Goal: Information Seeking & Learning: Learn about a topic

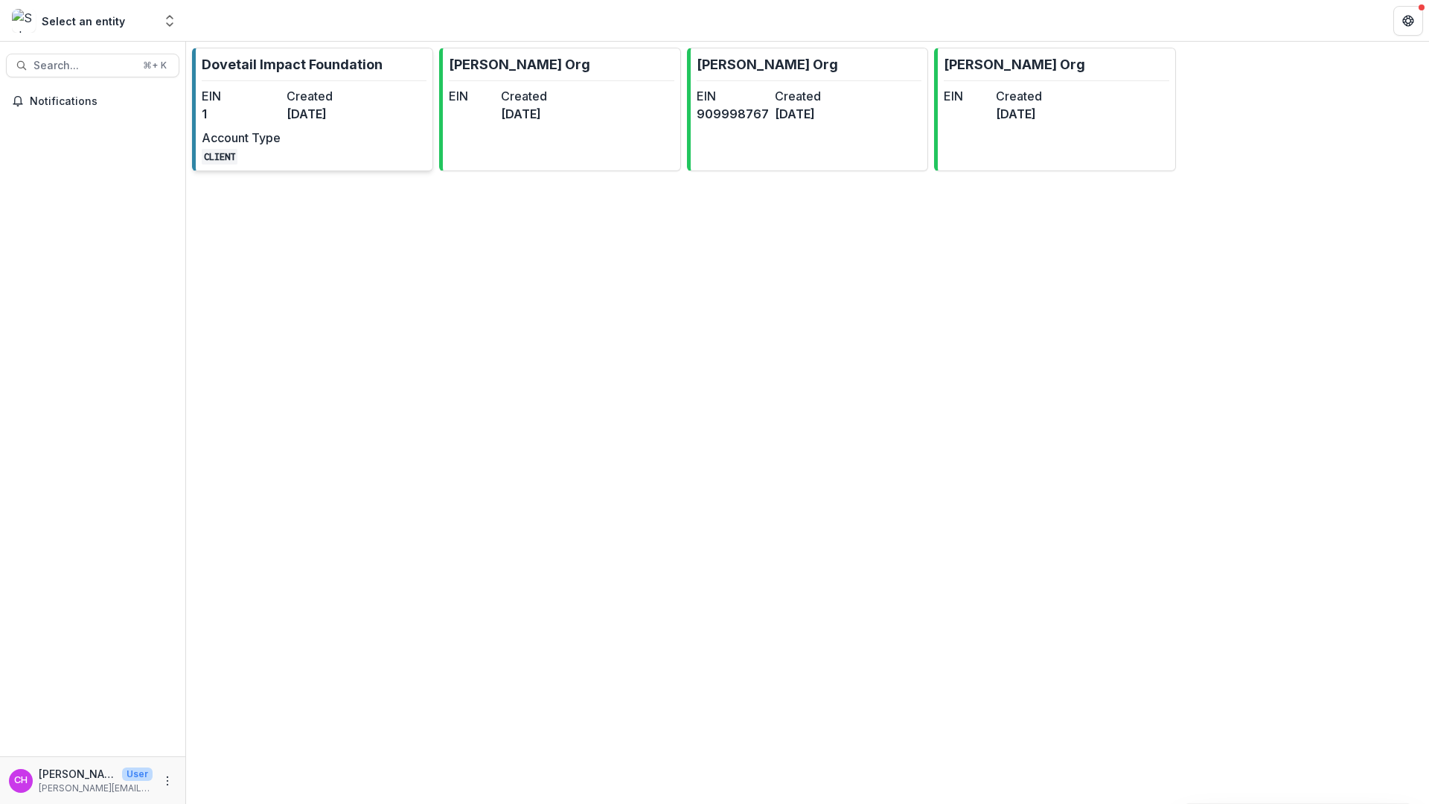
click at [329, 105] on dd "[DATE]" at bounding box center [325, 114] width 79 height 18
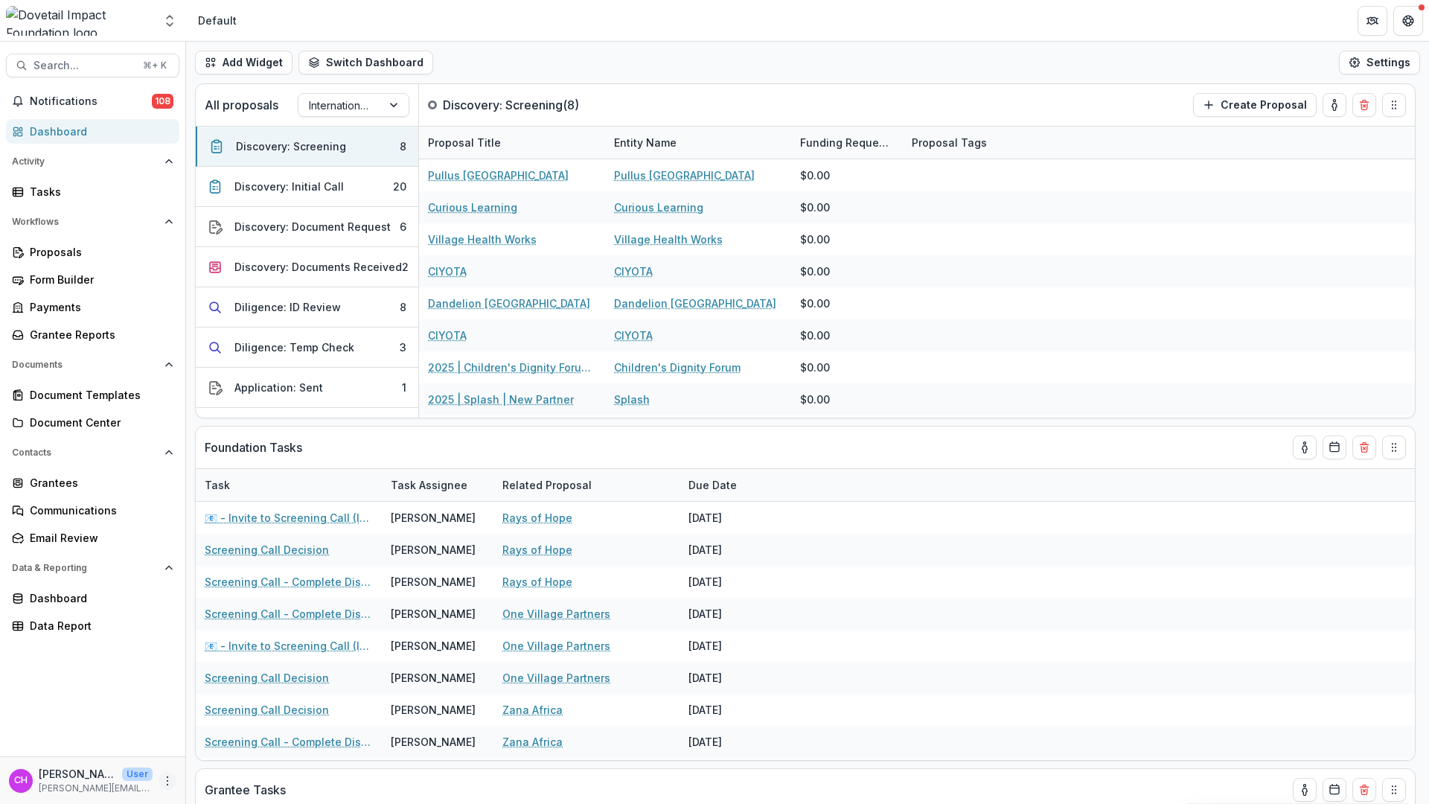
select select "**********"
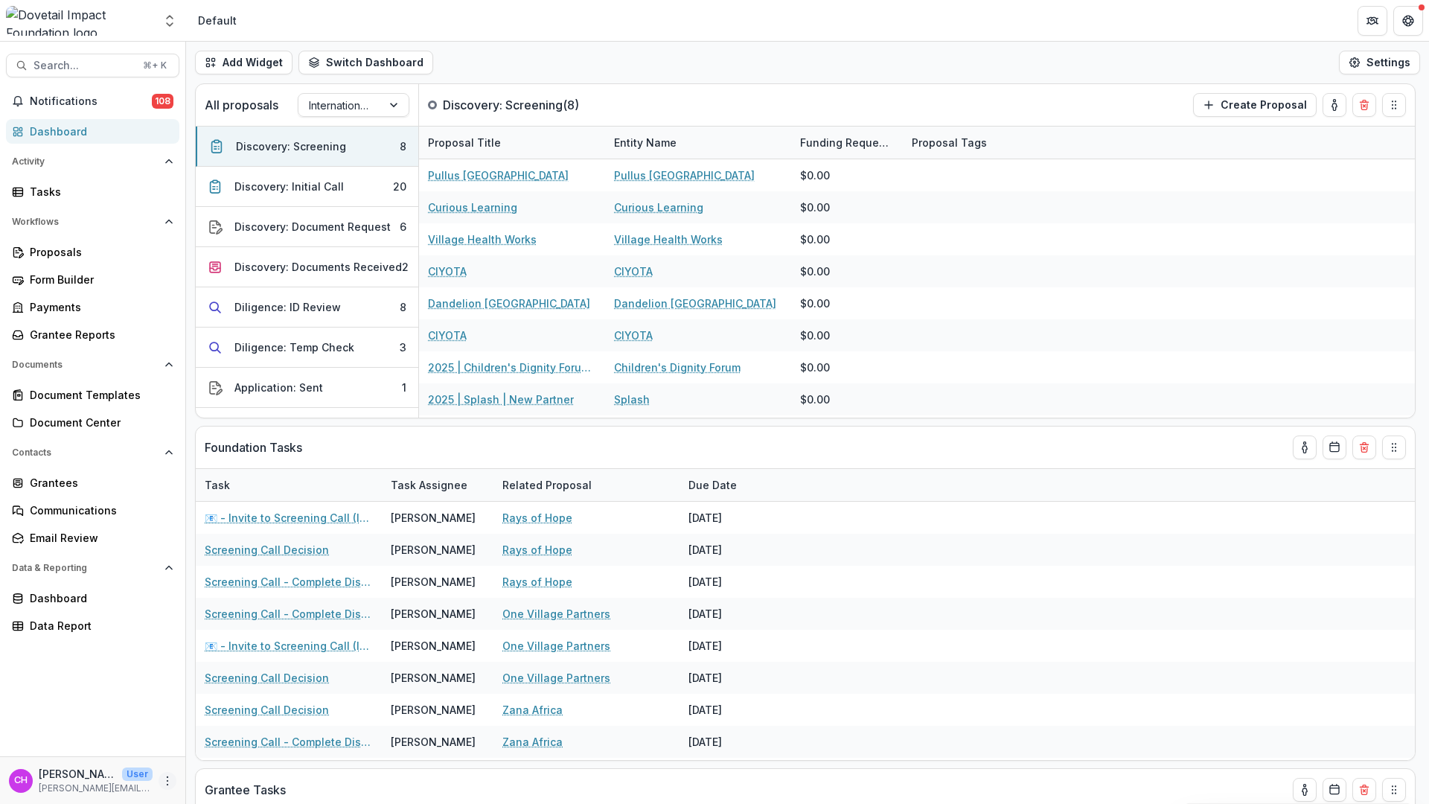
select select "**********"
click at [169, 781] on icon "More" at bounding box center [167, 781] width 12 height 12
drag, startPoint x: 114, startPoint y: 688, endPoint x: 107, endPoint y: 662, distance: 26.9
click at [109, 668] on div "Notifications 108 Dashboard Activity Tasks Workflows Proposals Form Builder Pay…" at bounding box center [92, 422] width 185 height 667
click at [64, 639] on div "Notifications 108 Dashboard Activity Tasks Workflows Proposals Form Builder Pay…" at bounding box center [92, 422] width 185 height 667
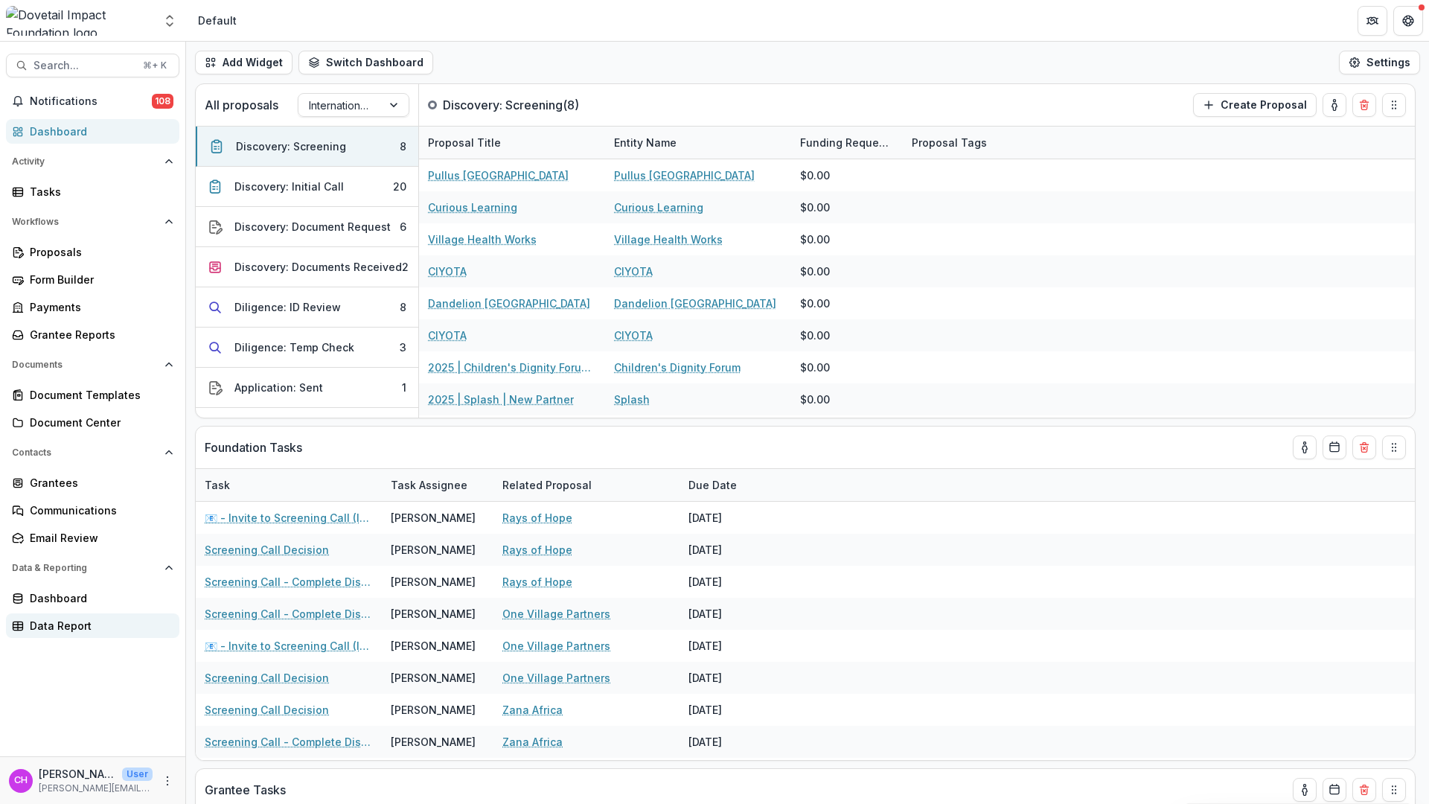
click at [76, 627] on div "Data Report" at bounding box center [99, 626] width 138 height 16
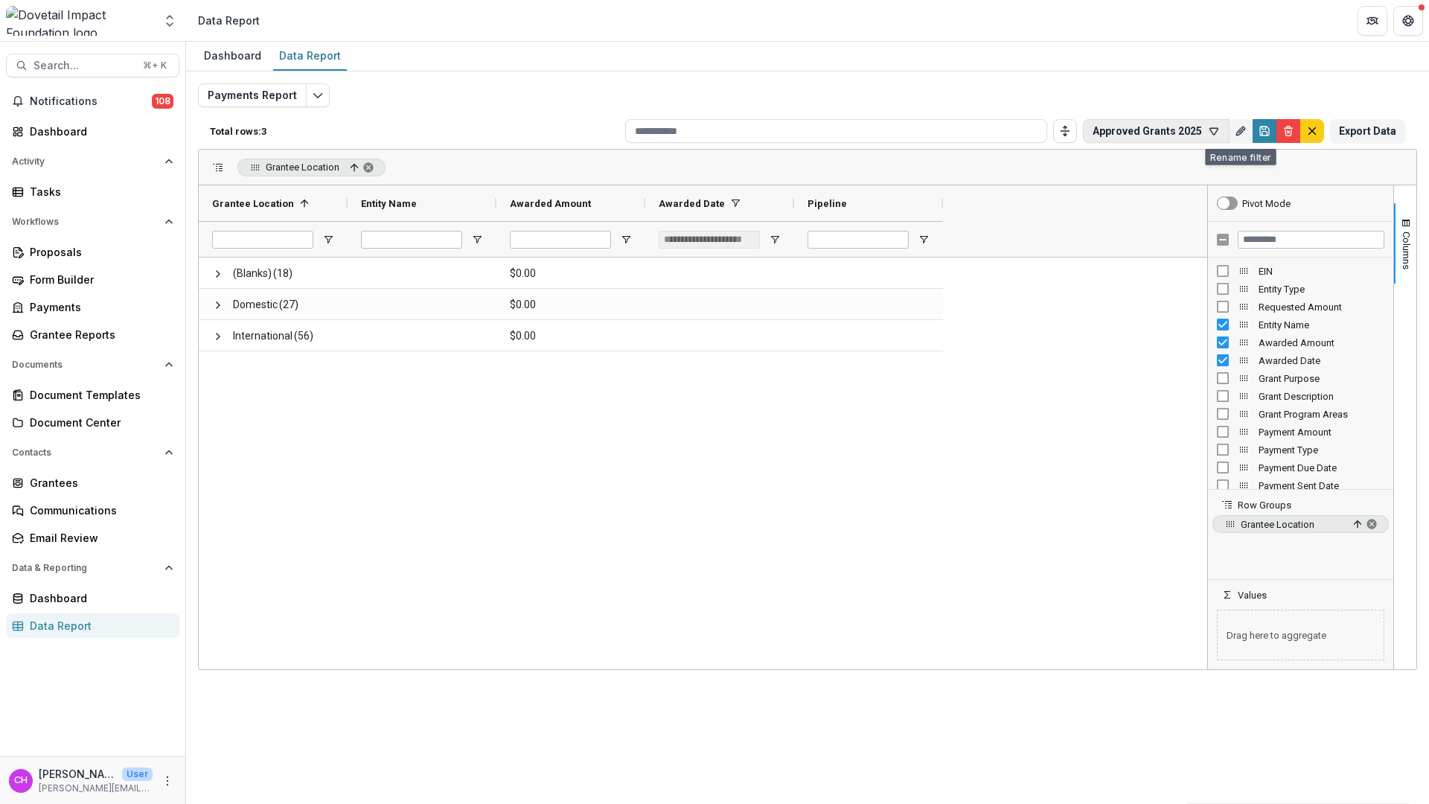
click at [1197, 132] on button "Approved Grants 2025" at bounding box center [1156, 131] width 147 height 24
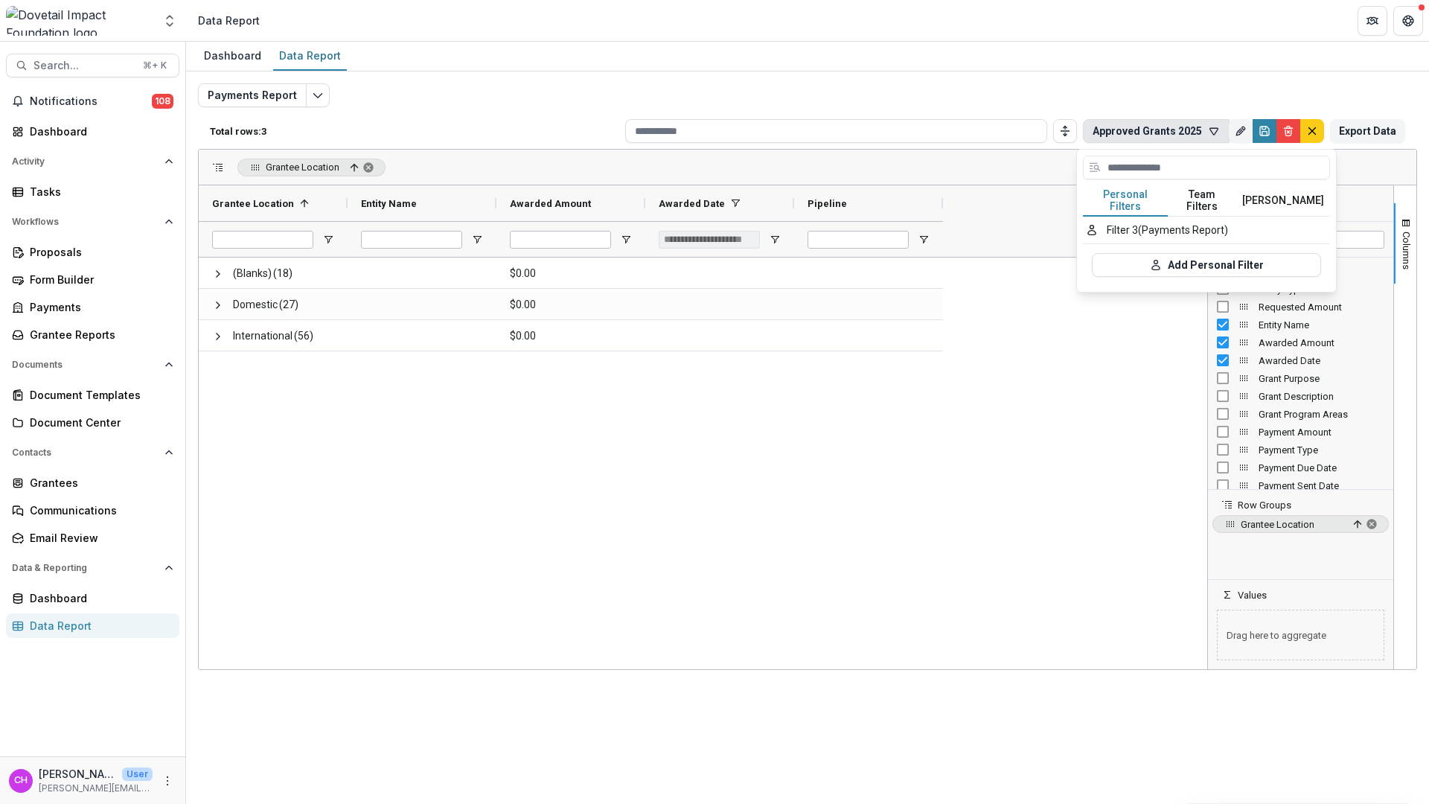
click at [1214, 201] on button "Team Filters" at bounding box center [1202, 200] width 68 height 31
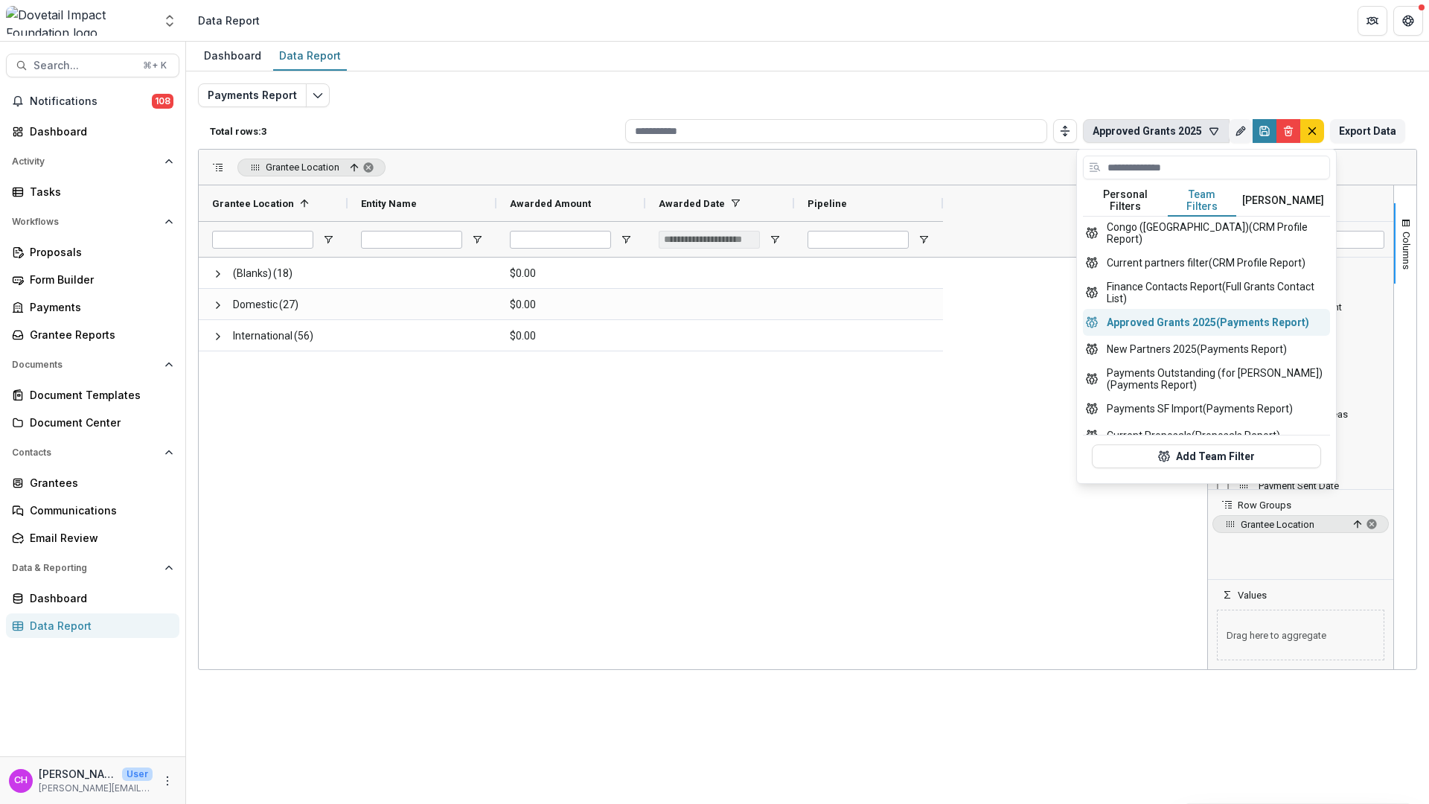
click at [1237, 313] on button "Approved Grants 2025 (Payments Report)" at bounding box center [1206, 322] width 247 height 27
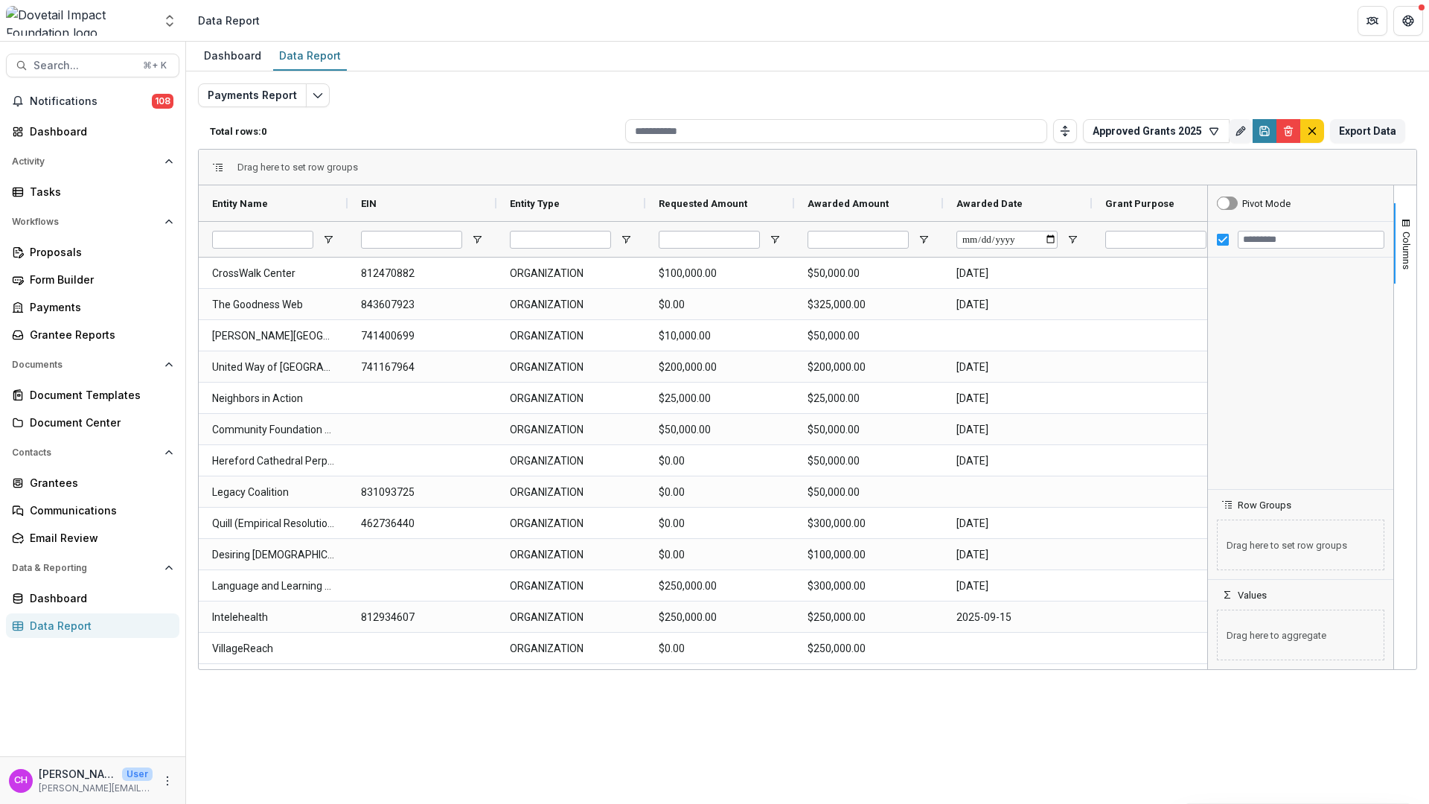
type input "**********"
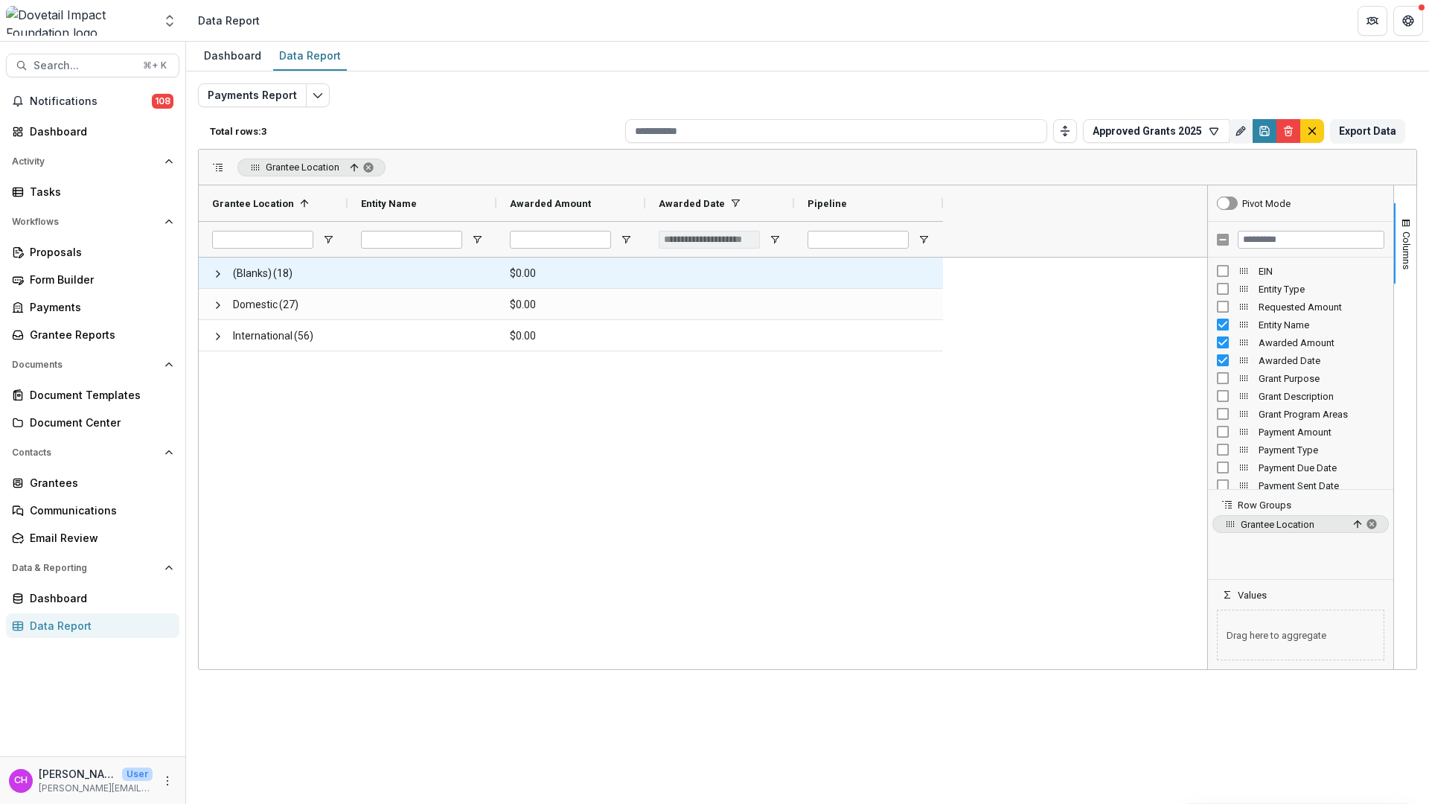
click at [220, 281] on span at bounding box center [218, 273] width 12 height 31
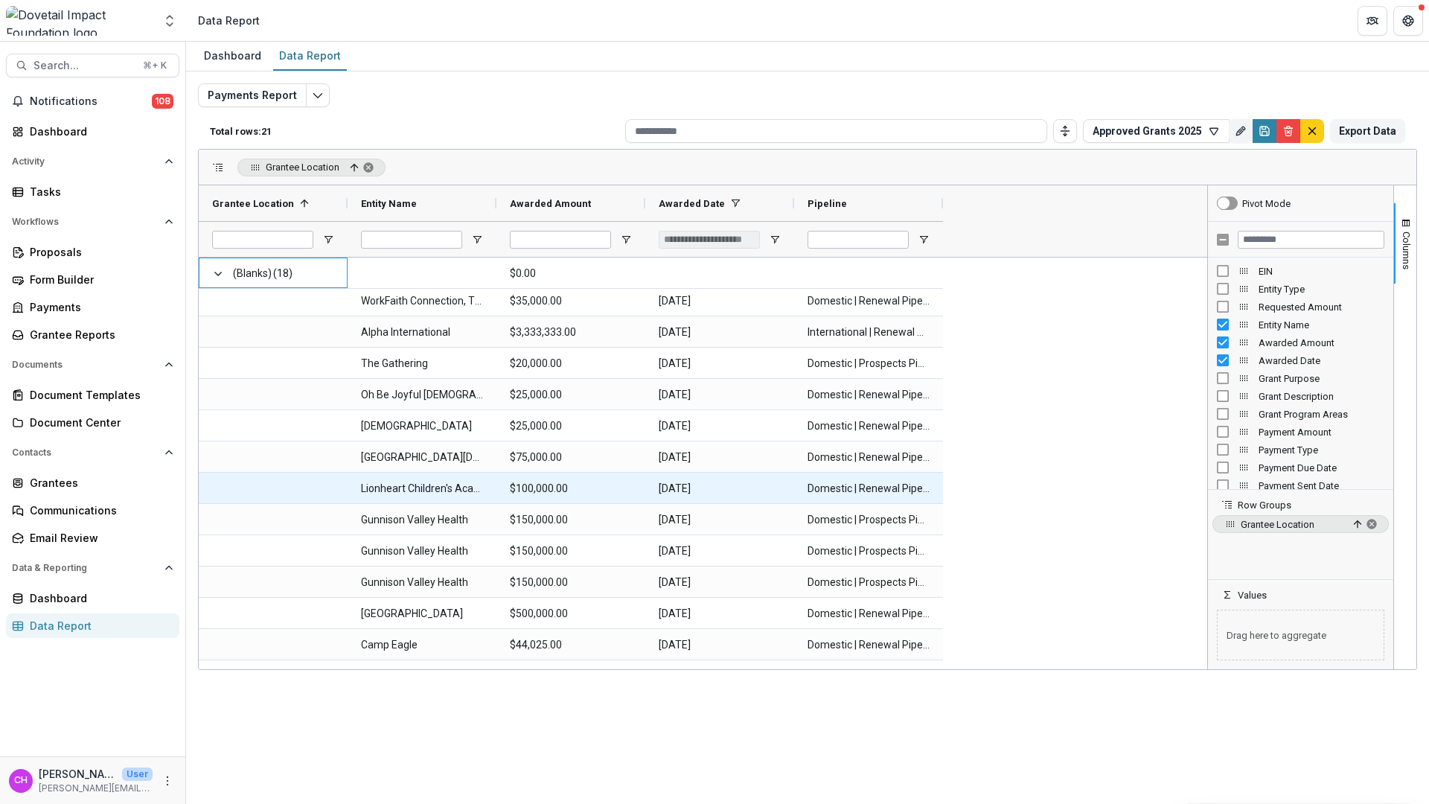
scroll to position [219, 0]
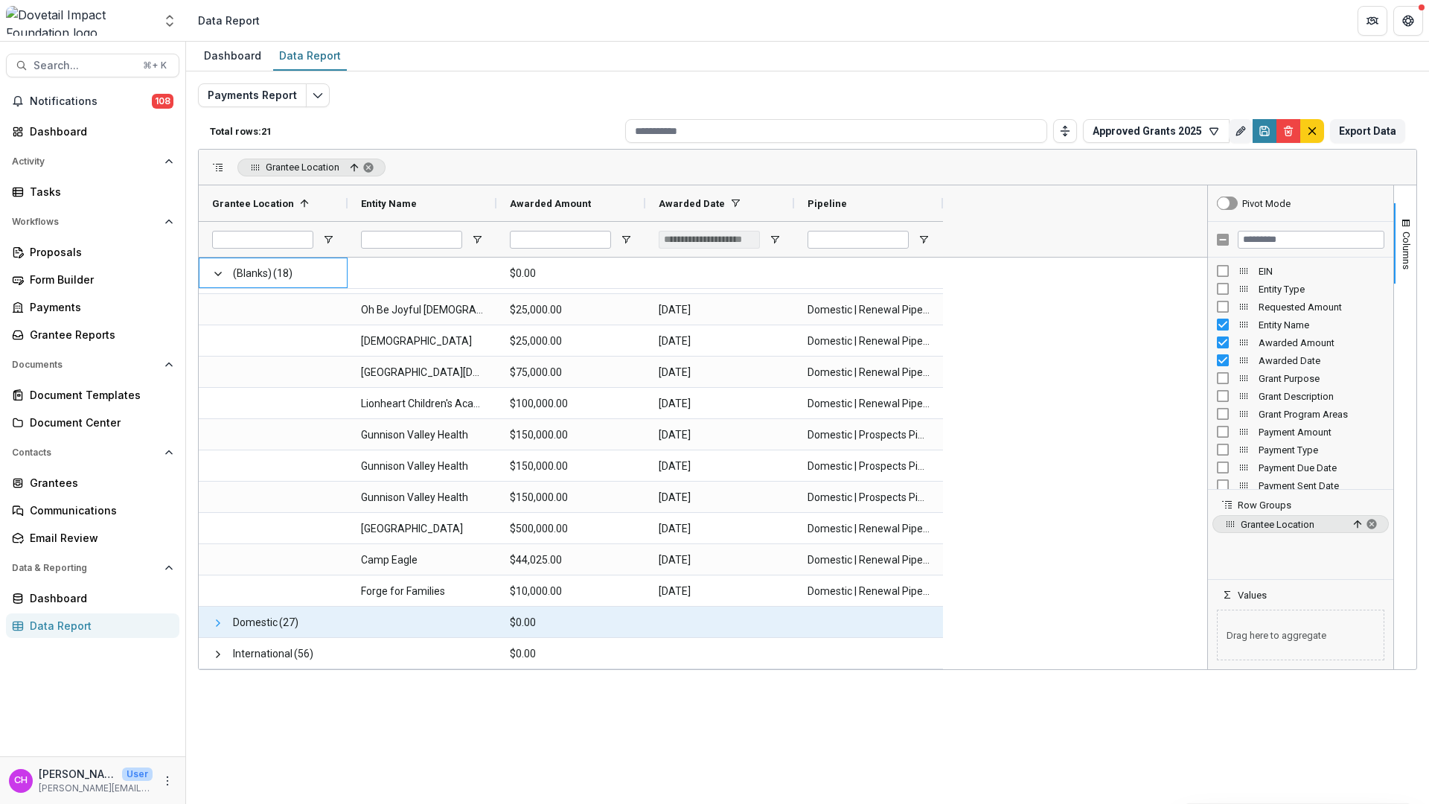
click at [217, 626] on span at bounding box center [218, 623] width 12 height 12
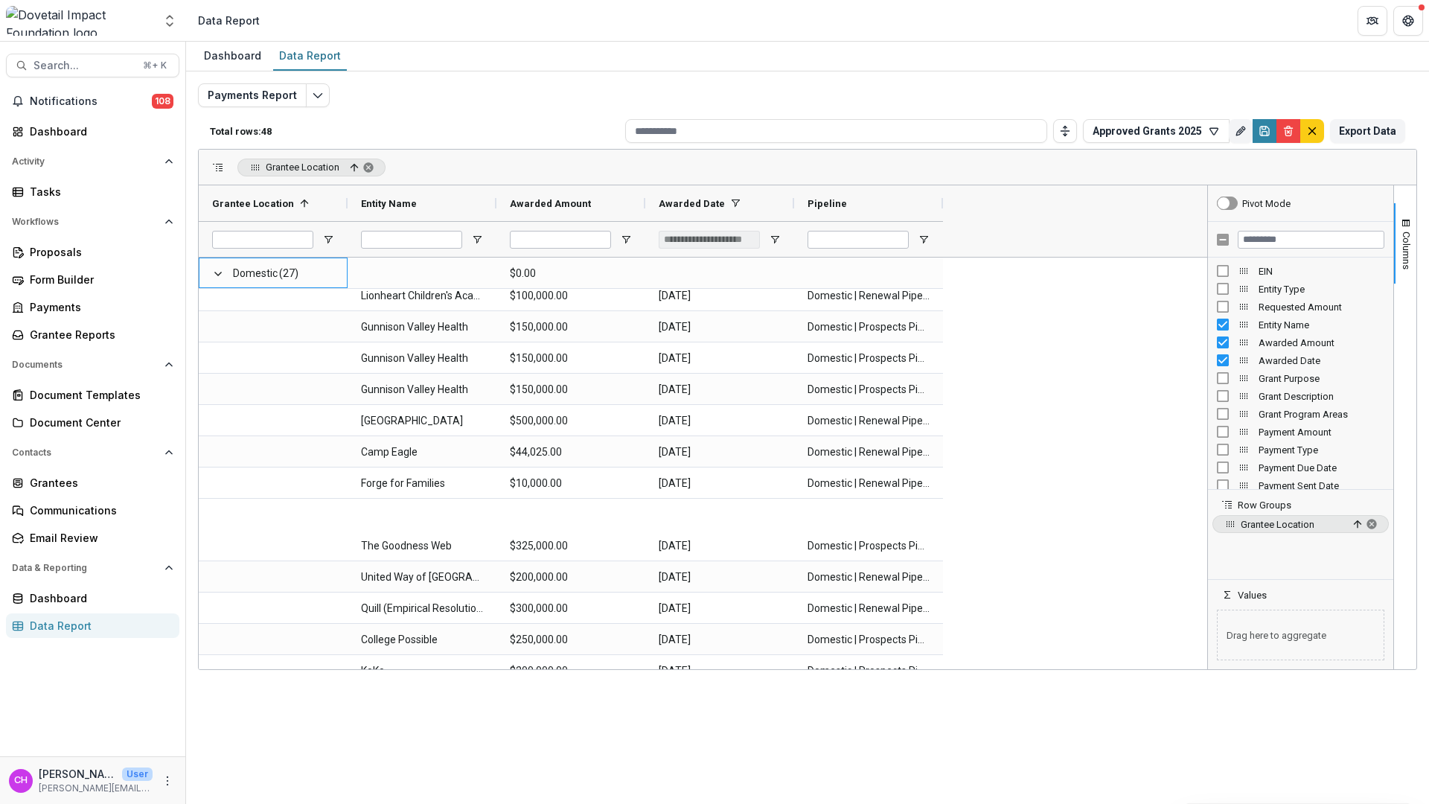
scroll to position [684, 0]
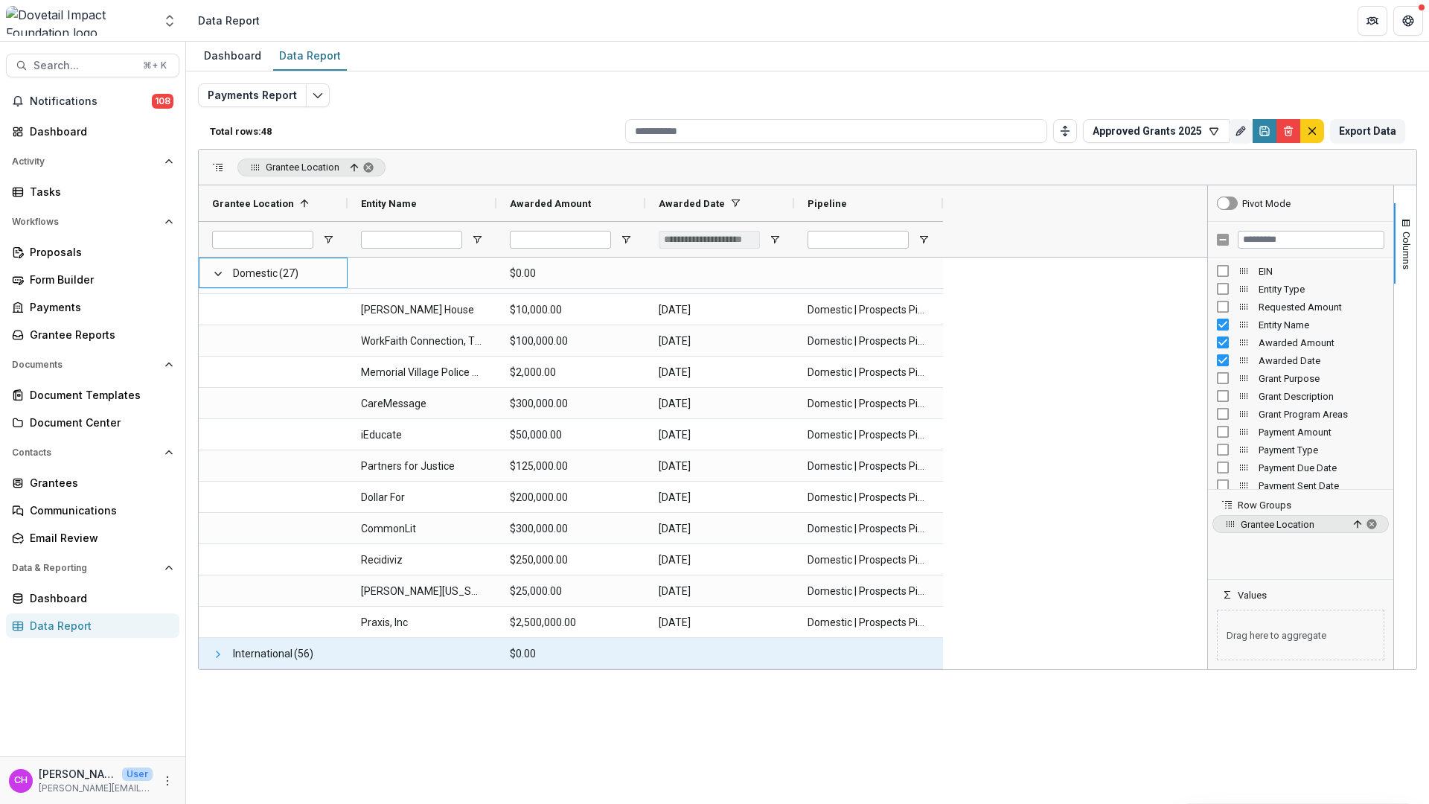
click at [216, 653] on span at bounding box center [218, 654] width 12 height 12
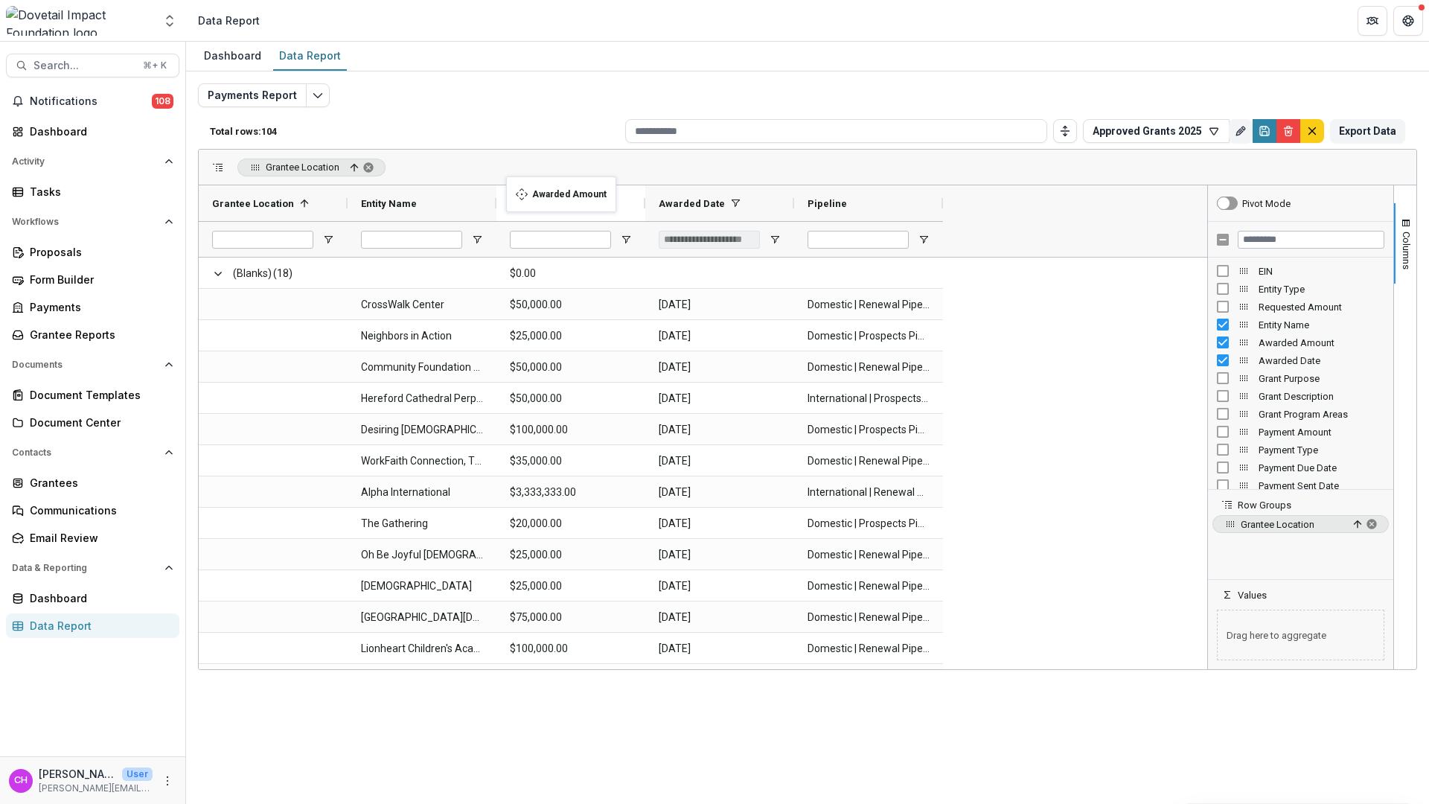
drag, startPoint x: 567, startPoint y: 199, endPoint x: 513, endPoint y: 185, distance: 55.4
click at [629, 203] on span at bounding box center [626, 203] width 12 height 12
click at [554, 200] on span "Awarded Amount" at bounding box center [550, 203] width 81 height 11
click at [1259, 423] on div "Payment Amount" at bounding box center [1300, 432] width 167 height 18
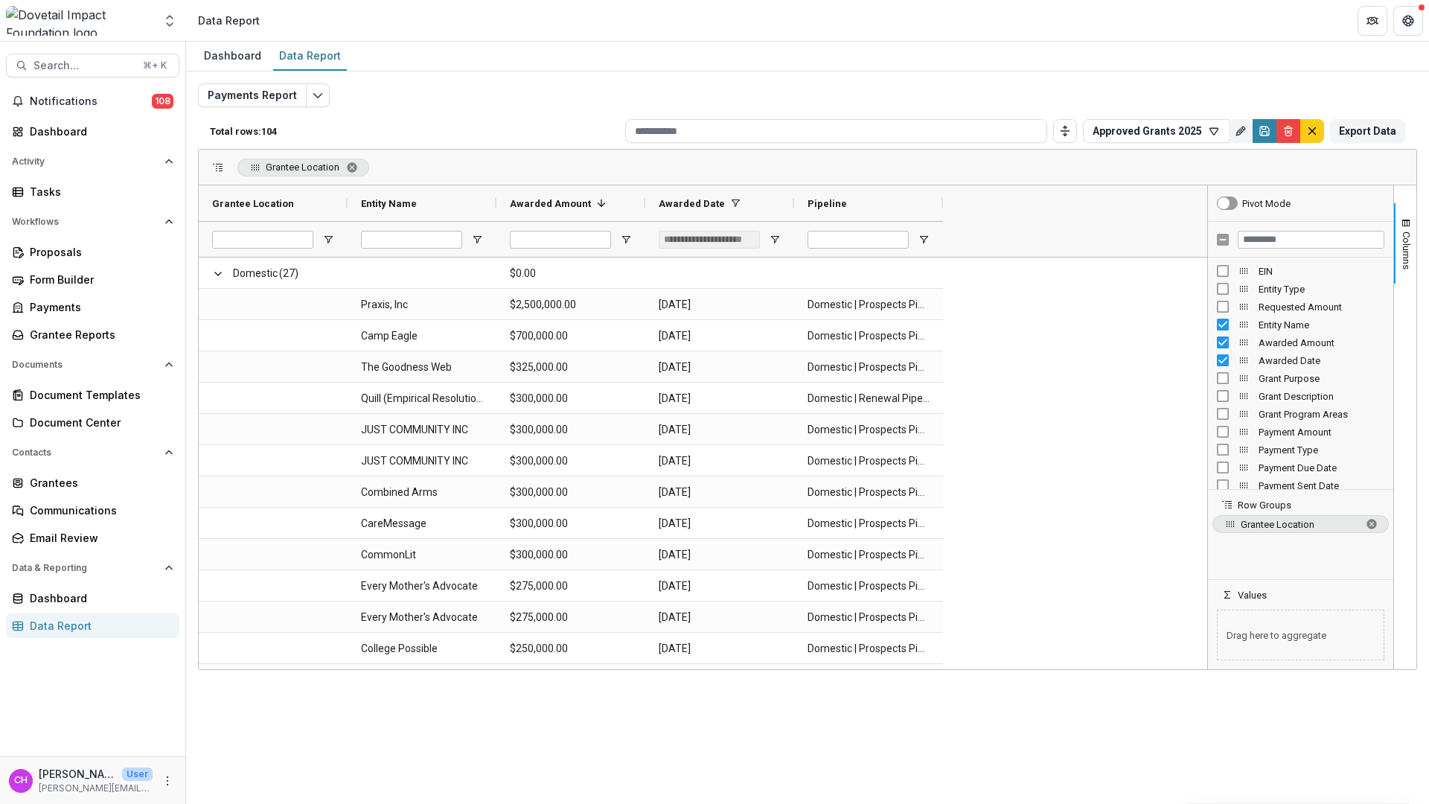
click at [1386, 133] on button "Export Data" at bounding box center [1367, 131] width 75 height 24
click at [1214, 133] on icon "button" at bounding box center [1214, 131] width 12 height 12
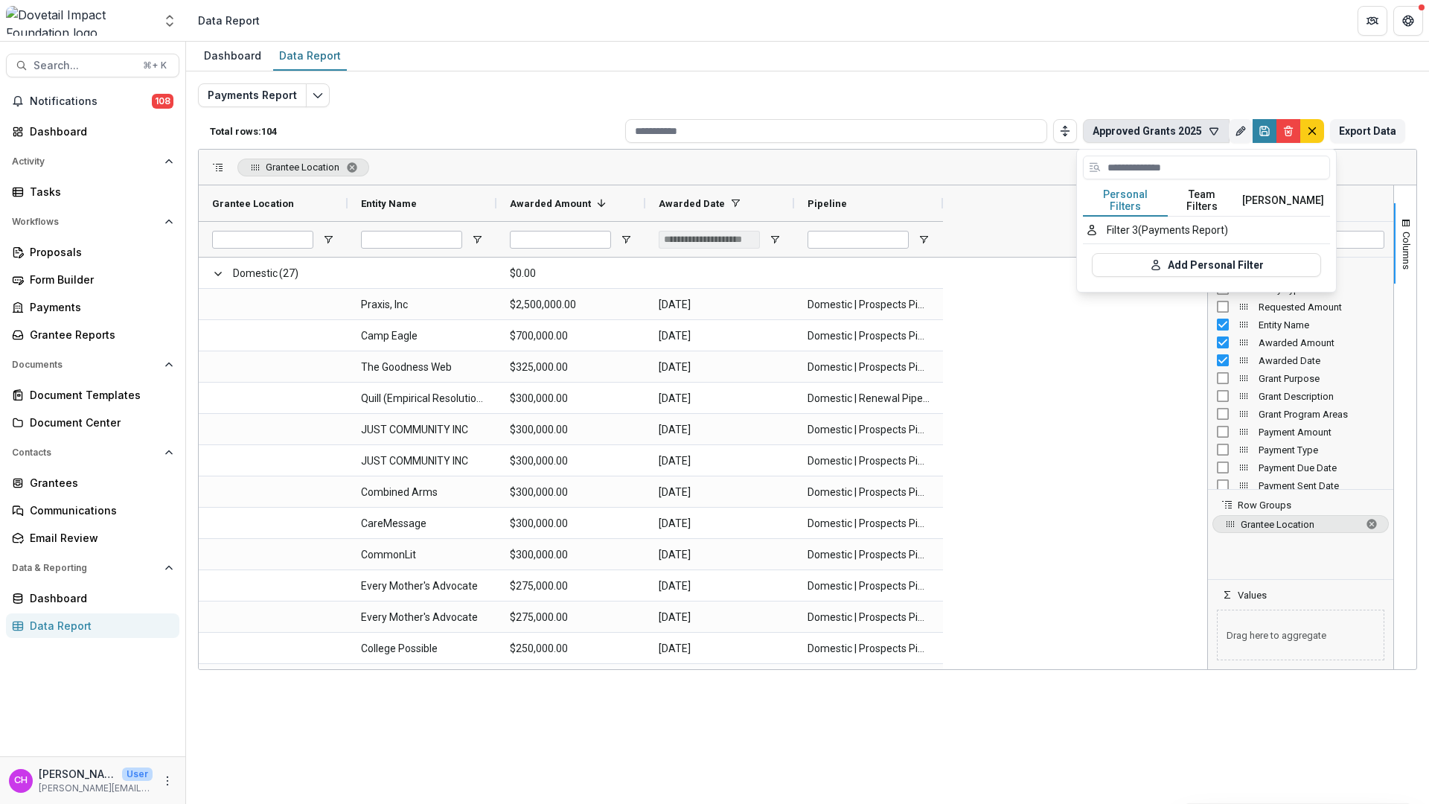
click at [1213, 196] on button "Team Filters" at bounding box center [1202, 200] width 68 height 31
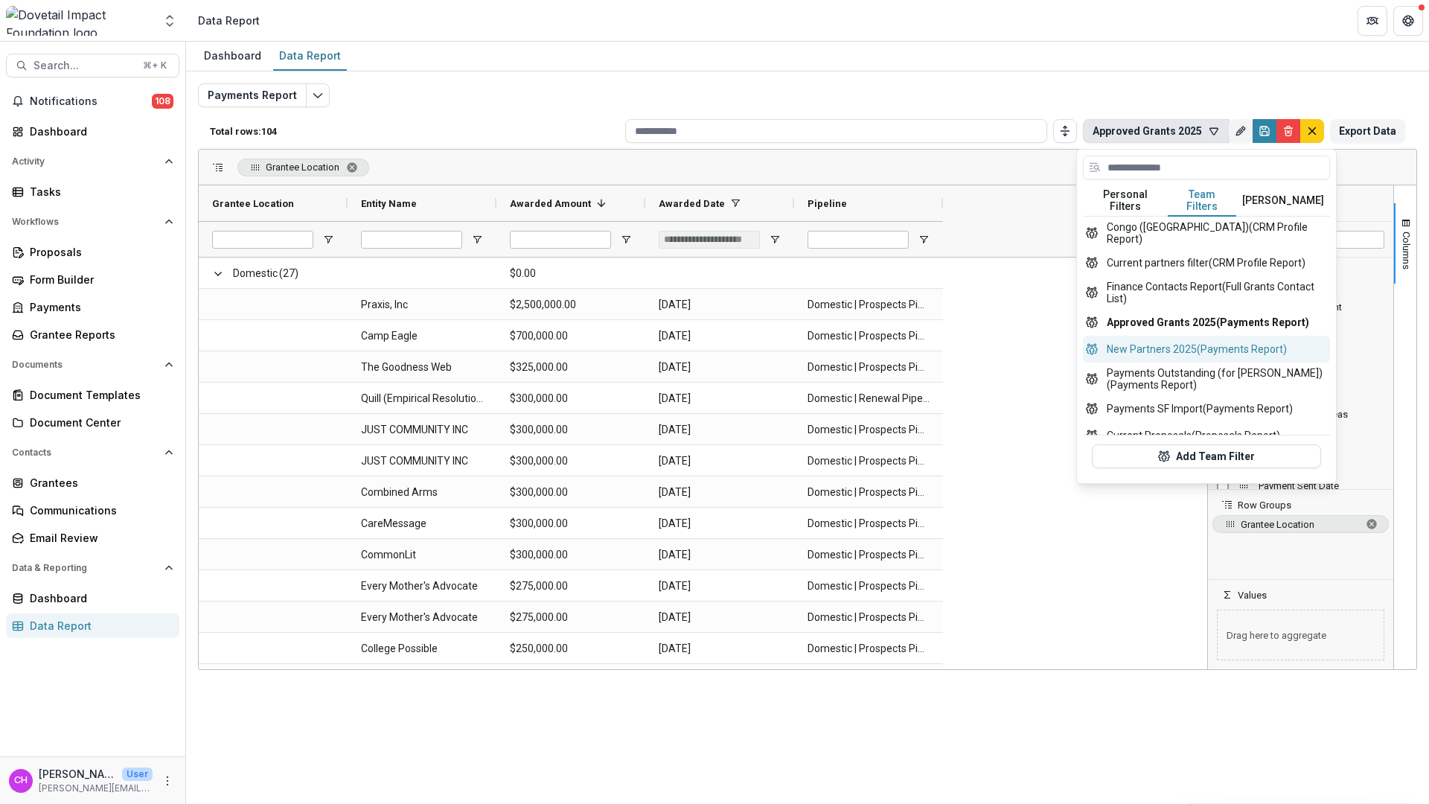
click at [1200, 336] on button "New Partners 2025 (Payments Report)" at bounding box center [1206, 349] width 247 height 27
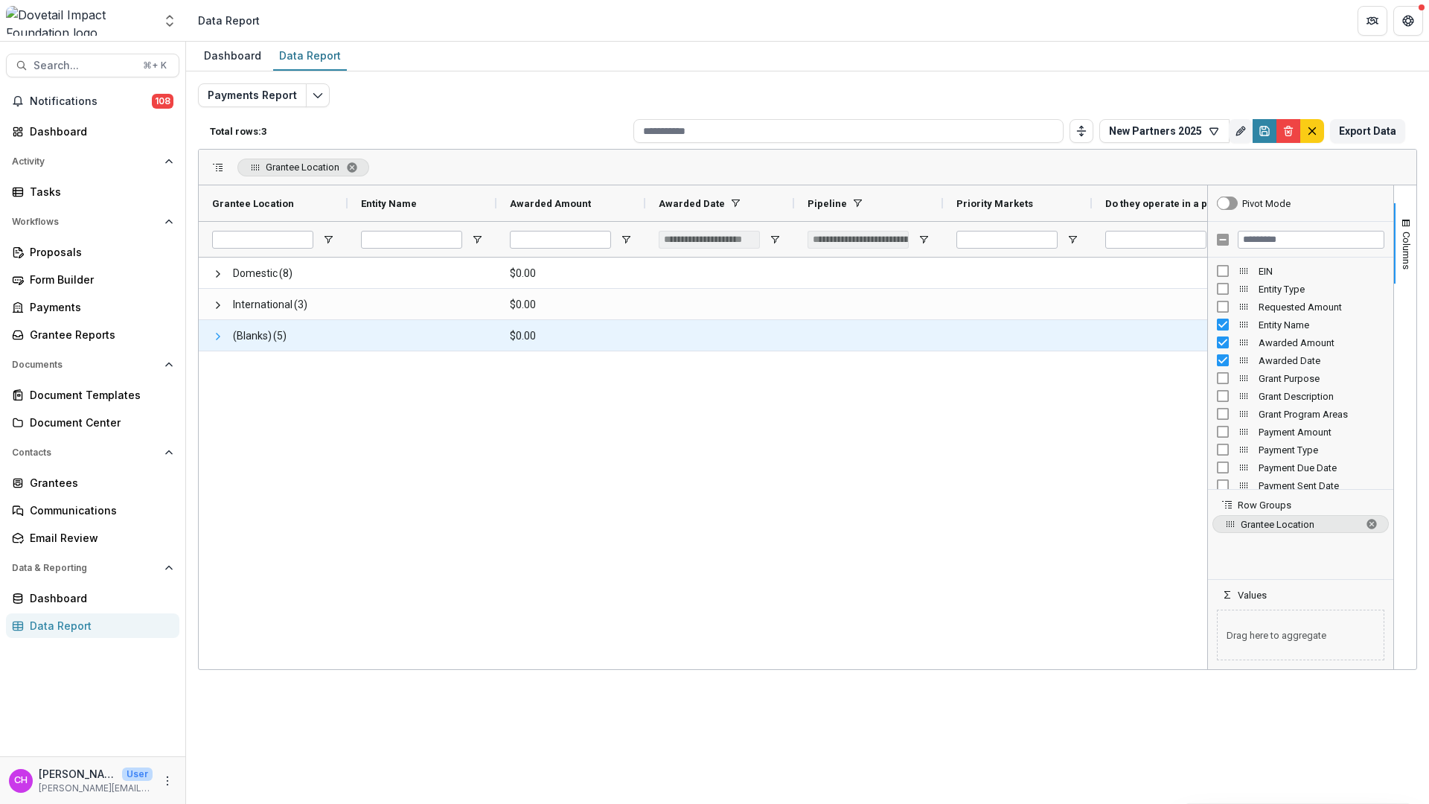
click at [217, 333] on span at bounding box center [218, 336] width 12 height 12
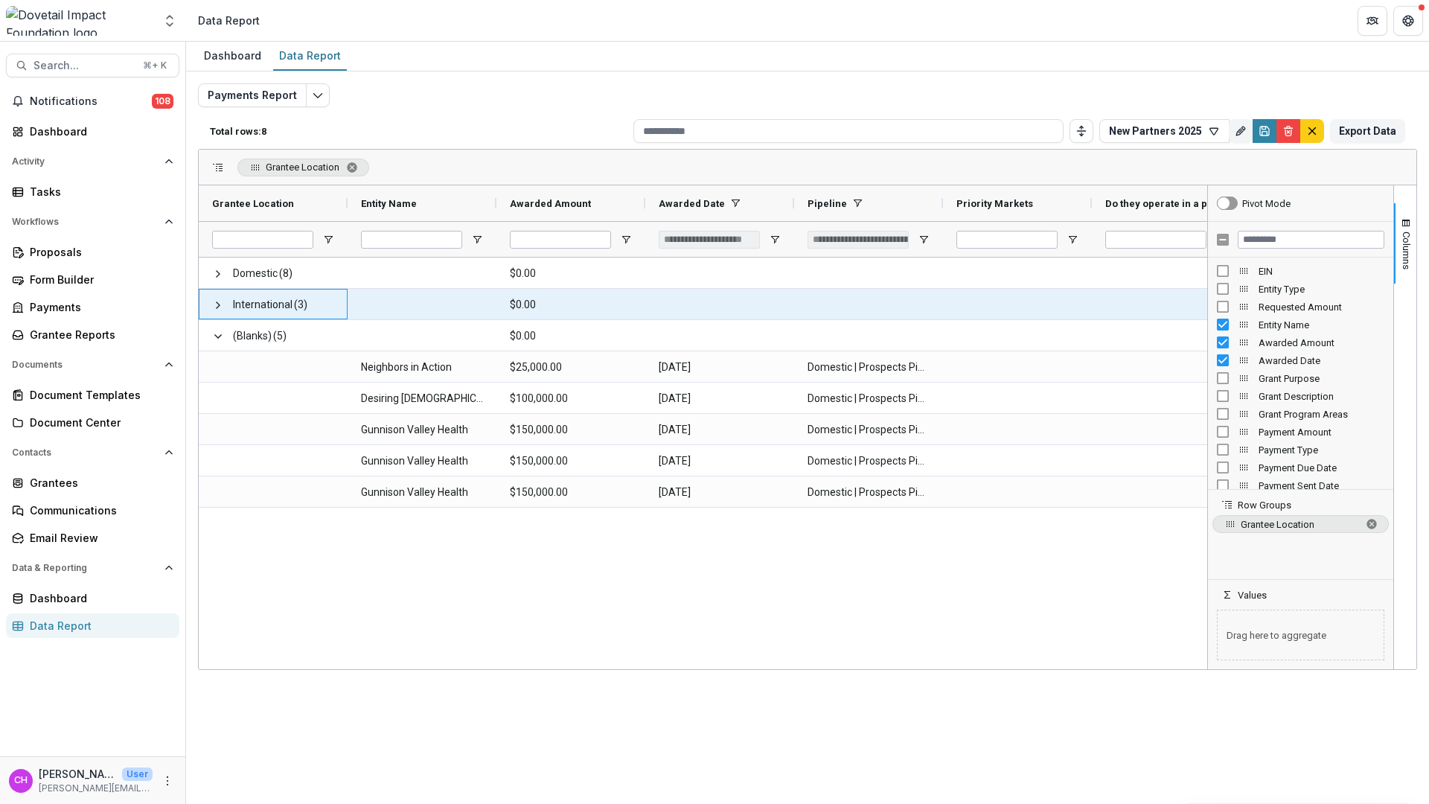
click at [211, 306] on div "International (3)" at bounding box center [273, 304] width 149 height 31
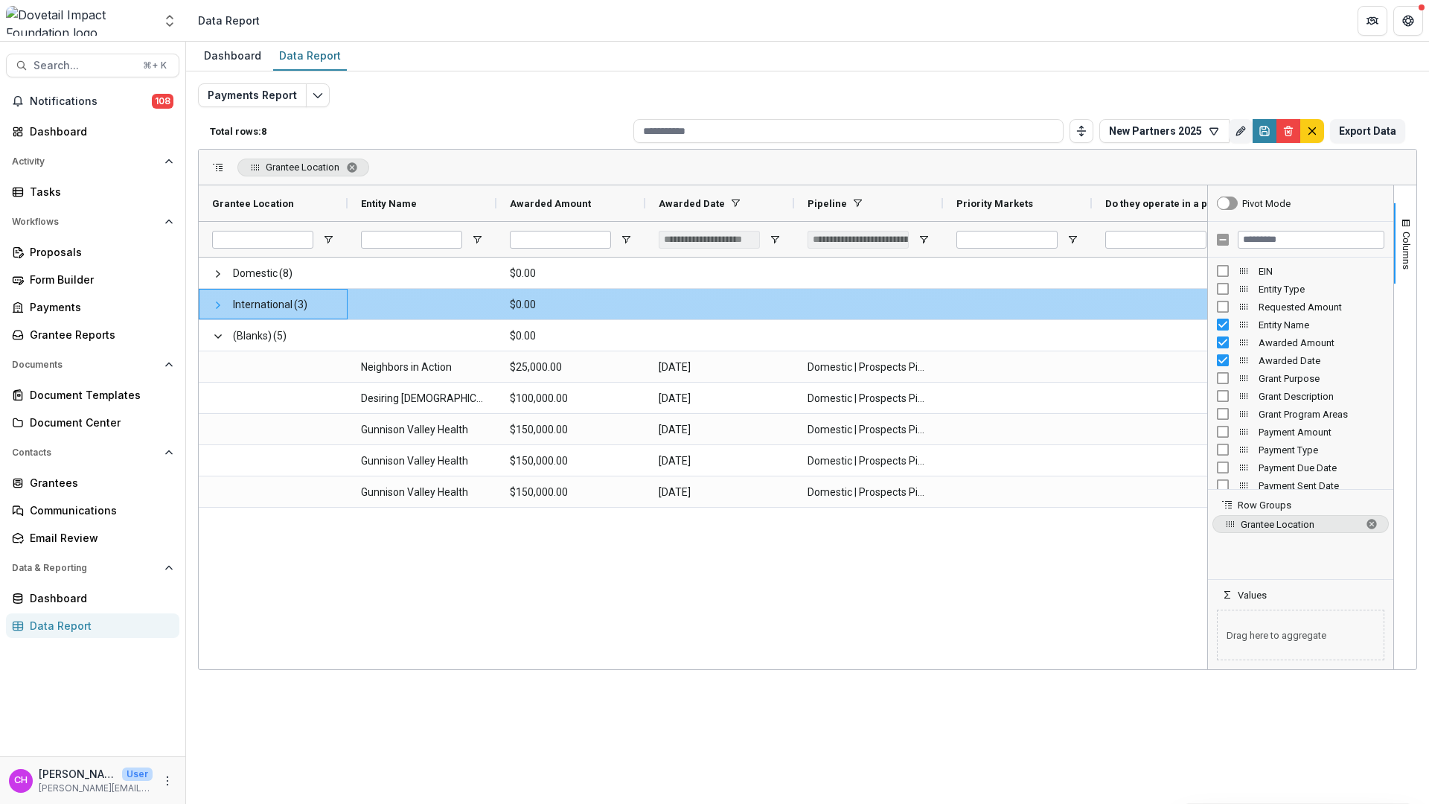
click at [214, 305] on span at bounding box center [218, 305] width 12 height 12
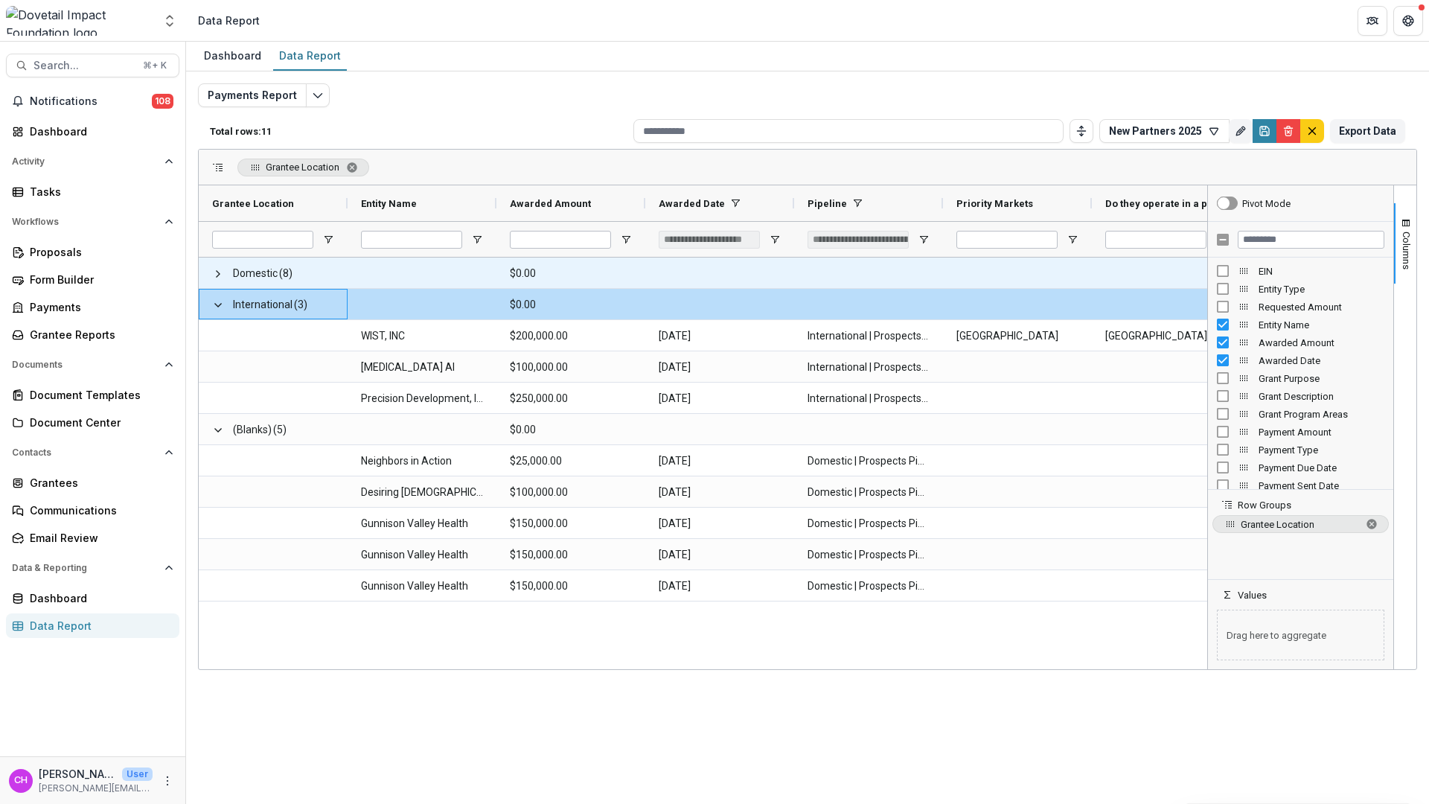
click at [214, 281] on span at bounding box center [218, 273] width 12 height 31
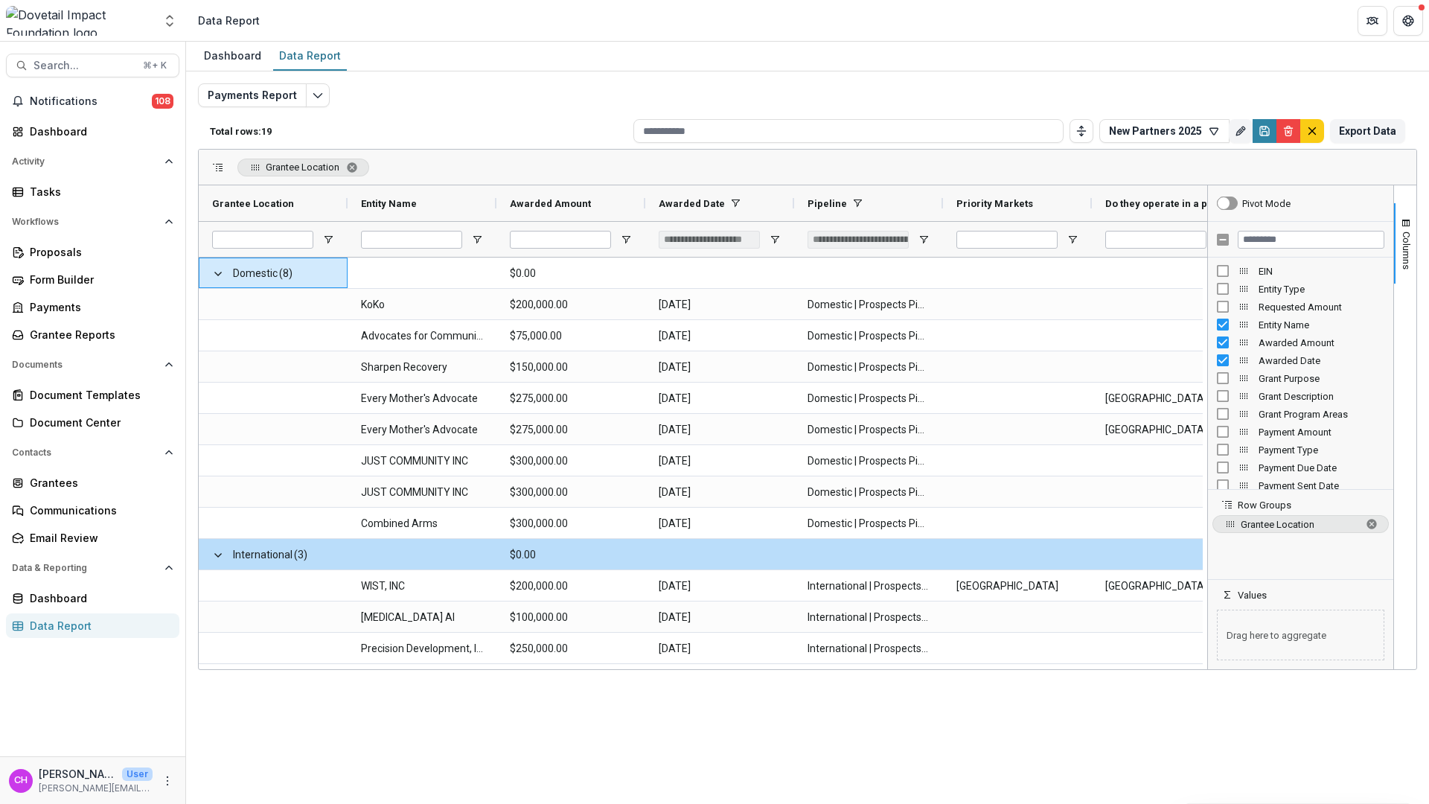
drag, startPoint x: 816, startPoint y: 669, endPoint x: 968, endPoint y: 671, distance: 152.6
click at [971, 671] on div "Dashboard Data Report Payments Report Total rows: 19 New Partners 2025 Personal…" at bounding box center [807, 423] width 1243 height 762
click at [1211, 133] on icon "button" at bounding box center [1214, 131] width 12 height 12
click at [1246, 198] on button "Team Filters" at bounding box center [1219, 200] width 68 height 31
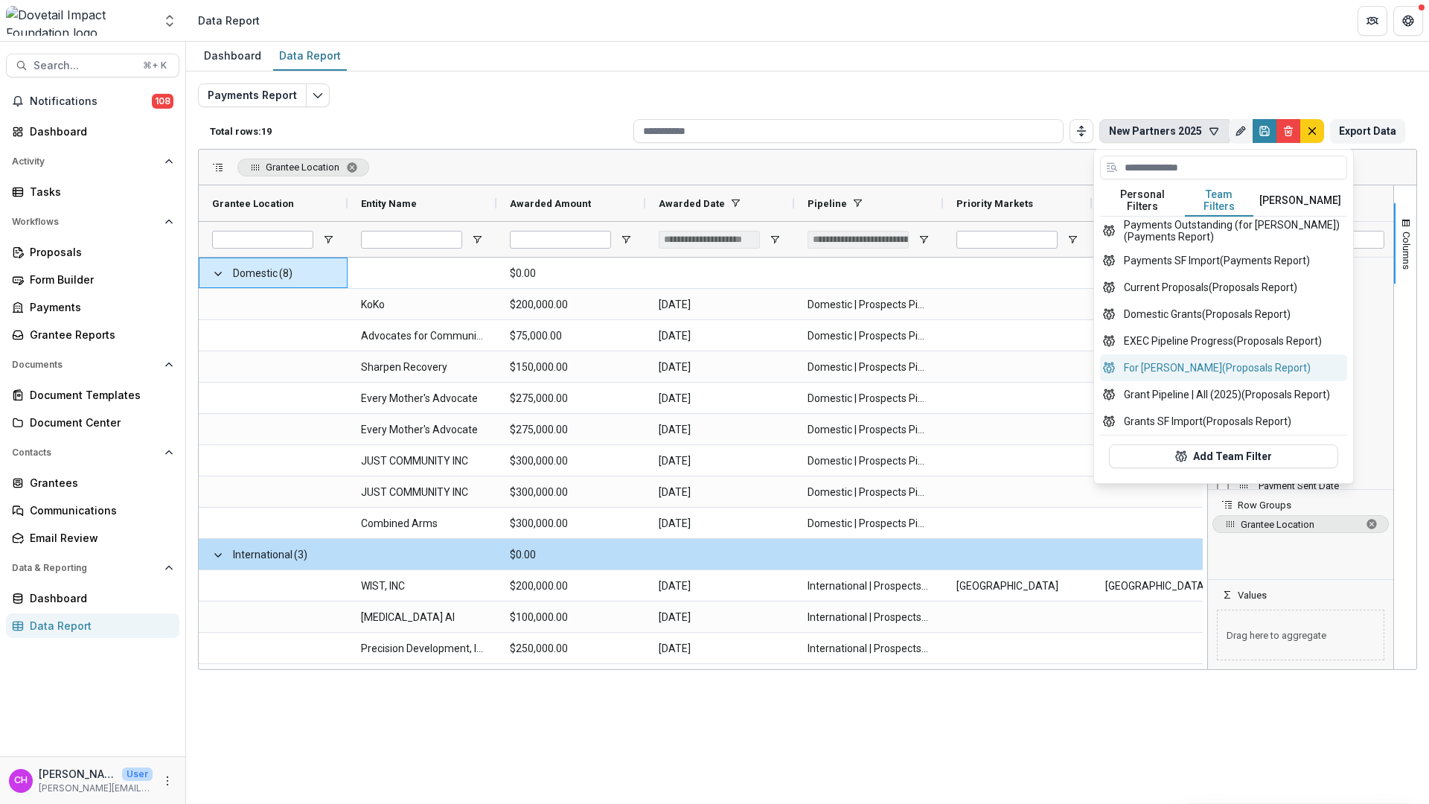
scroll to position [150, 0]
click at [1257, 394] on button "Grant Pipeline | All (2025) (Proposals Report)" at bounding box center [1223, 394] width 247 height 27
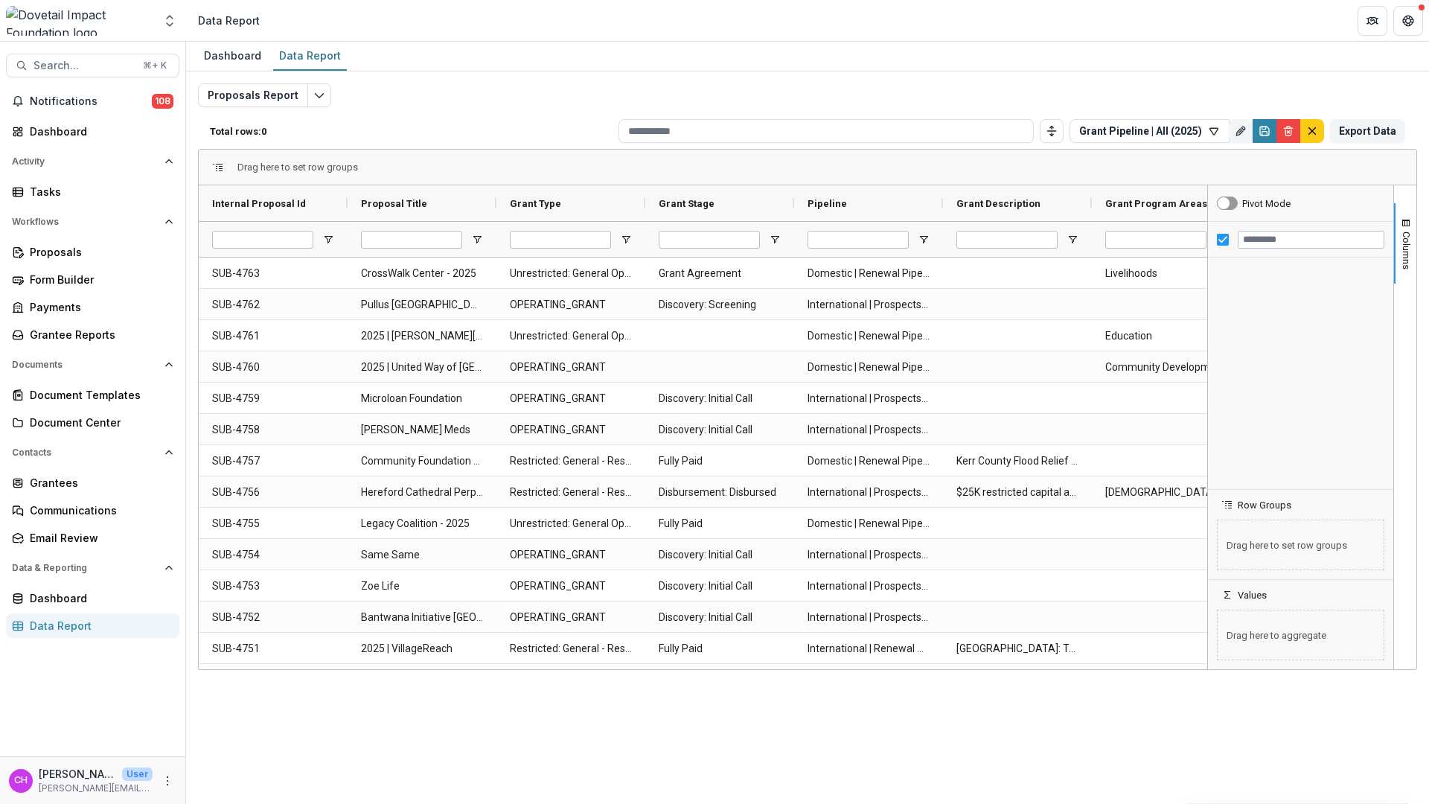
type input "**********"
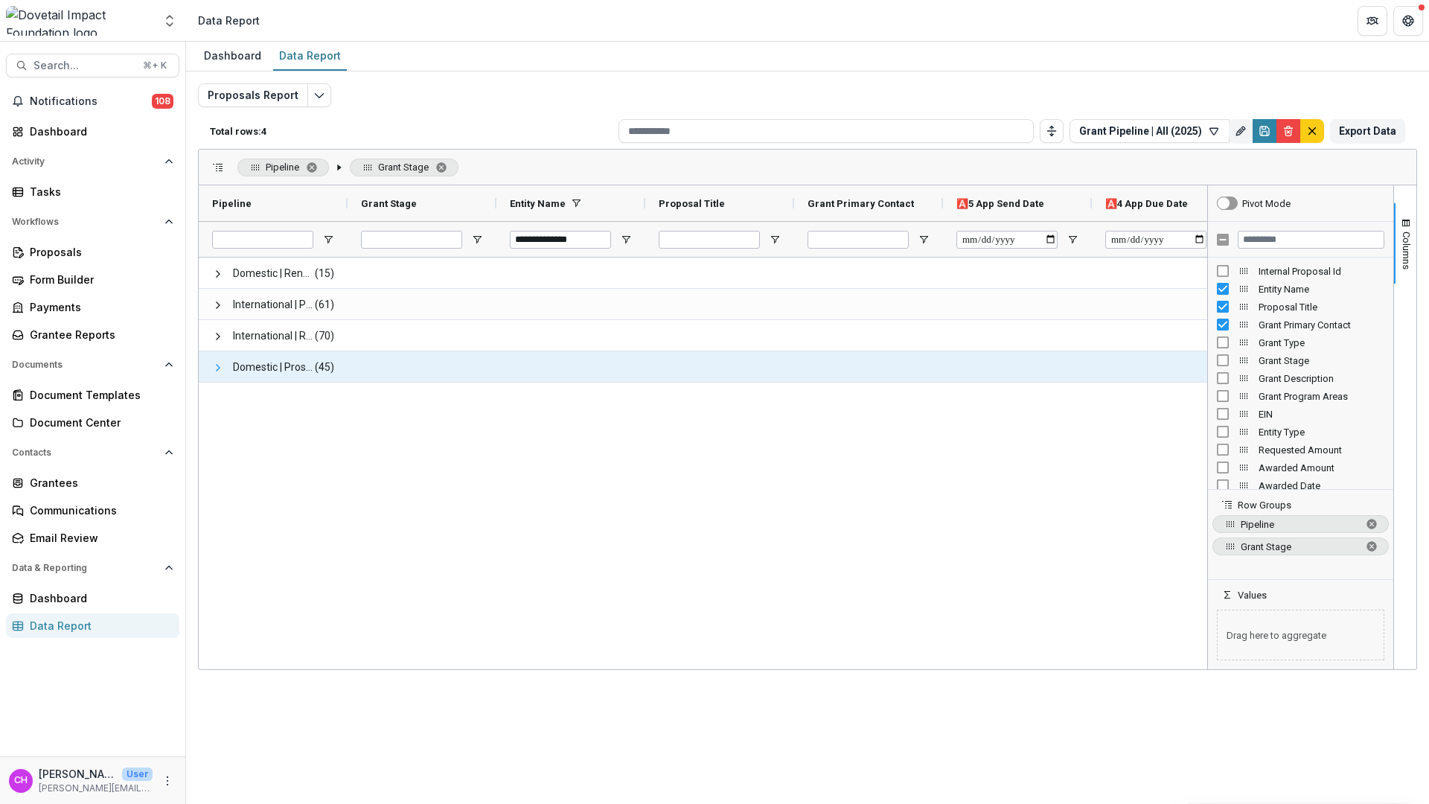
click at [217, 368] on span at bounding box center [218, 368] width 12 height 12
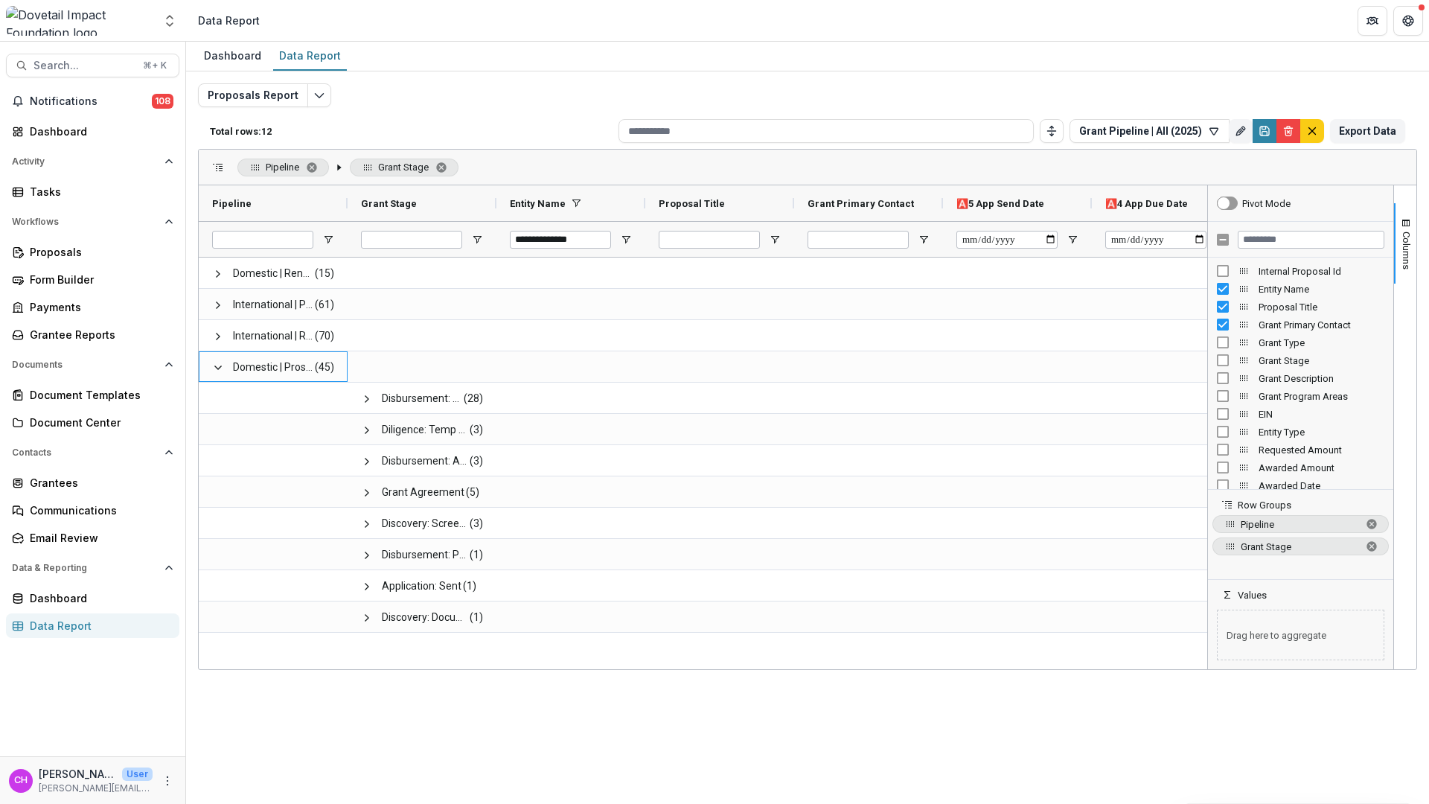
click at [217, 172] on span at bounding box center [218, 167] width 12 height 12
click at [208, 166] on div "Pipeline Grant Stage" at bounding box center [807, 168] width 1217 height 36
click at [220, 165] on span at bounding box center [218, 167] width 12 height 12
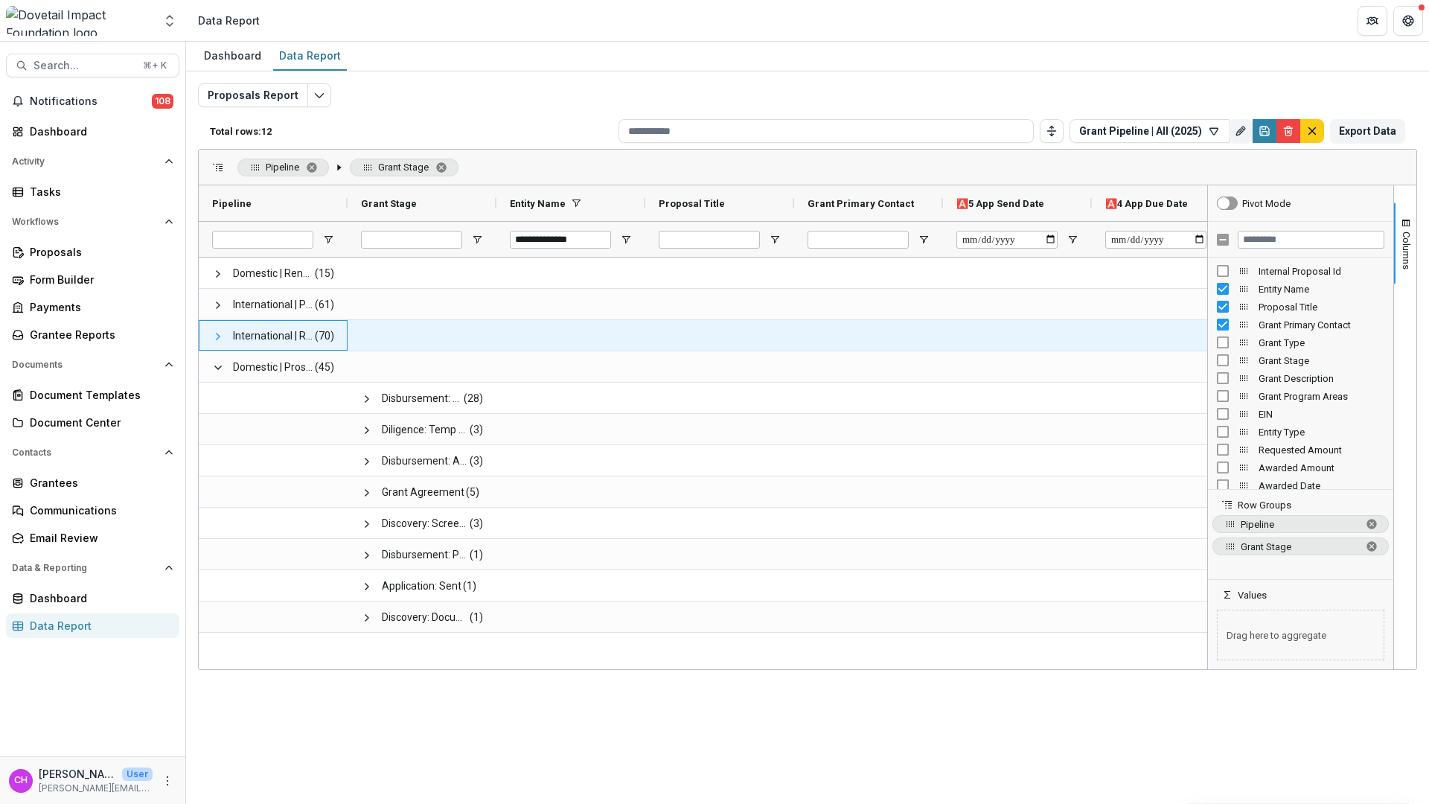
click at [219, 338] on span at bounding box center [218, 336] width 12 height 12
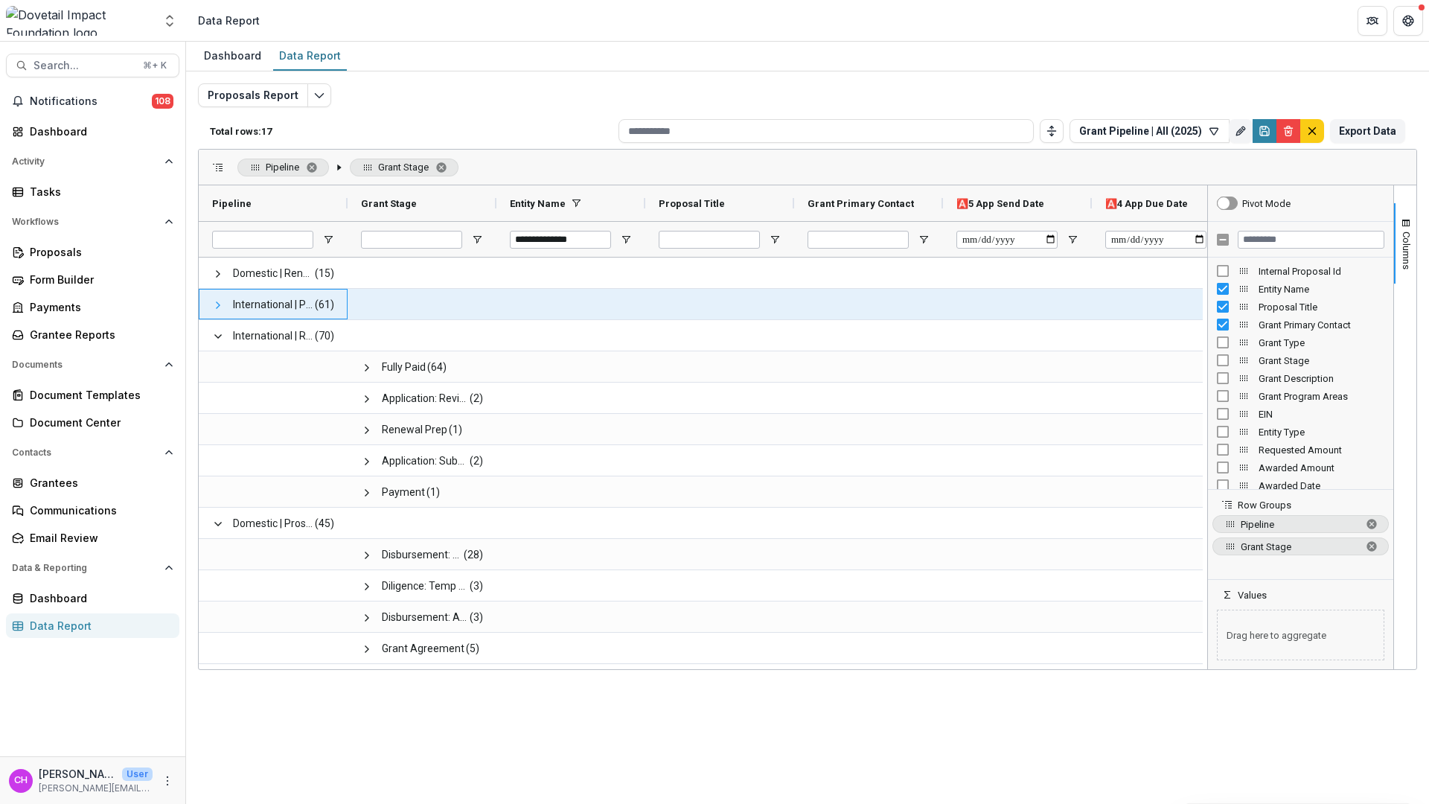
click at [217, 305] on span at bounding box center [218, 305] width 12 height 12
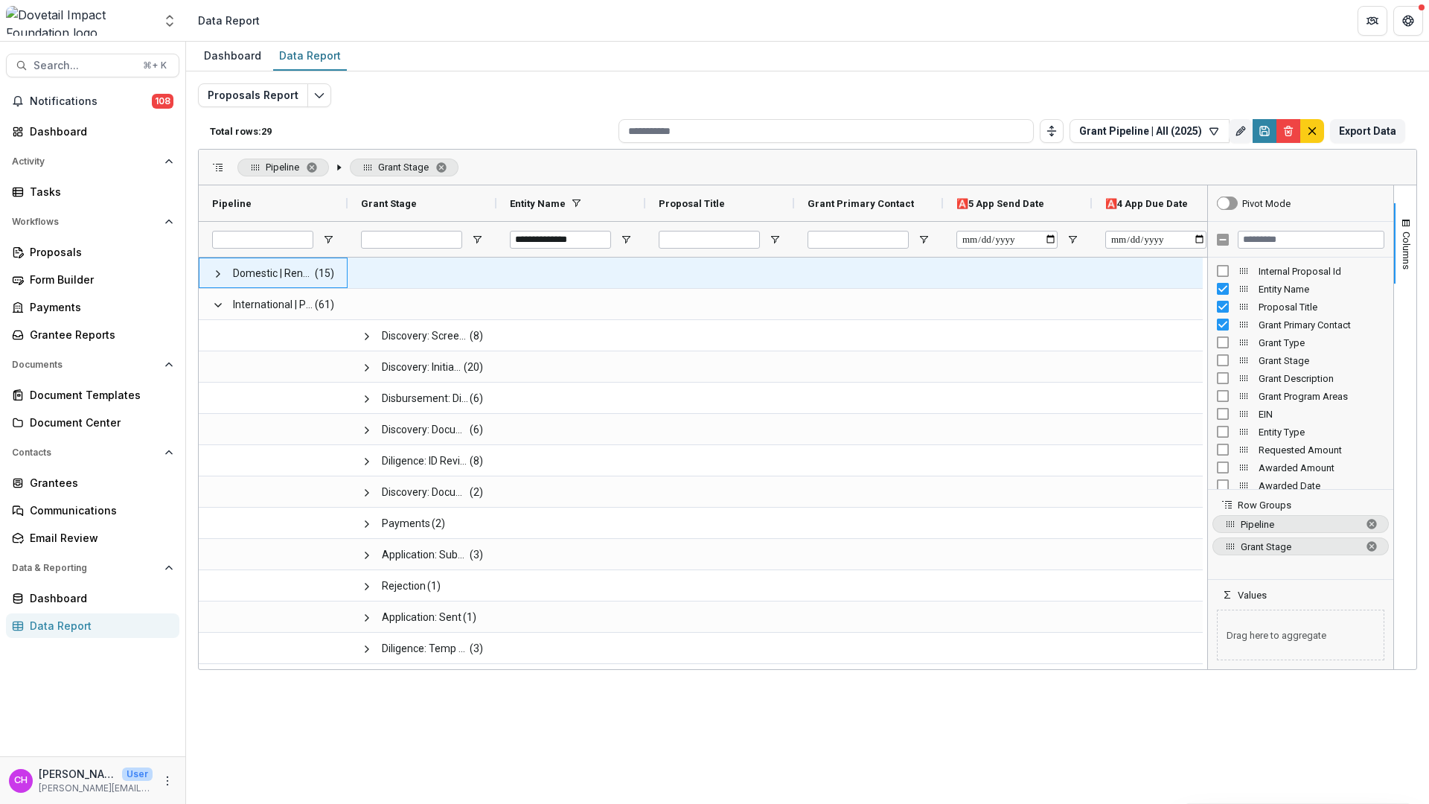
click at [214, 281] on span at bounding box center [218, 273] width 12 height 31
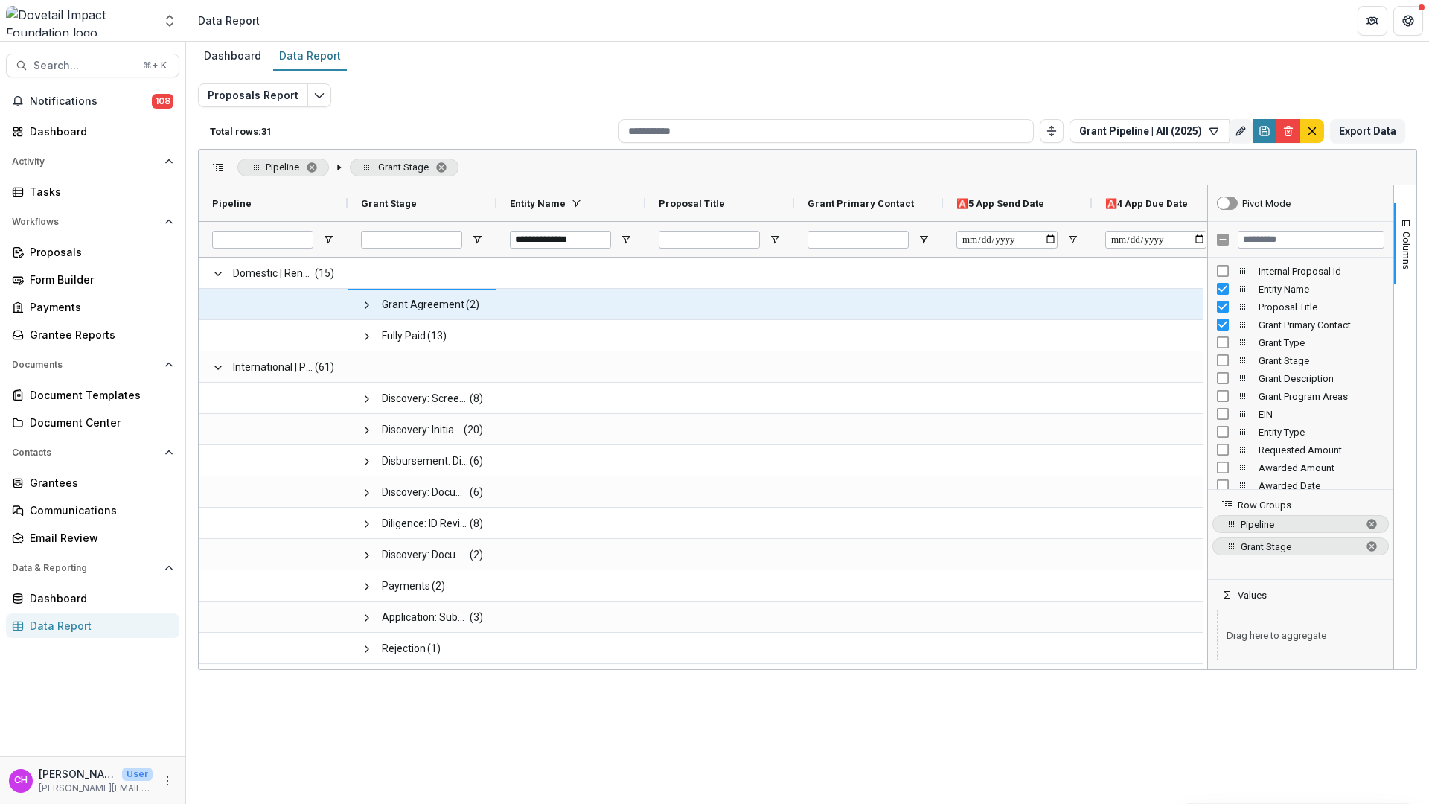
click at [357, 304] on div "Grant Agreement (2)" at bounding box center [422, 304] width 149 height 31
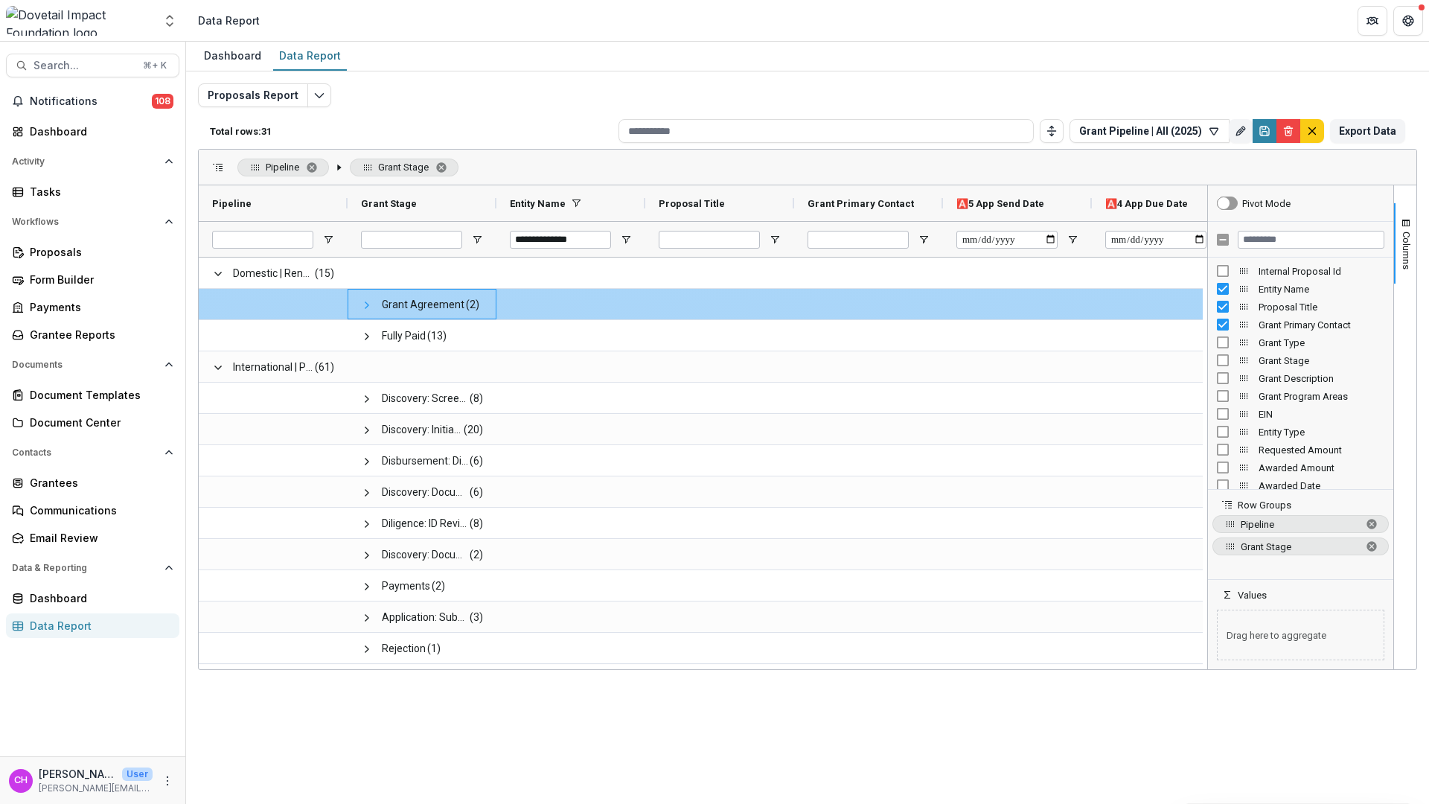
click at [362, 307] on span at bounding box center [367, 305] width 12 height 12
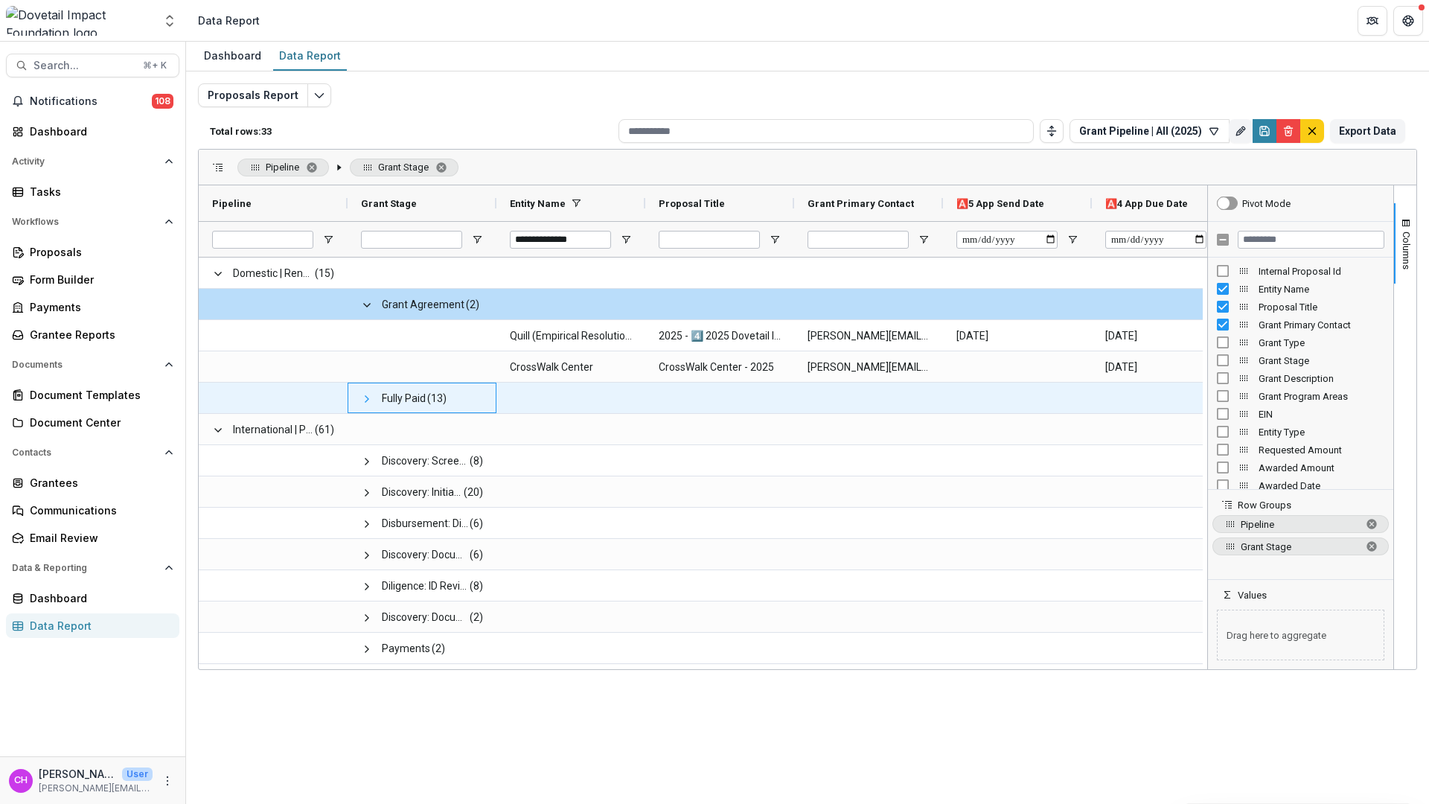
click at [365, 395] on span at bounding box center [367, 399] width 12 height 12
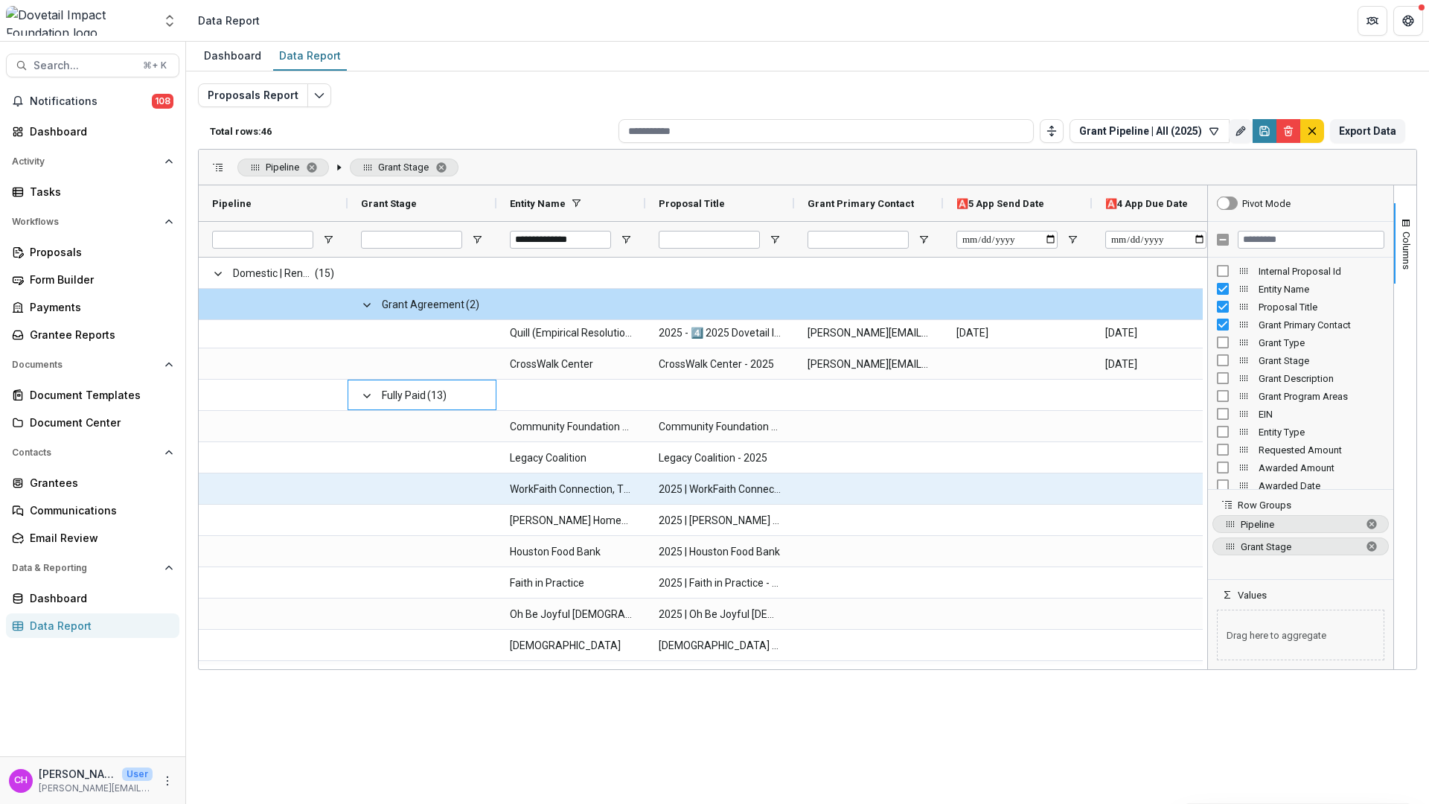
scroll to position [1, 0]
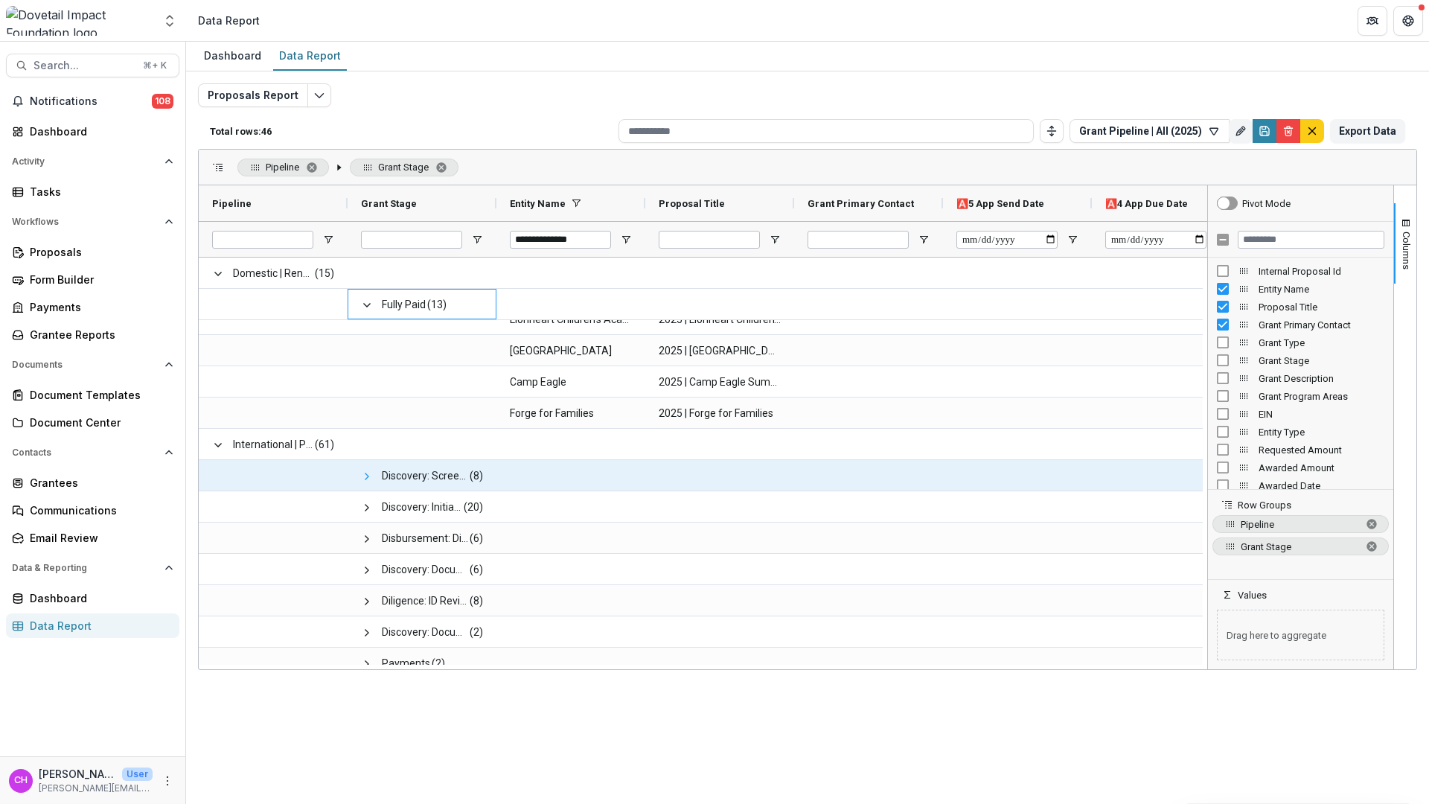
click at [369, 476] on span at bounding box center [367, 476] width 12 height 12
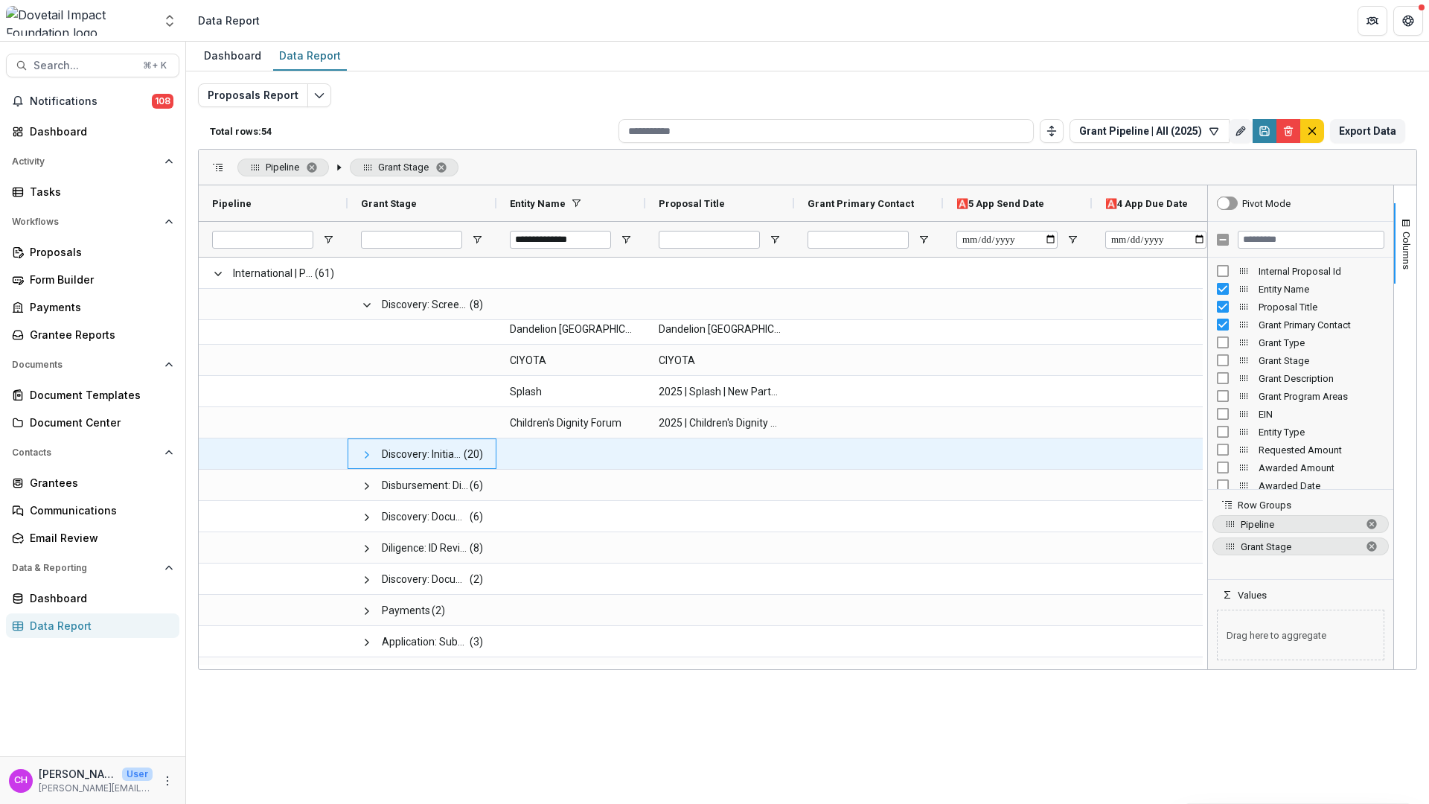
click at [361, 449] on span at bounding box center [367, 455] width 12 height 12
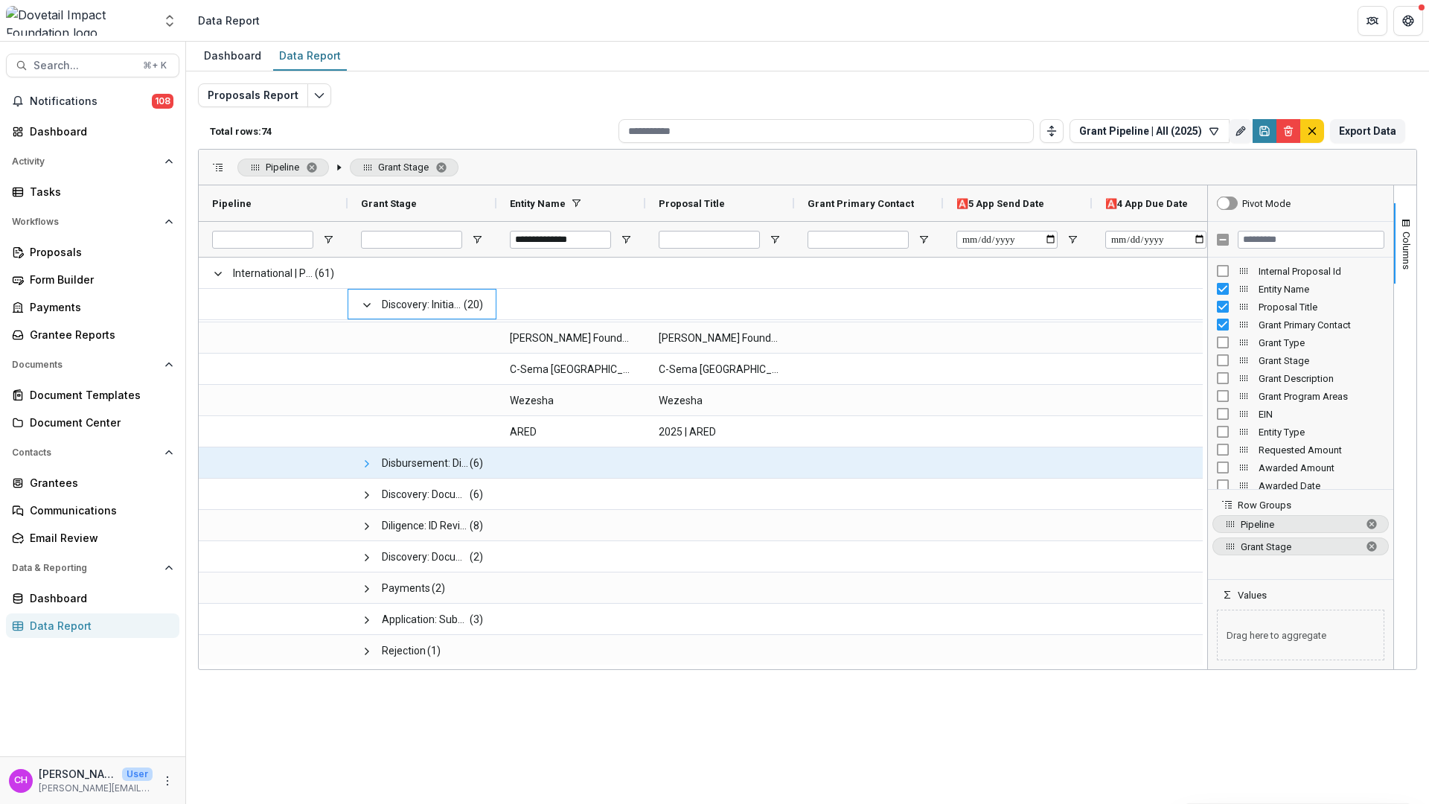
click at [365, 458] on span at bounding box center [367, 464] width 12 height 12
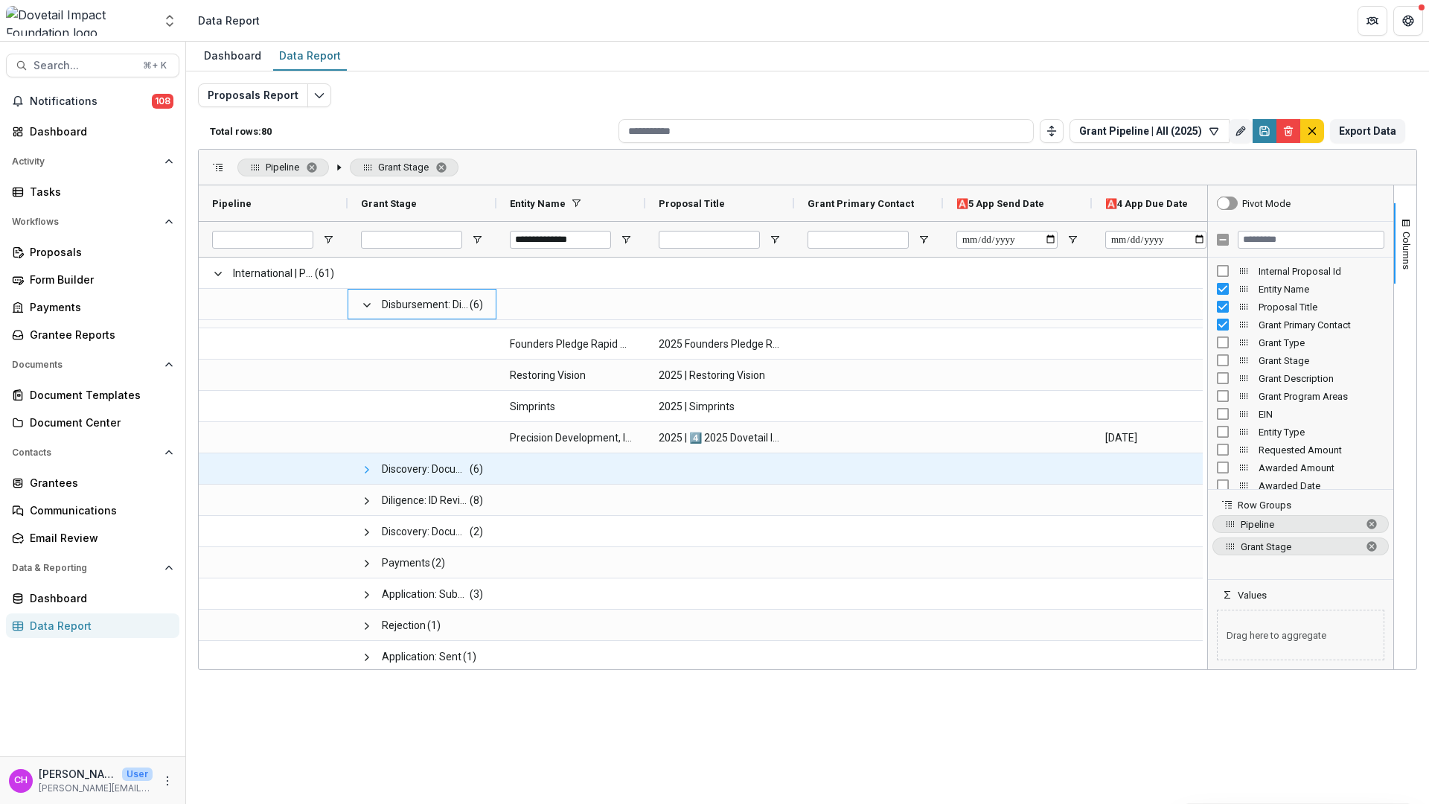
click at [372, 473] on span at bounding box center [367, 470] width 12 height 12
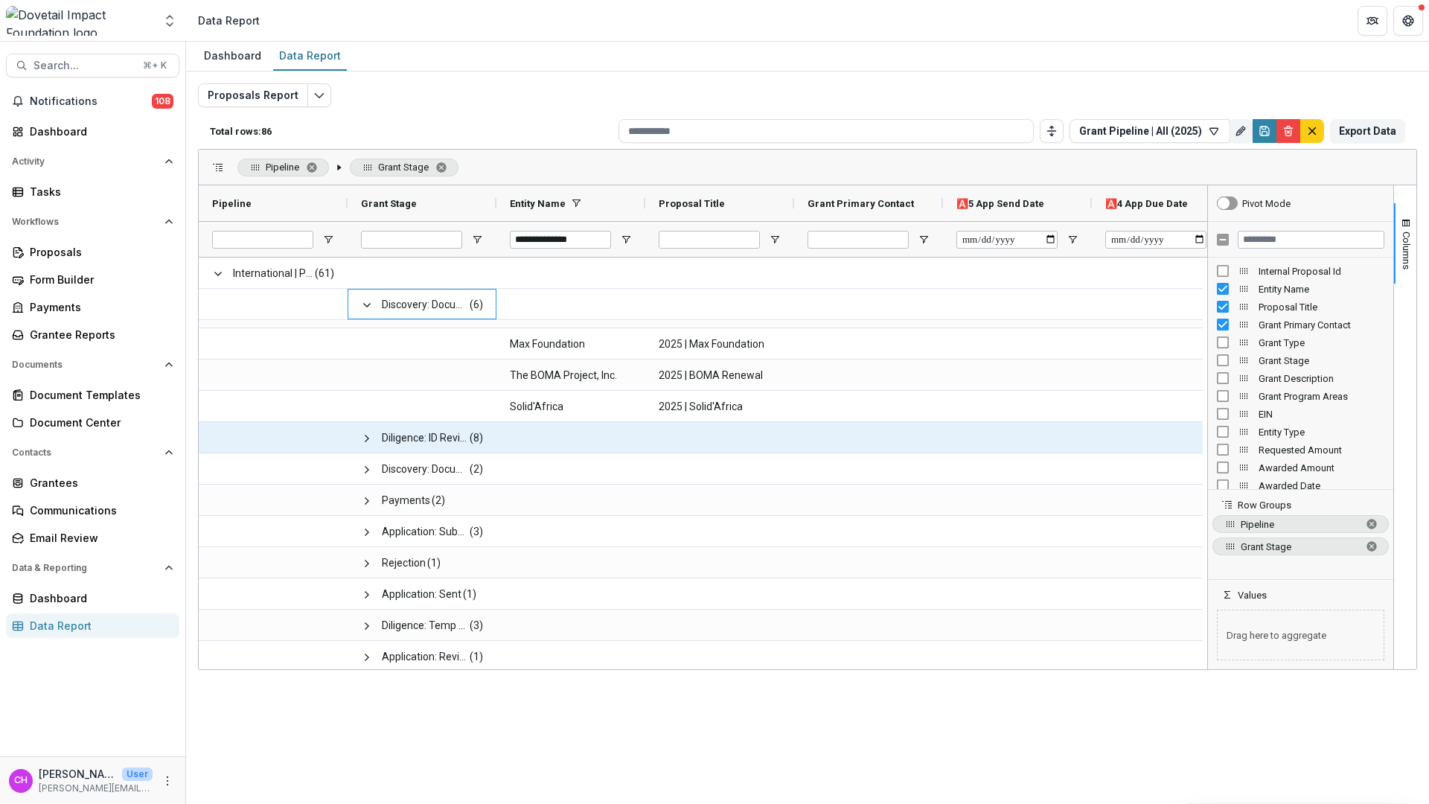
click at [366, 439] on span at bounding box center [367, 438] width 12 height 12
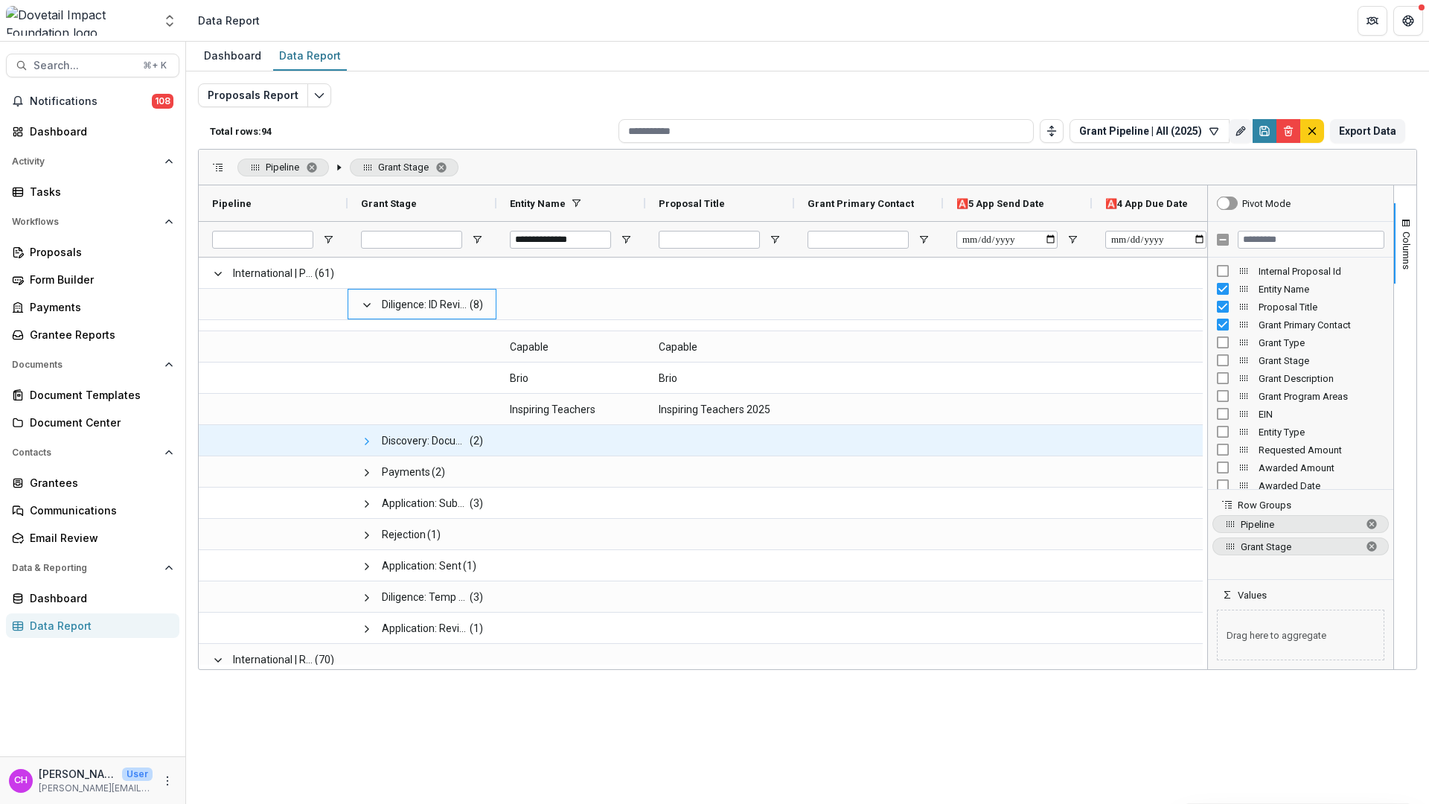
click at [362, 445] on span at bounding box center [367, 441] width 12 height 12
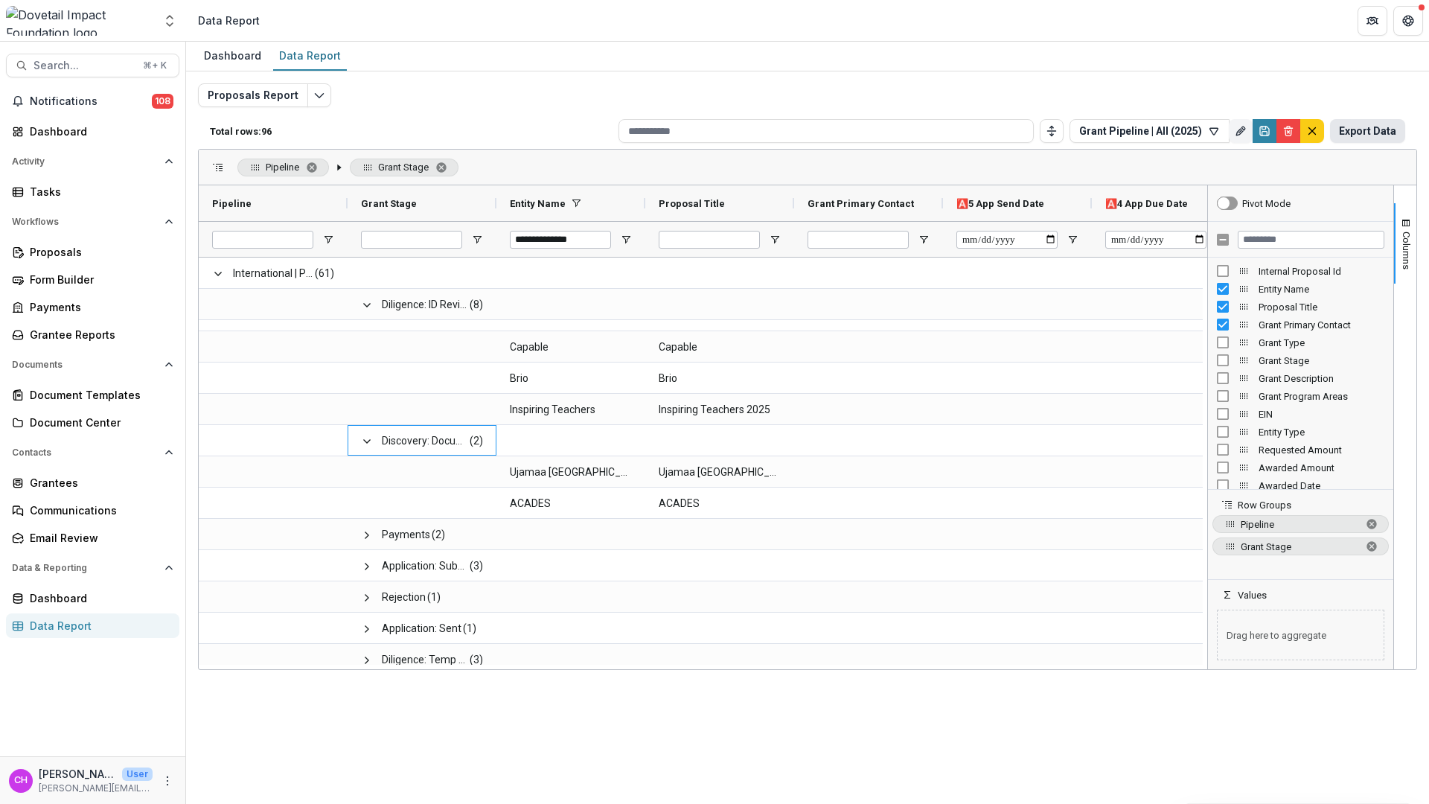
click at [1357, 138] on button "Export Data" at bounding box center [1367, 131] width 75 height 24
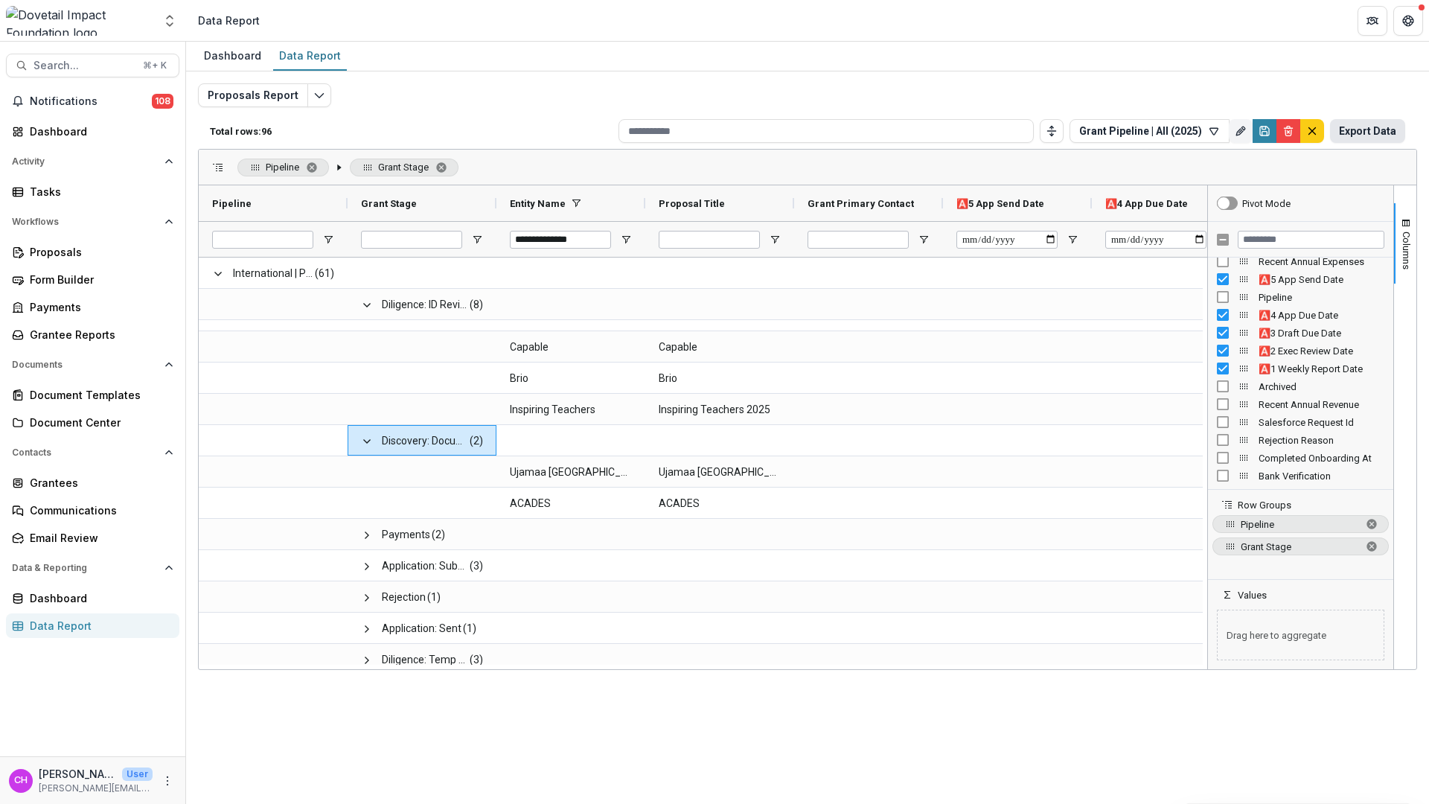
click at [1370, 132] on button "Export Data" at bounding box center [1367, 131] width 75 height 24
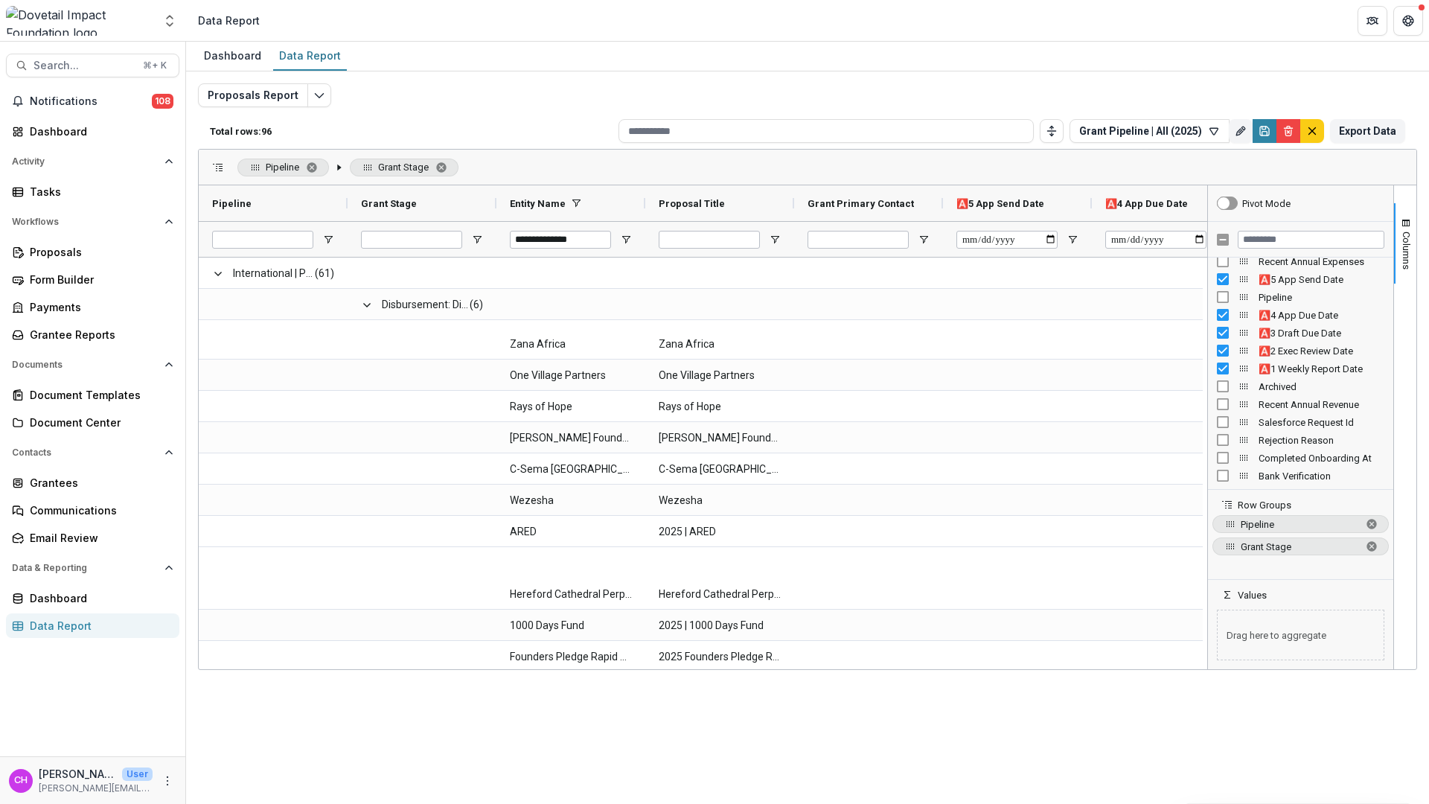
scroll to position [1102, 0]
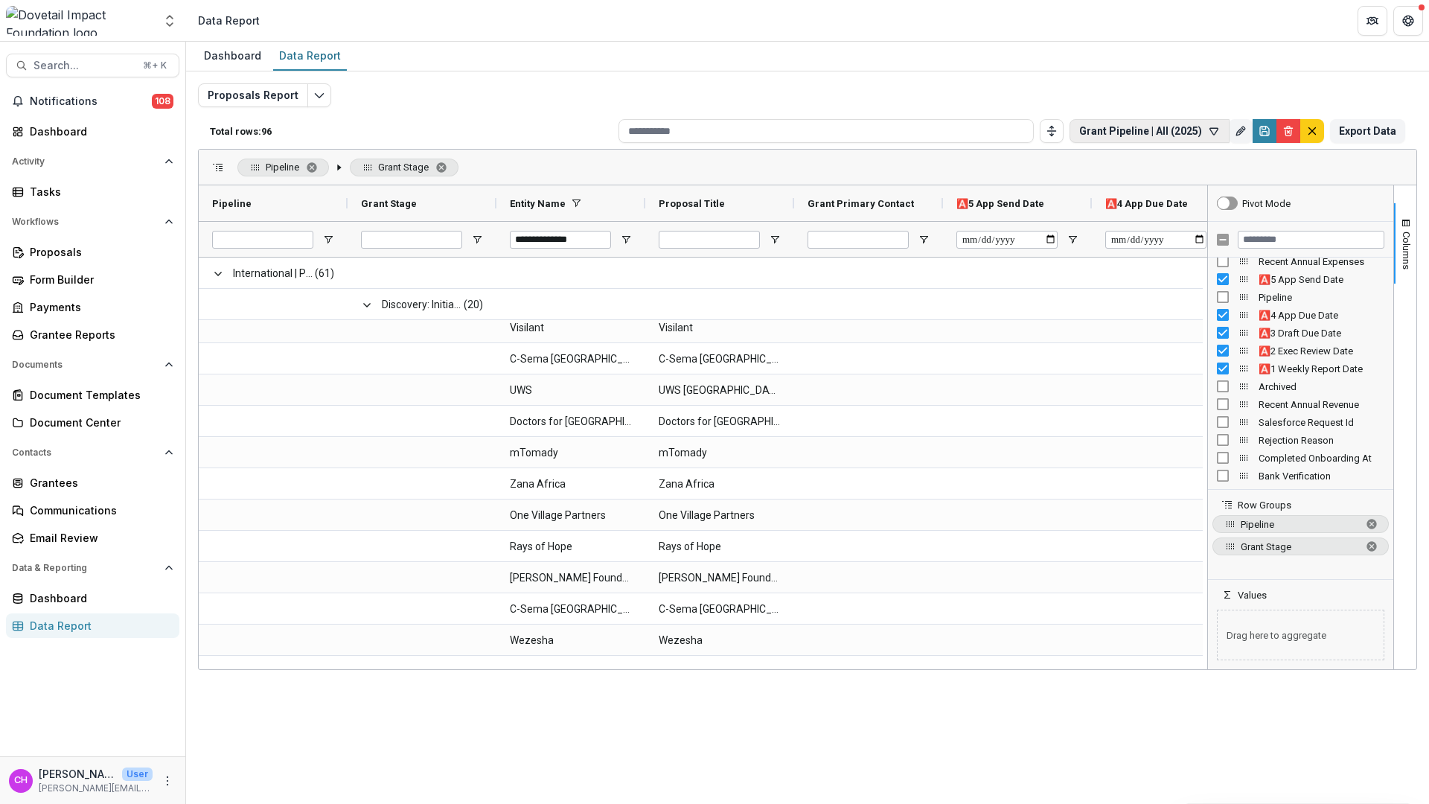
click at [1204, 126] on button "Grant Pipeline | All (2025)" at bounding box center [1149, 131] width 160 height 24
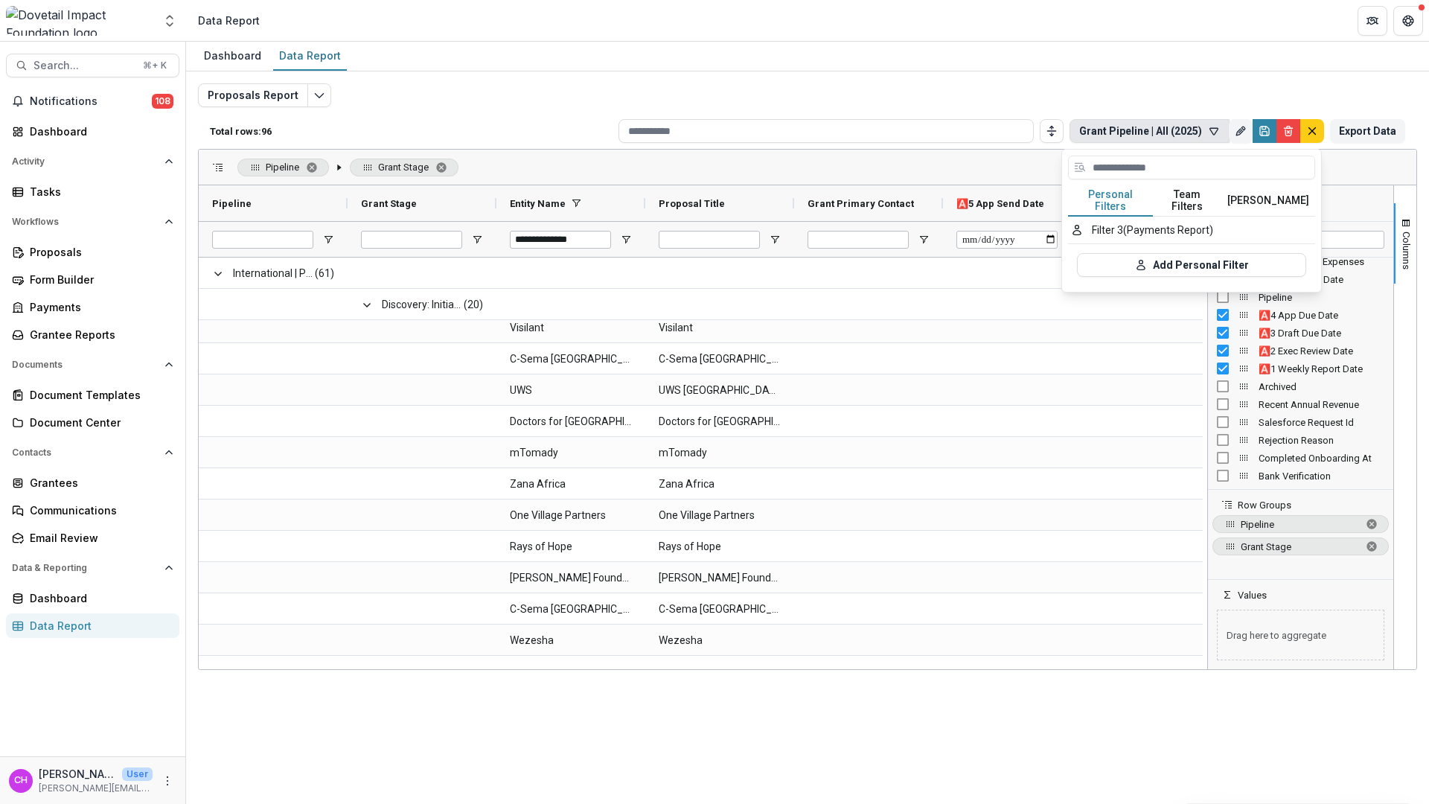
click at [1181, 188] on button "Team Filters" at bounding box center [1187, 200] width 68 height 31
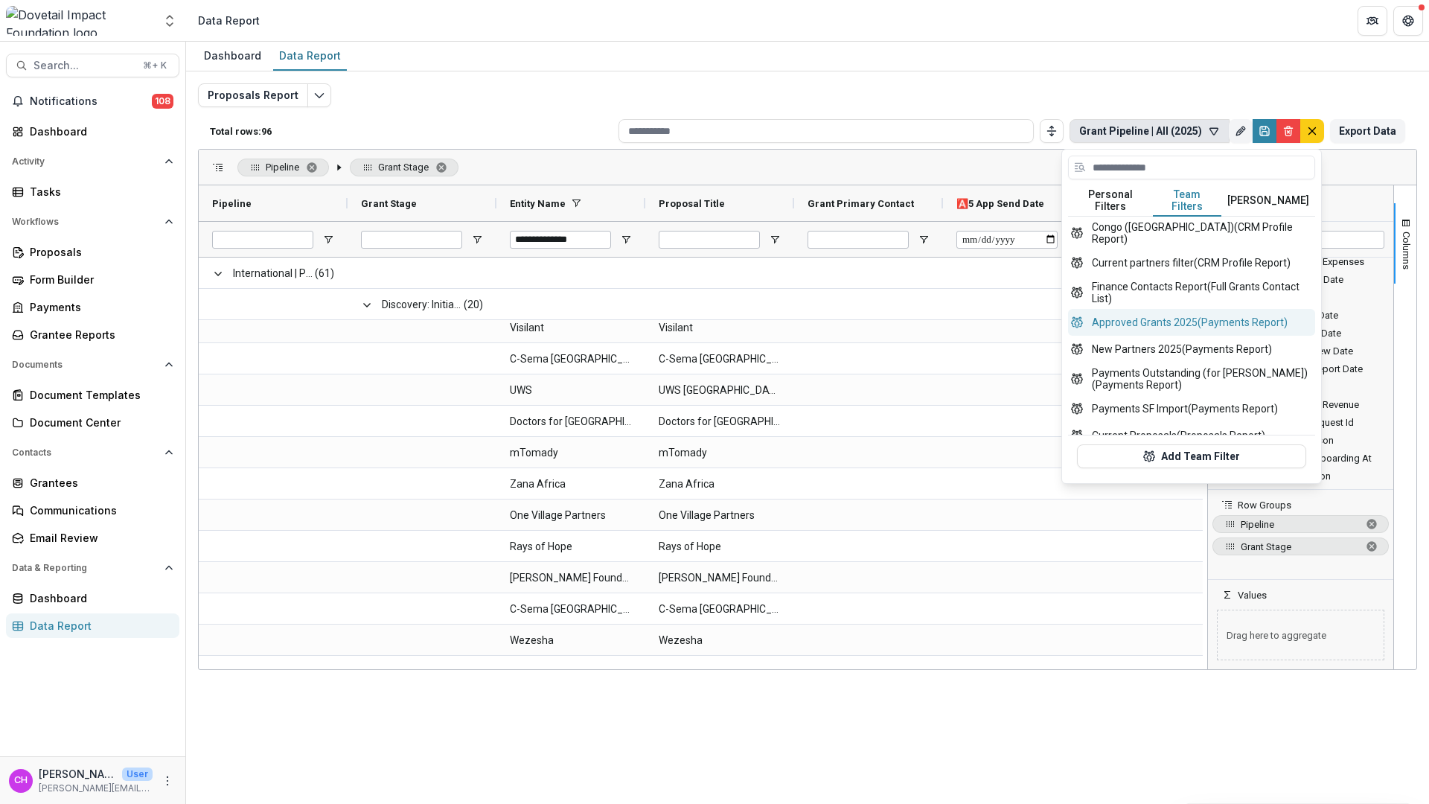
click at [1165, 315] on button "Approved Grants 2025 (Payments Report)" at bounding box center [1191, 322] width 247 height 27
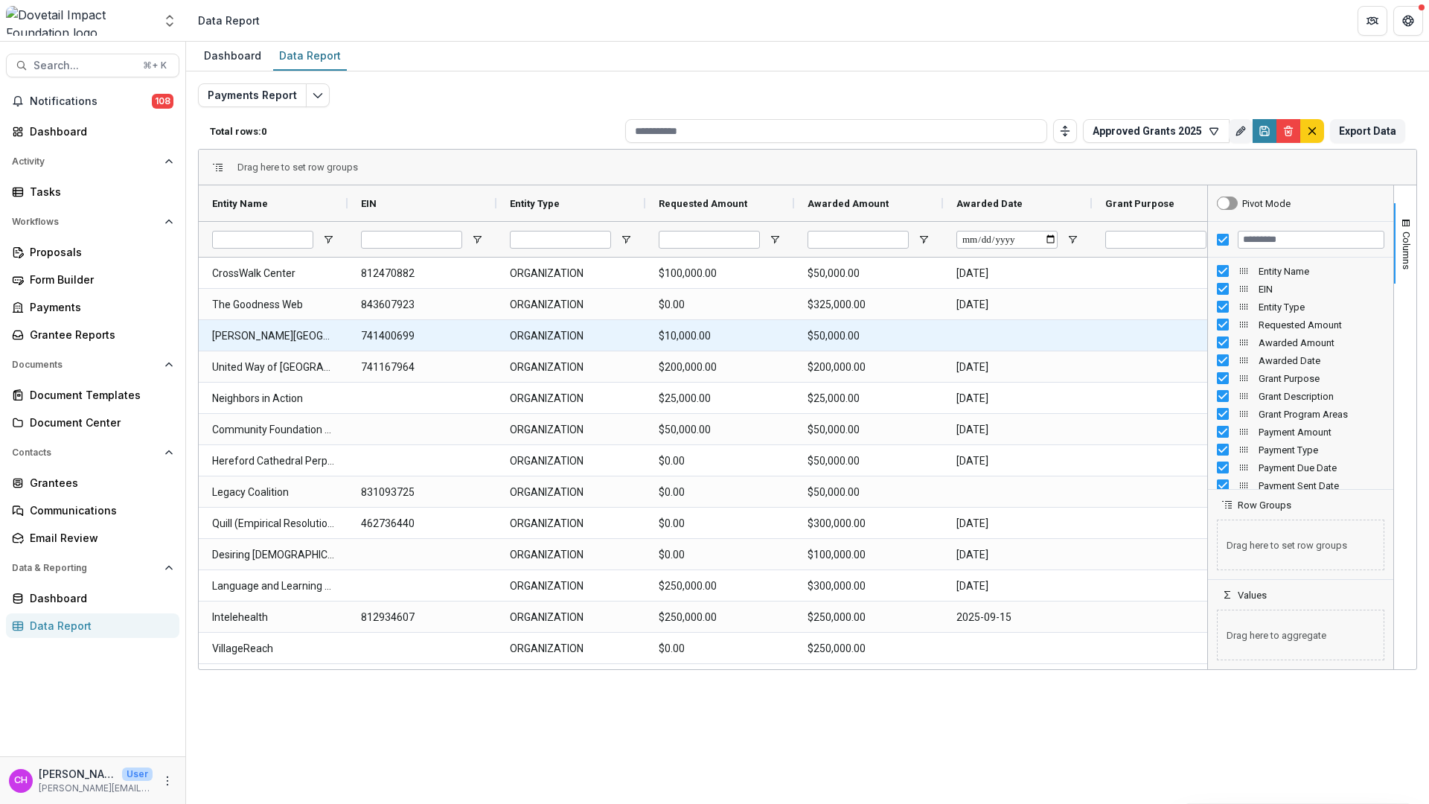
type input "**********"
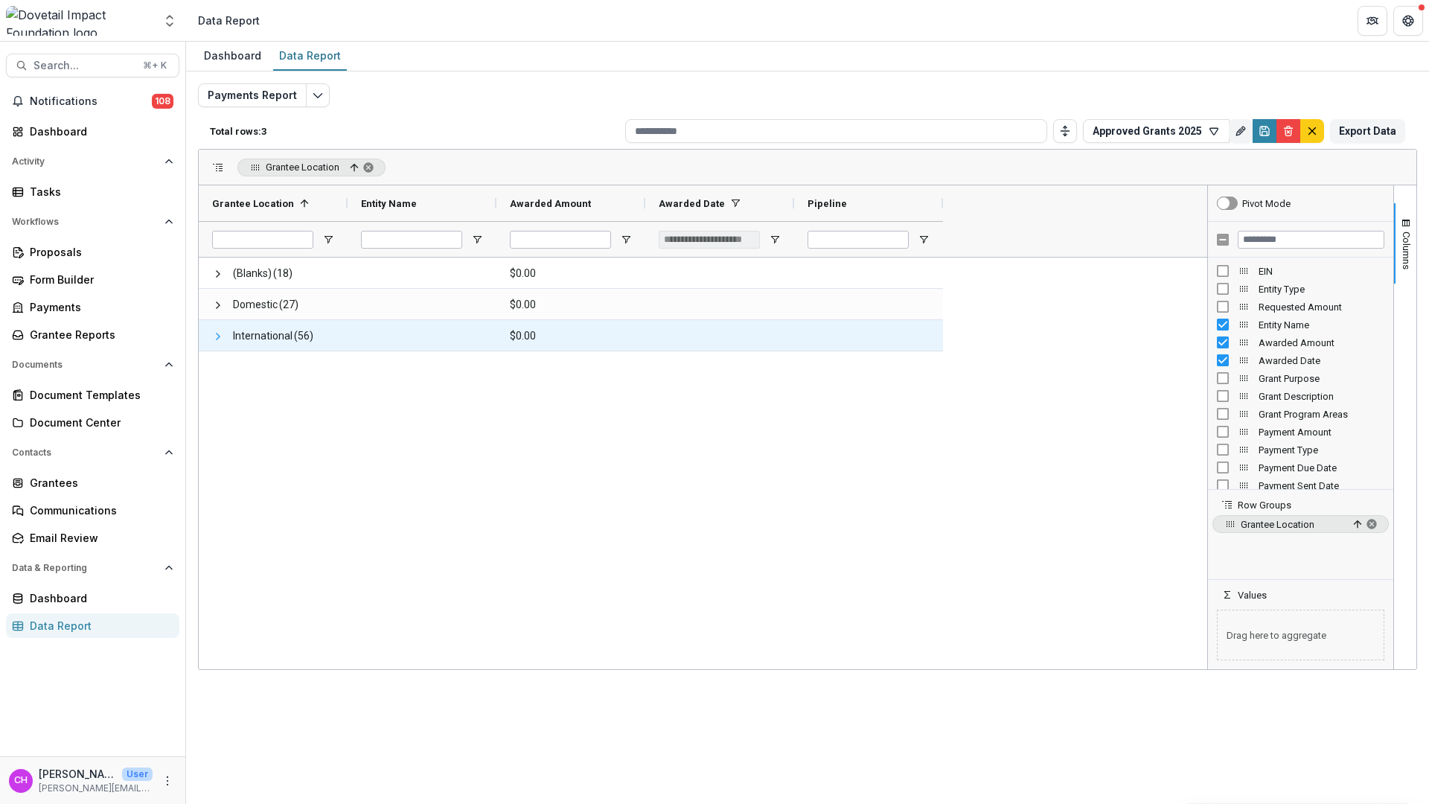
click at [217, 337] on span at bounding box center [218, 336] width 12 height 12
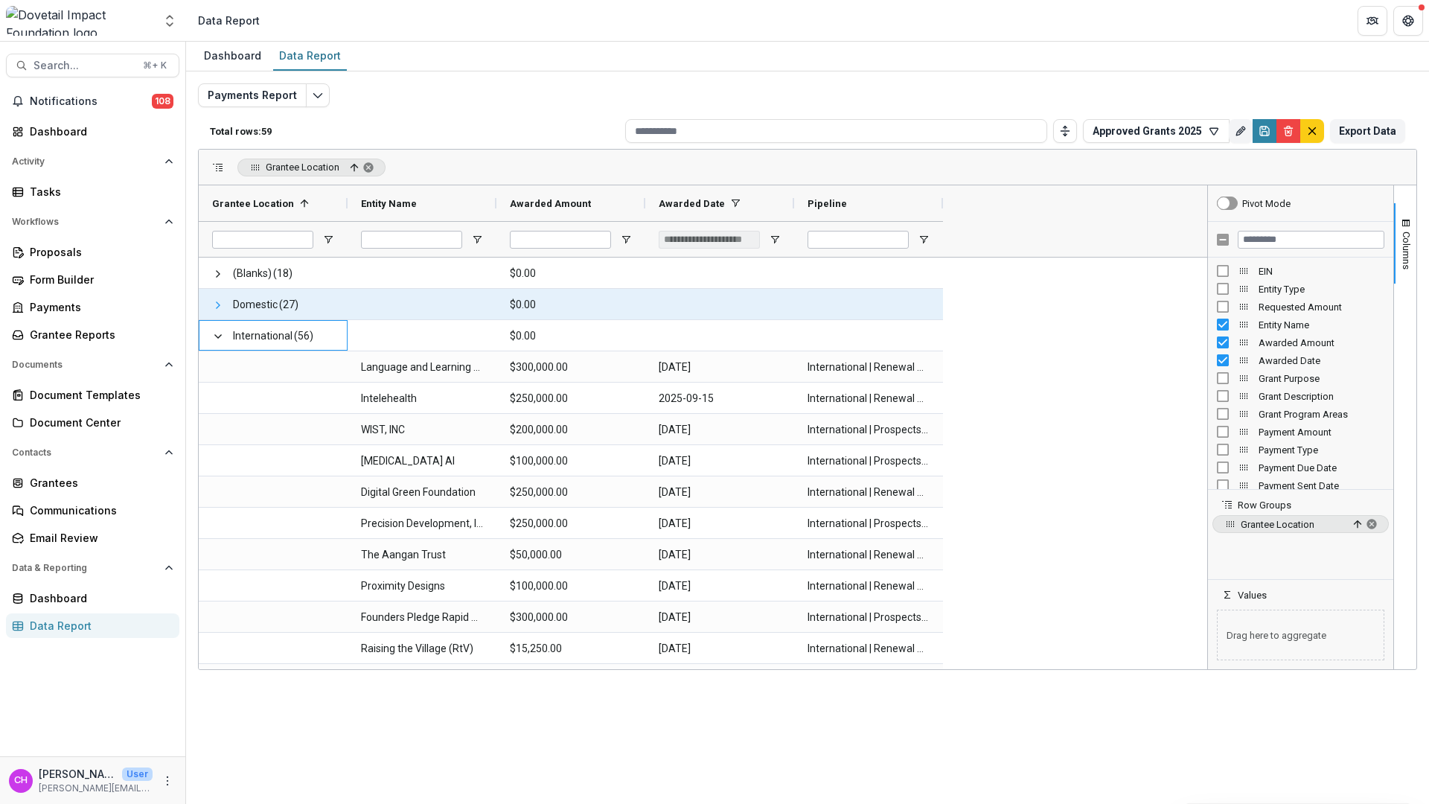
click at [212, 302] on span at bounding box center [218, 305] width 12 height 12
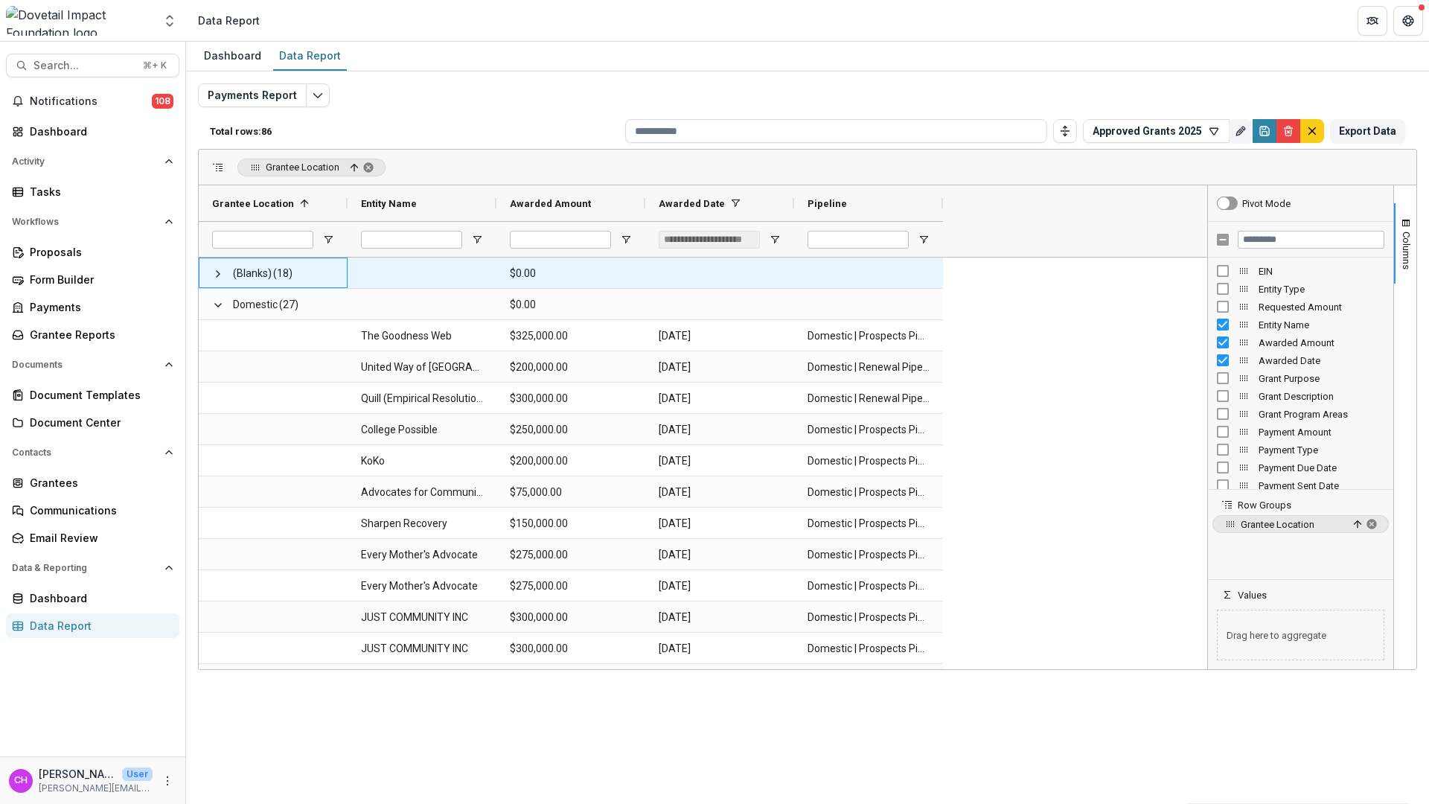
click at [217, 279] on span at bounding box center [218, 273] width 12 height 31
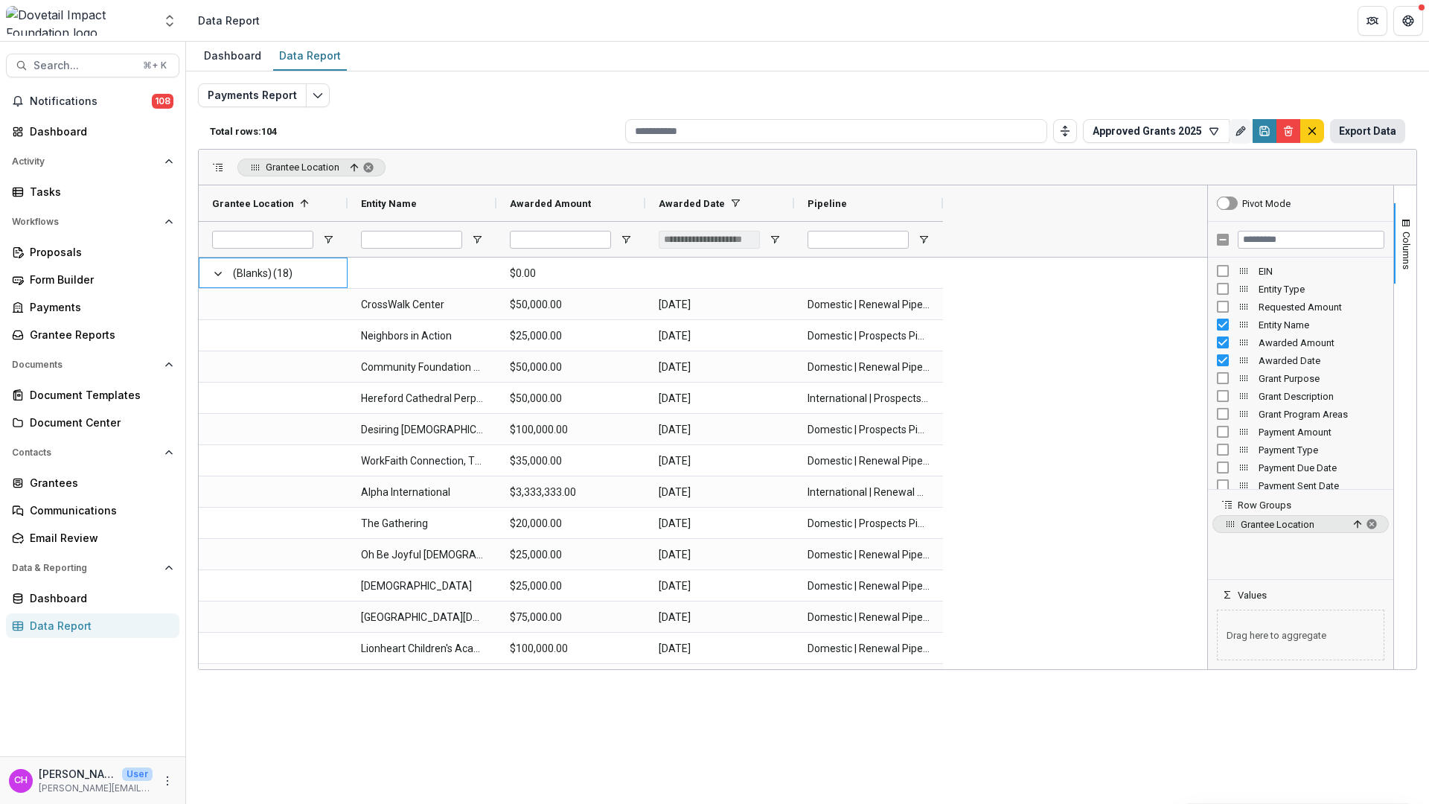
click at [1373, 134] on button "Export Data" at bounding box center [1367, 131] width 75 height 24
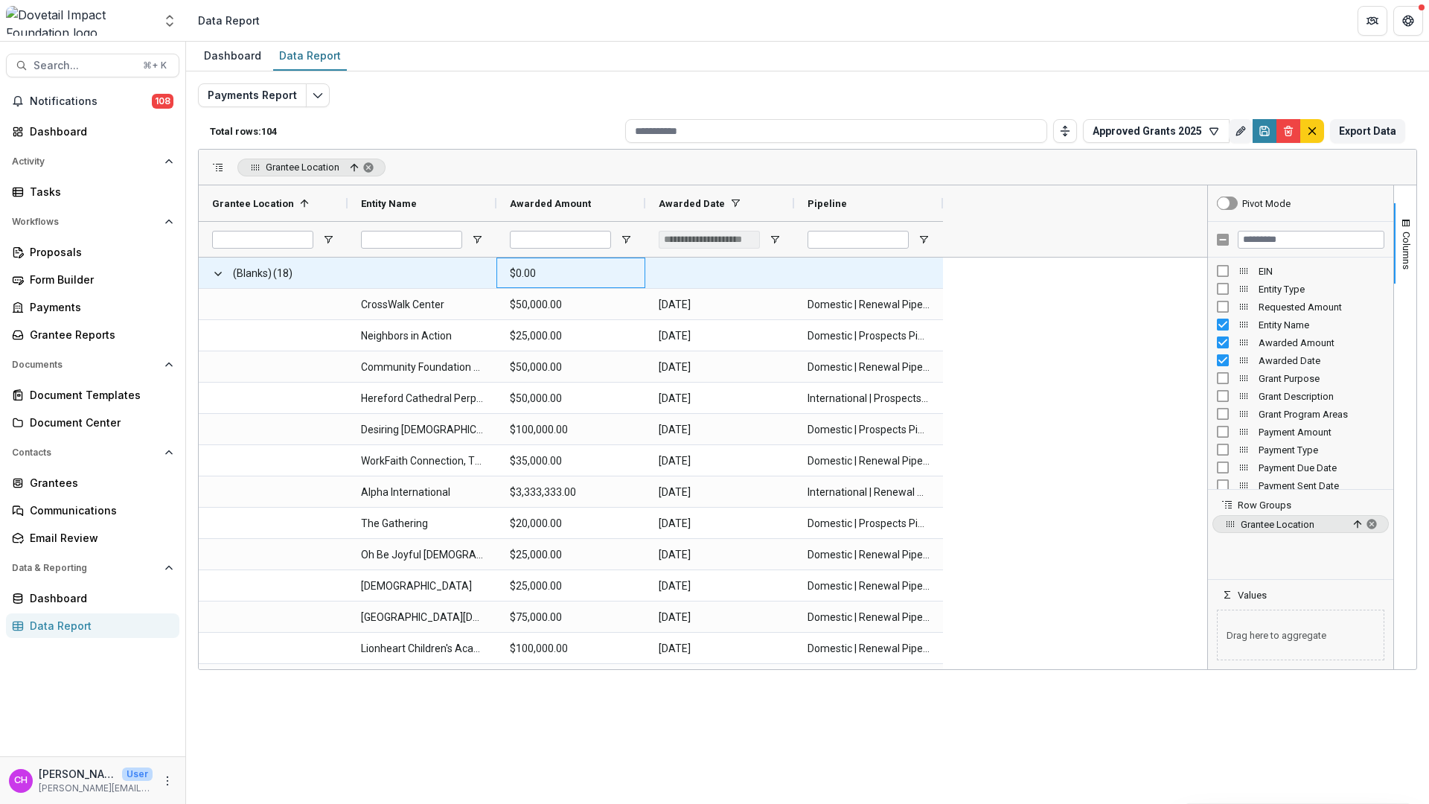
click at [540, 260] on Amount-8396 "$0.00" at bounding box center [571, 273] width 122 height 31
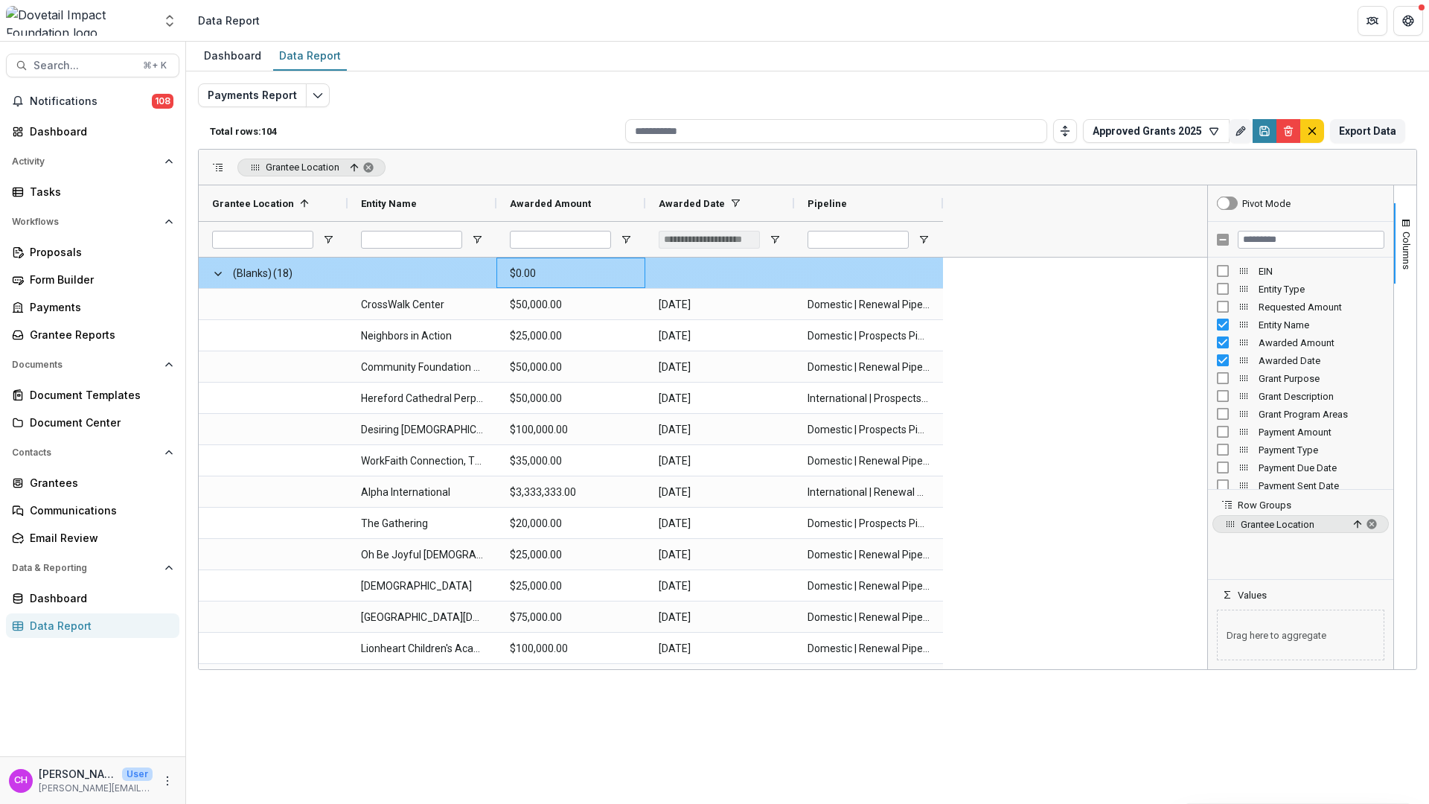
click at [536, 269] on Amount-8396 "$0.00" at bounding box center [571, 273] width 122 height 31
click at [540, 272] on Amount-8396 "$0.00" at bounding box center [571, 273] width 122 height 31
click at [529, 272] on Amount-8396 "$0.00" at bounding box center [571, 273] width 122 height 31
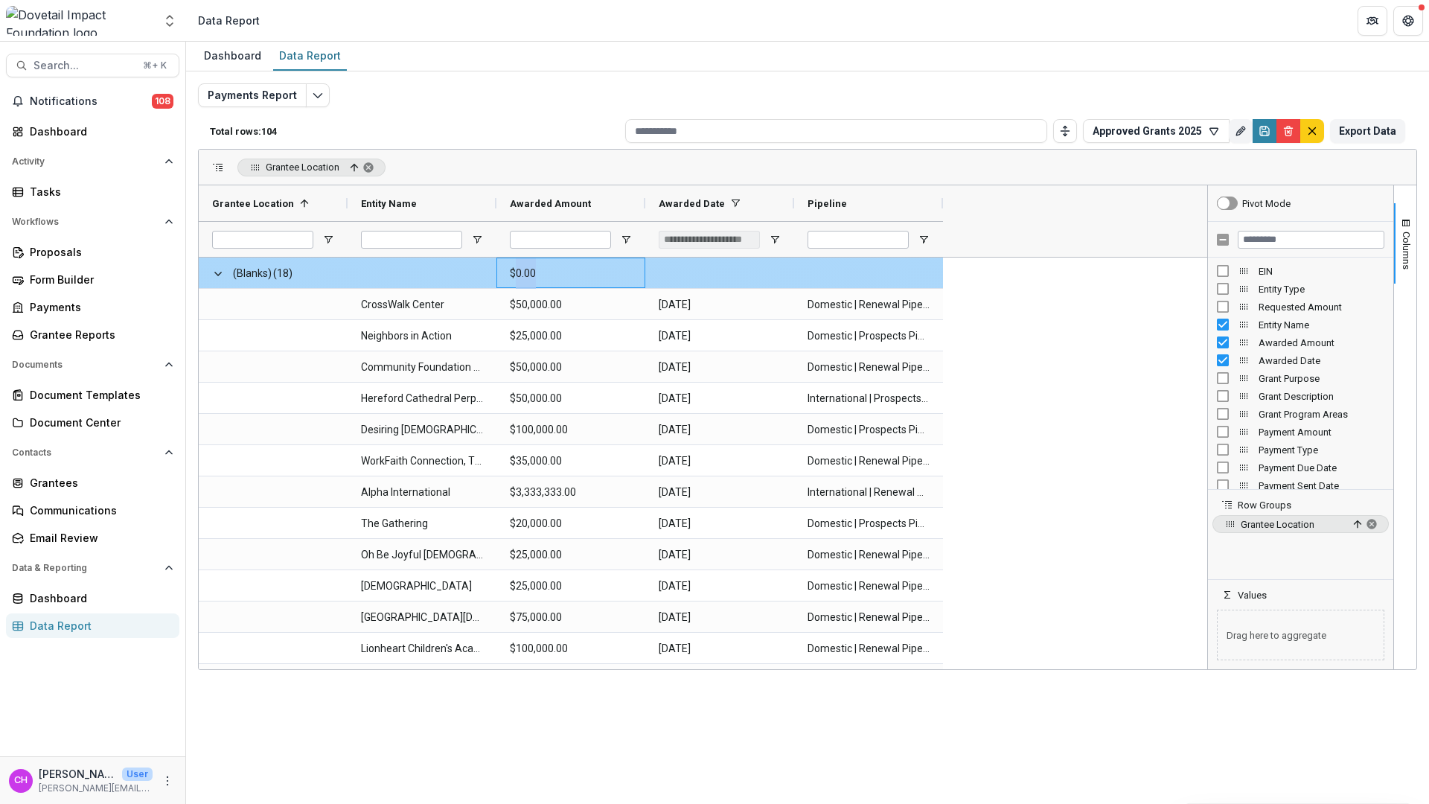
click at [578, 280] on Amount-8396 "$0.00" at bounding box center [571, 273] width 122 height 31
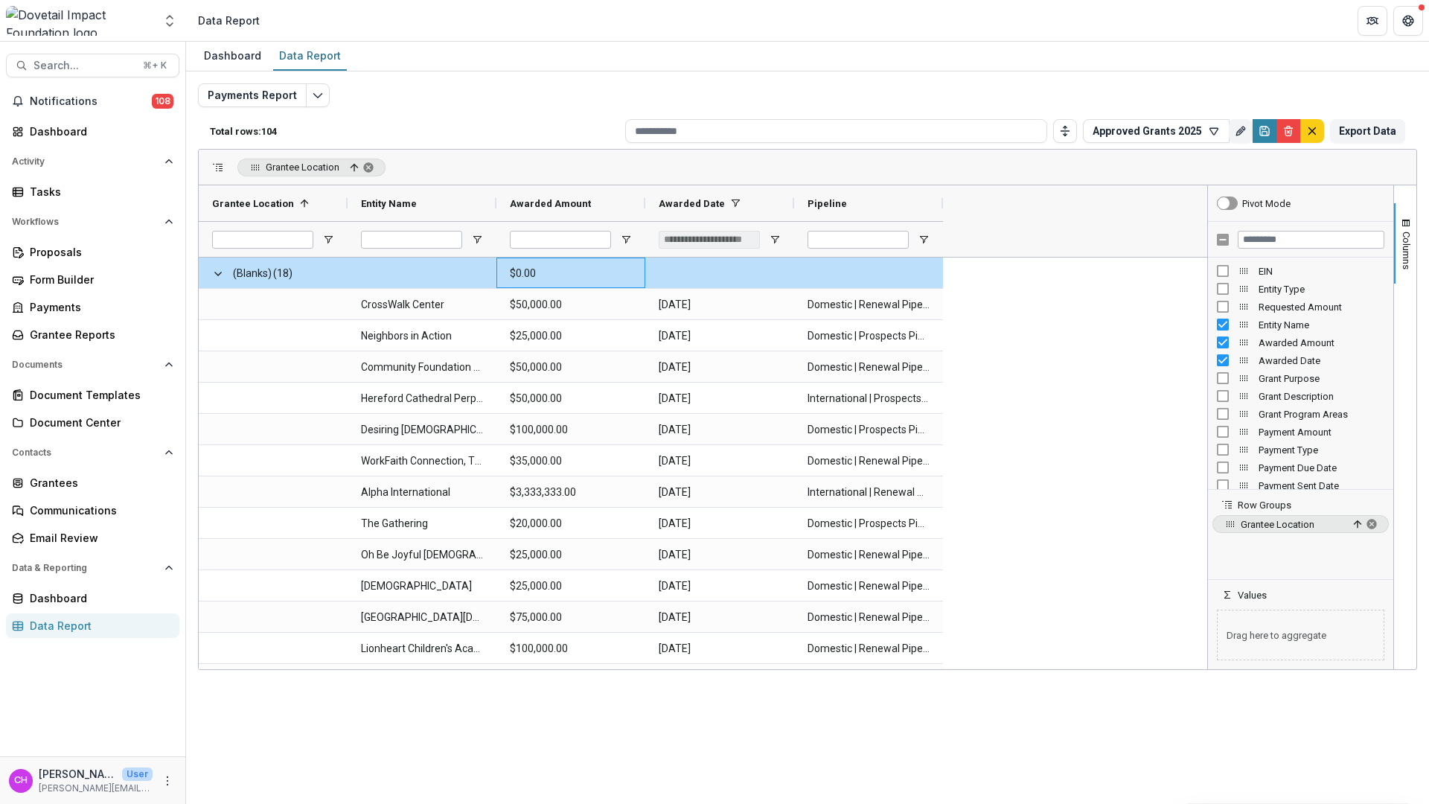
click at [1184, 700] on div "Dashboard Data Report Payments Report Total rows: 104 Approved Grants 2025 Pers…" at bounding box center [807, 423] width 1243 height 762
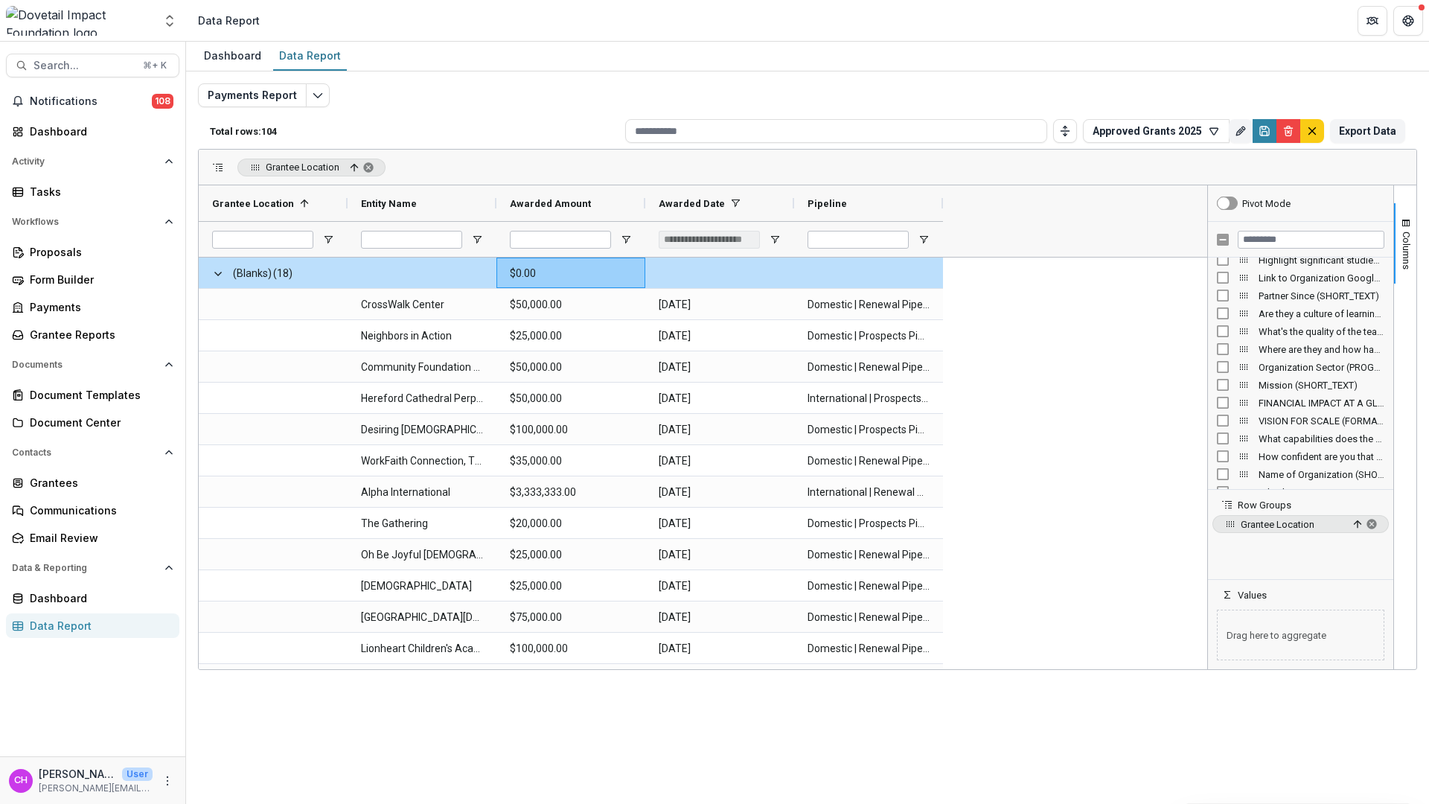
scroll to position [4010, 0]
click at [1323, 246] on input "Filter Columns Input" at bounding box center [1310, 240] width 147 height 18
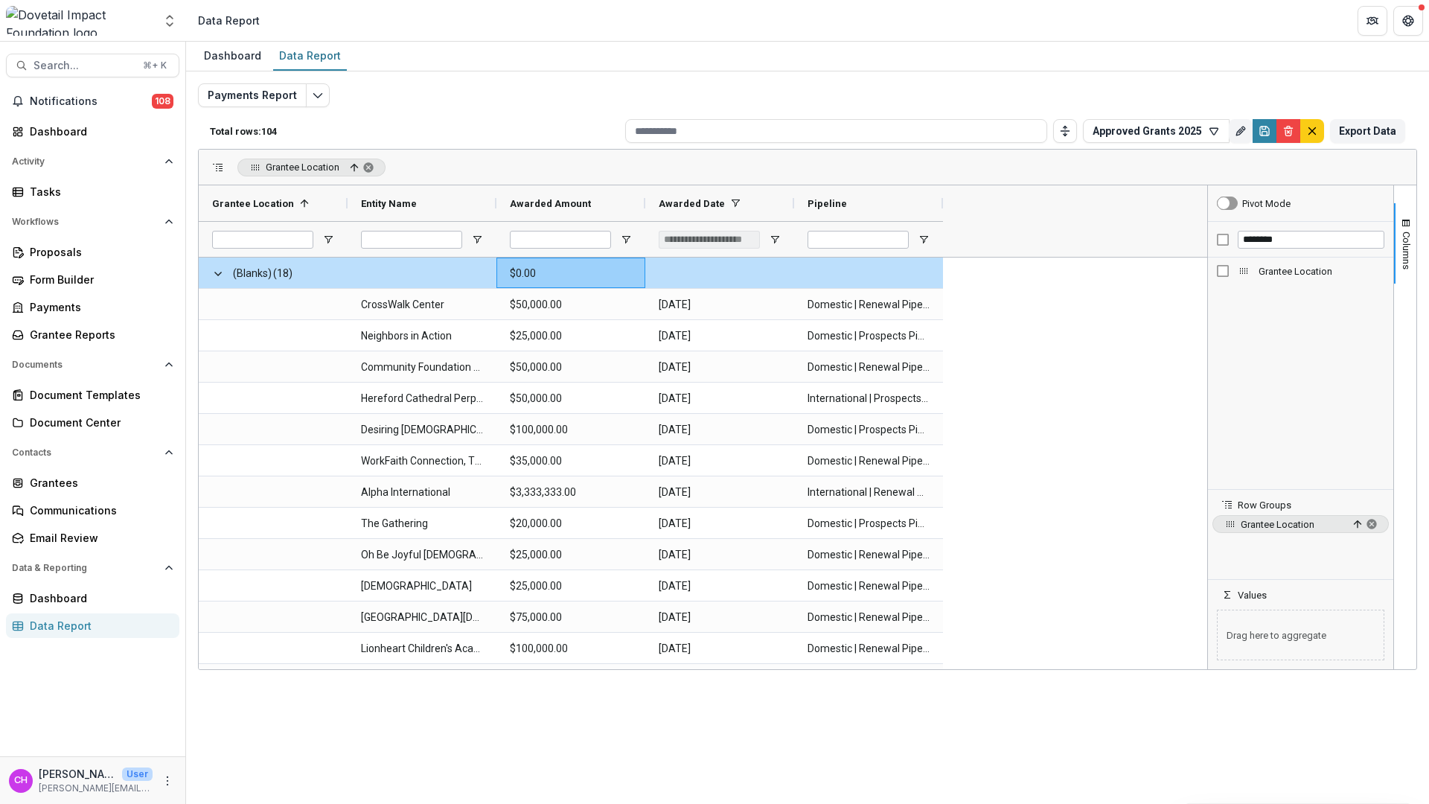
drag, startPoint x: 1271, startPoint y: 271, endPoint x: 1258, endPoint y: 353, distance: 82.8
click at [1278, 484] on div "Grantee Location" at bounding box center [1300, 372] width 185 height 231
drag, startPoint x: 1243, startPoint y: 269, endPoint x: 1267, endPoint y: 633, distance: 364.7
click at [1211, 488] on div "******** Grantee Location" at bounding box center [1300, 355] width 185 height 269
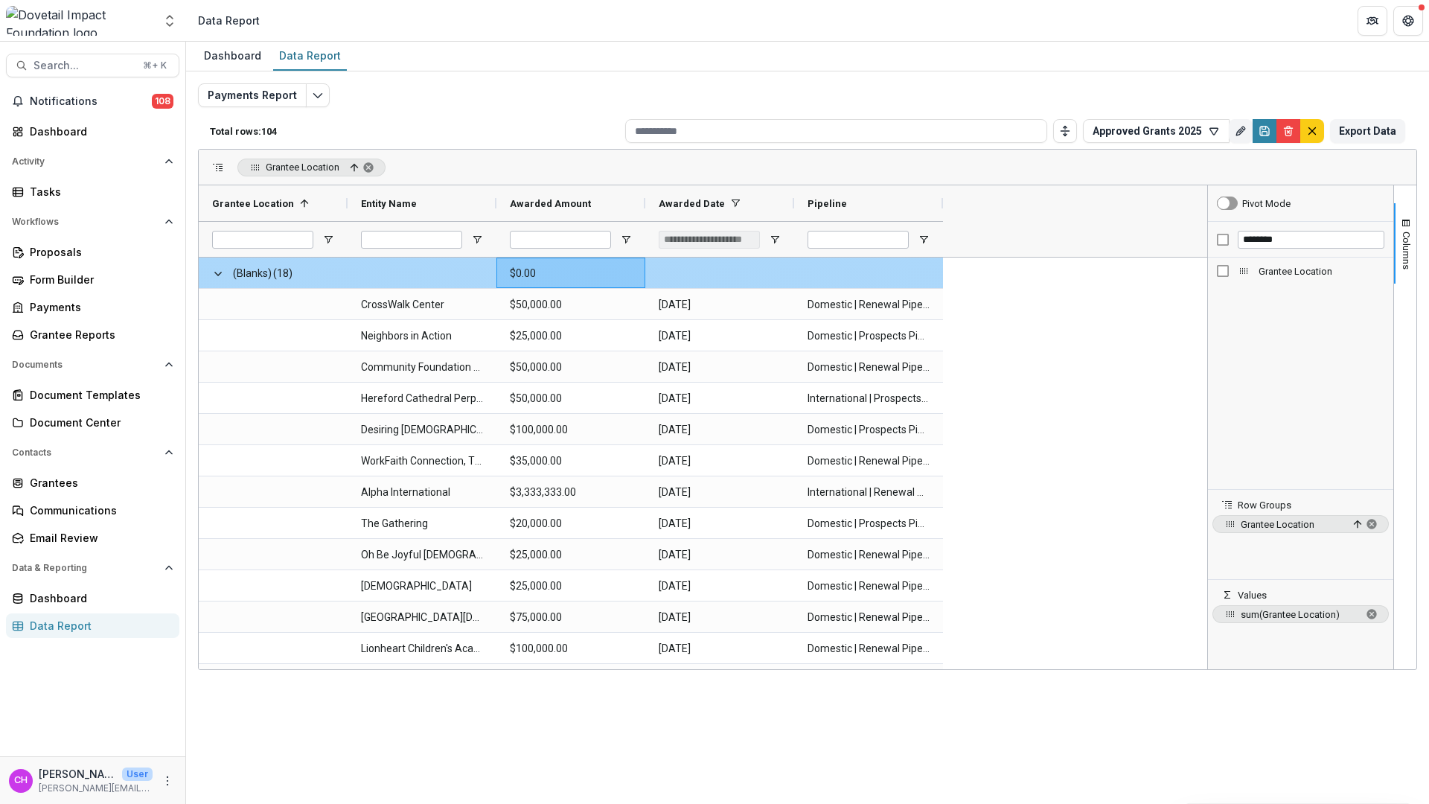
click at [573, 266] on Amount-8716 "$0.00" at bounding box center [571, 273] width 122 height 31
click at [554, 327] on Amount-8726 "$25,000.00" at bounding box center [571, 336] width 122 height 31
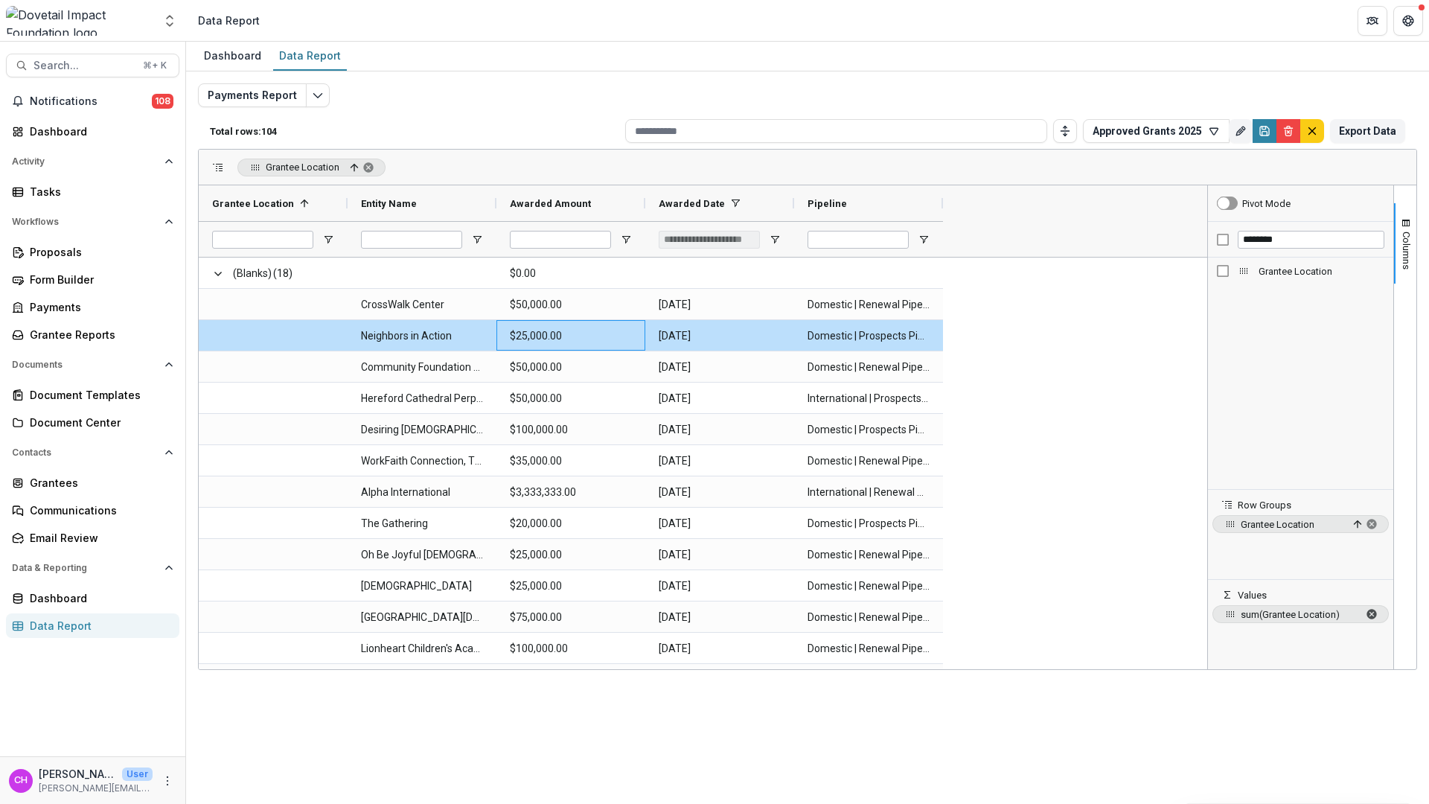
click at [1375, 615] on span "sum of Grantee Location. Press ENTER to change the aggregation type. Press DELE…" at bounding box center [1371, 614] width 12 height 12
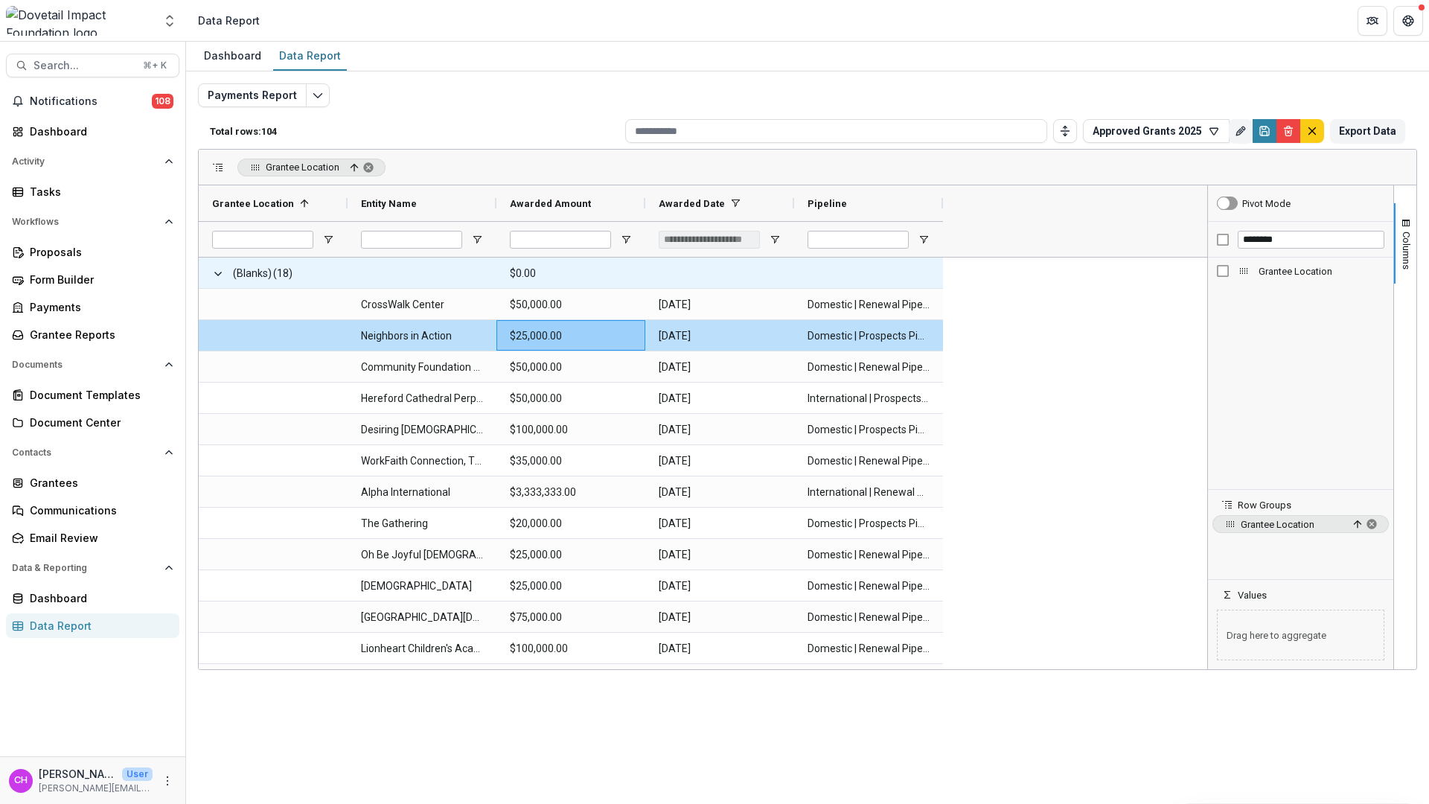
click at [341, 285] on div "(Blanks) (18)" at bounding box center [273, 272] width 149 height 31
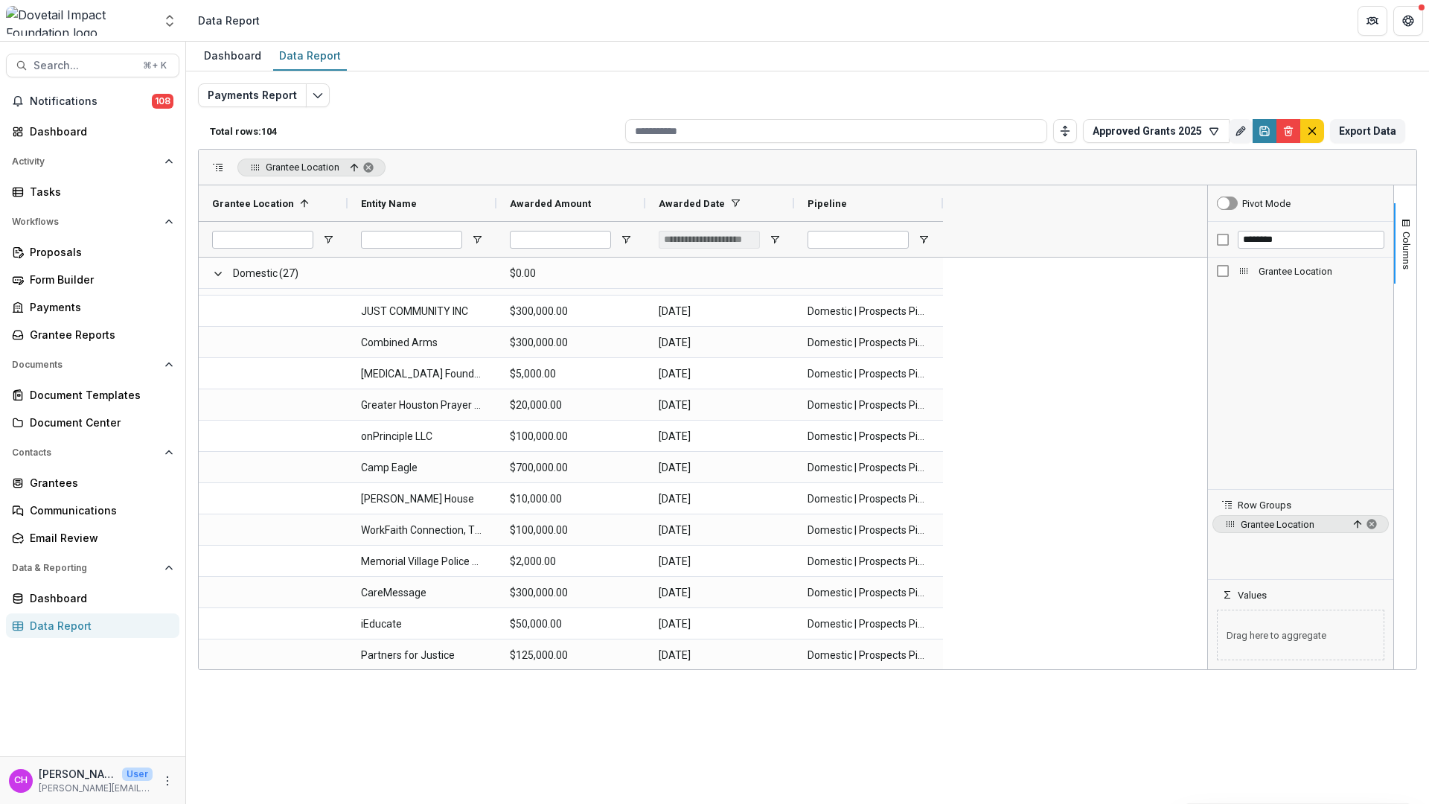
scroll to position [901, 0]
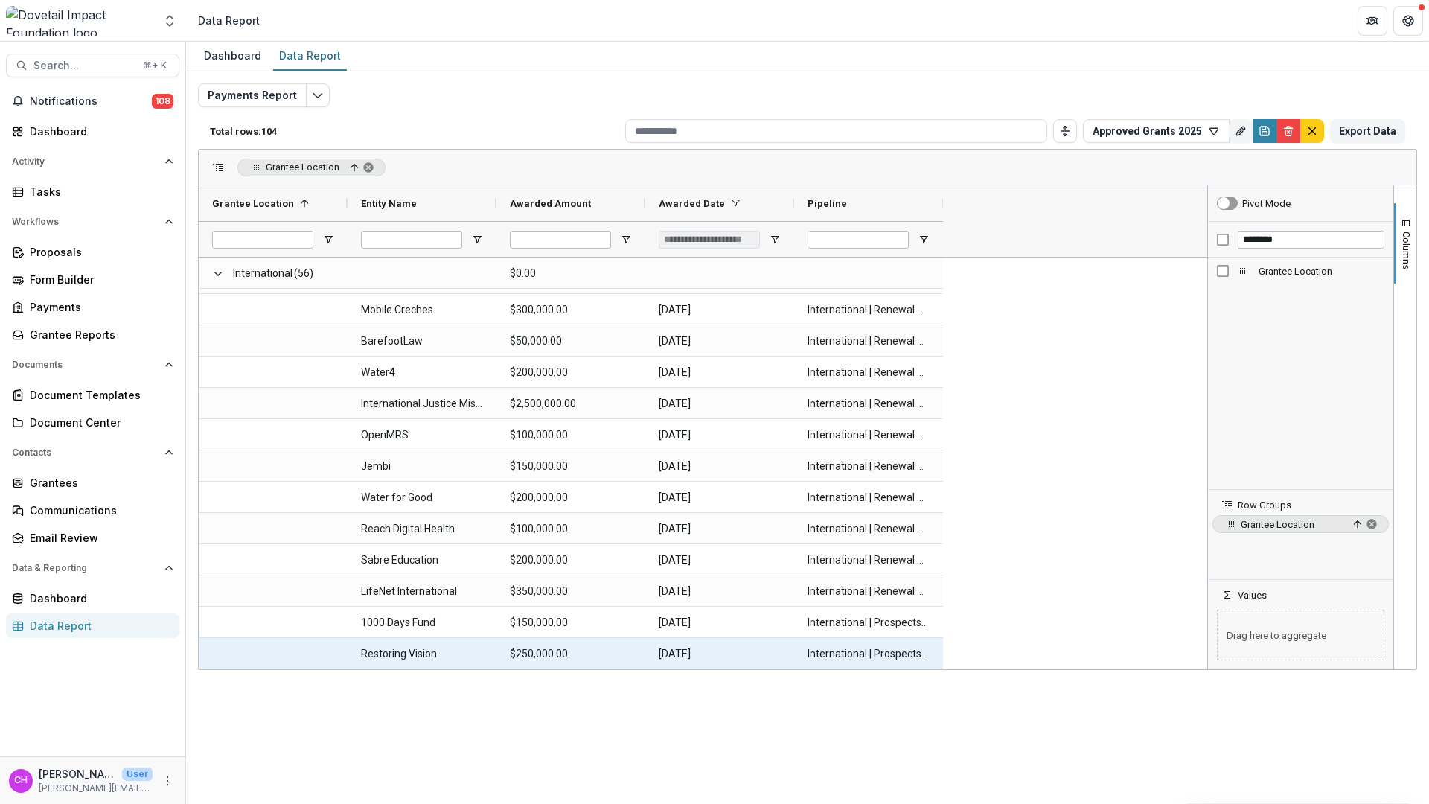
click at [908, 645] on Pipeline-10188 "International | Prospects Pipeline" at bounding box center [868, 653] width 122 height 31
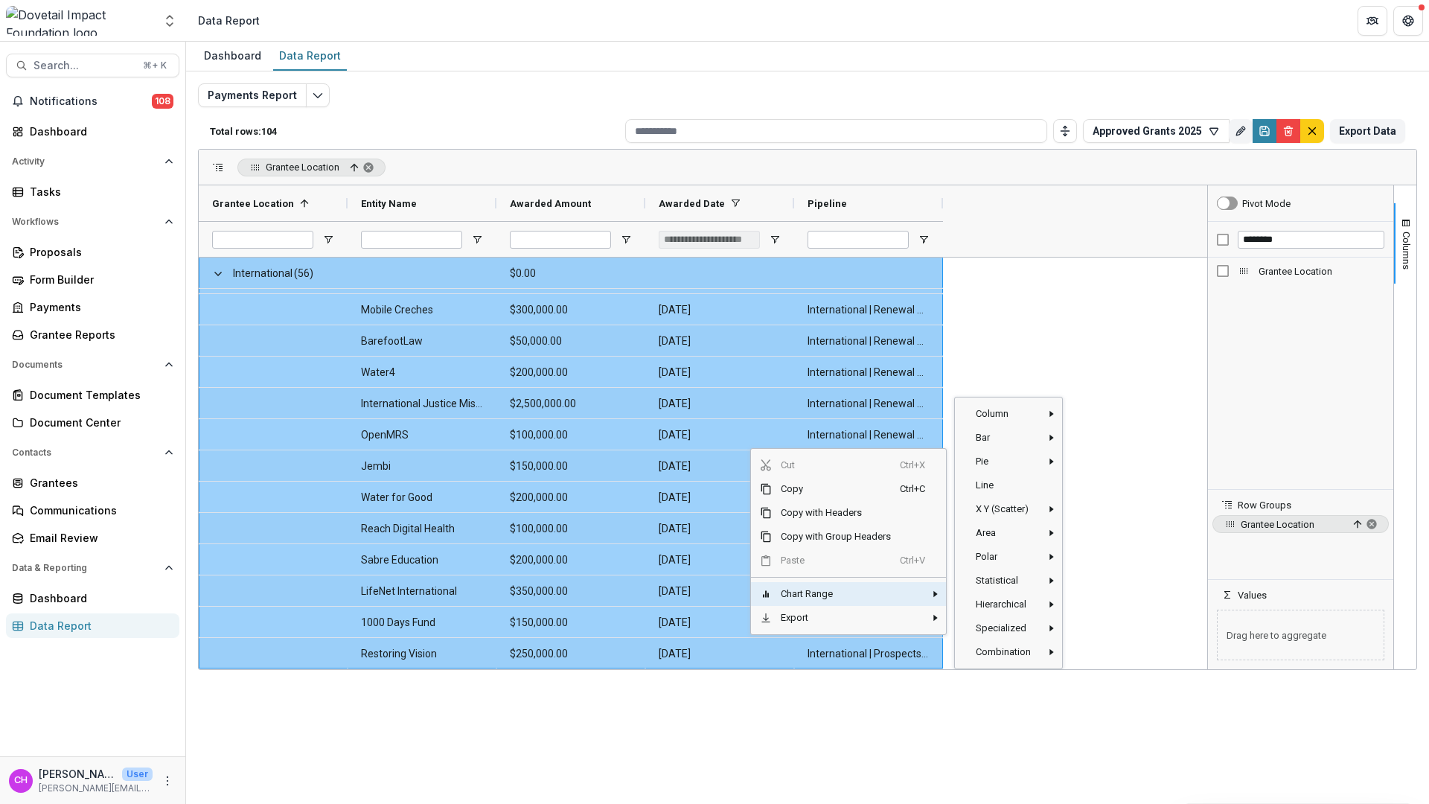
click at [897, 590] on span "Chart Range" at bounding box center [836, 594] width 128 height 24
click at [1008, 441] on span "Bar" at bounding box center [1004, 438] width 74 height 24
click at [1028, 469] on span "Pie" at bounding box center [1004, 461] width 74 height 24
click at [1102, 464] on span "Pie‎" at bounding box center [1097, 467] width 44 height 24
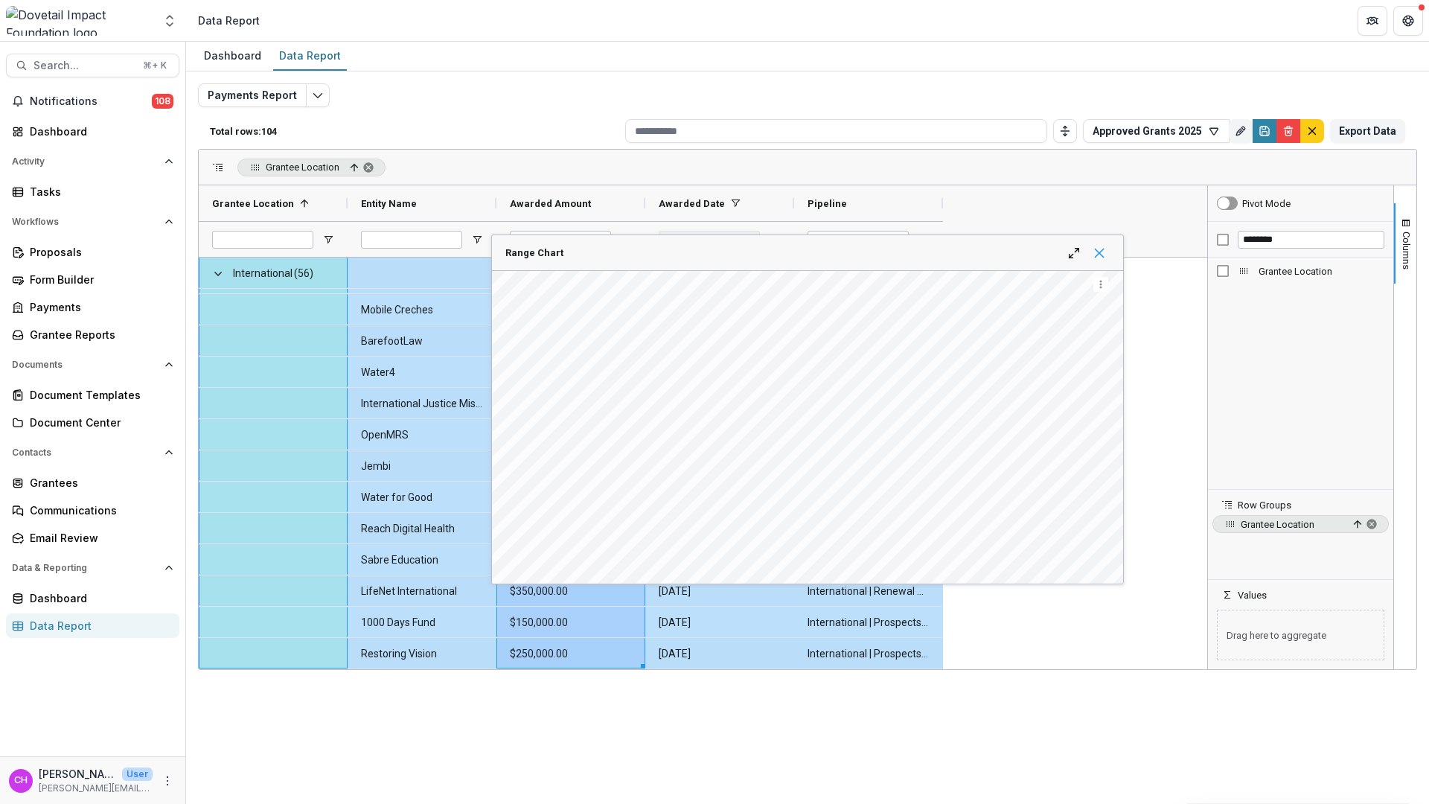
click at [1103, 252] on span "Range Chart" at bounding box center [1099, 253] width 12 height 12
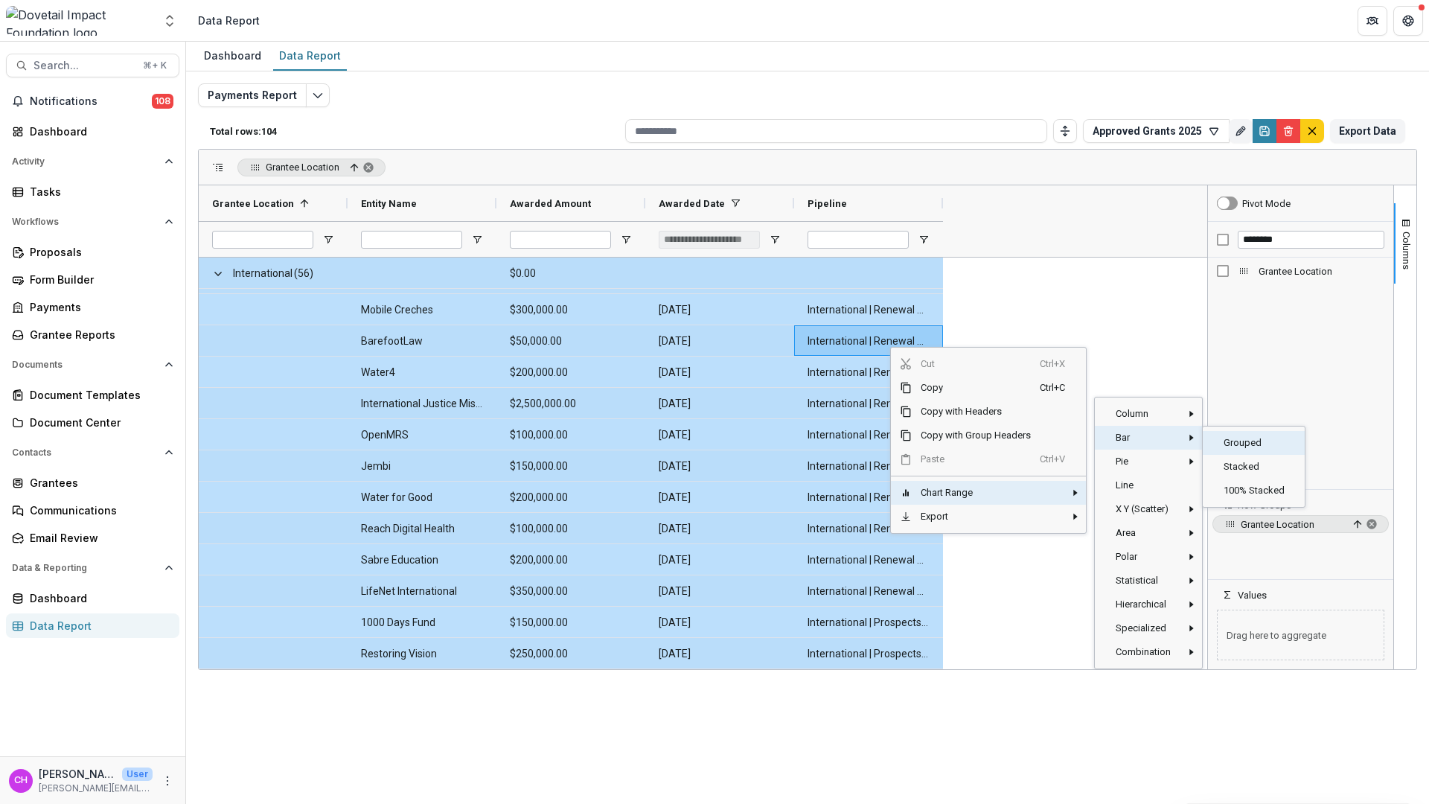
click at [1251, 450] on span "Grouped‎" at bounding box center [1254, 443] width 81 height 24
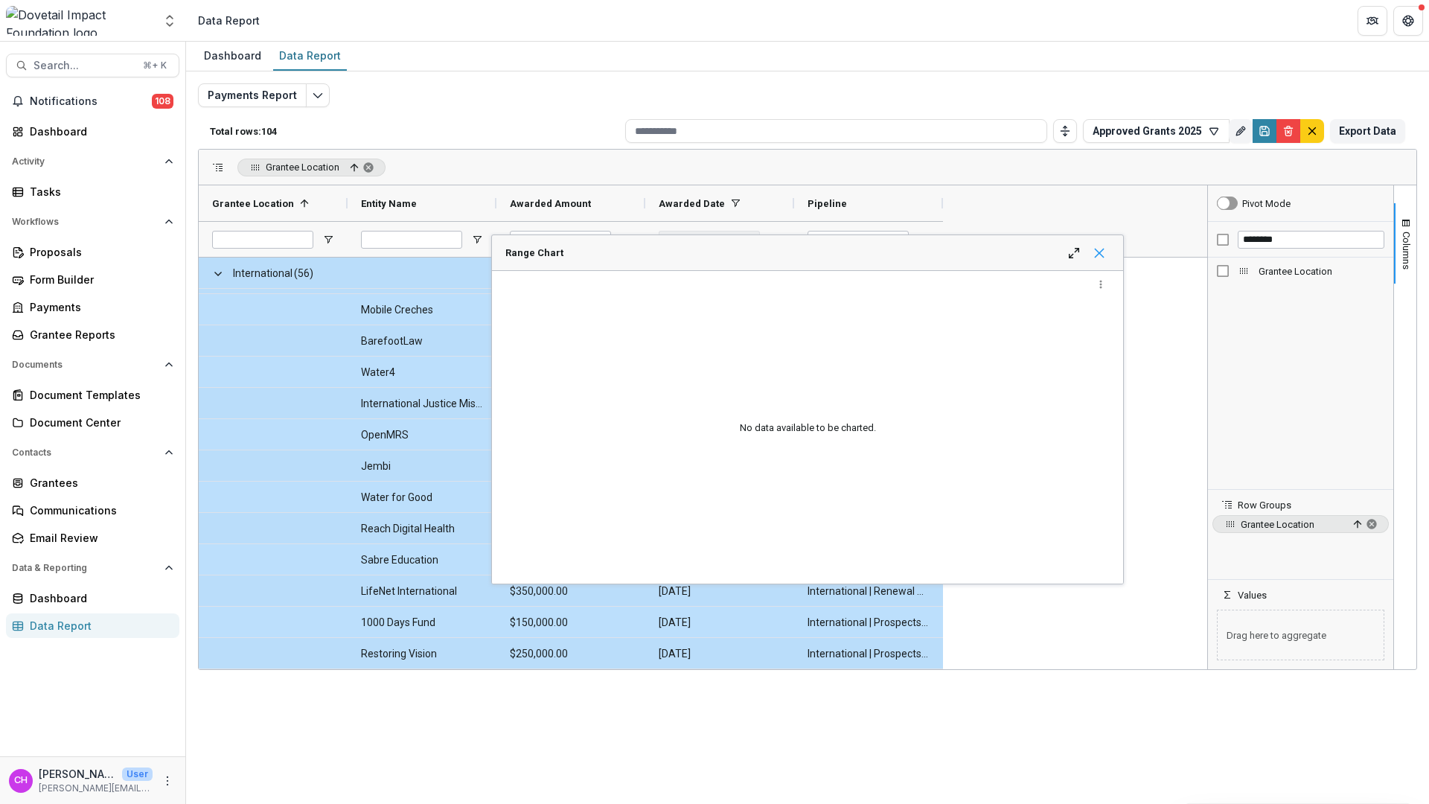
click at [1102, 250] on span "Range Chart" at bounding box center [1099, 253] width 12 height 12
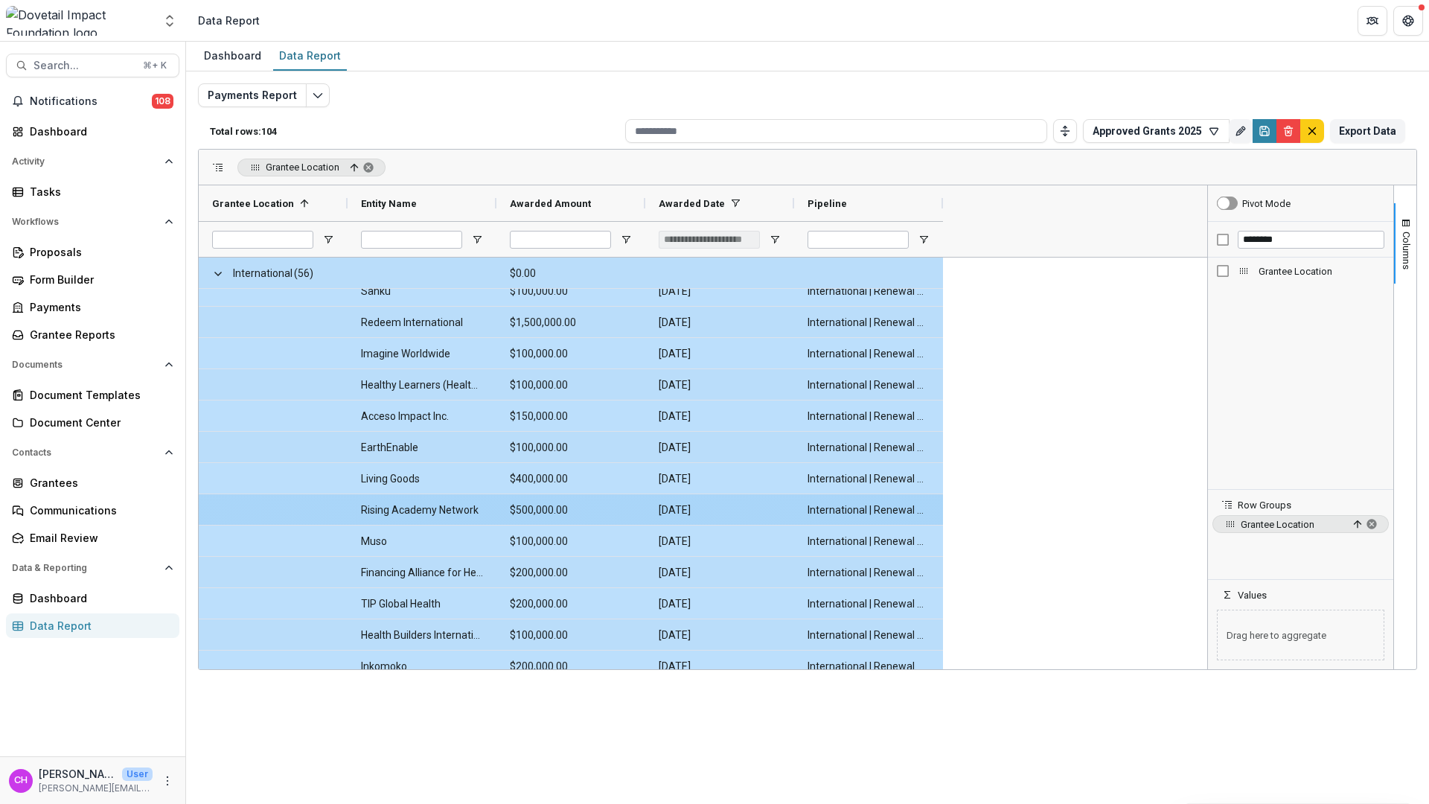
scroll to position [2322, 0]
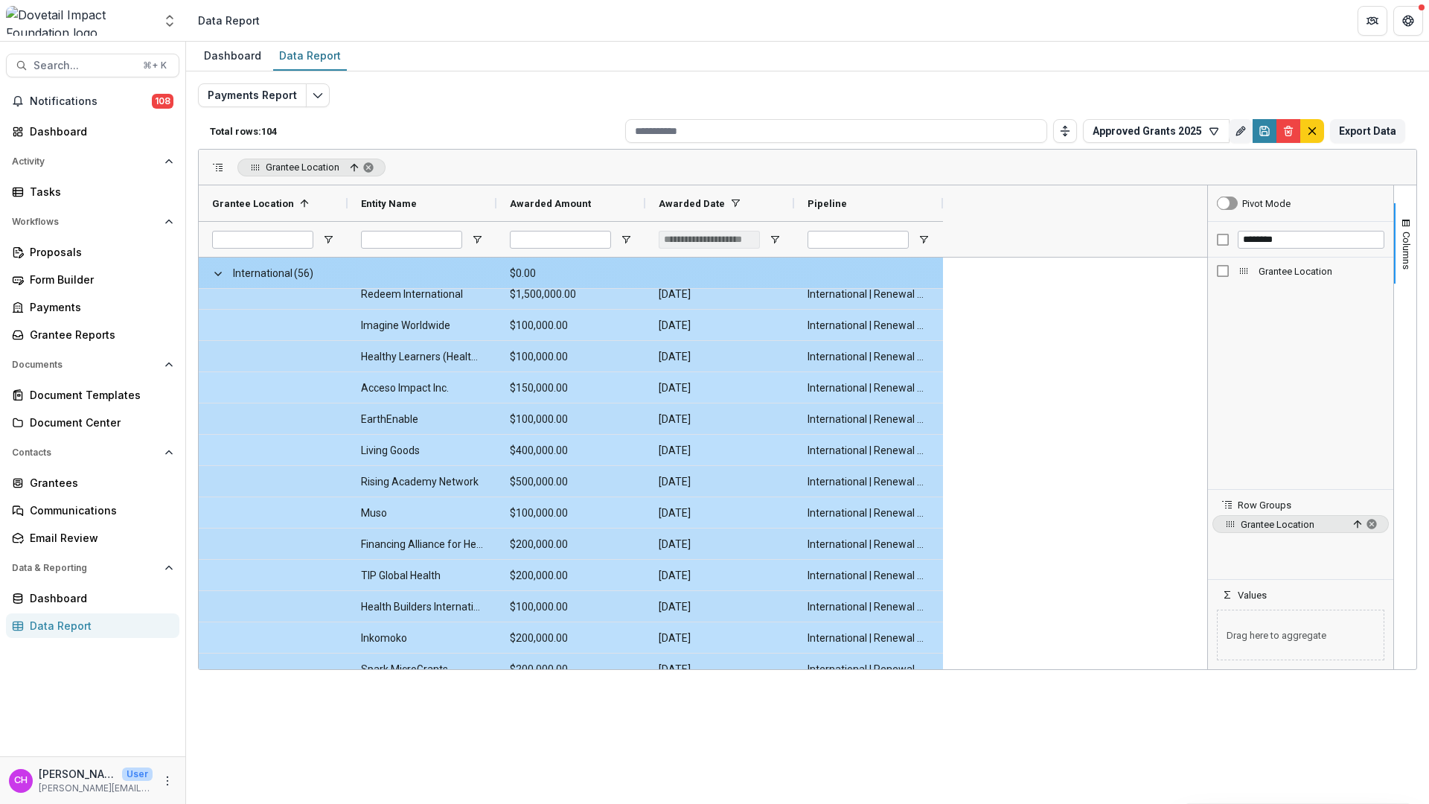
click at [534, 281] on Amount-10861 "$0.00" at bounding box center [571, 273] width 122 height 31
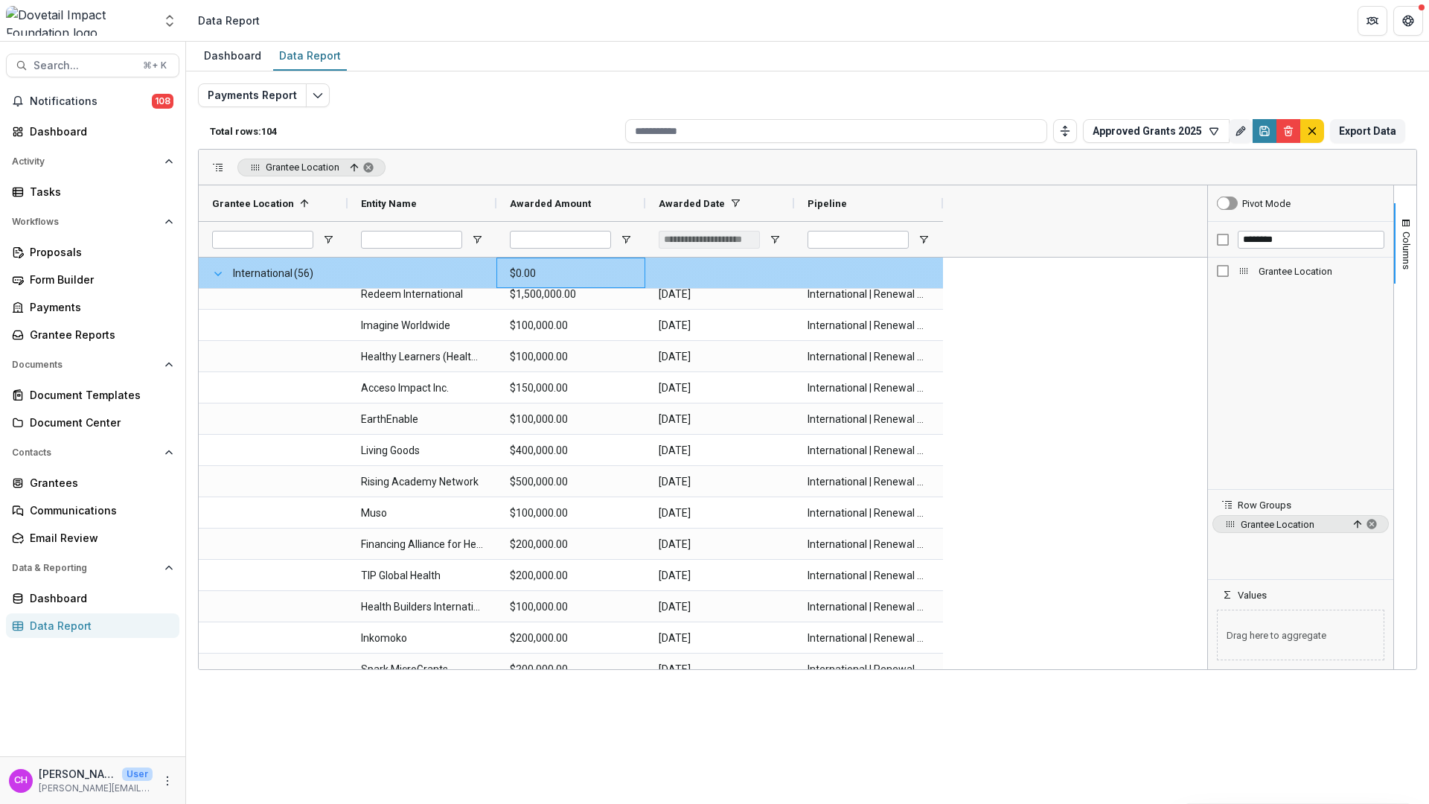
click at [214, 274] on span at bounding box center [218, 274] width 12 height 12
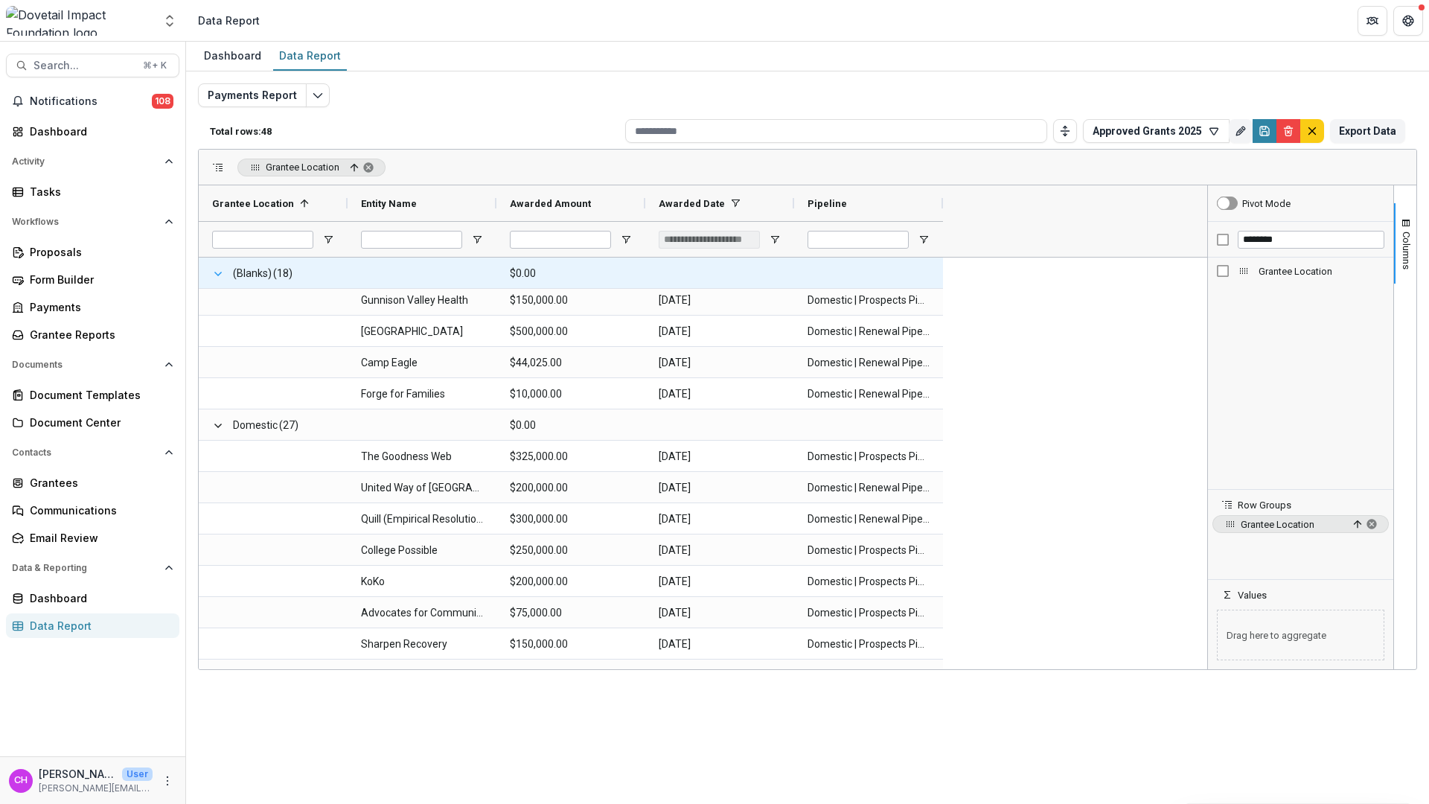
click at [217, 275] on span at bounding box center [218, 274] width 12 height 12
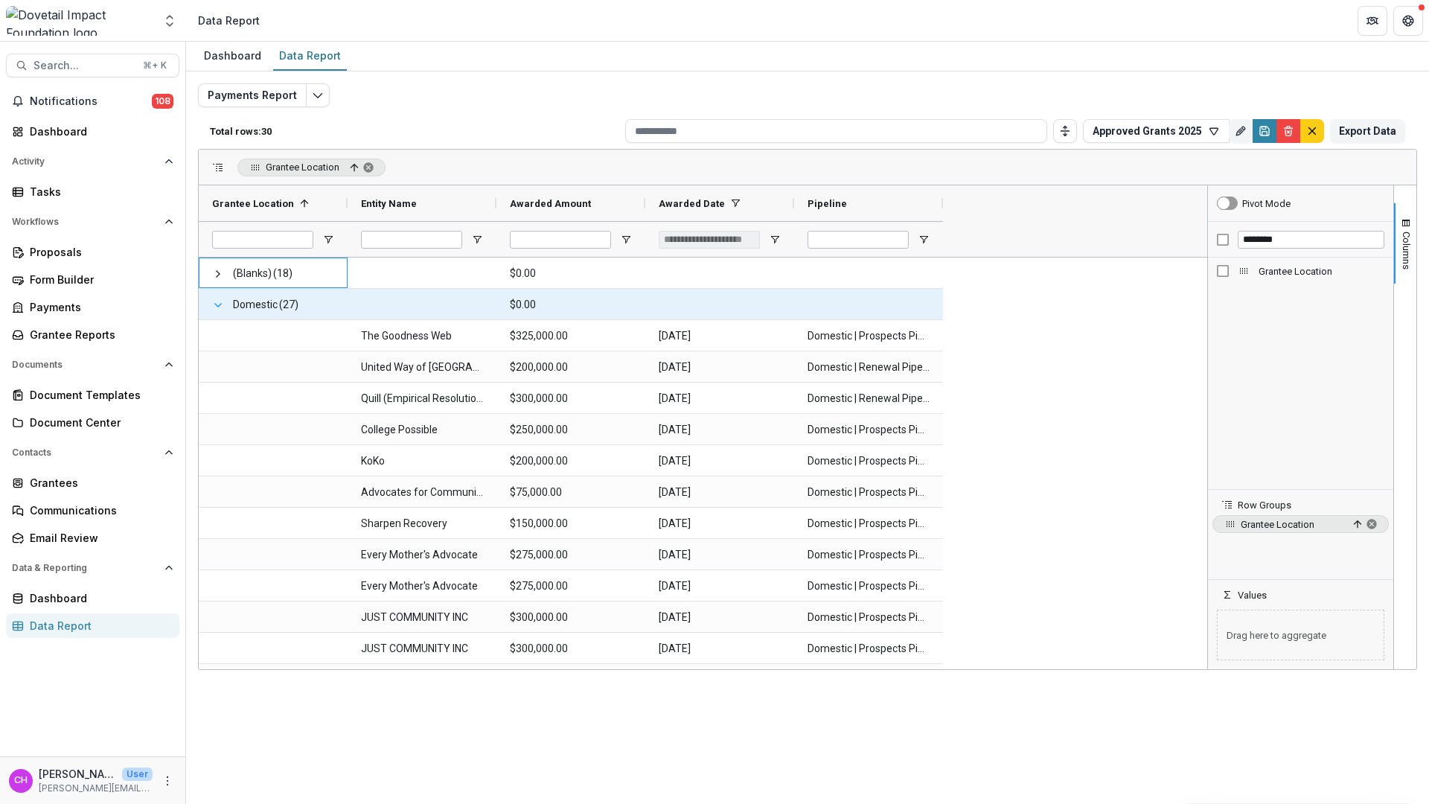
click at [217, 307] on span at bounding box center [218, 305] width 12 height 12
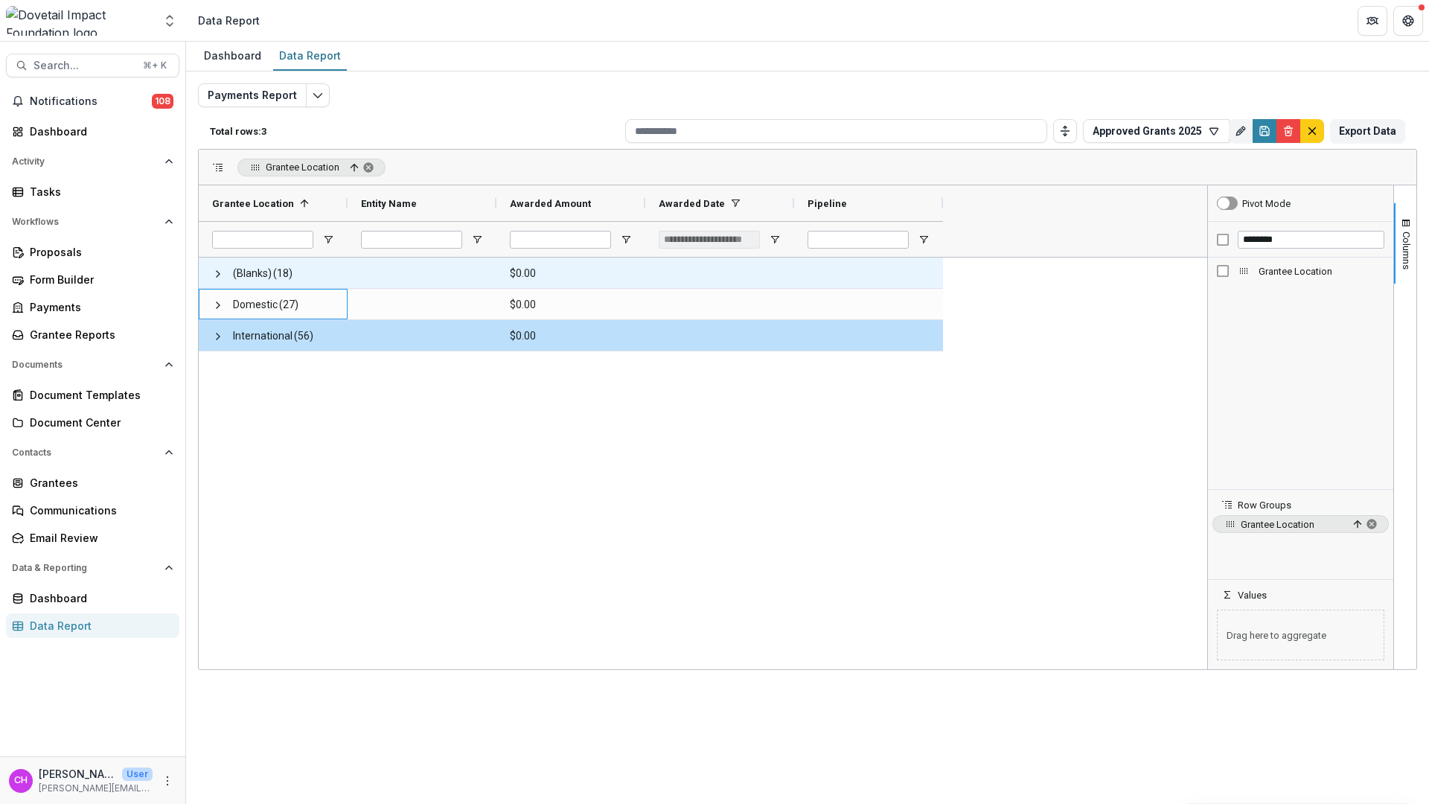
click at [534, 272] on Amount-11321 "$0.00" at bounding box center [571, 273] width 122 height 31
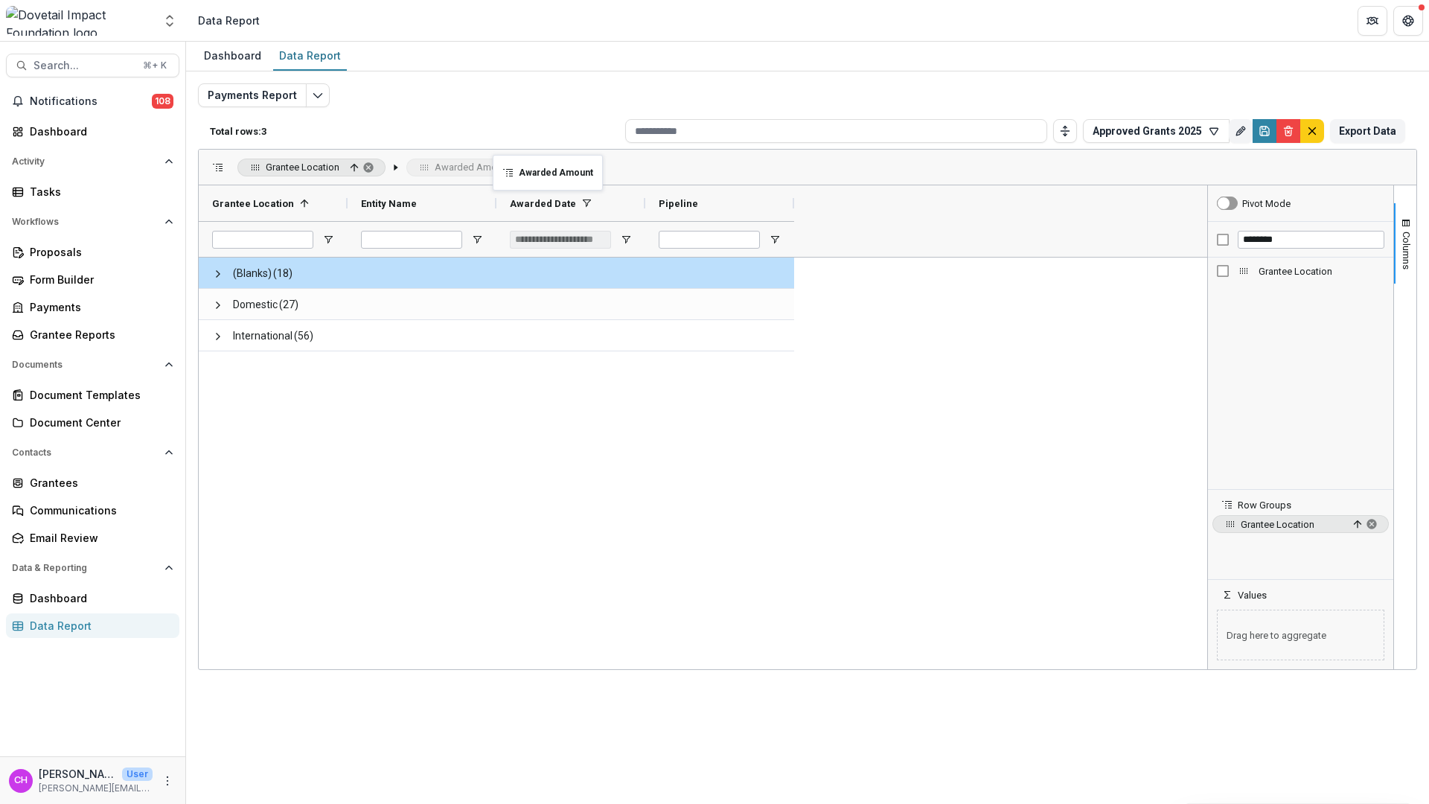
drag, startPoint x: 539, startPoint y: 202, endPoint x: 500, endPoint y: 164, distance: 54.7
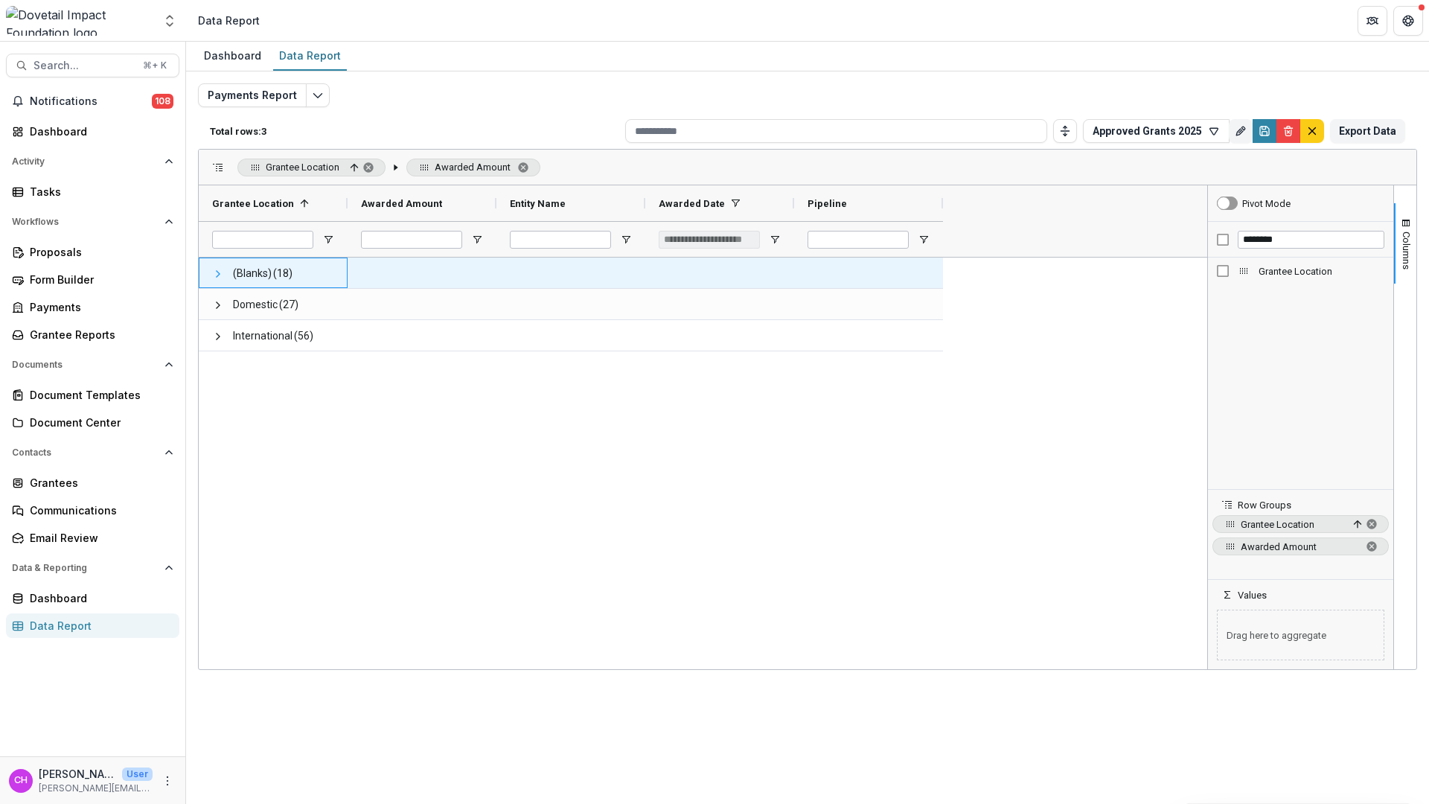
click at [212, 269] on span at bounding box center [218, 274] width 12 height 12
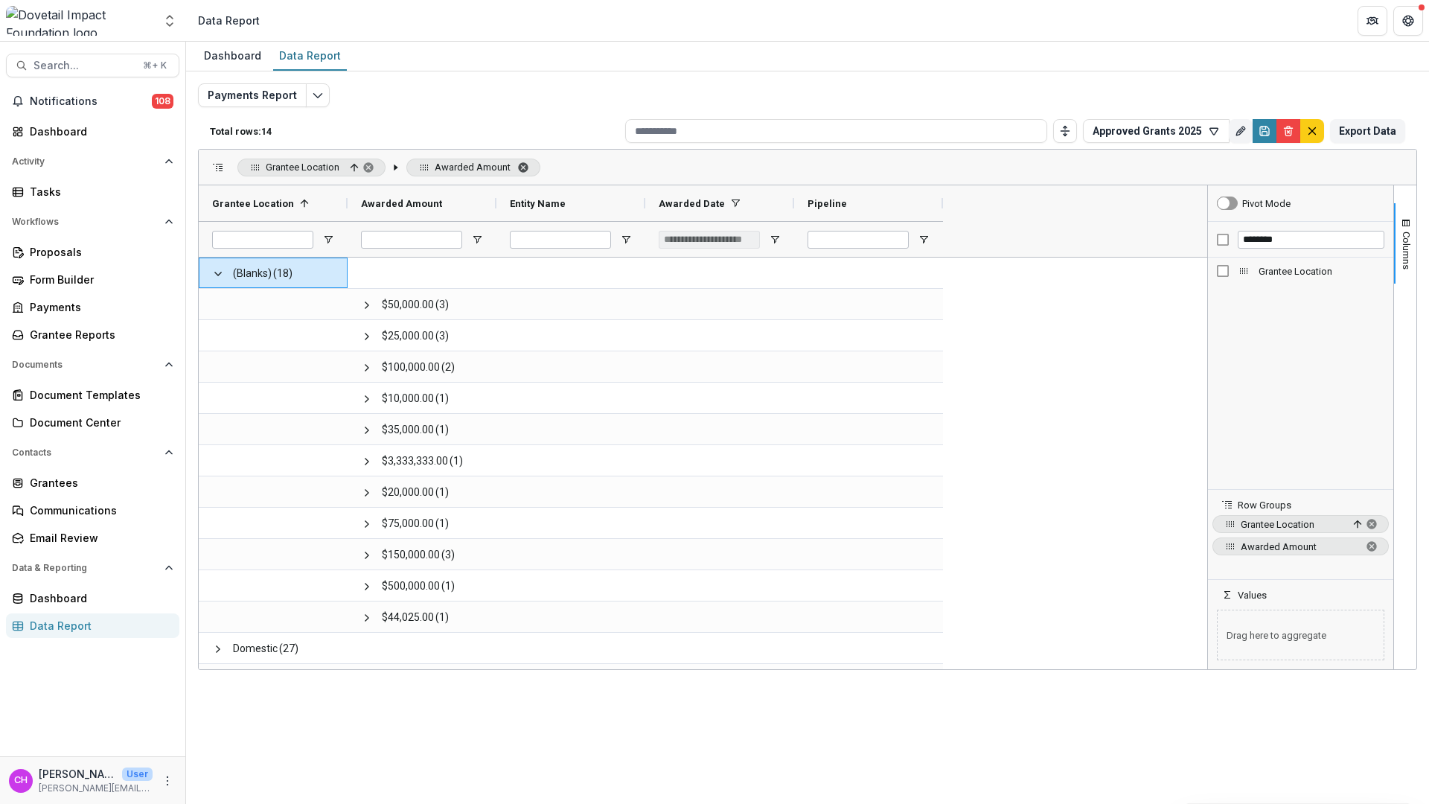
click at [528, 164] on span "Awarded Amount. Press ENTER to sort. Press DELETE to remove" at bounding box center [523, 167] width 12 height 12
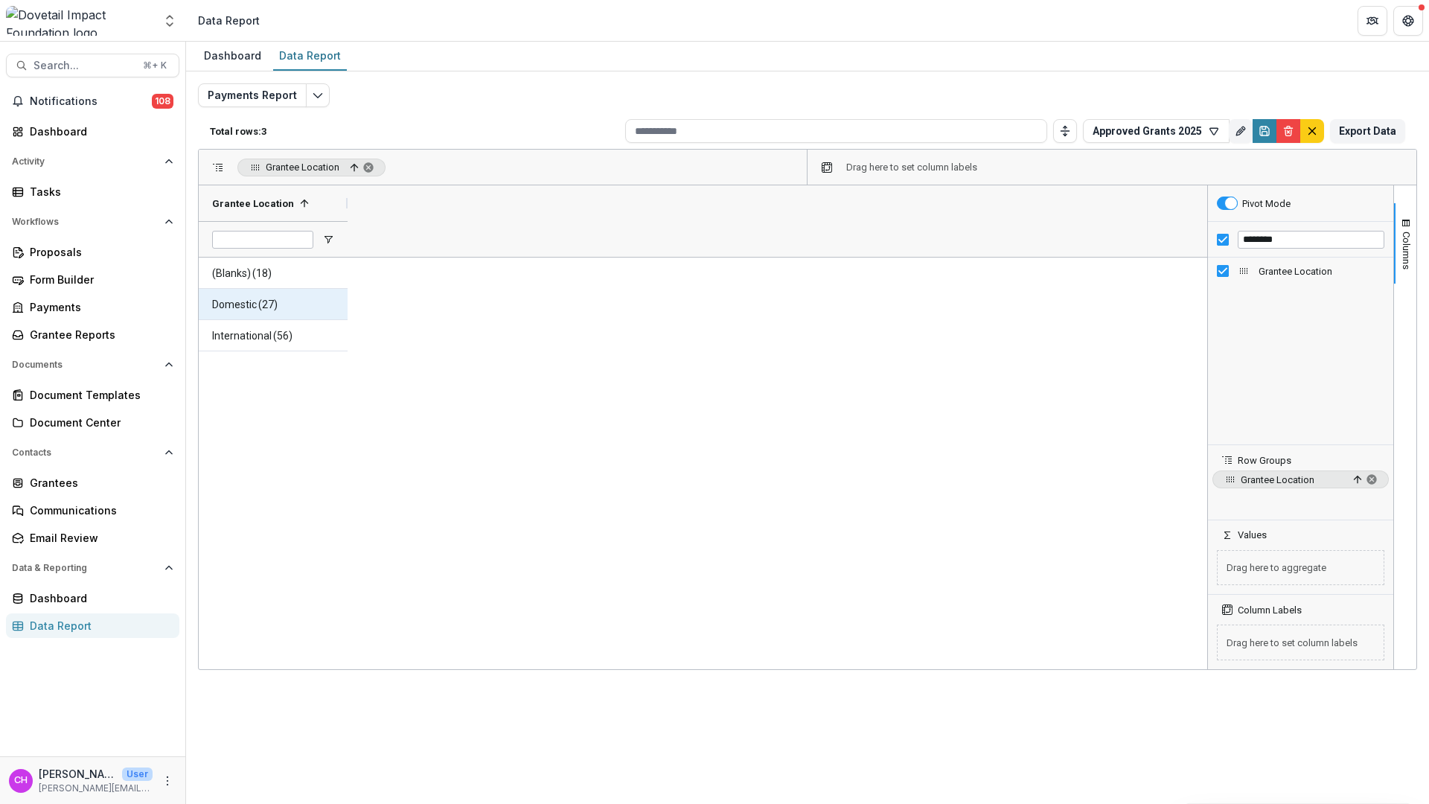
click at [253, 297] on span "Domestic" at bounding box center [234, 304] width 45 height 31
click at [270, 284] on span "(18)" at bounding box center [261, 273] width 19 height 31
click at [260, 296] on span "(27)" at bounding box center [267, 304] width 19 height 31
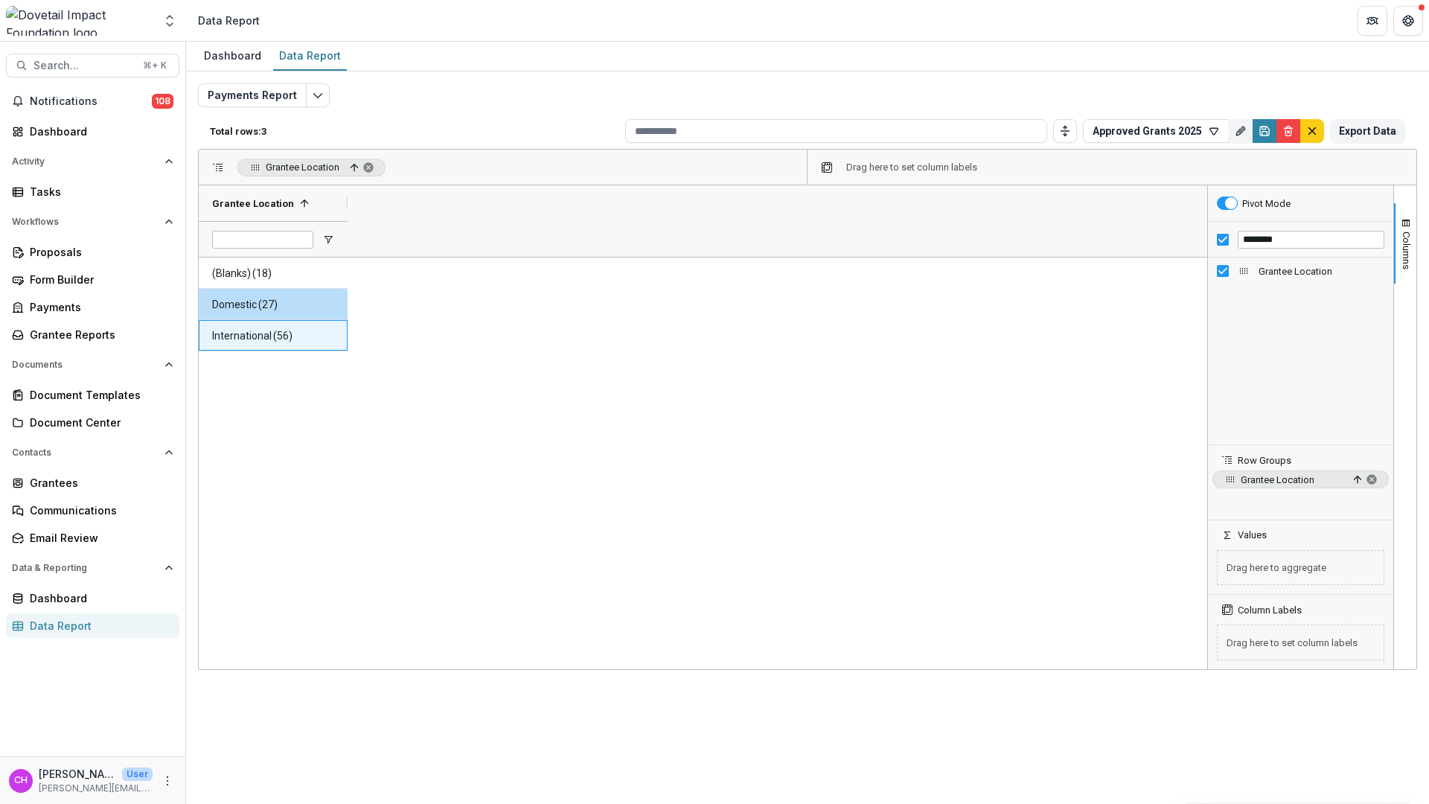
click at [261, 321] on span "International" at bounding box center [242, 336] width 60 height 31
click at [545, 409] on div "(Blanks) (18) Domestic (27) International (56)" at bounding box center [703, 462] width 1008 height 411
drag, startPoint x: 1243, startPoint y: 267, endPoint x: 1241, endPoint y: 550, distance: 282.8
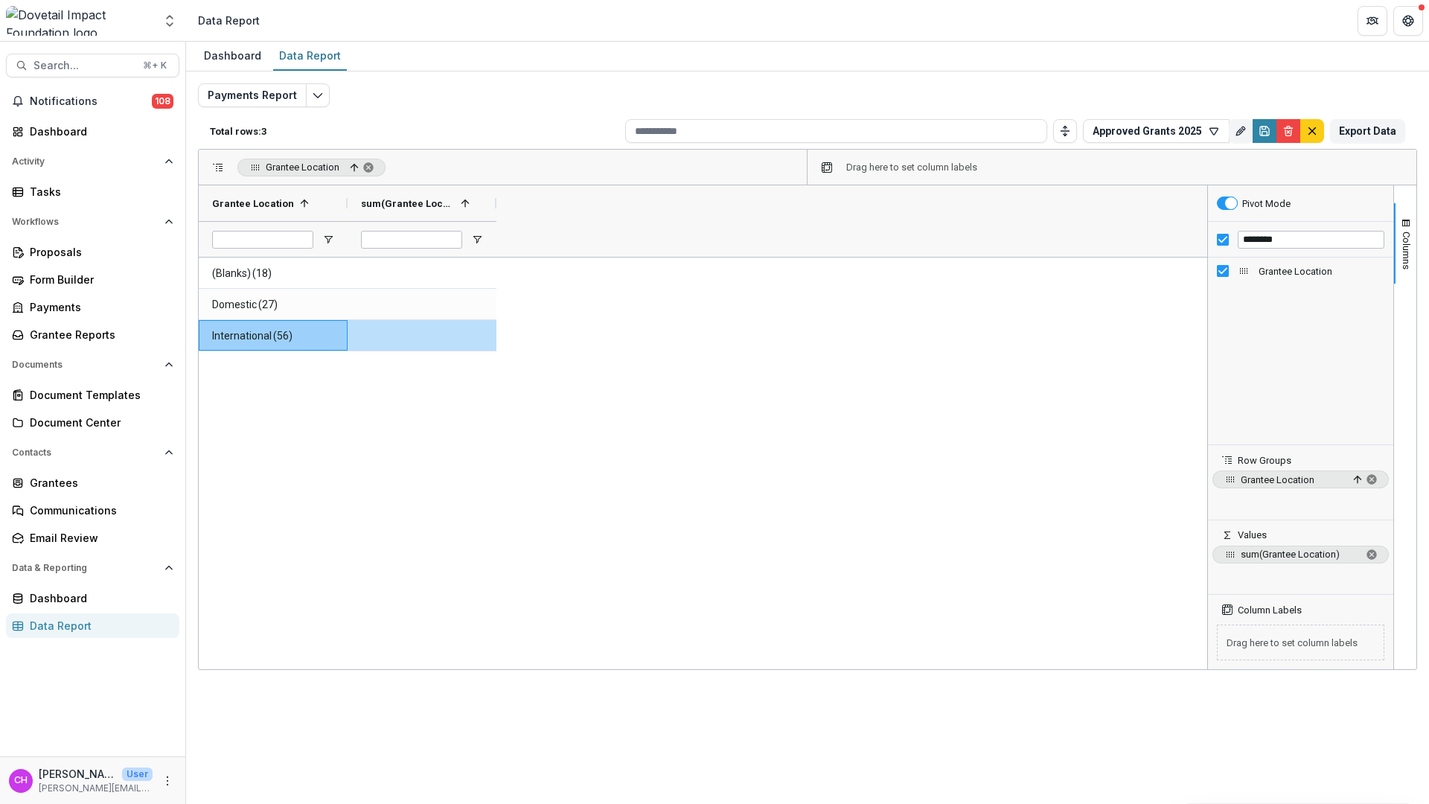
click at [811, 536] on div "(Blanks) (18) Domestic (27) International (56)" at bounding box center [703, 462] width 1008 height 411
click at [1368, 554] on span "sum of Grantee Location. Press ENTER to change the aggregation type. Press DELE…" at bounding box center [1371, 554] width 12 height 12
click at [534, 330] on div "(Blanks) (18) Domestic (27) International (56)" at bounding box center [703, 462] width 1008 height 411
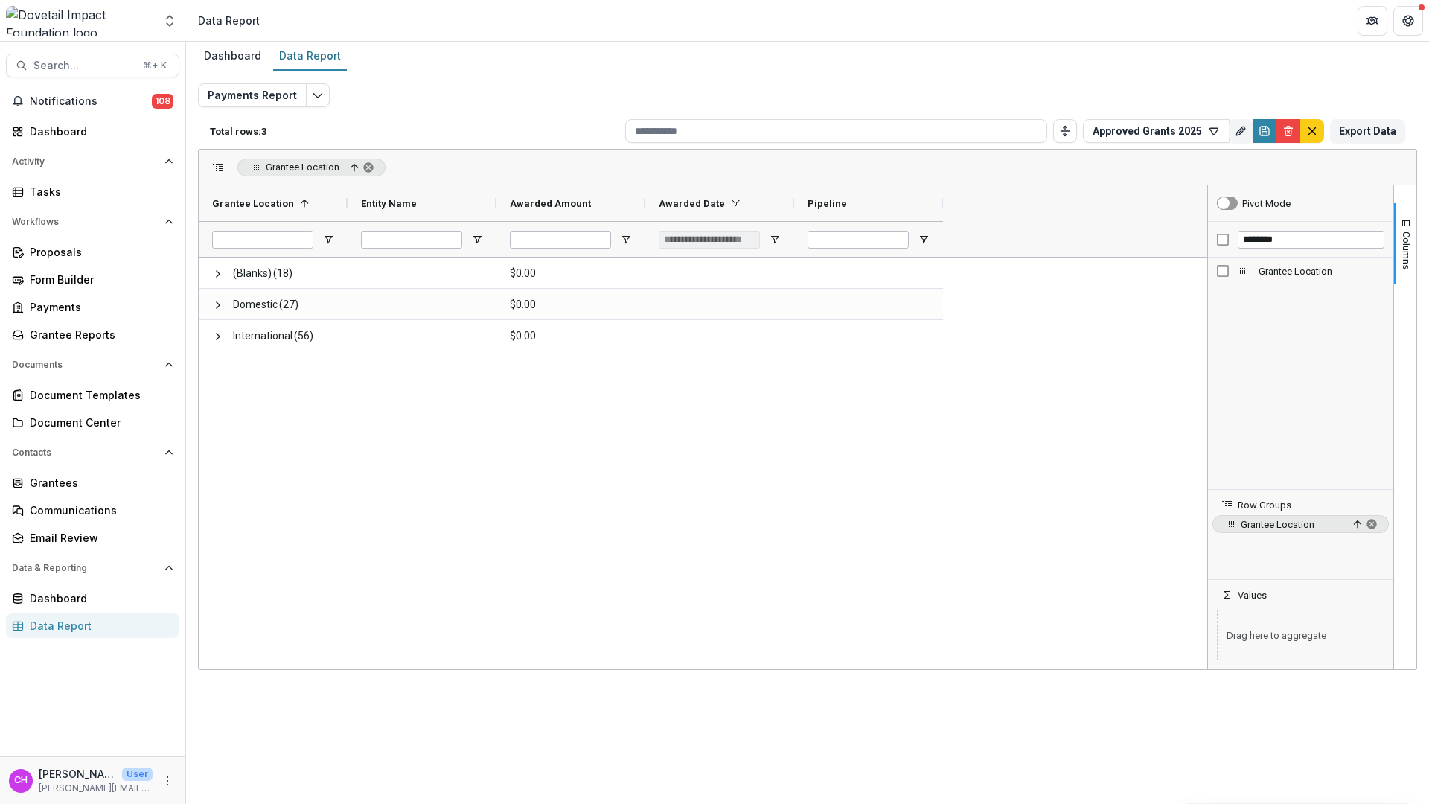
click at [621, 417] on div "(Blanks) (18) $0.00 Domestic (27) $0.00 International (56) $0.00" at bounding box center [703, 462] width 1008 height 411
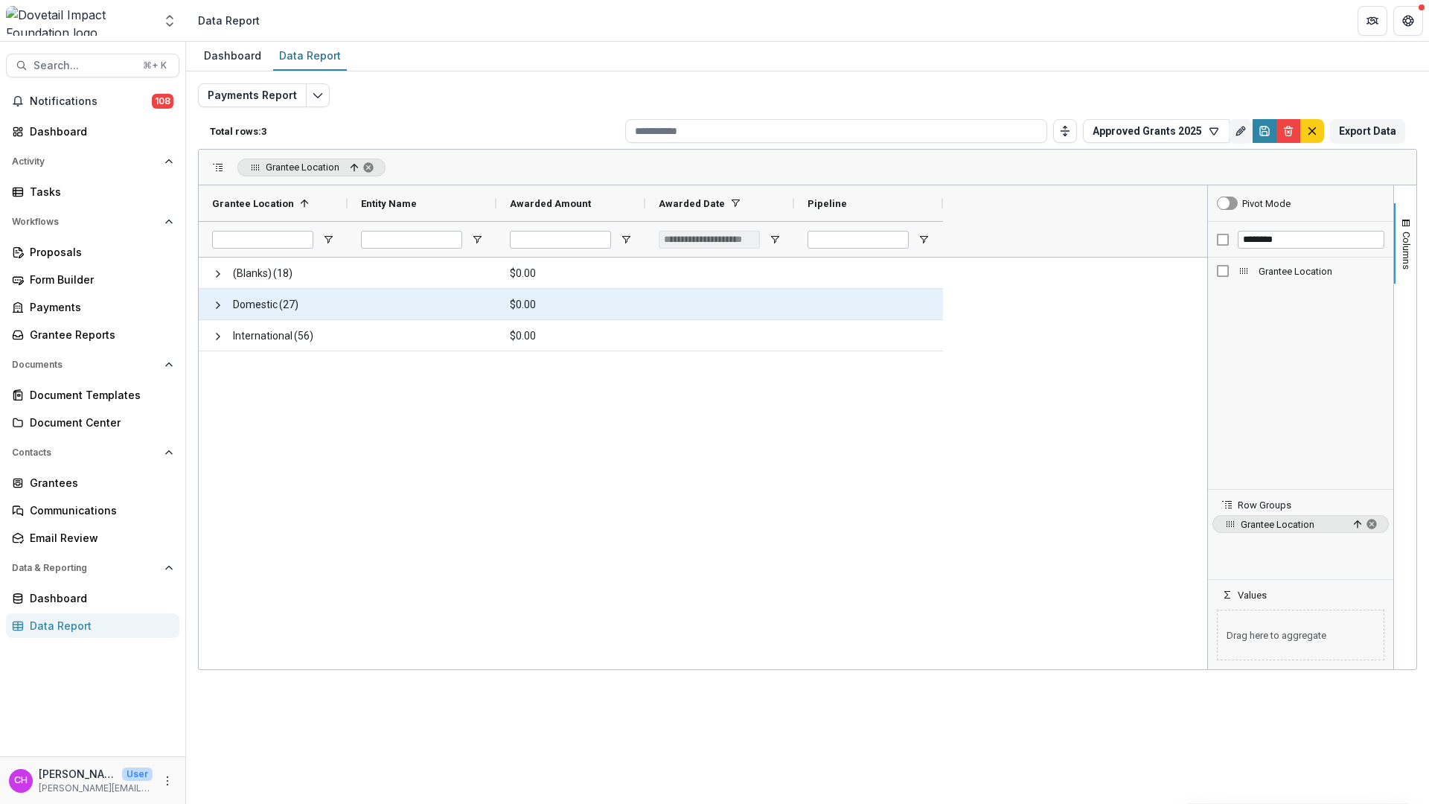
click at [614, 317] on Amount-11482 "$0.00" at bounding box center [571, 304] width 122 height 31
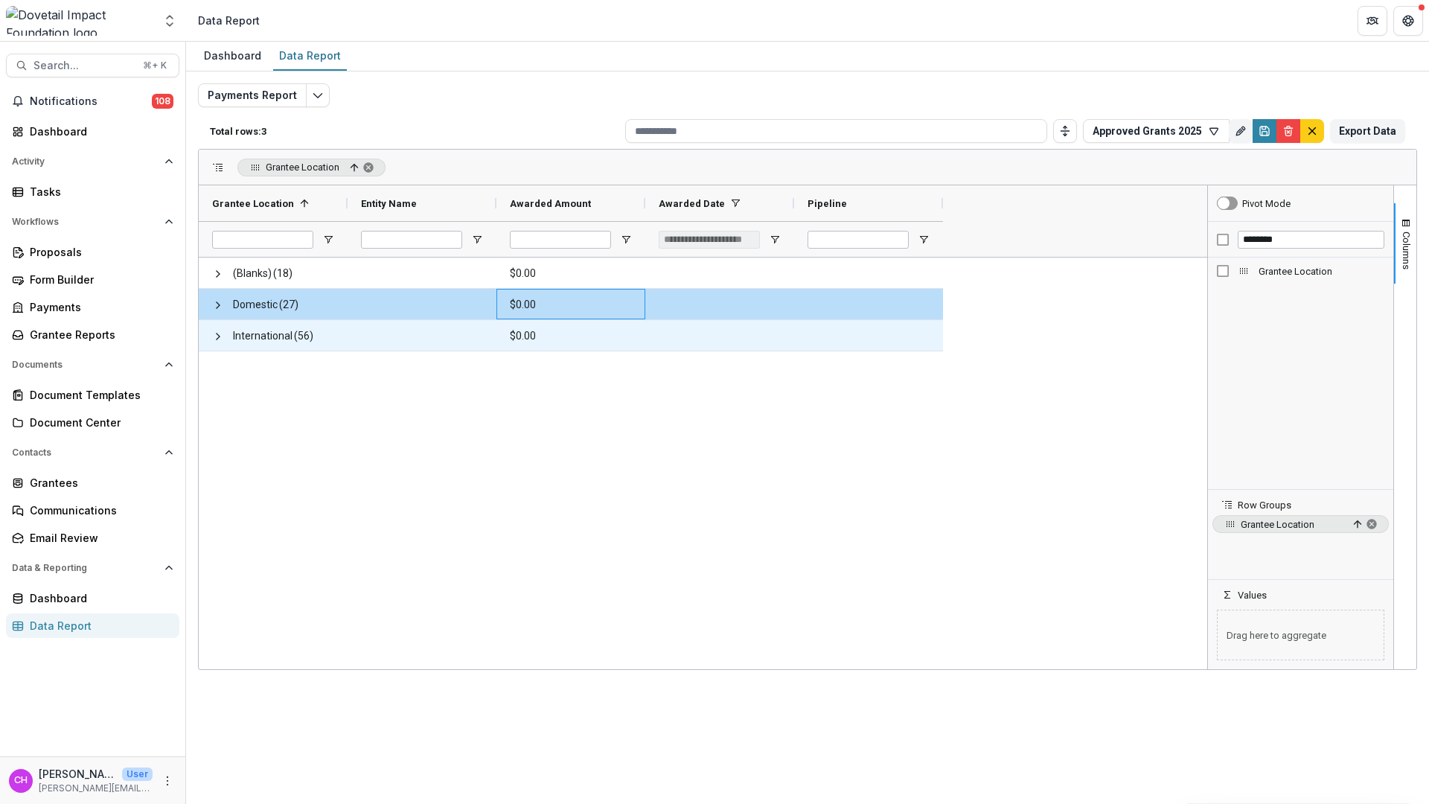
click at [615, 386] on div "(Blanks) (18) $0.00 Domestic (27) $0.00 International (56) $0.00" at bounding box center [703, 462] width 1008 height 411
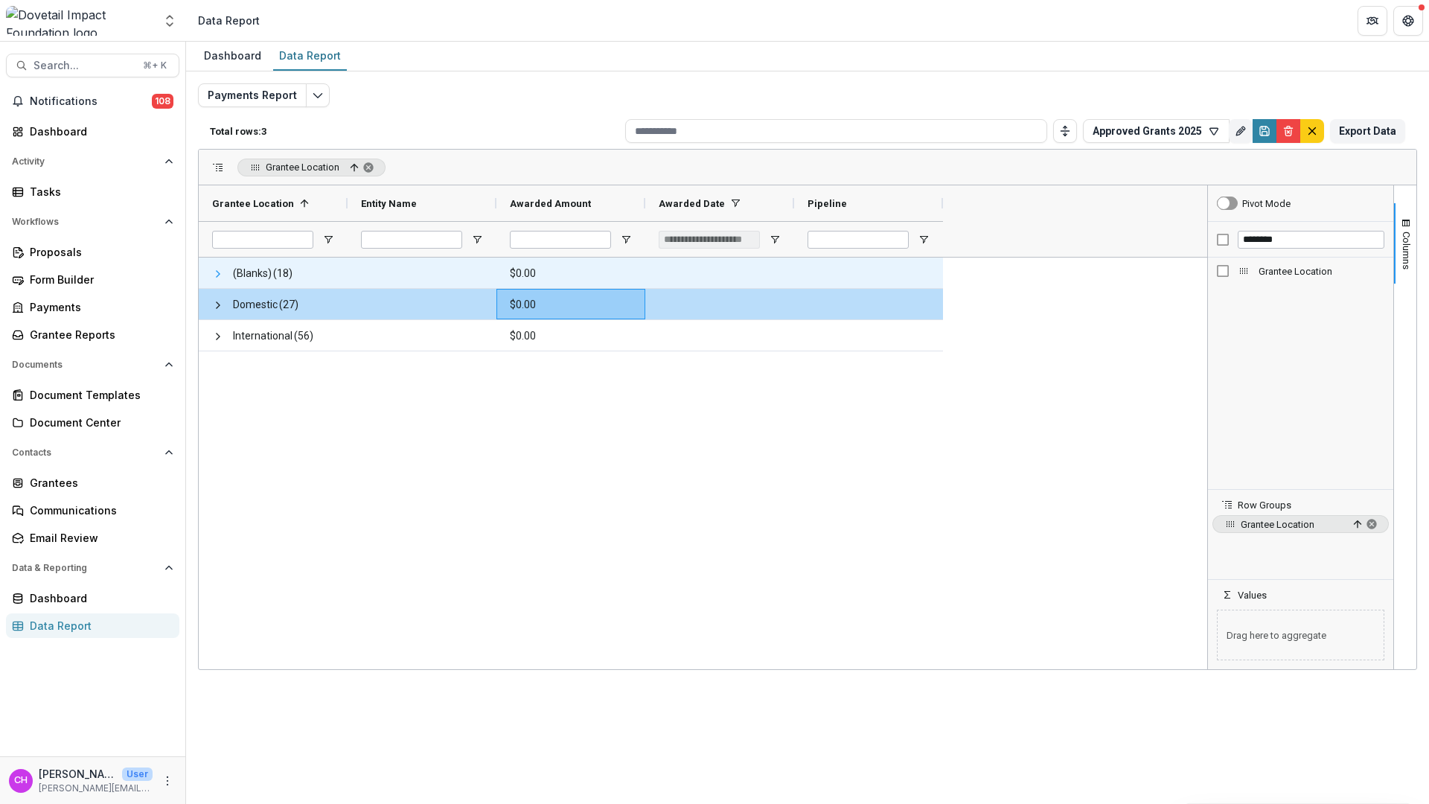
click at [212, 279] on span at bounding box center [218, 274] width 12 height 12
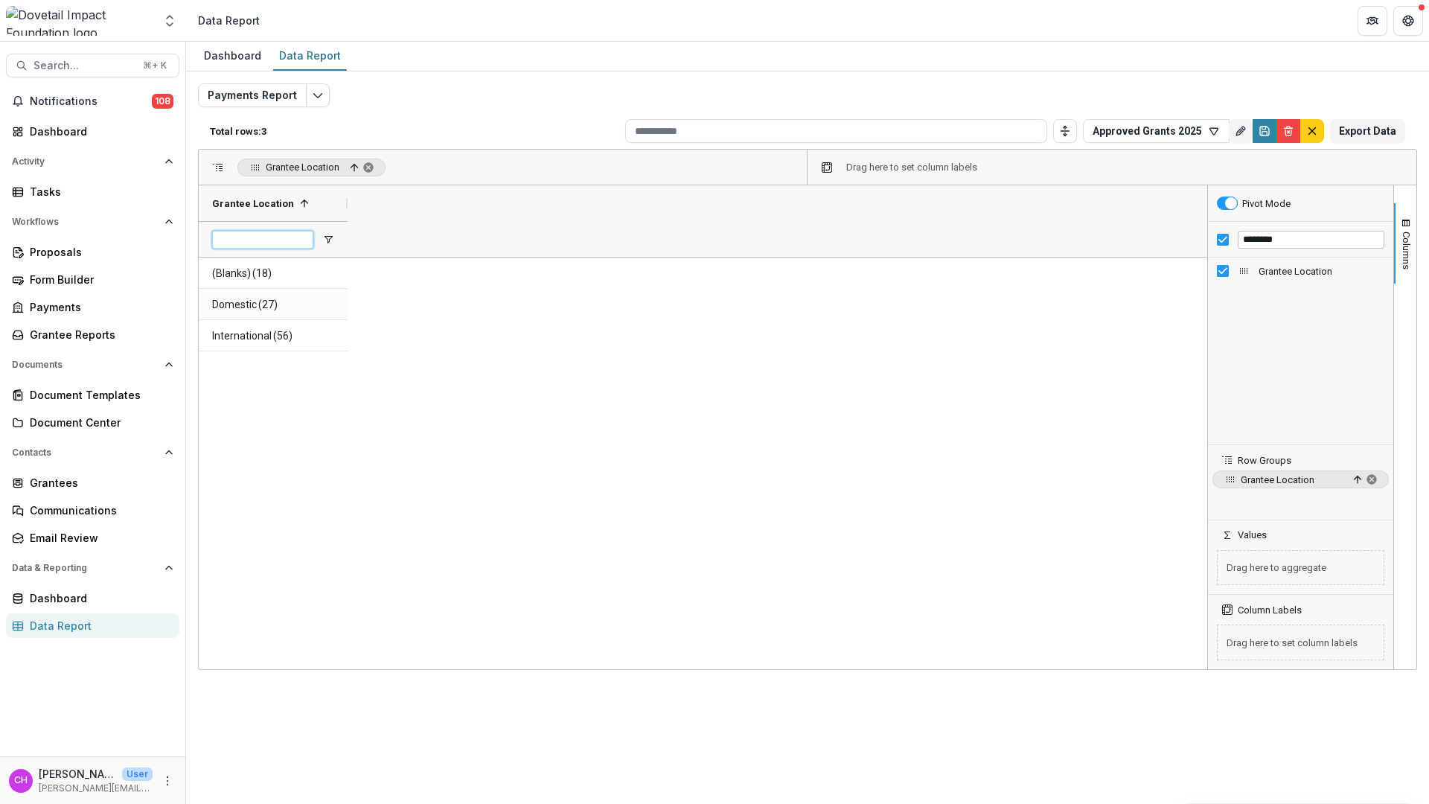
click at [226, 243] on input "Grantee Location Filter Input" at bounding box center [262, 240] width 101 height 18
click at [262, 275] on span "(18)" at bounding box center [261, 273] width 19 height 31
click at [306, 268] on span "(Blanks) (18)" at bounding box center [273, 273] width 122 height 31
click at [1288, 239] on input "********" at bounding box center [1310, 240] width 147 height 18
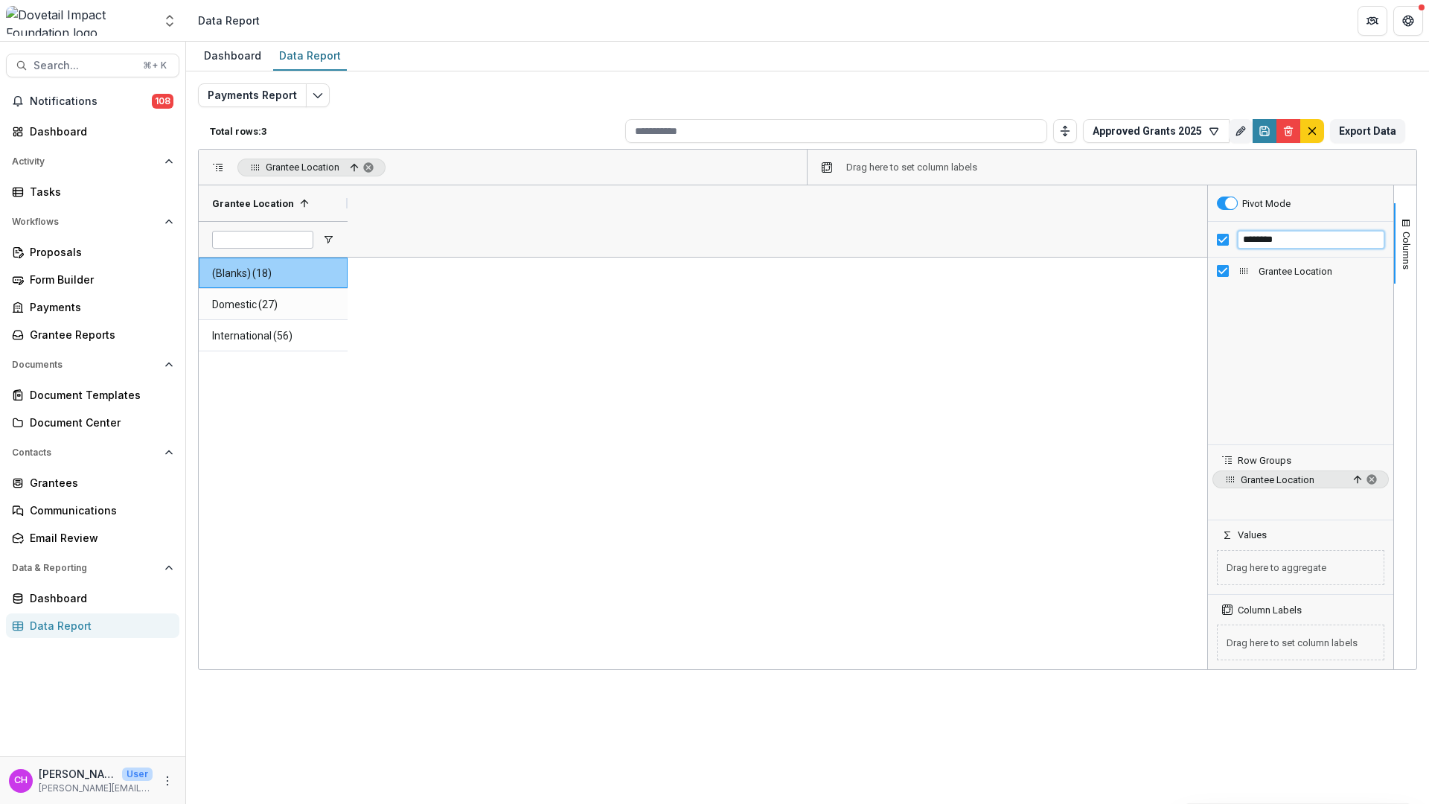
click at [1288, 239] on input "********" at bounding box center [1310, 240] width 147 height 18
click at [1328, 234] on input "**********" at bounding box center [1310, 240] width 147 height 18
click at [1307, 338] on div at bounding box center [1300, 350] width 185 height 187
drag, startPoint x: 1333, startPoint y: 234, endPoint x: 1240, endPoint y: 244, distance: 92.8
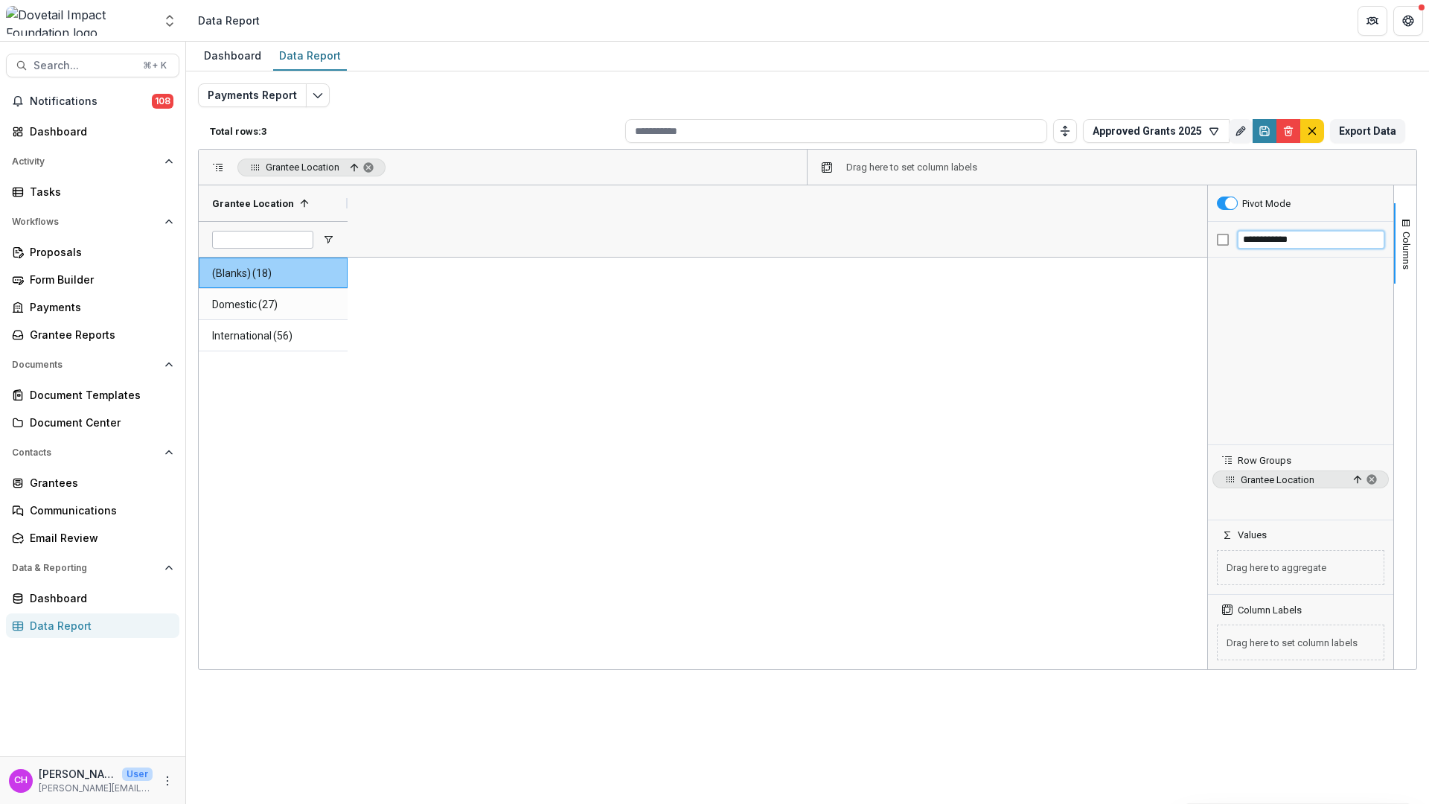
click at [1209, 243] on div "**********" at bounding box center [1300, 240] width 185 height 36
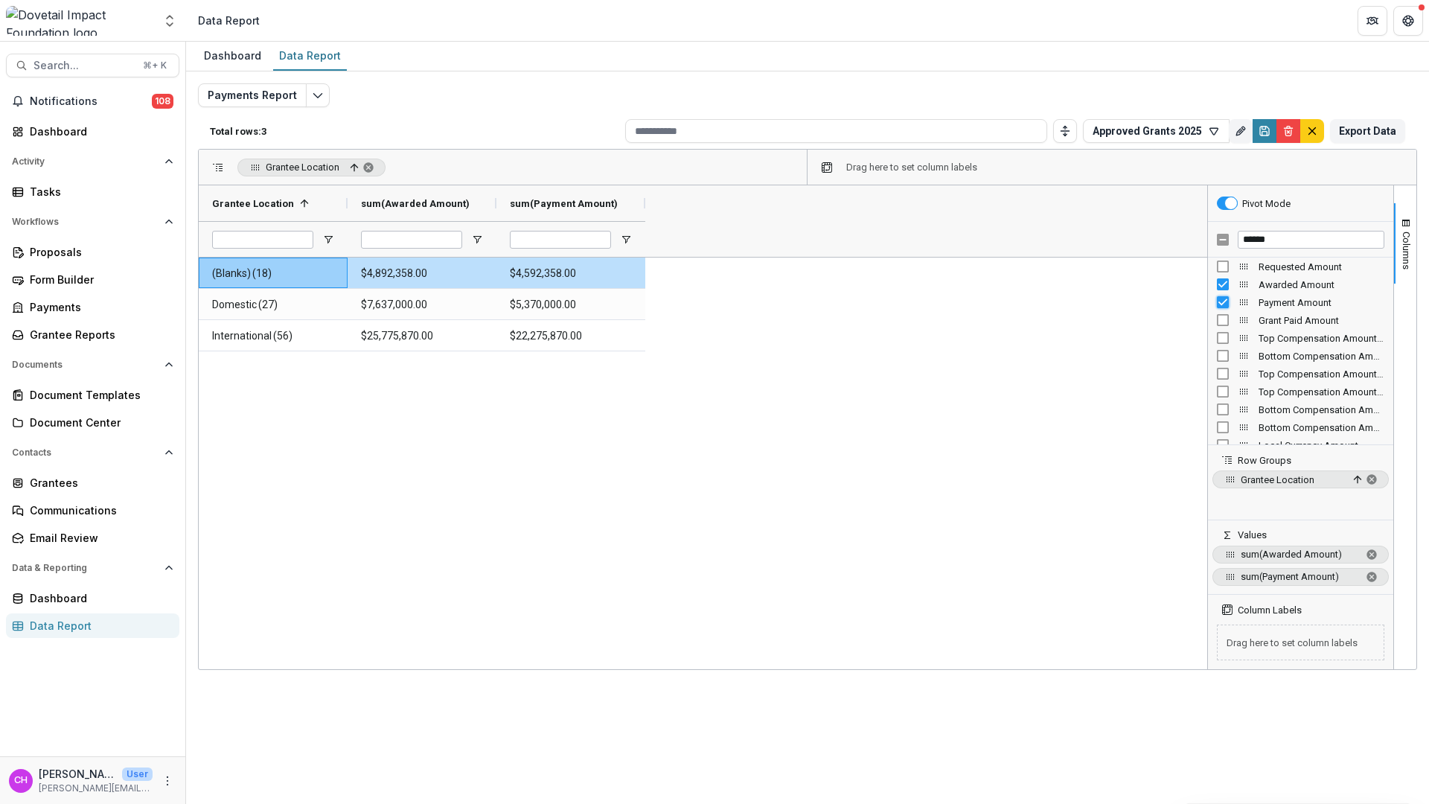
scroll to position [0, 0]
click at [269, 266] on span "(18)" at bounding box center [261, 273] width 19 height 31
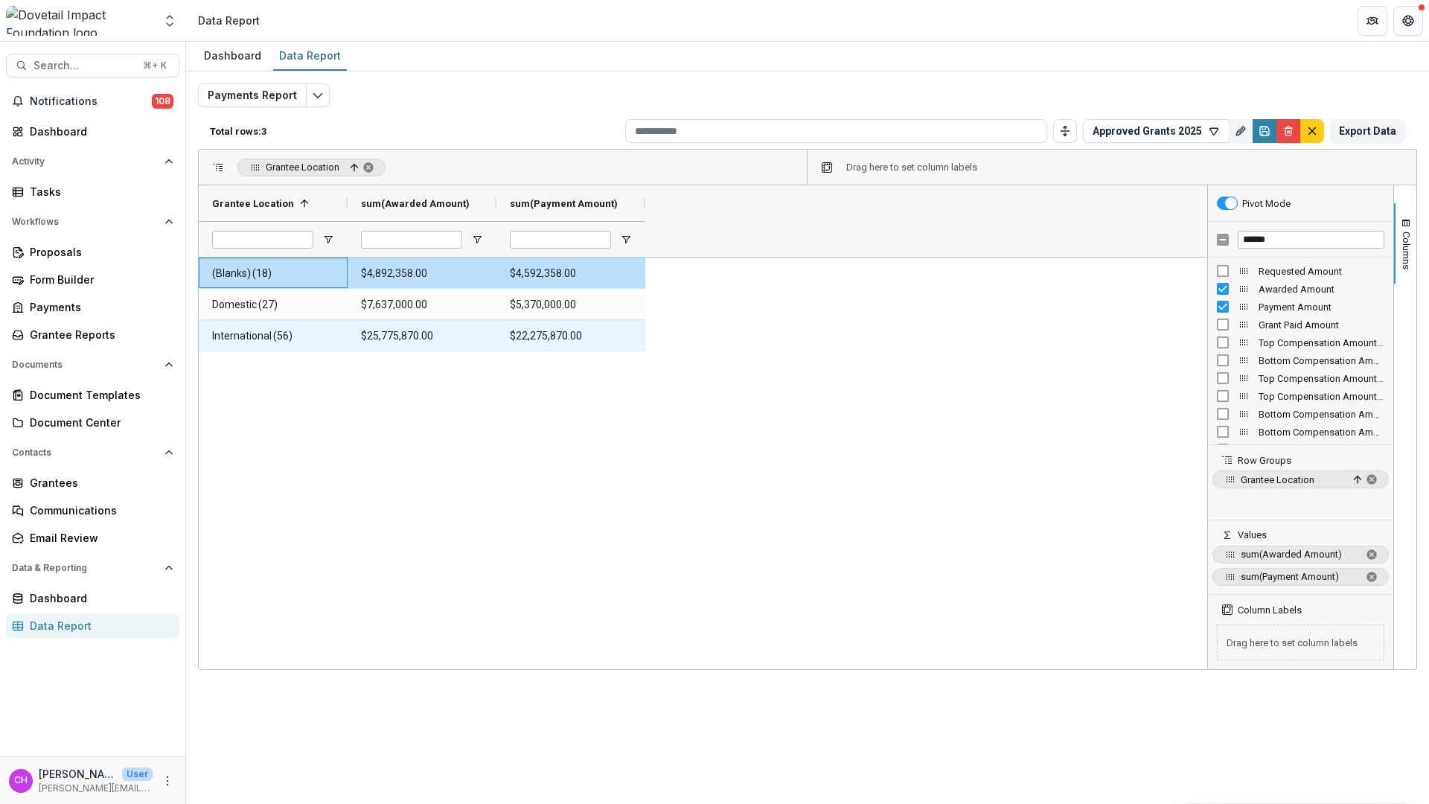
click at [586, 329] on Amount-11651 "$22,275,870.00" at bounding box center [571, 336] width 122 height 31
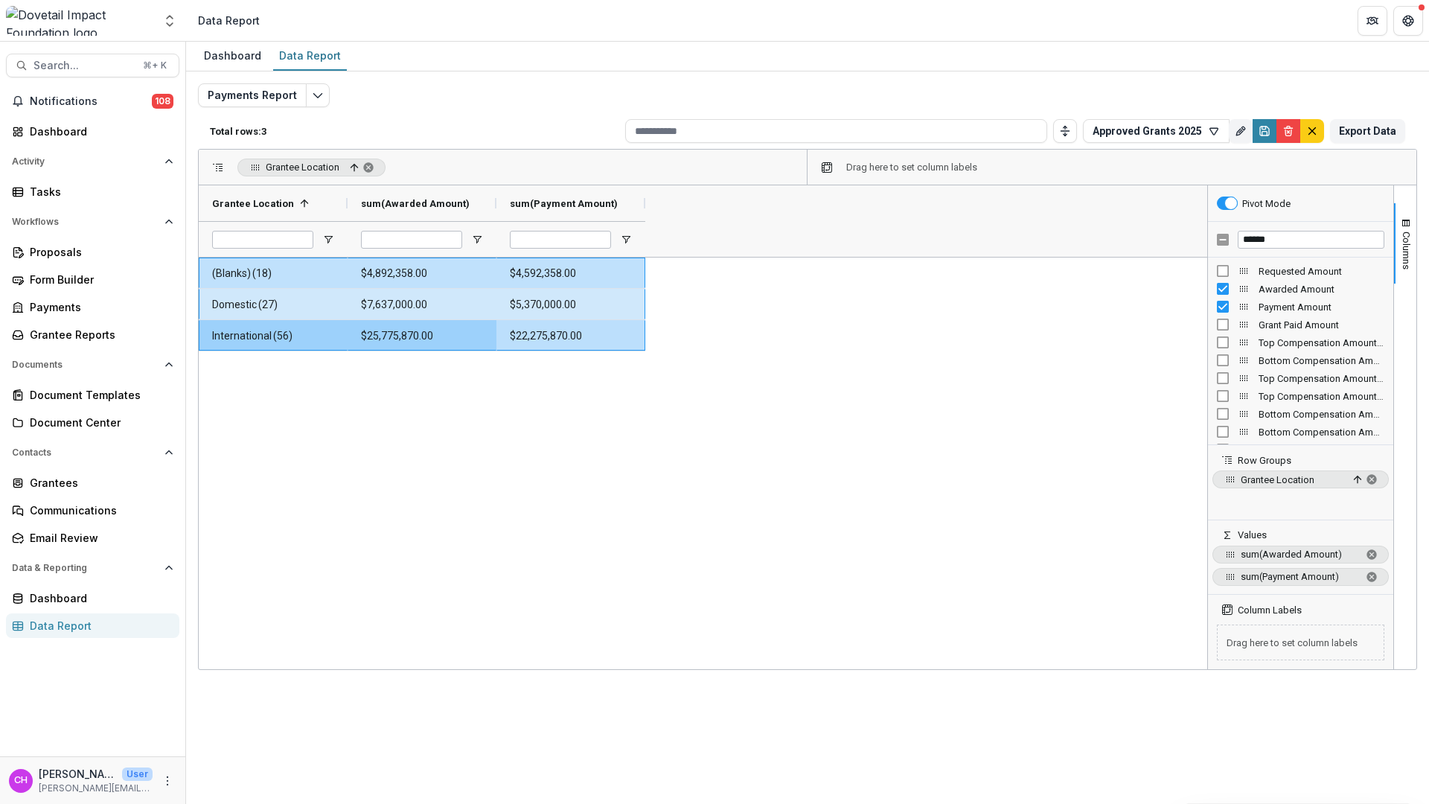
click at [297, 269] on span "(Blanks) (18)" at bounding box center [273, 273] width 122 height 31
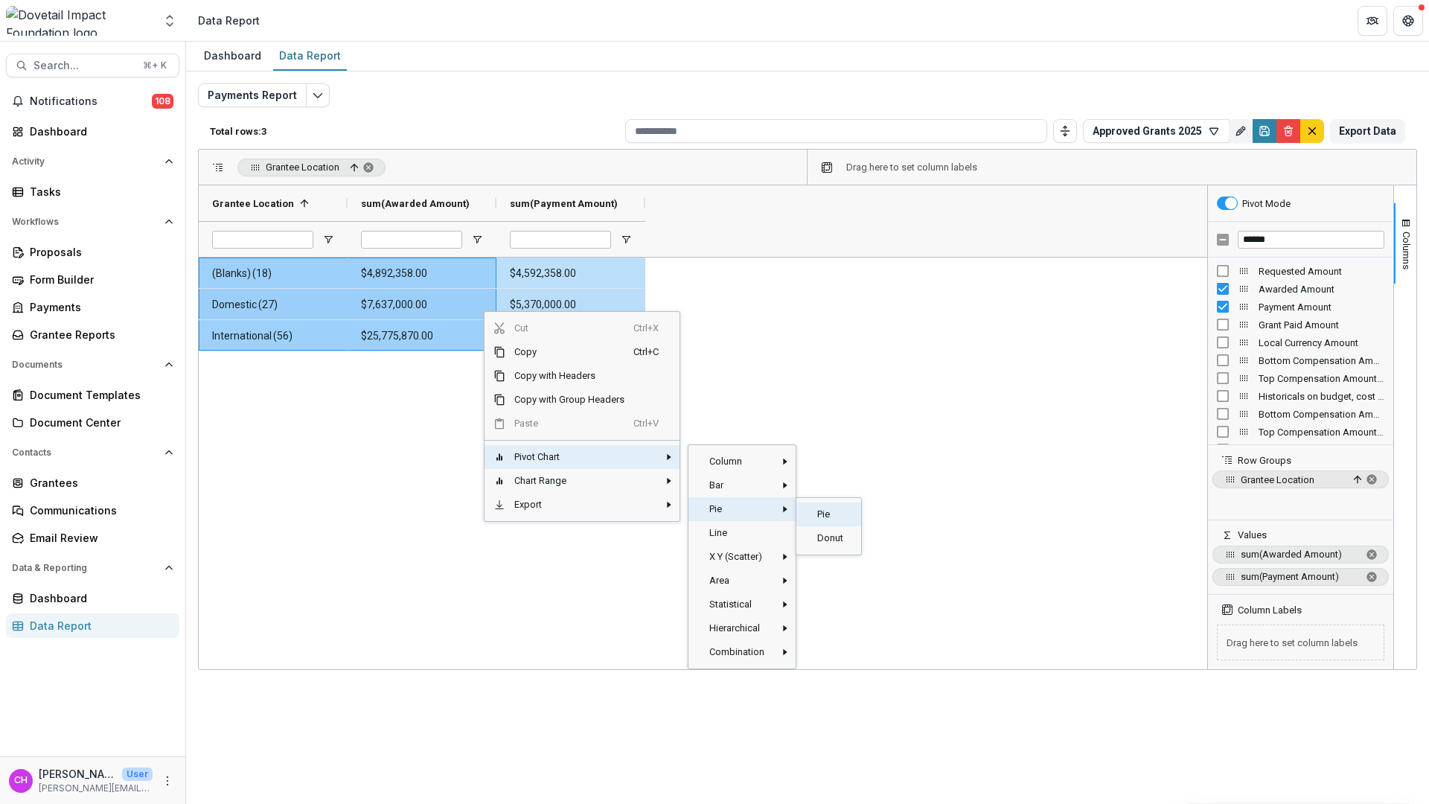
click at [827, 514] on span "Pie‎" at bounding box center [830, 514] width 44 height 24
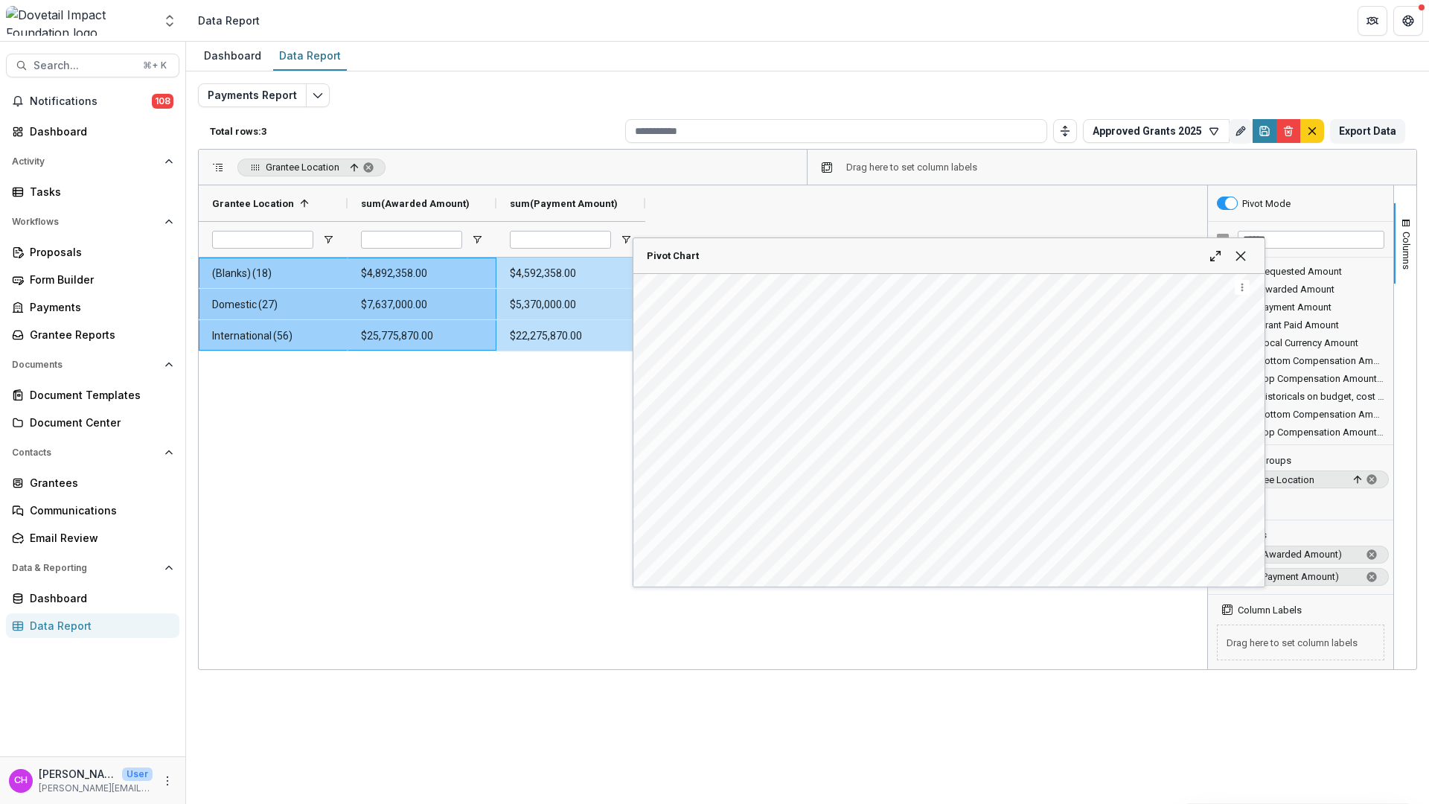
drag, startPoint x: 634, startPoint y: 251, endPoint x: 772, endPoint y: 254, distance: 138.4
click at [775, 254] on span "Pivot Chart" at bounding box center [924, 255] width 554 height 11
click at [1232, 252] on div "Pivot Chart" at bounding box center [1225, 256] width 51 height 12
click at [1237, 256] on span "Pivot Chart" at bounding box center [1240, 256] width 12 height 12
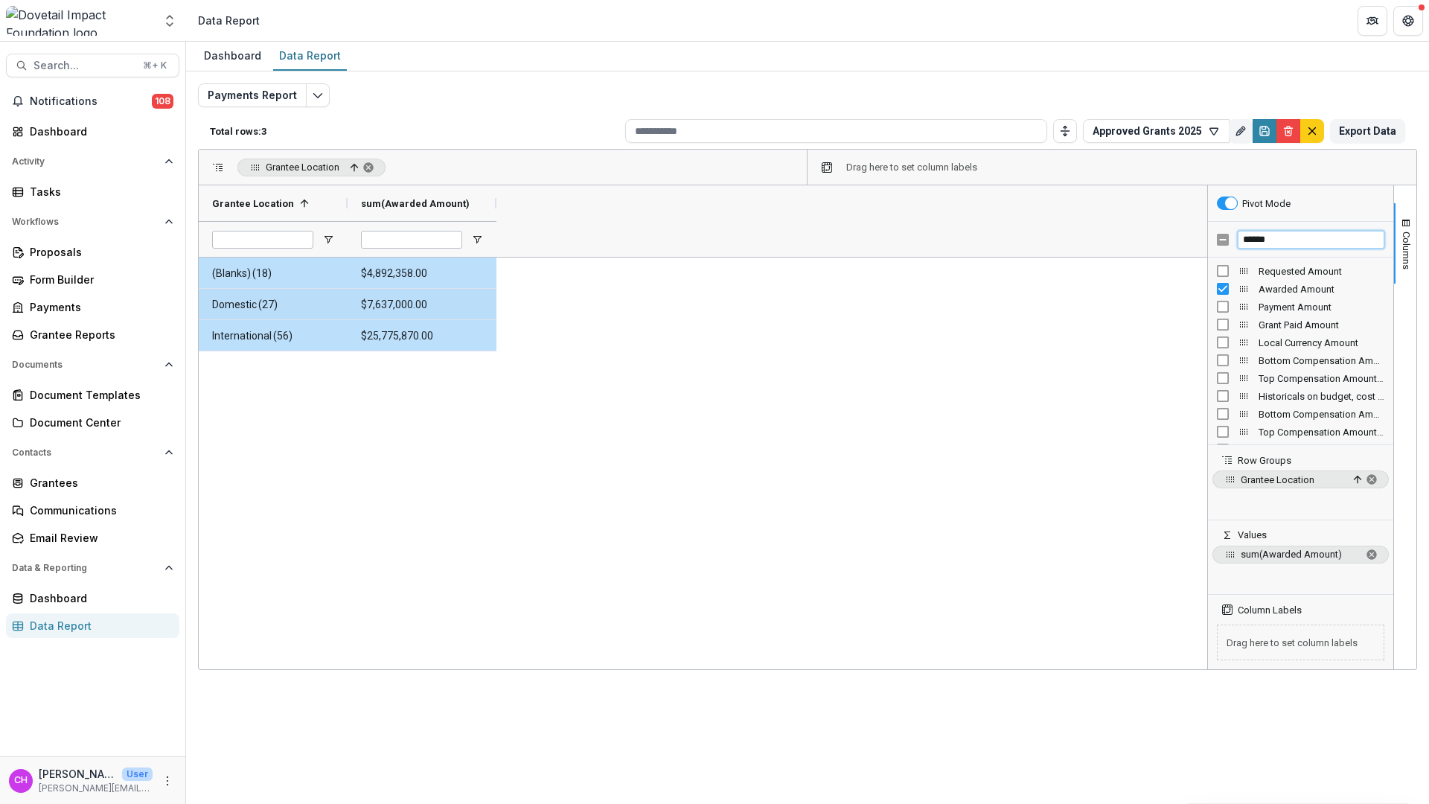
click at [1293, 240] on input "******" at bounding box center [1310, 240] width 147 height 18
click at [1302, 244] on input "*****" at bounding box center [1310, 240] width 147 height 18
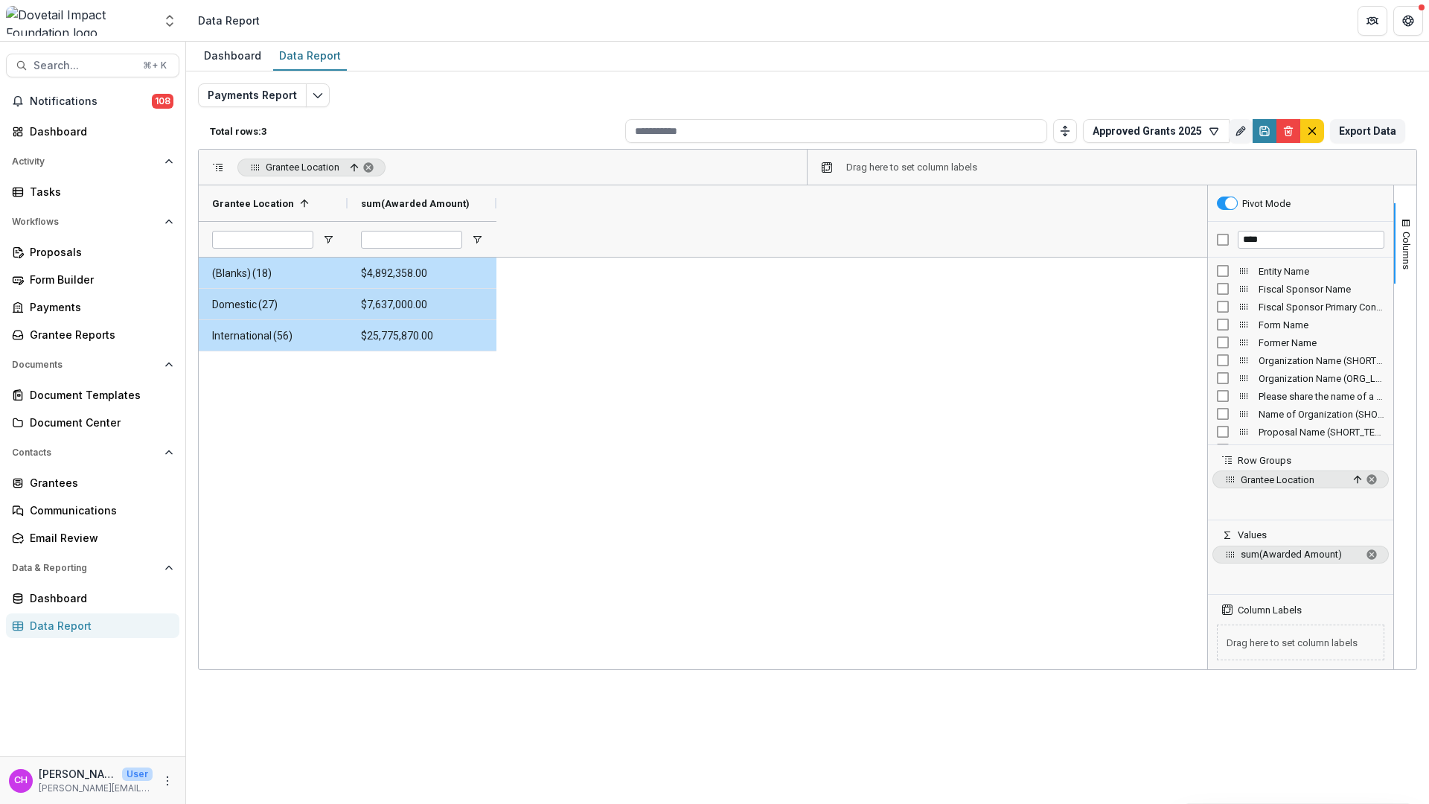
click at [1293, 275] on span "Entity Name" at bounding box center [1321, 271] width 126 height 11
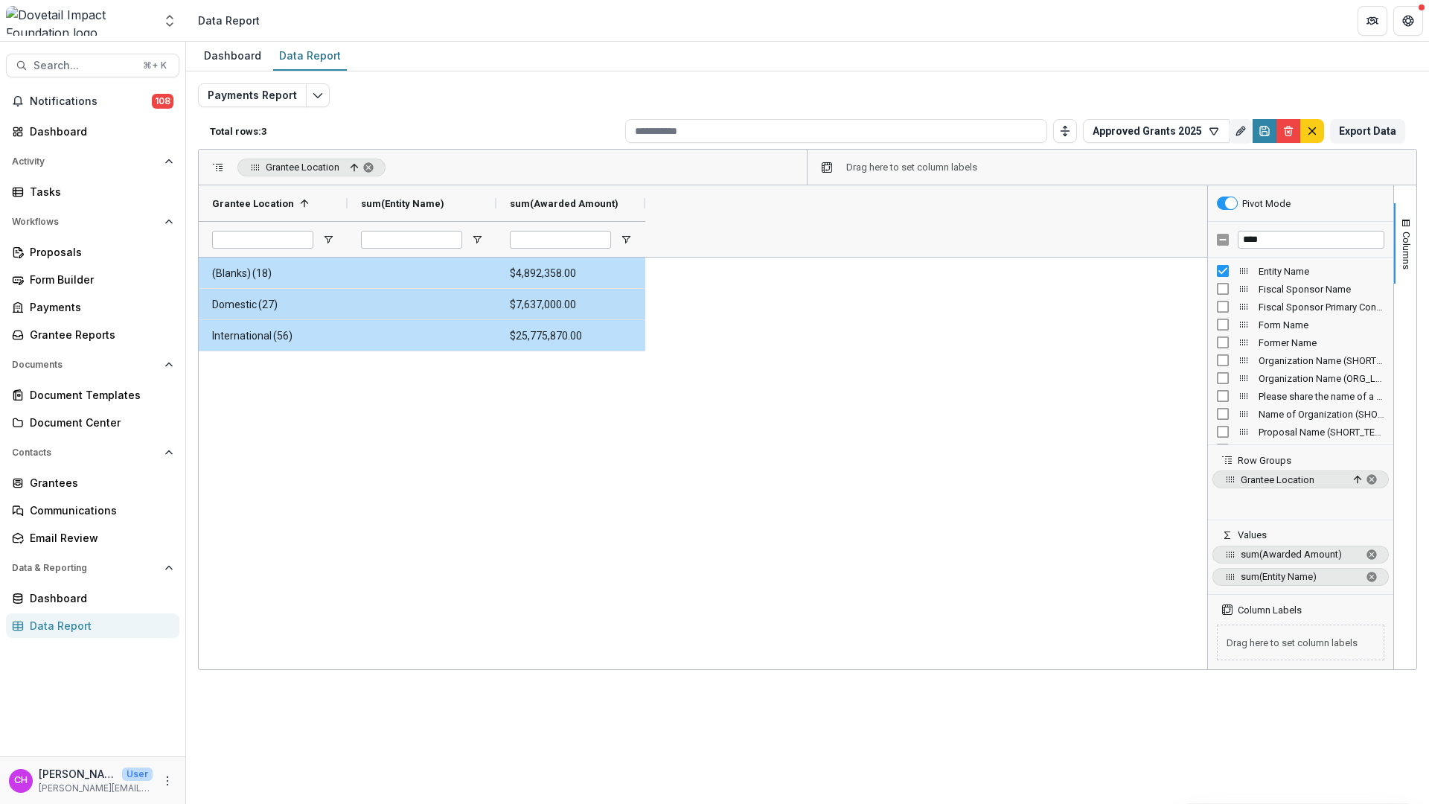
drag, startPoint x: 1317, startPoint y: 578, endPoint x: 1321, endPoint y: 500, distance: 78.2
click at [1321, 500] on div "Pivot Mode **** Entity Name Fiscal Sponsor Name Fiscal Sponsor Primary Contact …" at bounding box center [1300, 427] width 185 height 484
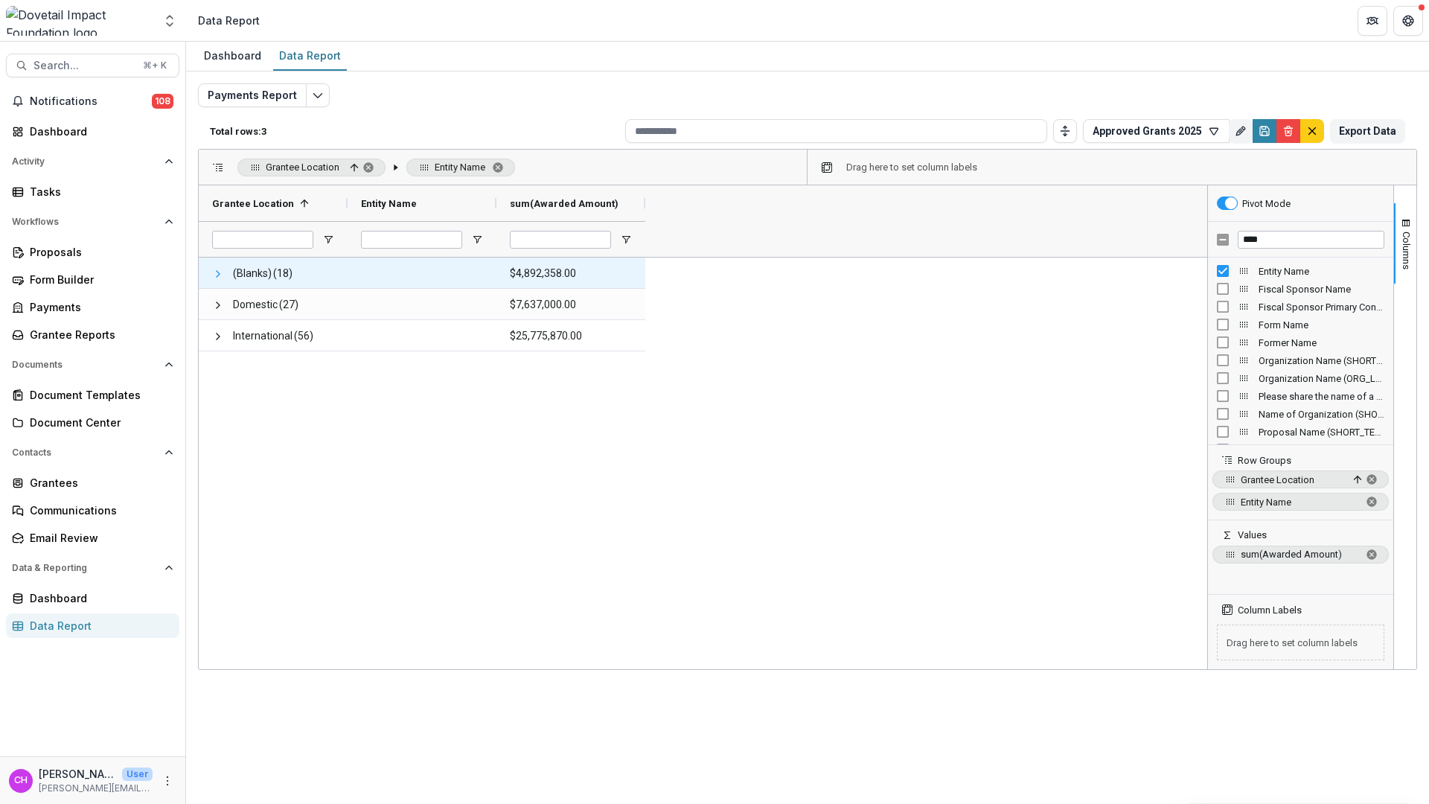
click at [219, 271] on span at bounding box center [218, 274] width 12 height 12
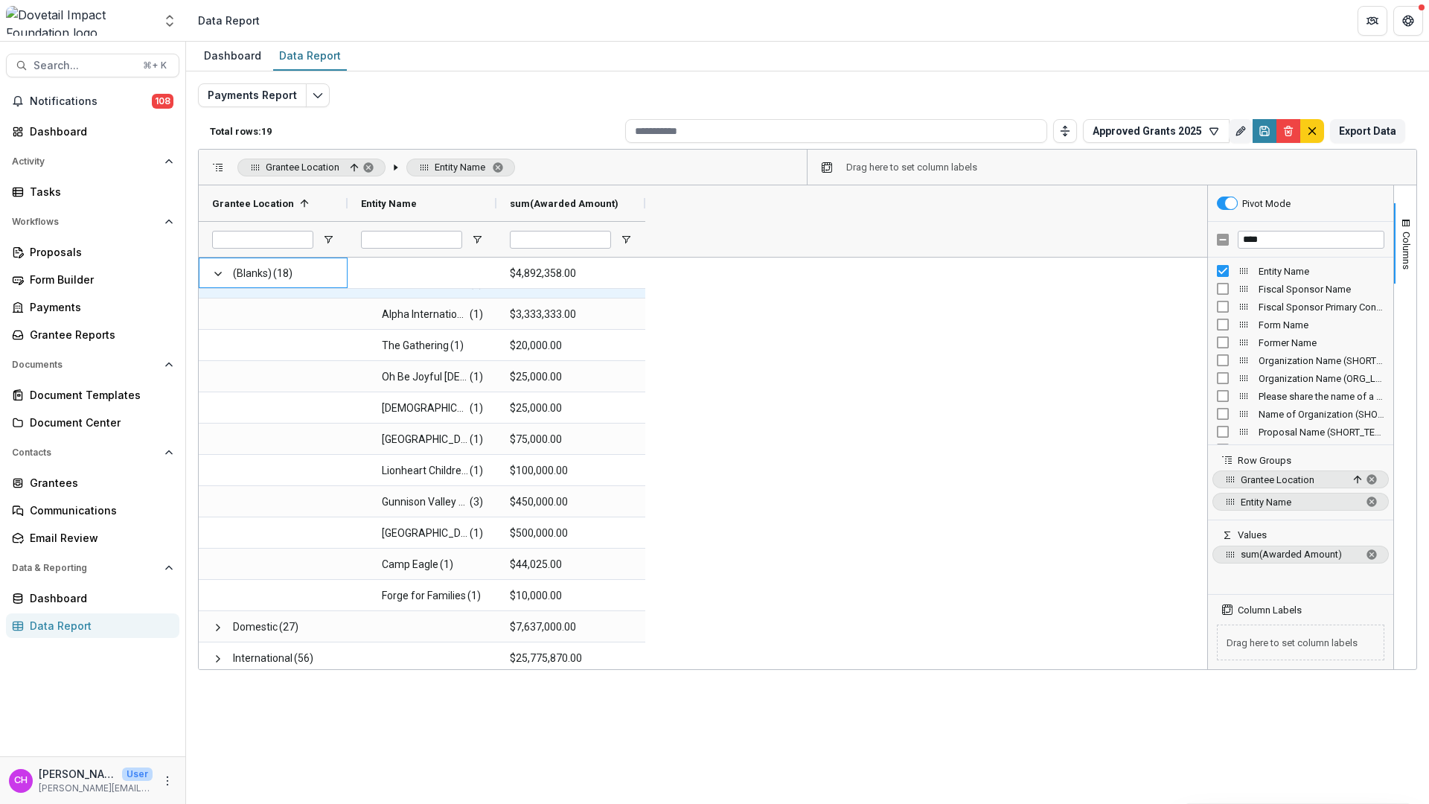
scroll to position [182, 0]
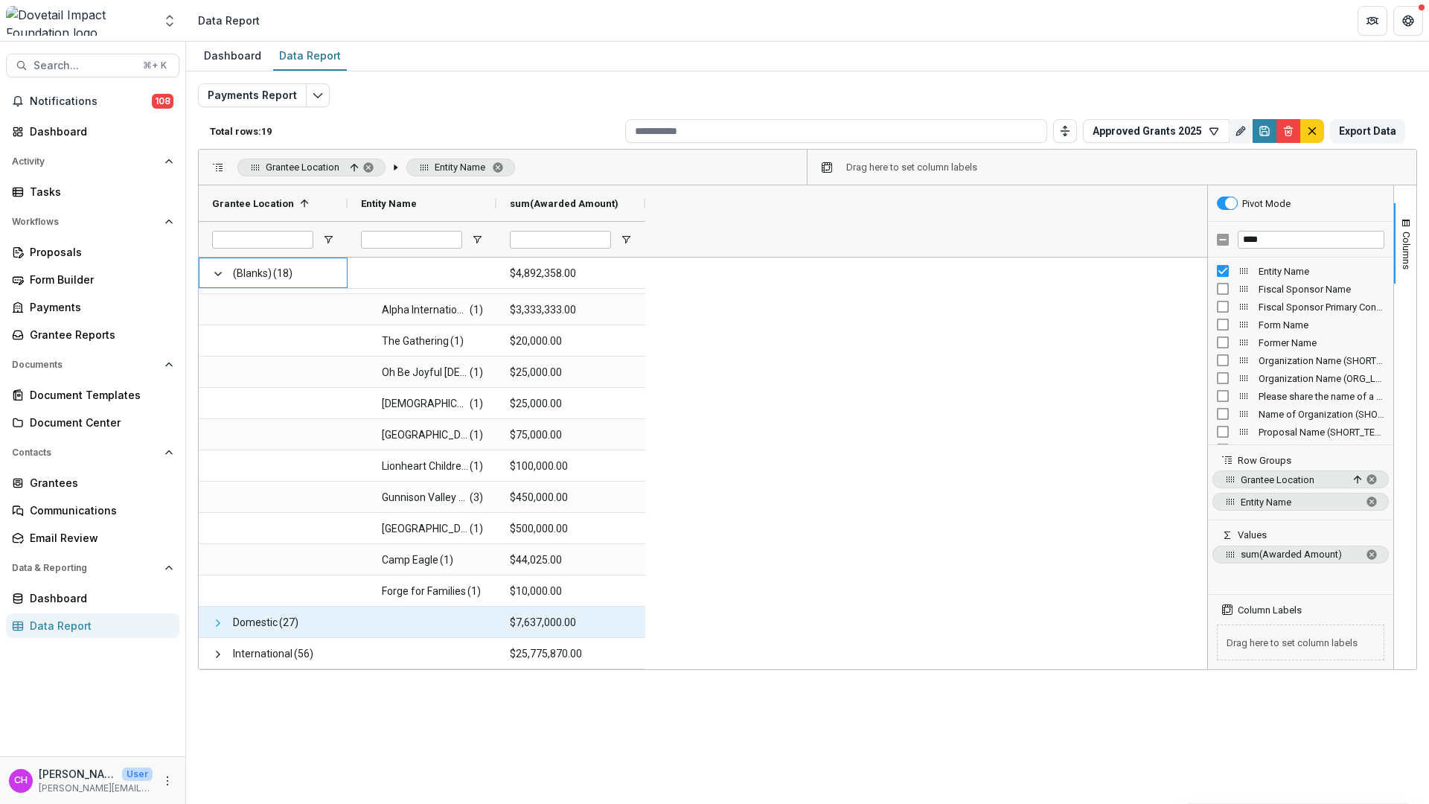
click at [212, 624] on span at bounding box center [218, 623] width 12 height 12
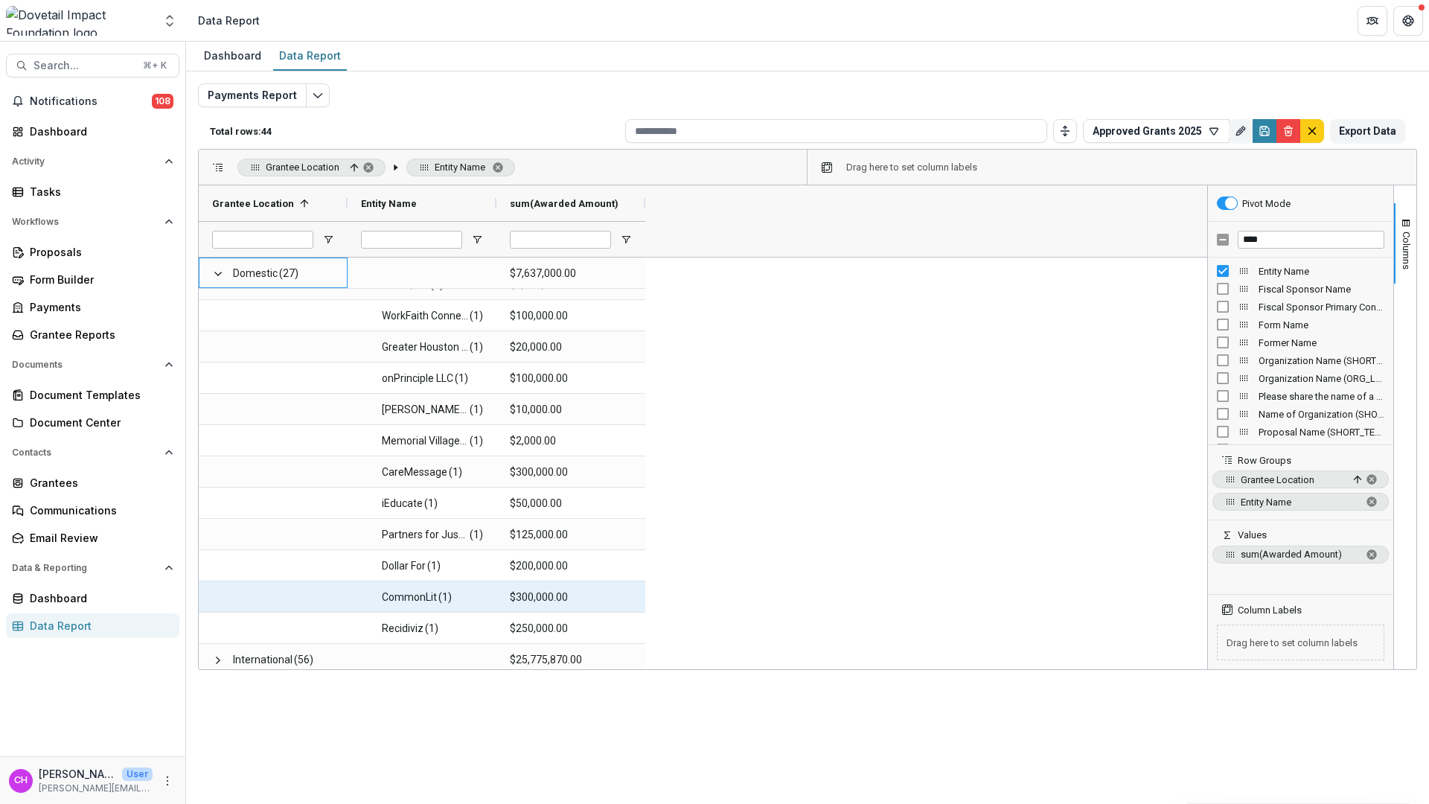
scroll to position [964, 0]
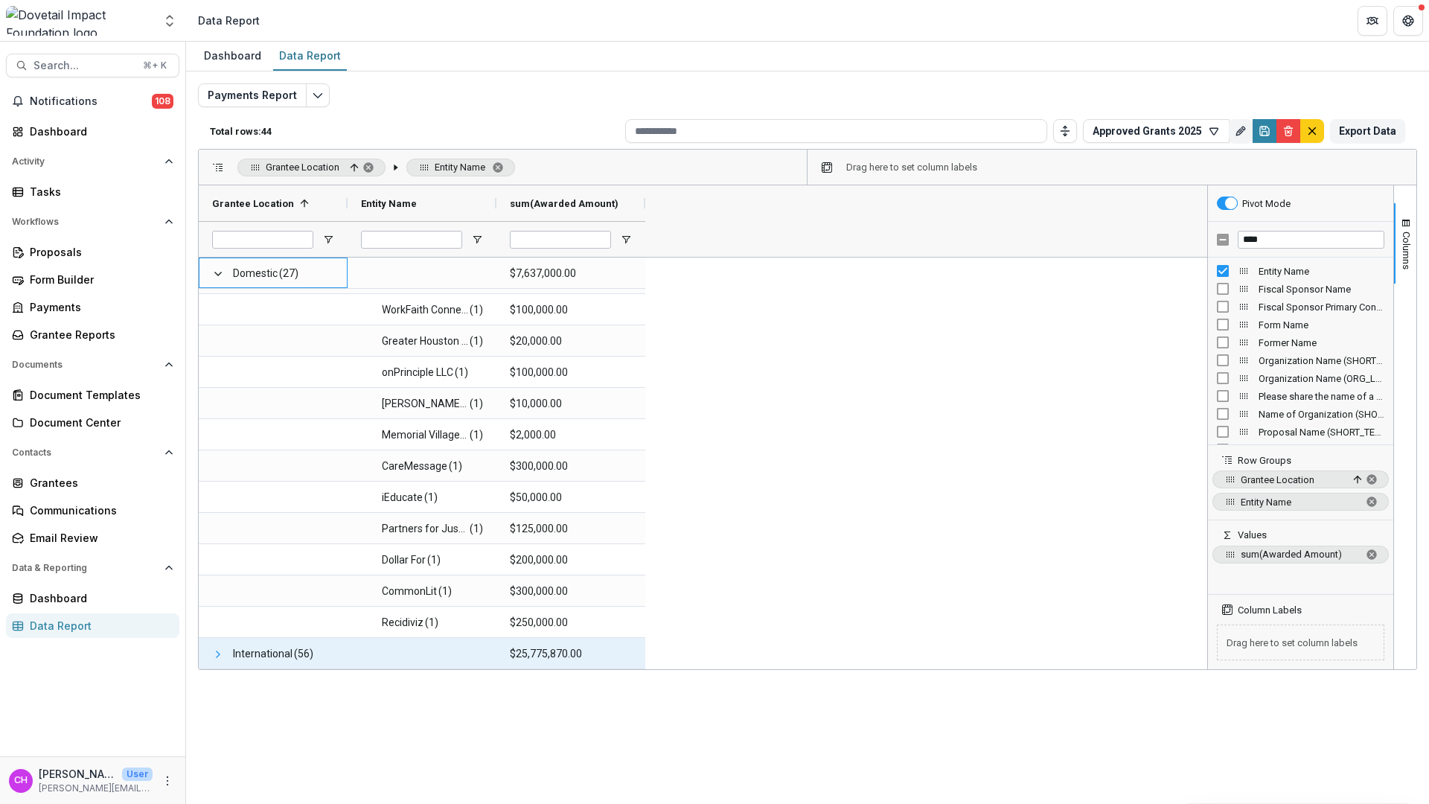
click at [215, 648] on span at bounding box center [218, 654] width 12 height 12
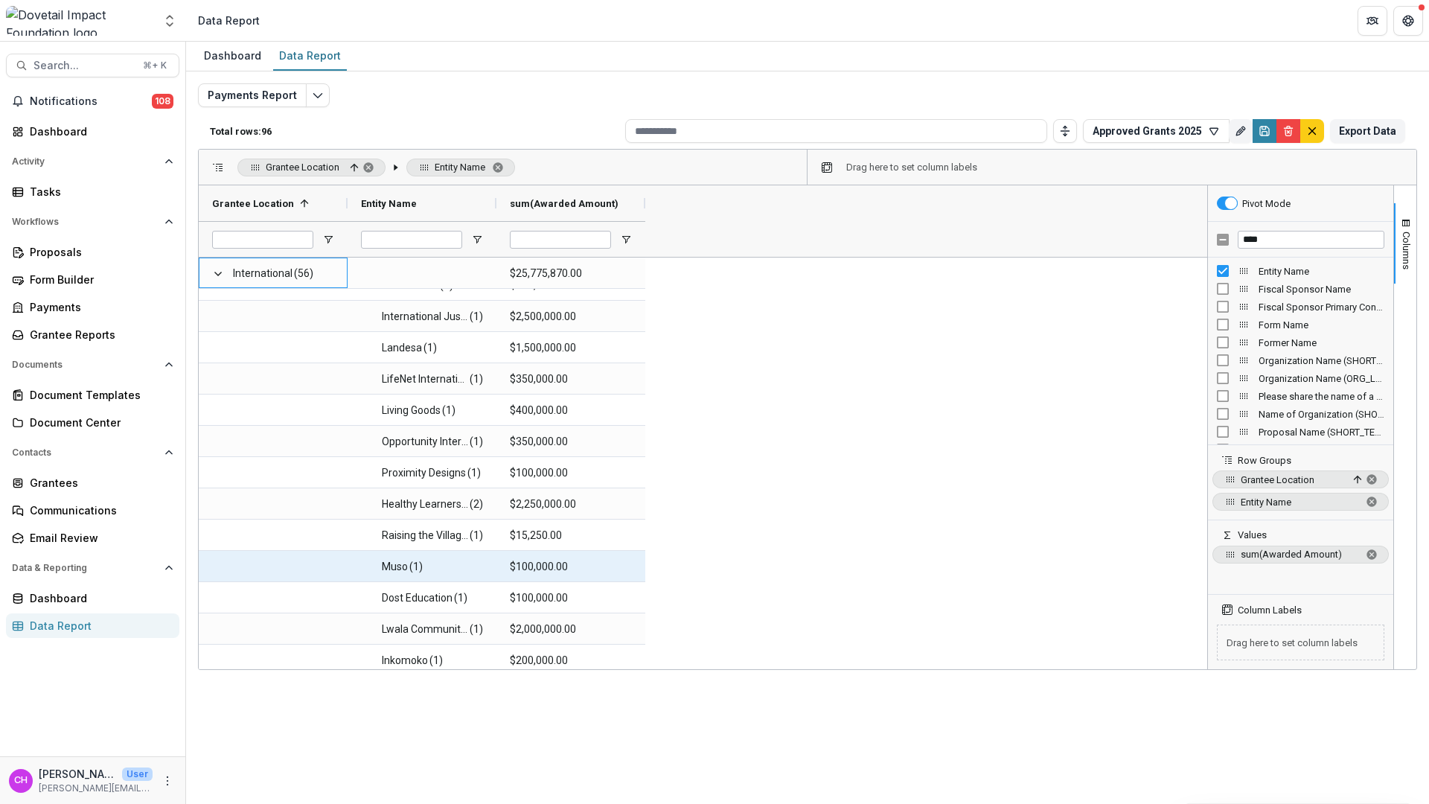
scroll to position [1630, 0]
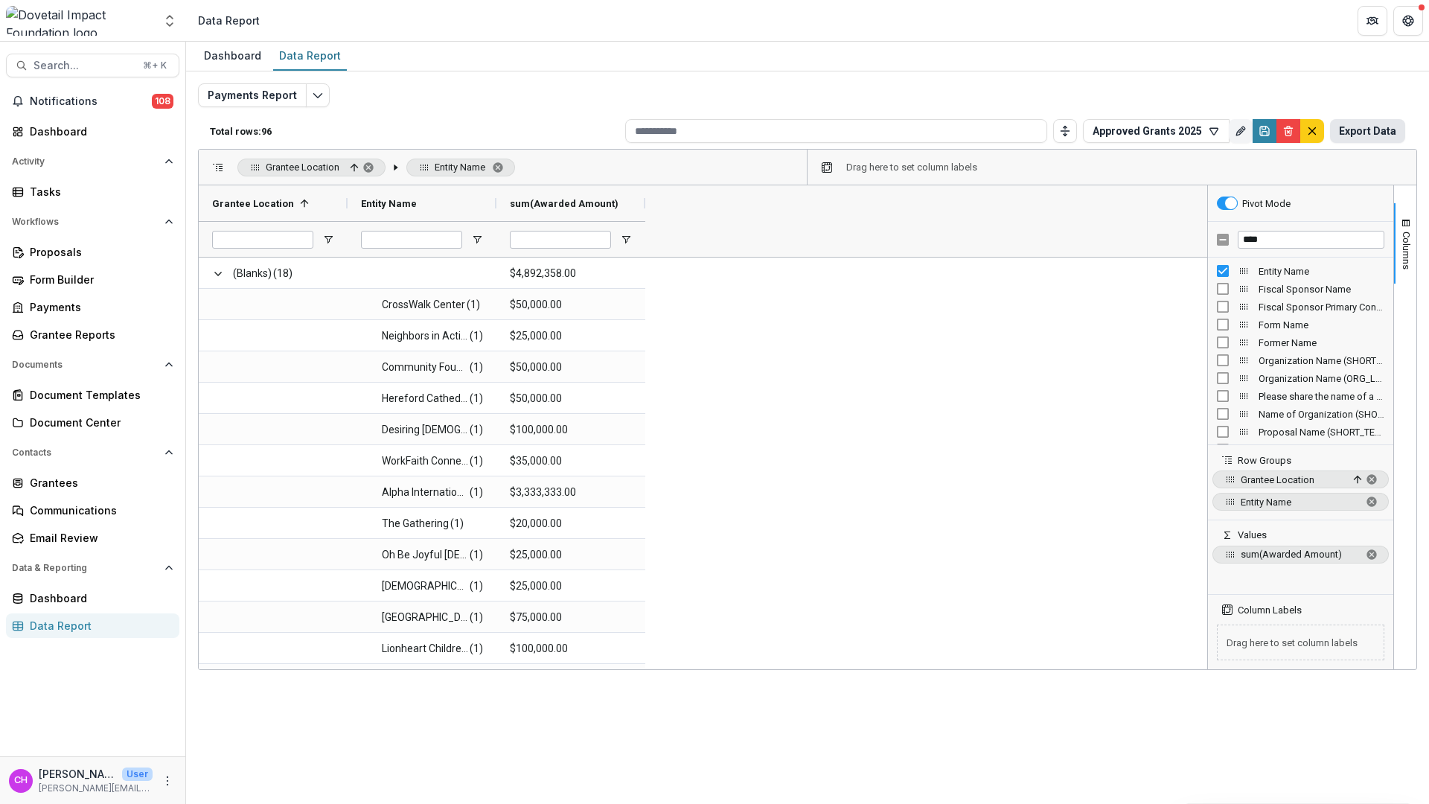
click at [1381, 127] on button "Export Data" at bounding box center [1367, 131] width 75 height 24
click at [1121, 92] on div "Payments Report Total rows: 96 Approved Grants 2025 Personal Filters Team Filte…" at bounding box center [807, 358] width 1219 height 551
click at [1333, 233] on input "****" at bounding box center [1310, 240] width 147 height 18
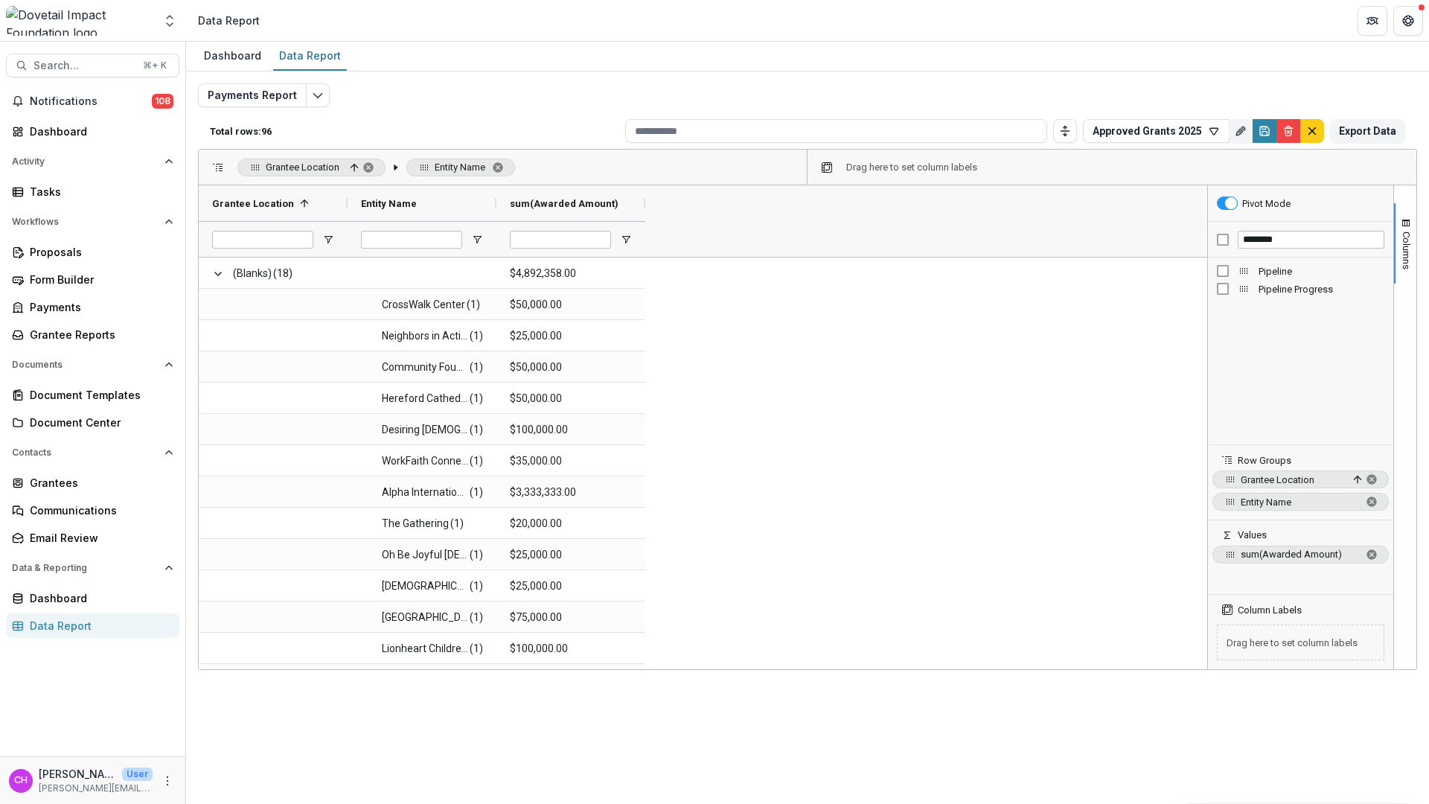
click at [1269, 272] on span "Pipeline" at bounding box center [1321, 271] width 126 height 11
drag, startPoint x: 723, startPoint y: 203, endPoint x: 633, endPoint y: 170, distance: 96.8
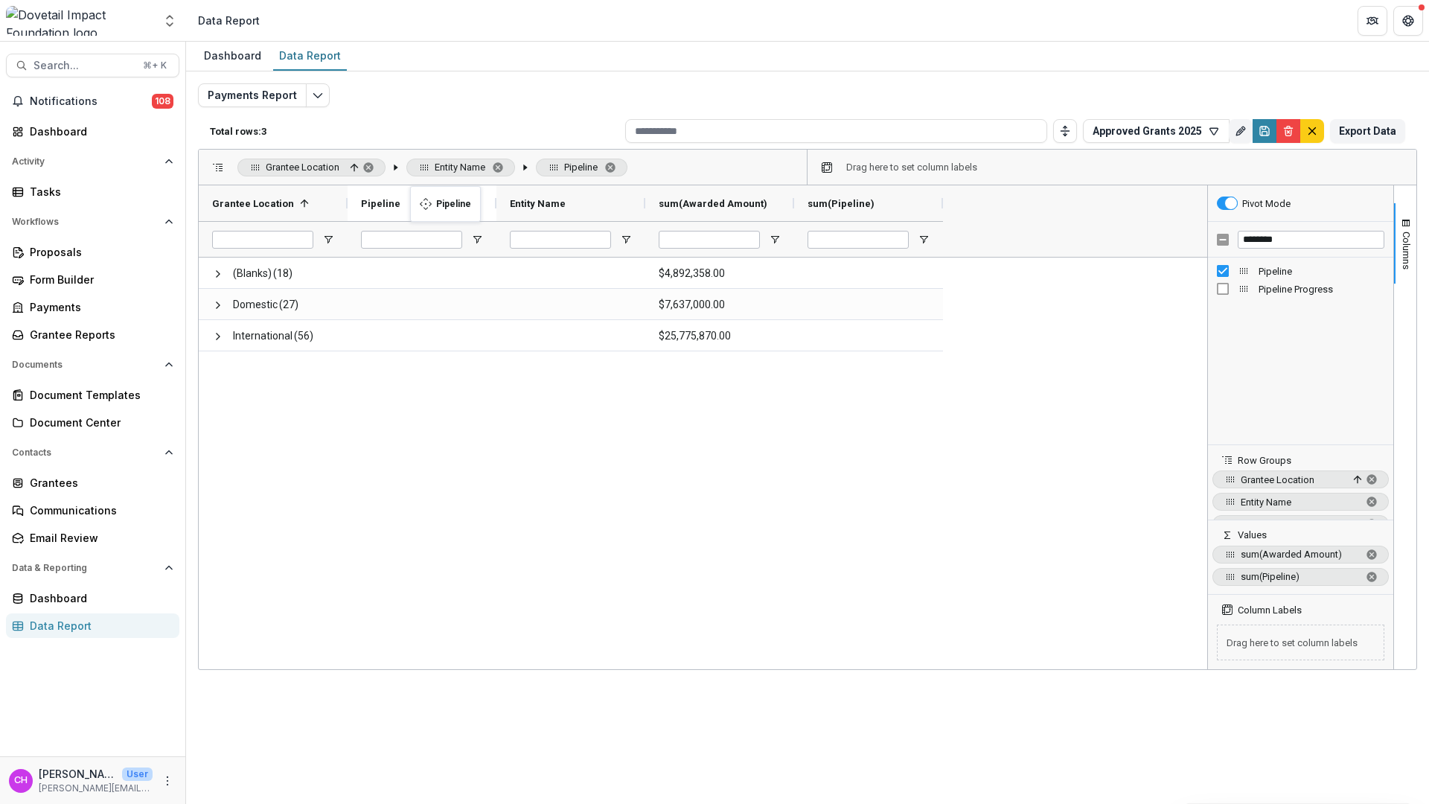
drag, startPoint x: 556, startPoint y: 195, endPoint x: 386, endPoint y: 193, distance: 169.7
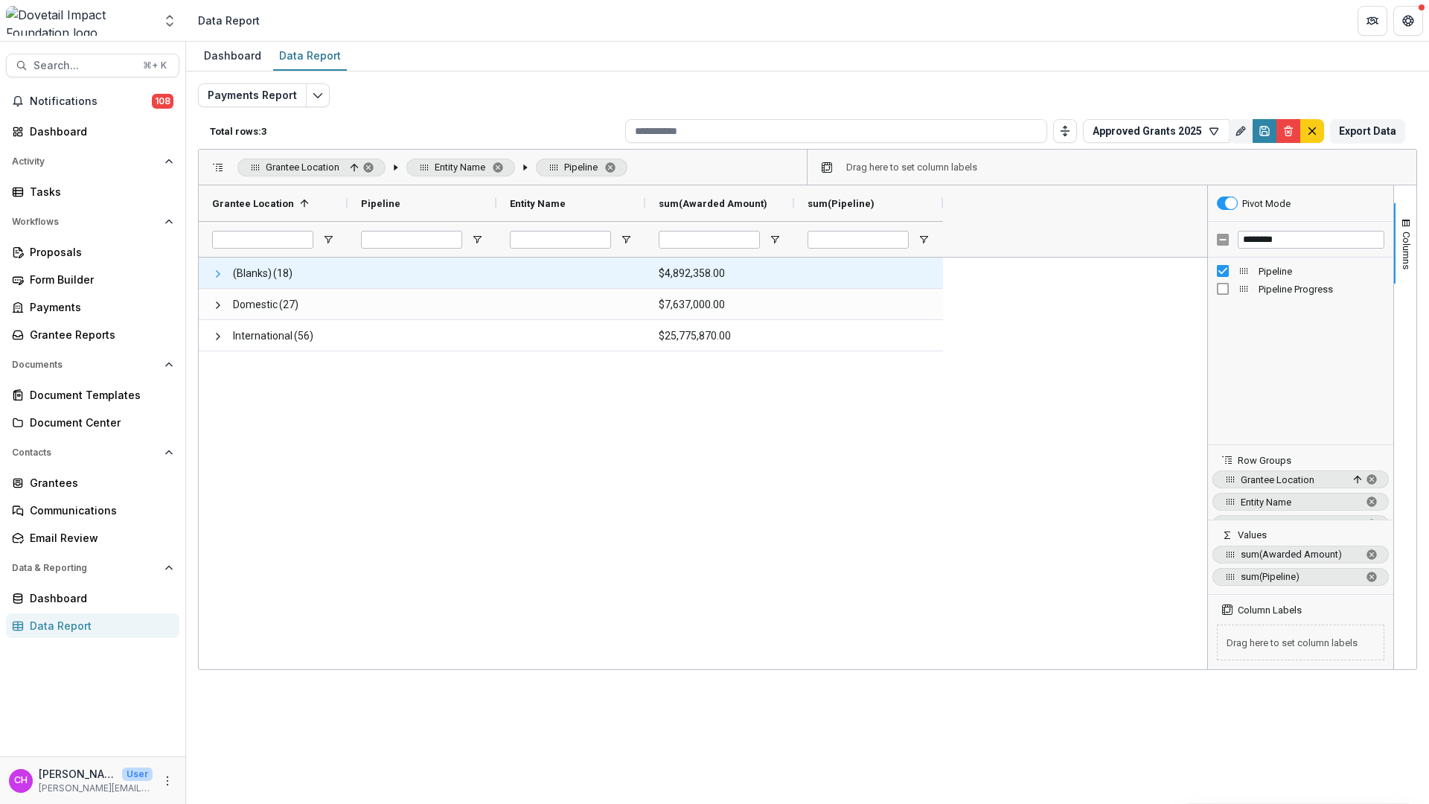
click at [223, 272] on span at bounding box center [218, 274] width 12 height 12
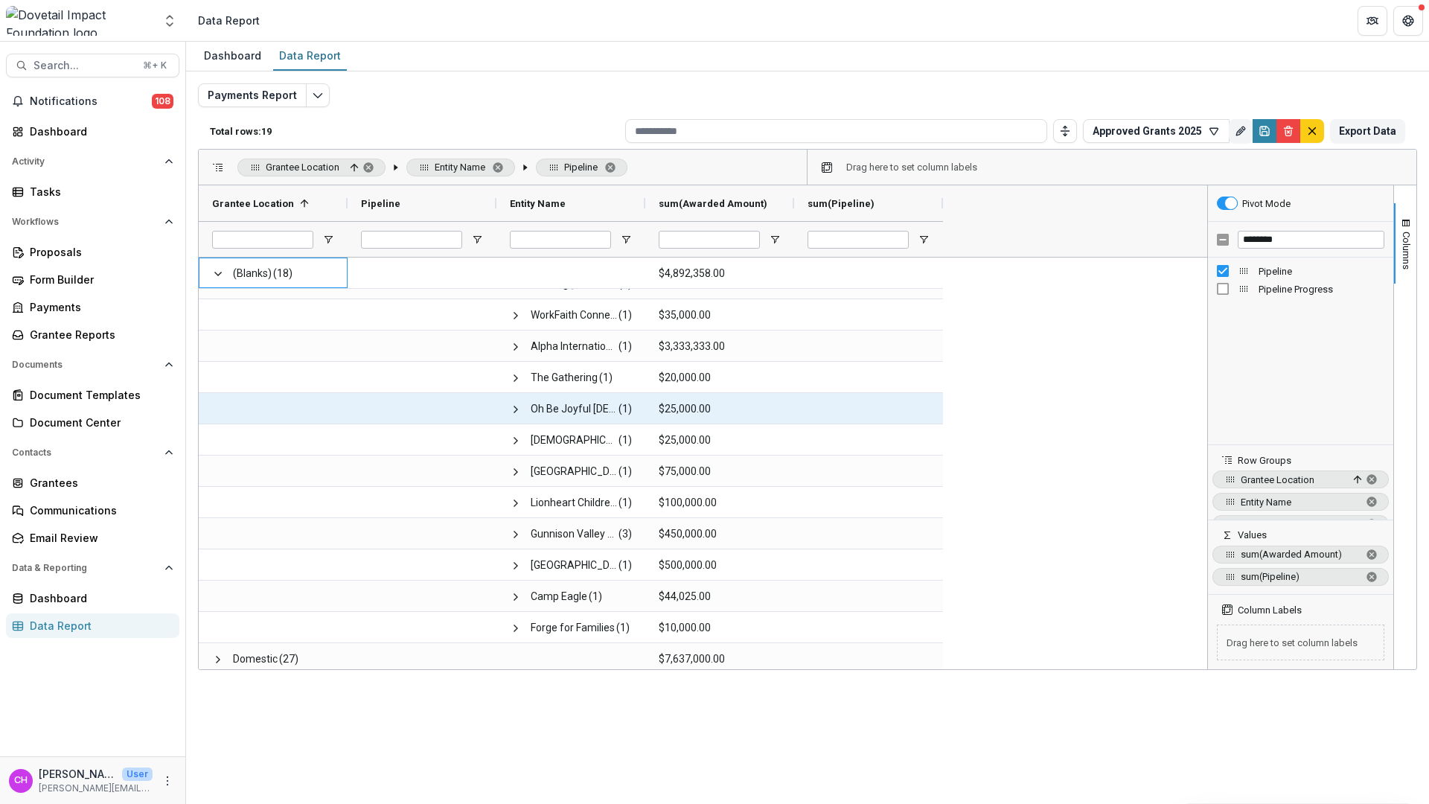
scroll to position [182, 0]
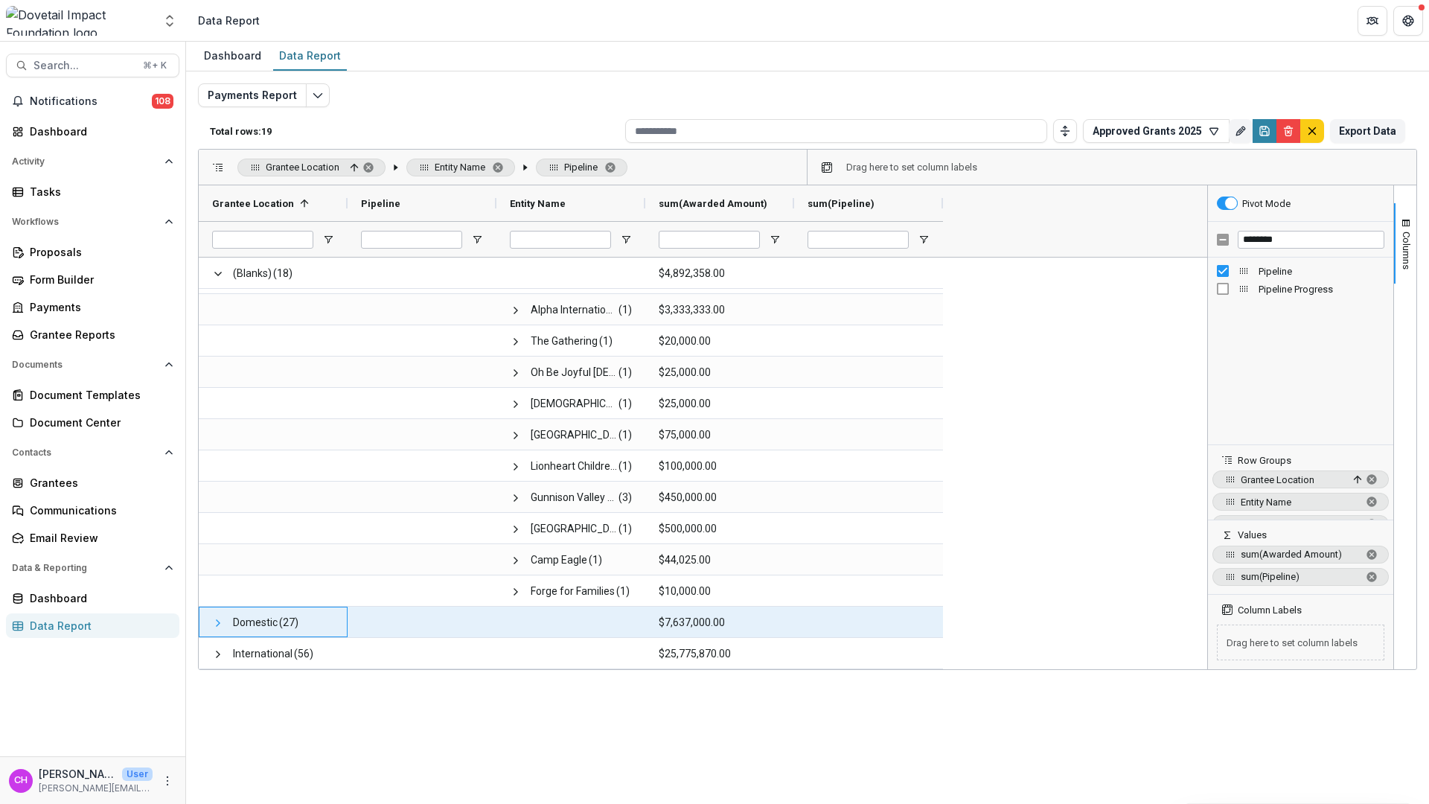
click at [216, 620] on span at bounding box center [218, 623] width 12 height 12
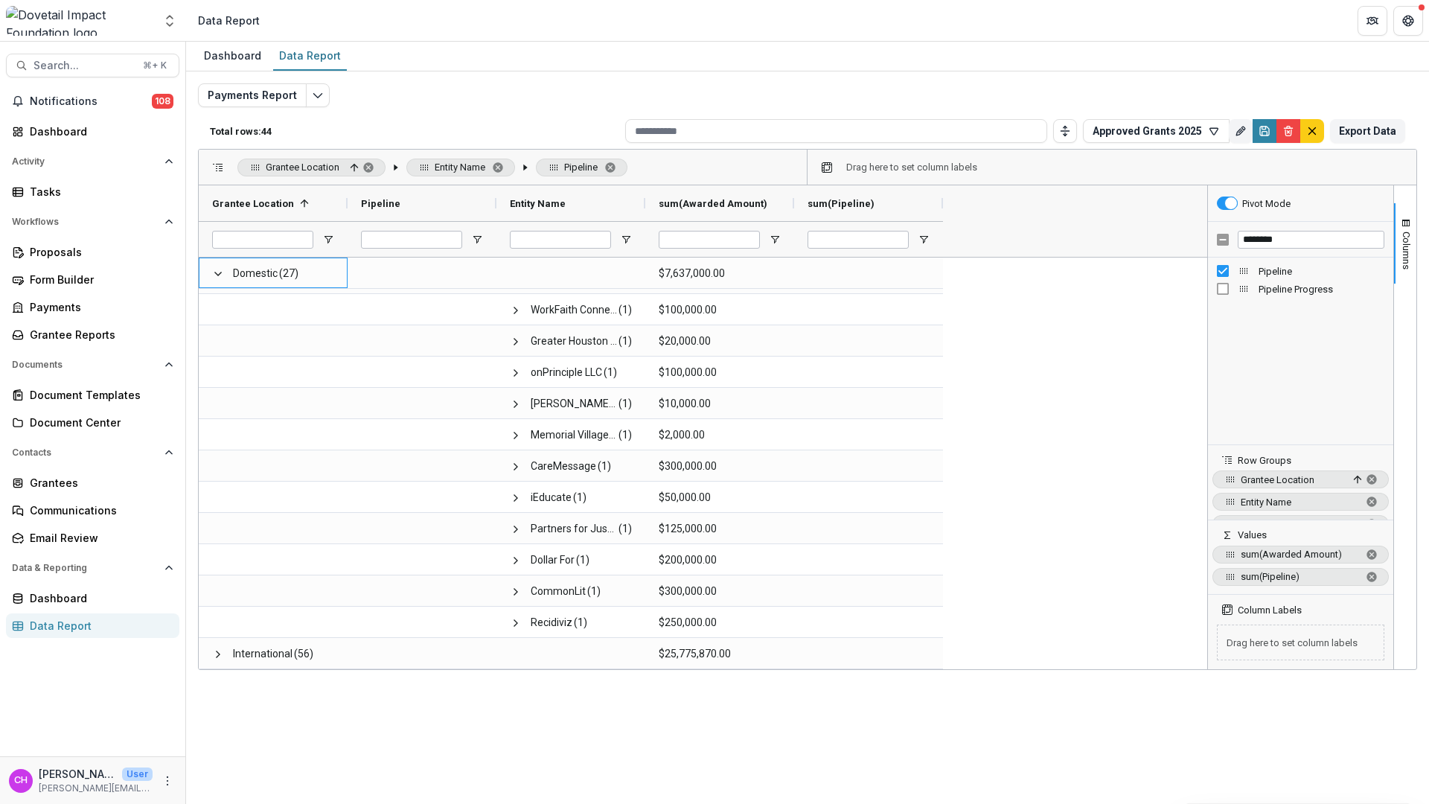
scroll to position [961, 0]
drag, startPoint x: 1232, startPoint y: 574, endPoint x: 1229, endPoint y: 502, distance: 73.0
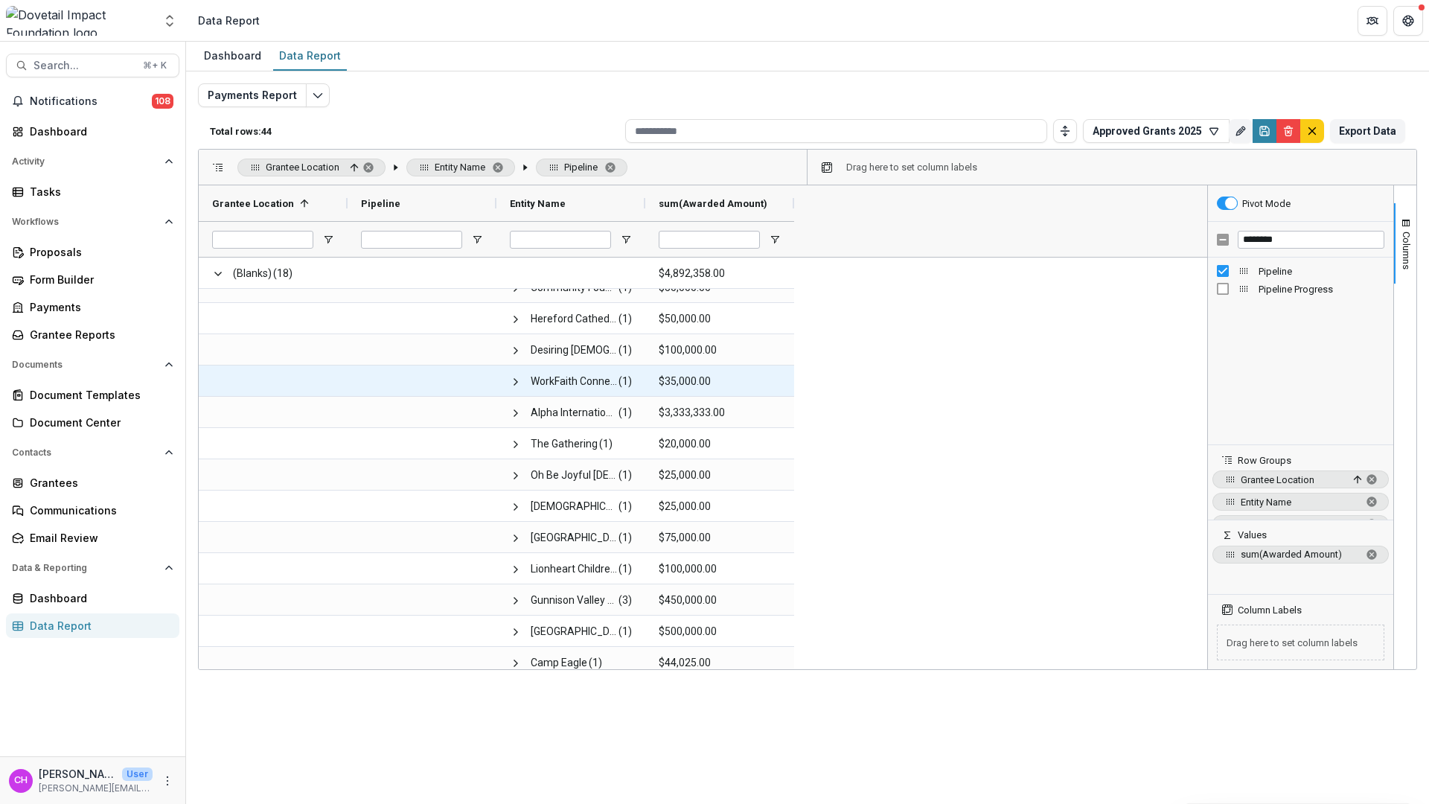
scroll to position [0, 0]
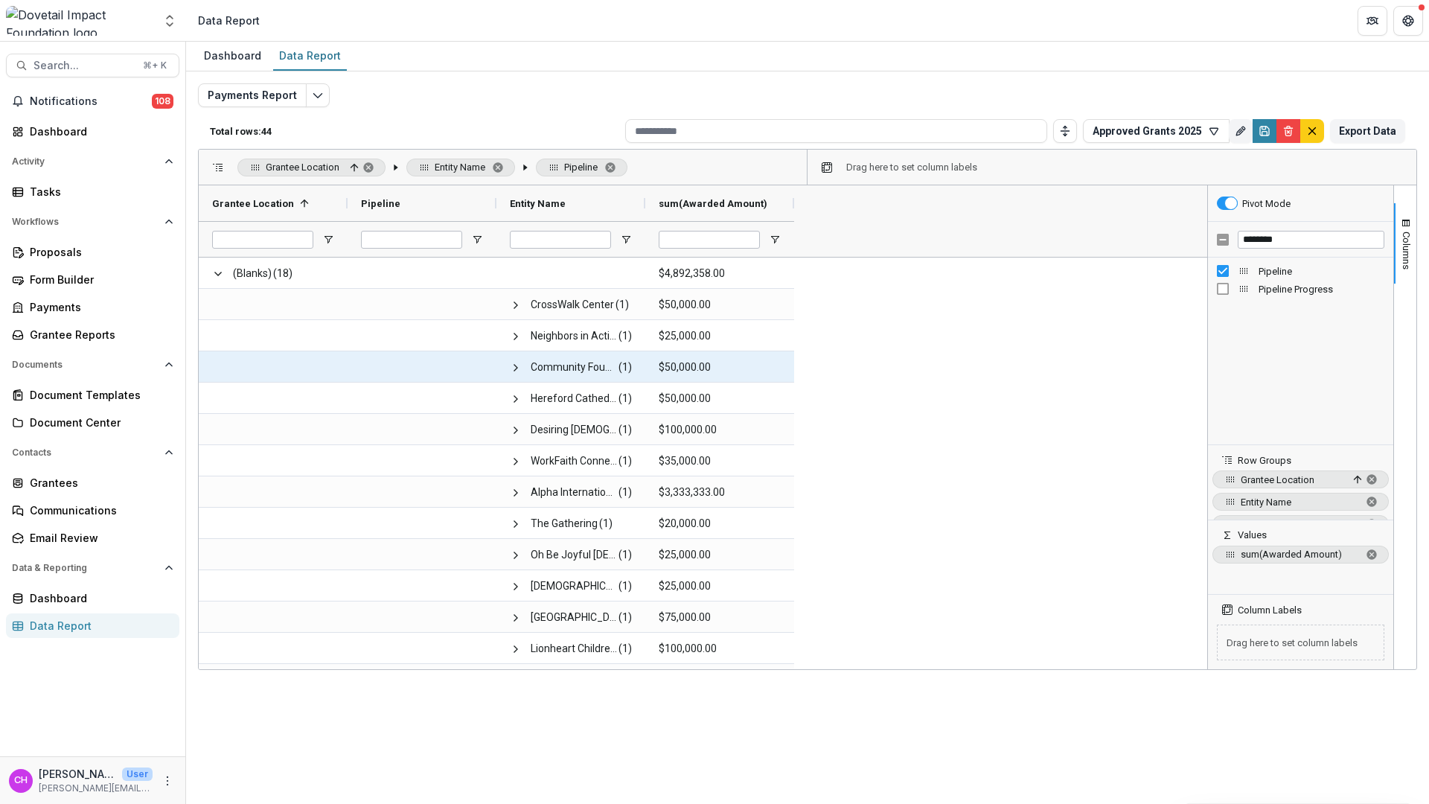
click at [420, 369] on span at bounding box center [422, 367] width 122 height 31
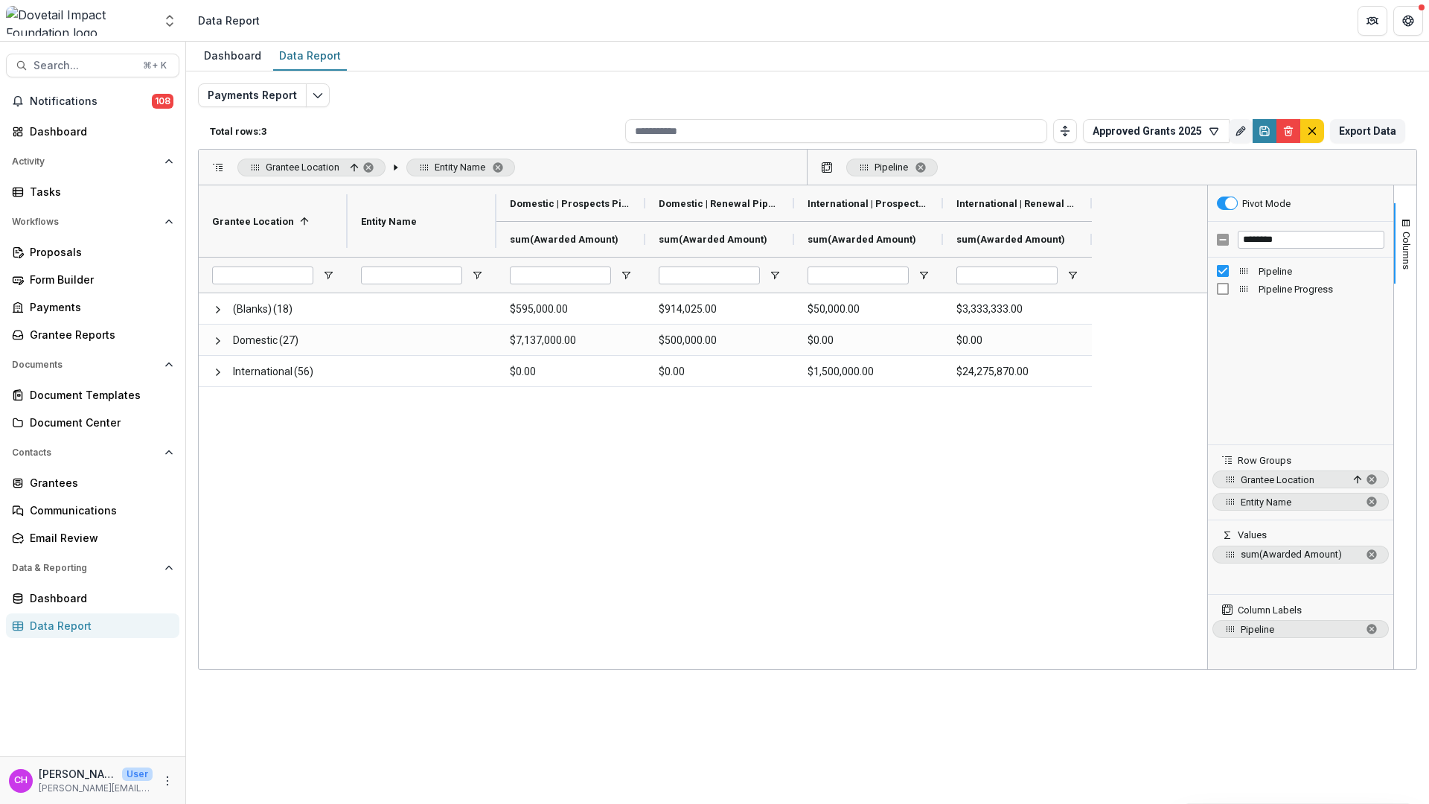
click at [1369, 554] on span "sum of Awarded Amount. Press ENTER to change the aggregation type. Press DELETE…" at bounding box center [1371, 554] width 12 height 12
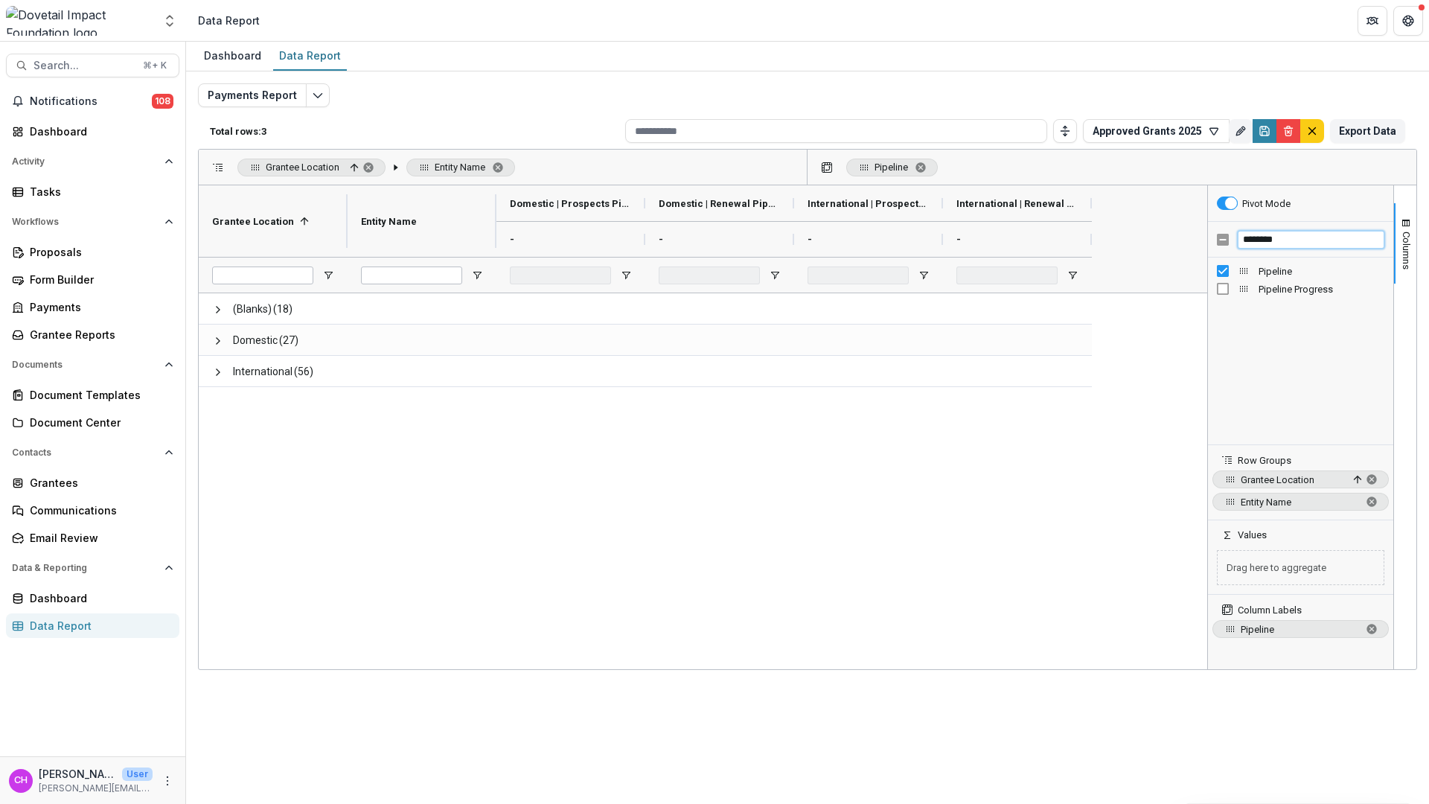
click at [1310, 240] on input "********" at bounding box center [1310, 240] width 147 height 18
click at [1308, 273] on span "Awarded Amount" at bounding box center [1321, 271] width 126 height 11
drag, startPoint x: 1226, startPoint y: 554, endPoint x: 1220, endPoint y: 562, distance: 10.6
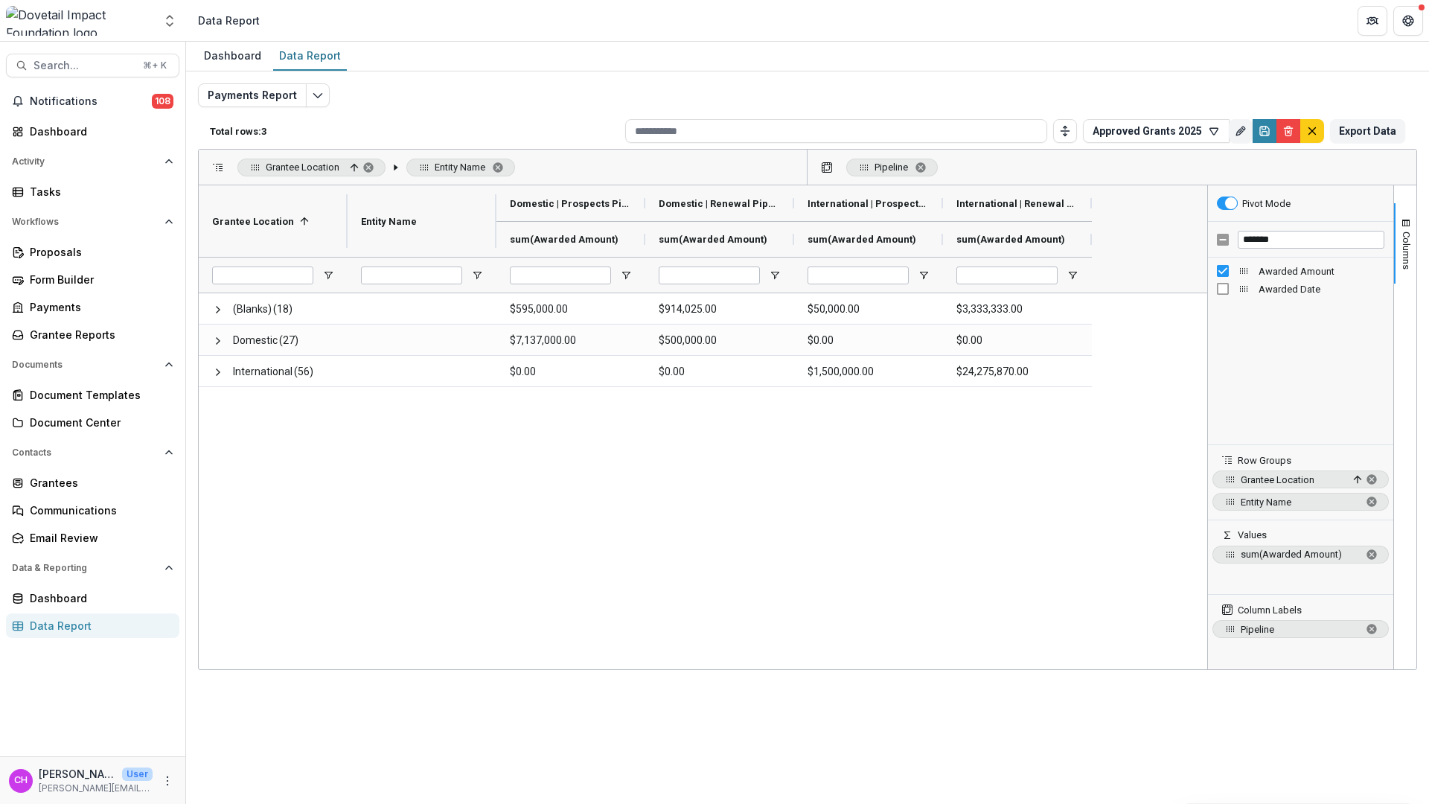
click at [570, 438] on div "(Blanks) (18) $595,000.00 $914,025.00 $50,000.00 $3,333,333.00 Domestic (27) $7…" at bounding box center [703, 481] width 1008 height 376
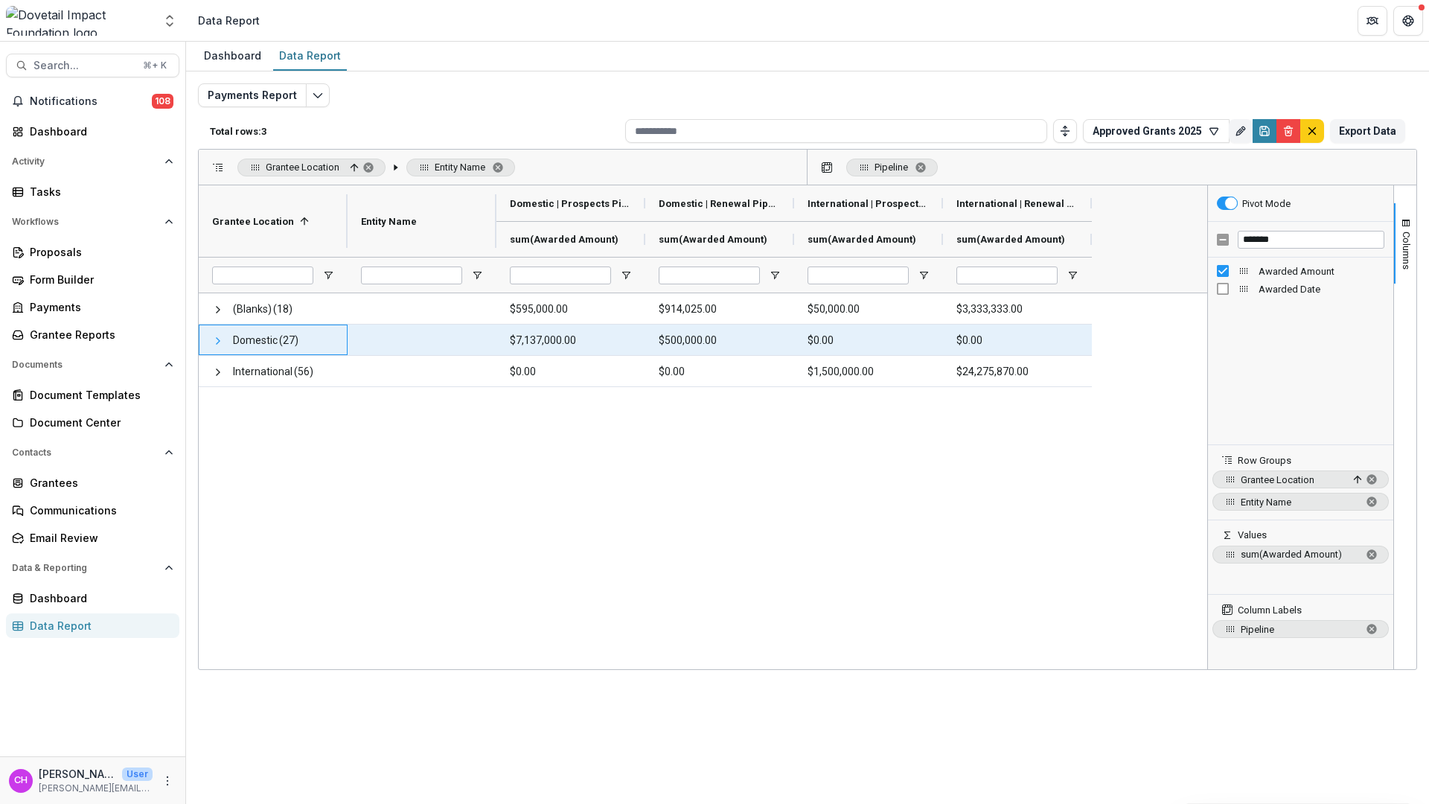
click at [221, 342] on span at bounding box center [218, 341] width 12 height 12
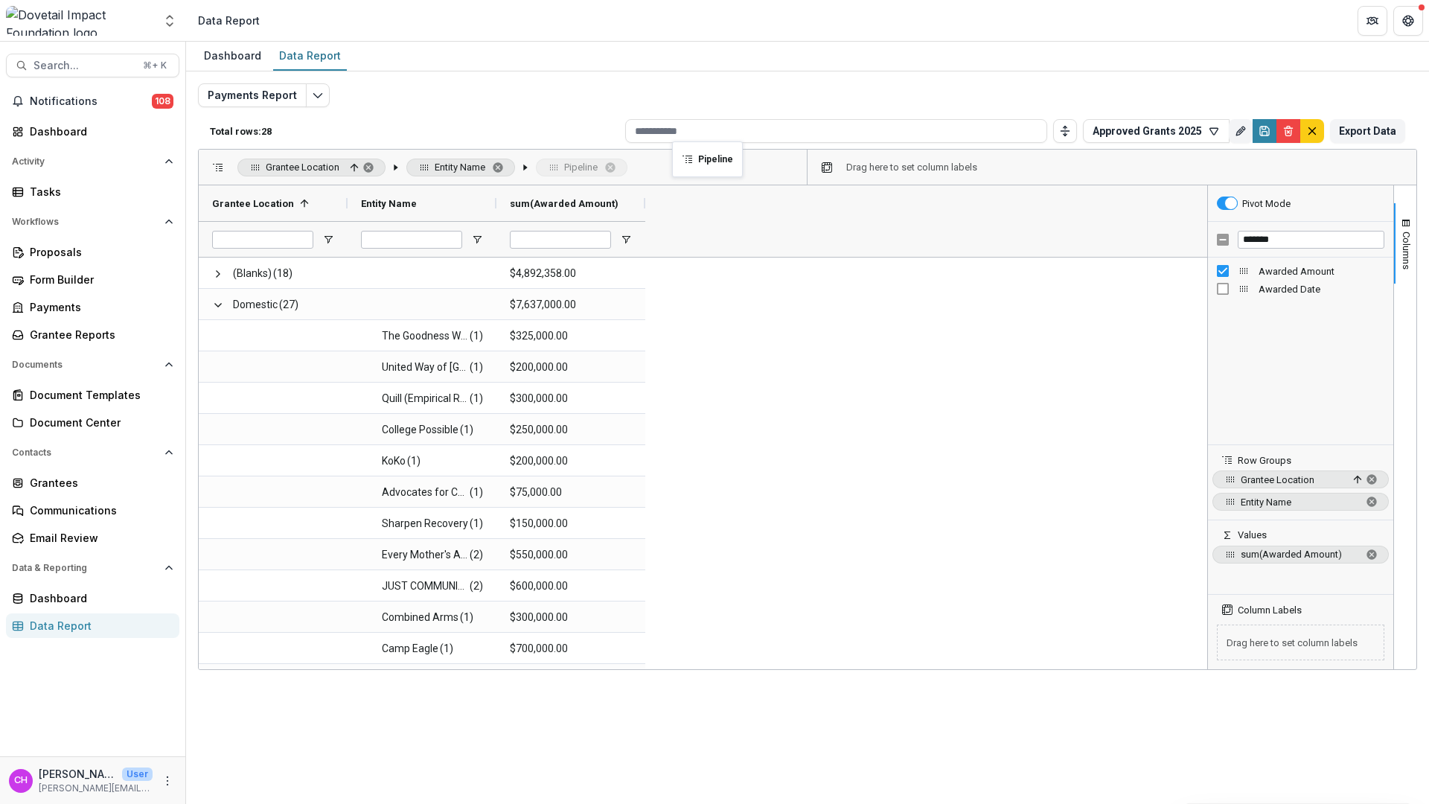
drag, startPoint x: 864, startPoint y: 167, endPoint x: 679, endPoint y: 150, distance: 185.3
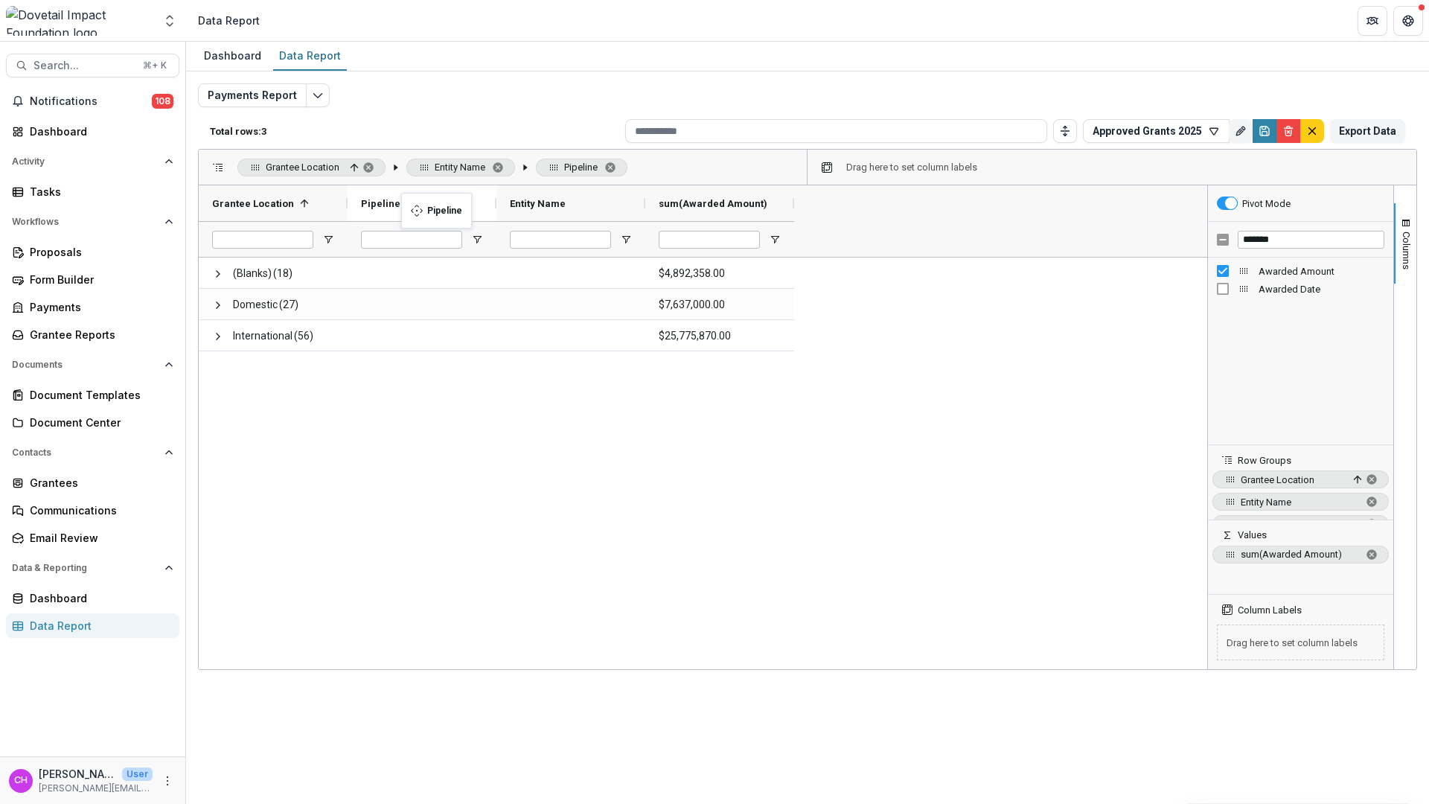
drag, startPoint x: 628, startPoint y: 199, endPoint x: 409, endPoint y: 202, distance: 219.5
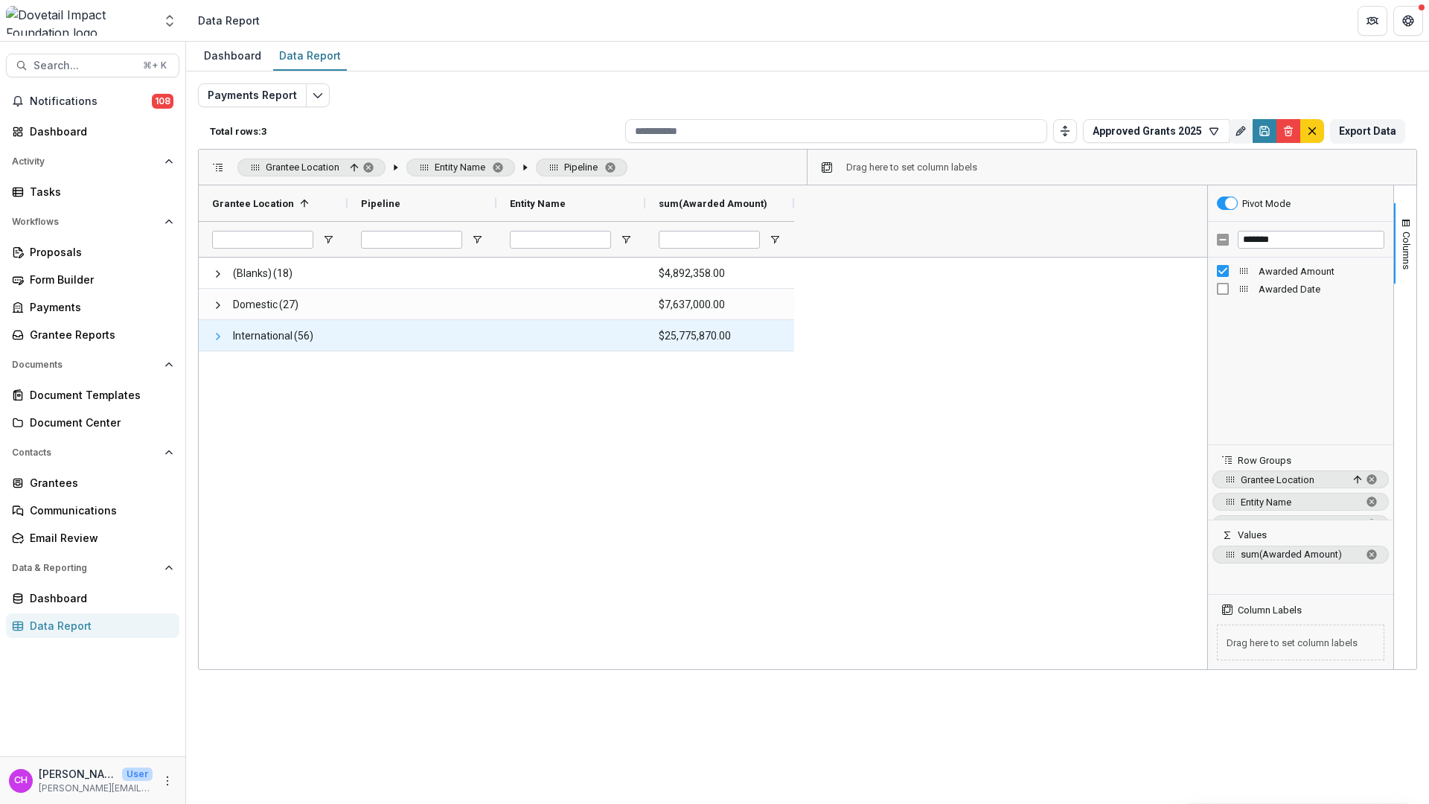
click at [217, 339] on span at bounding box center [218, 336] width 12 height 12
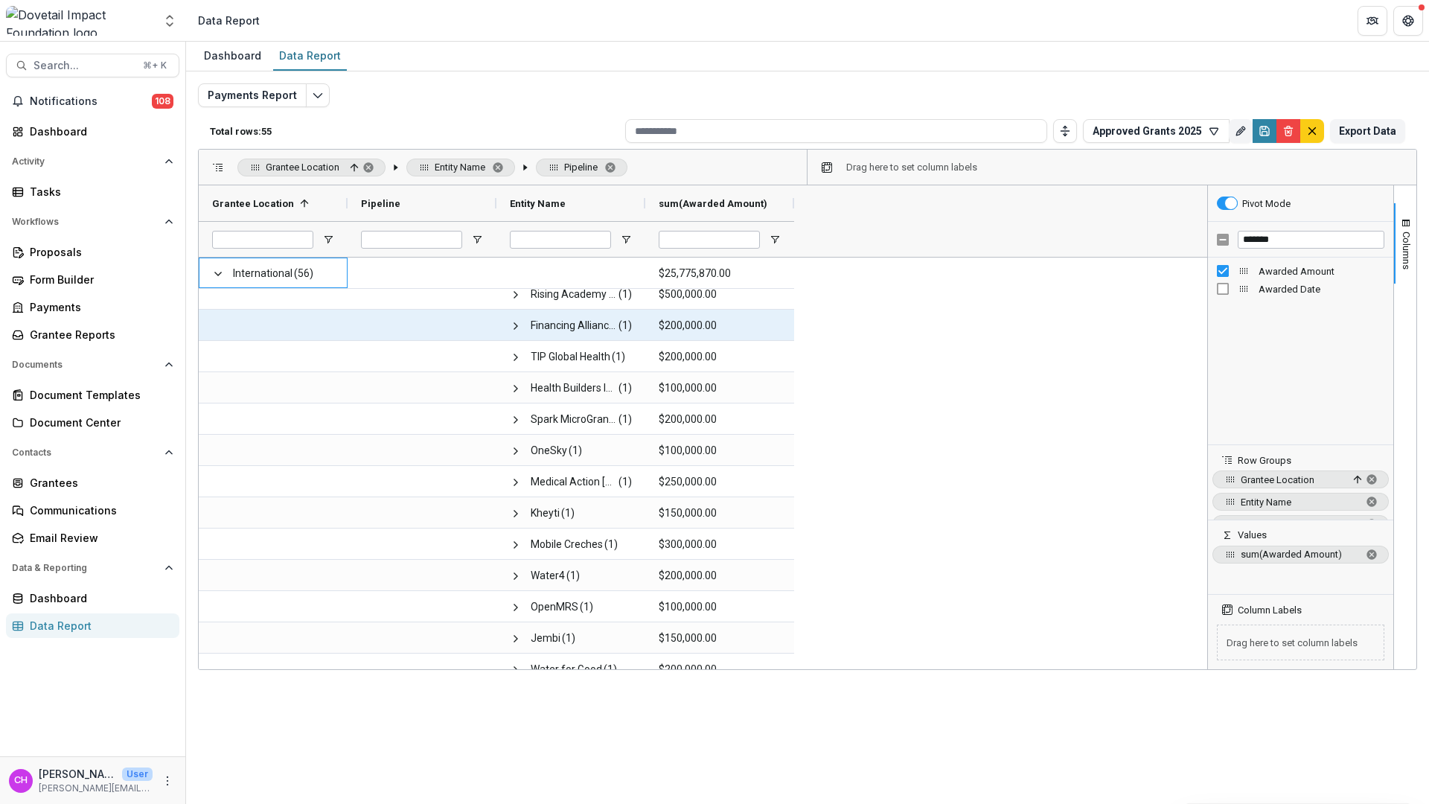
scroll to position [1307, 0]
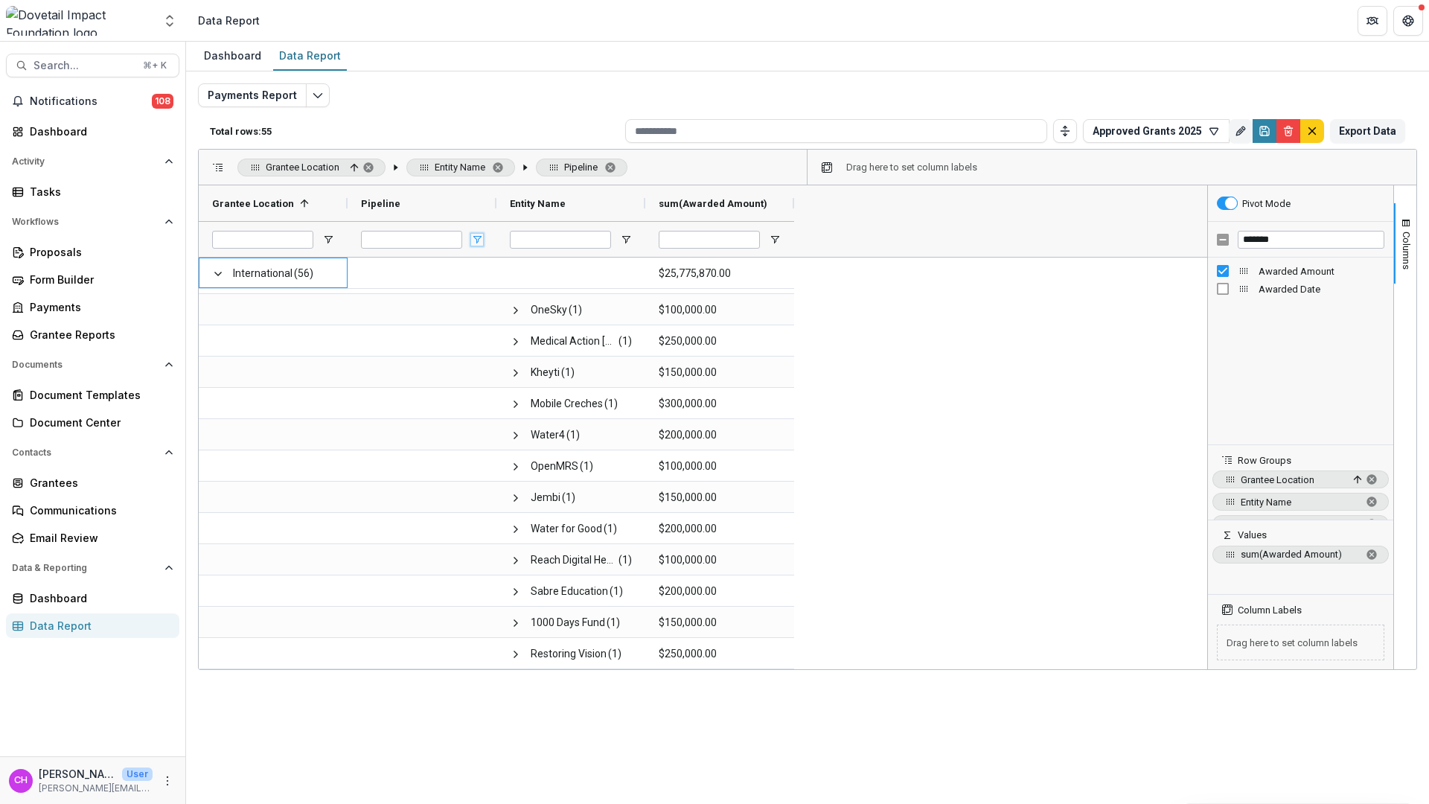
click at [477, 240] on span "Open Filter Menu" at bounding box center [477, 240] width 12 height 12
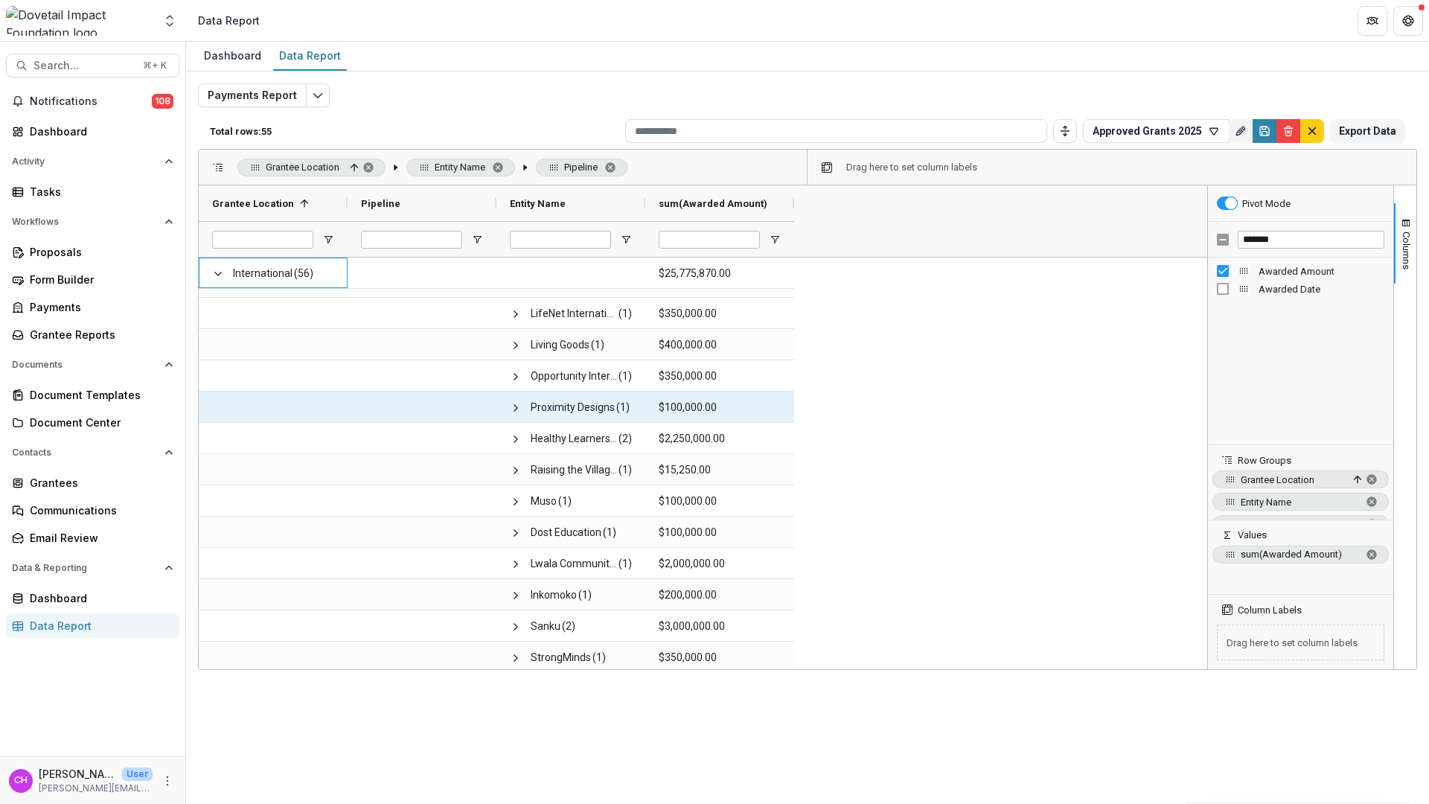
scroll to position [0, 0]
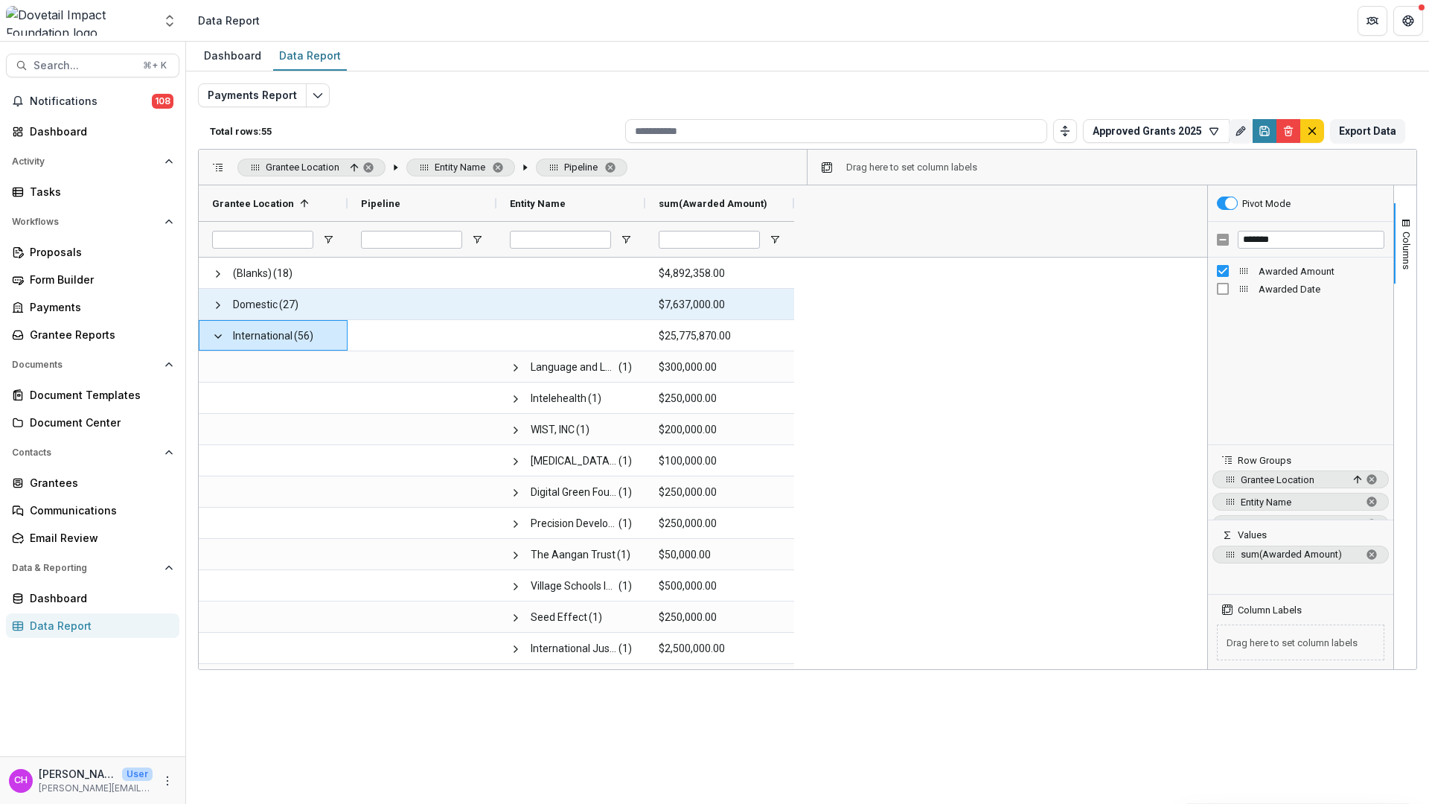
click at [240, 307] on span "Domestic" at bounding box center [255, 304] width 45 height 31
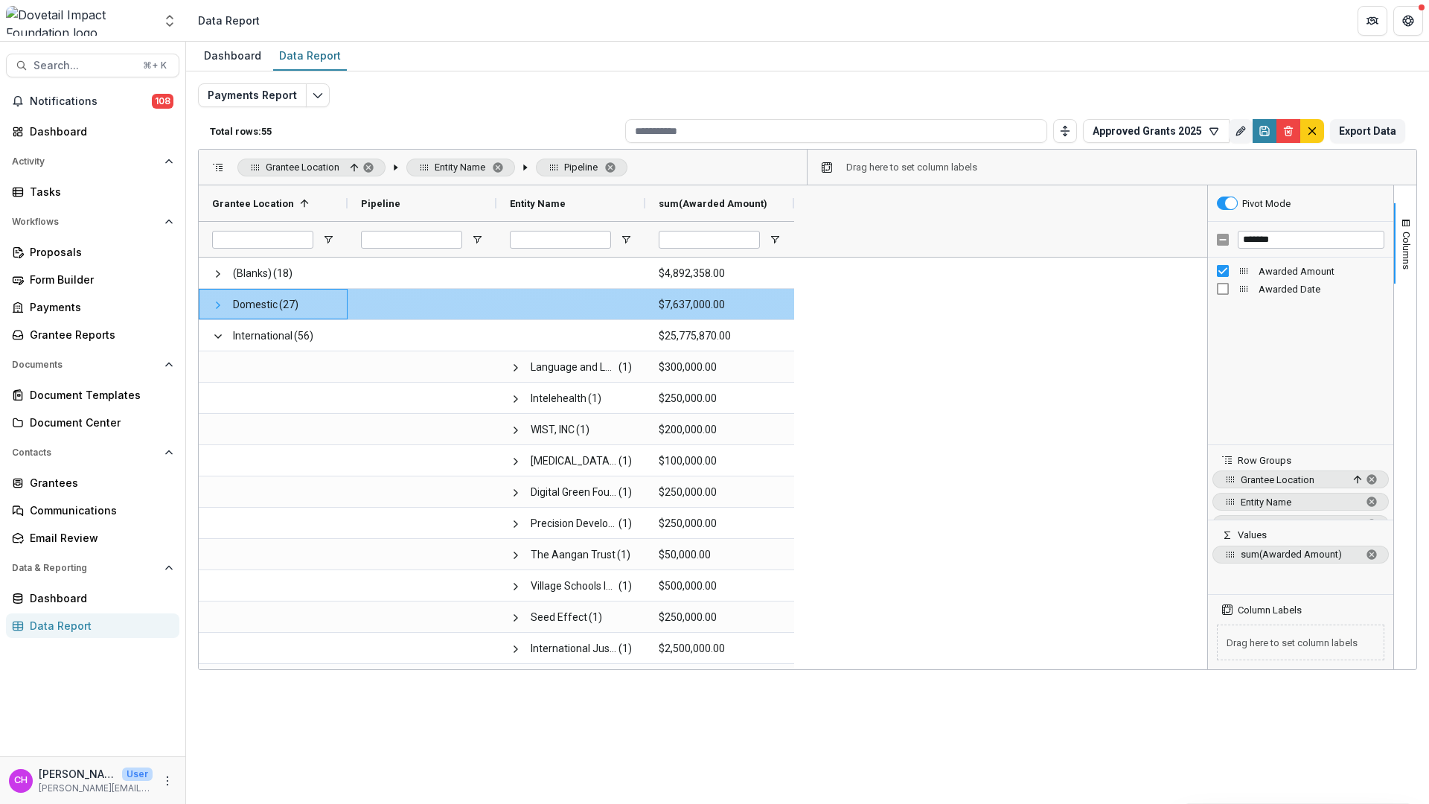
click at [221, 307] on span at bounding box center [218, 305] width 12 height 12
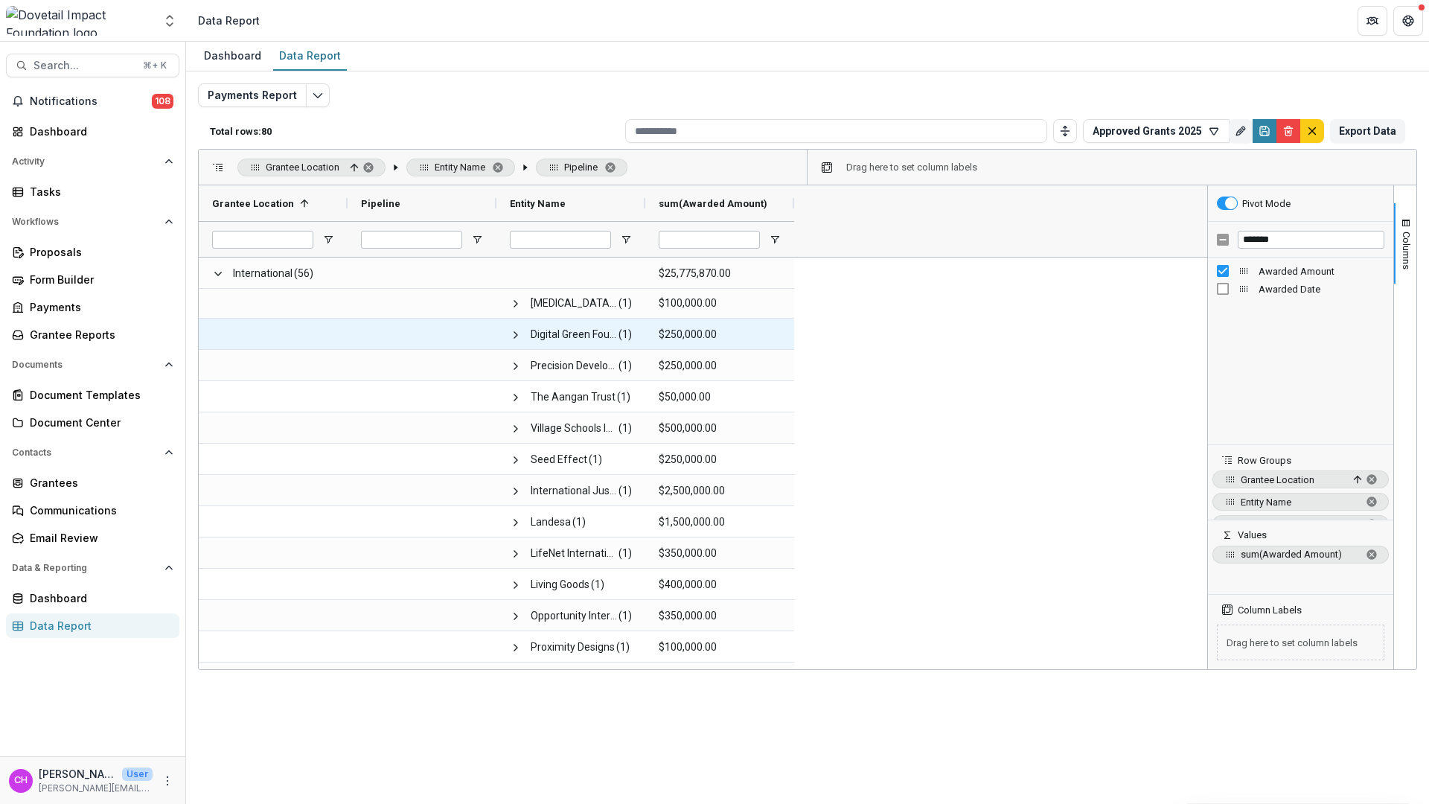
scroll to position [1, 0]
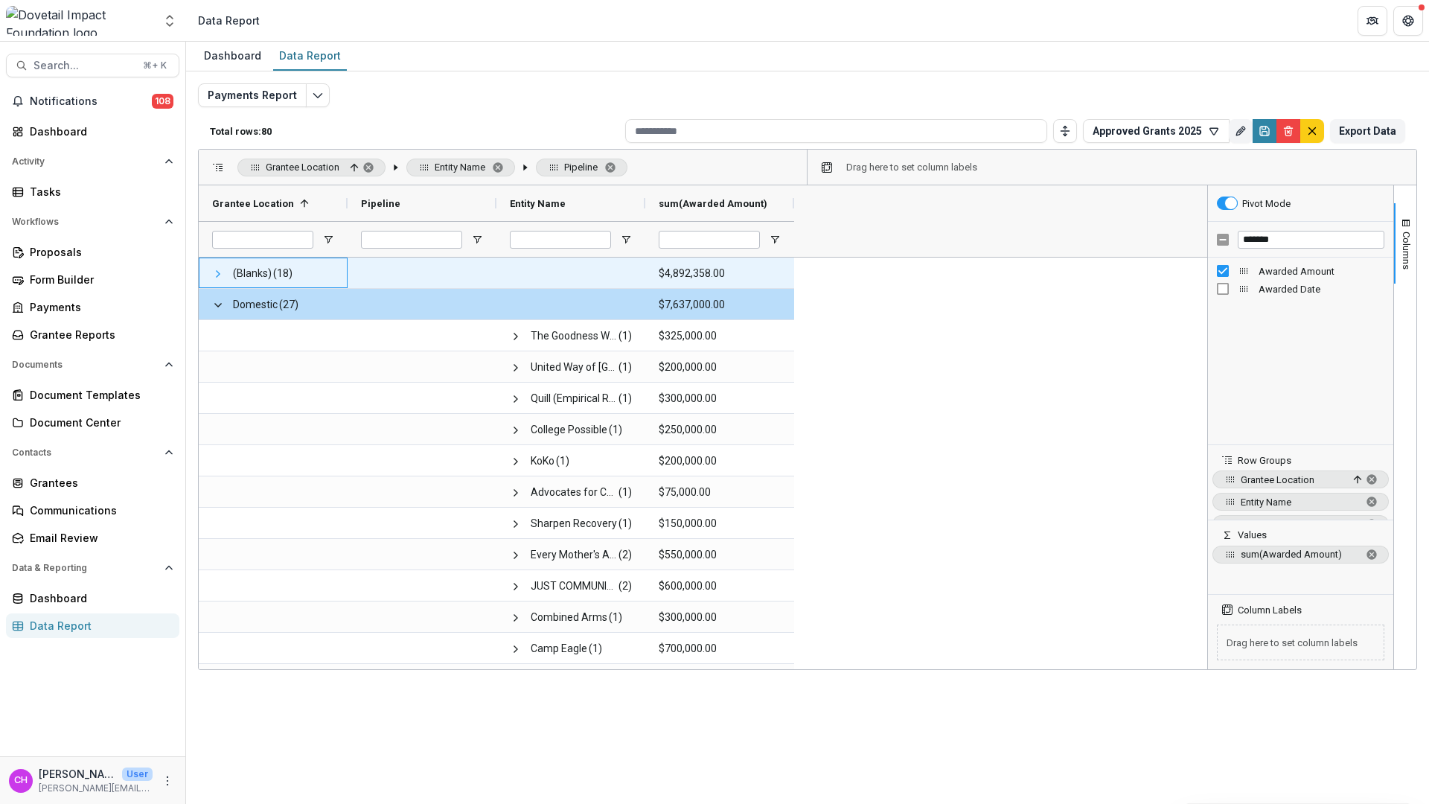
click at [221, 271] on span at bounding box center [218, 274] width 12 height 12
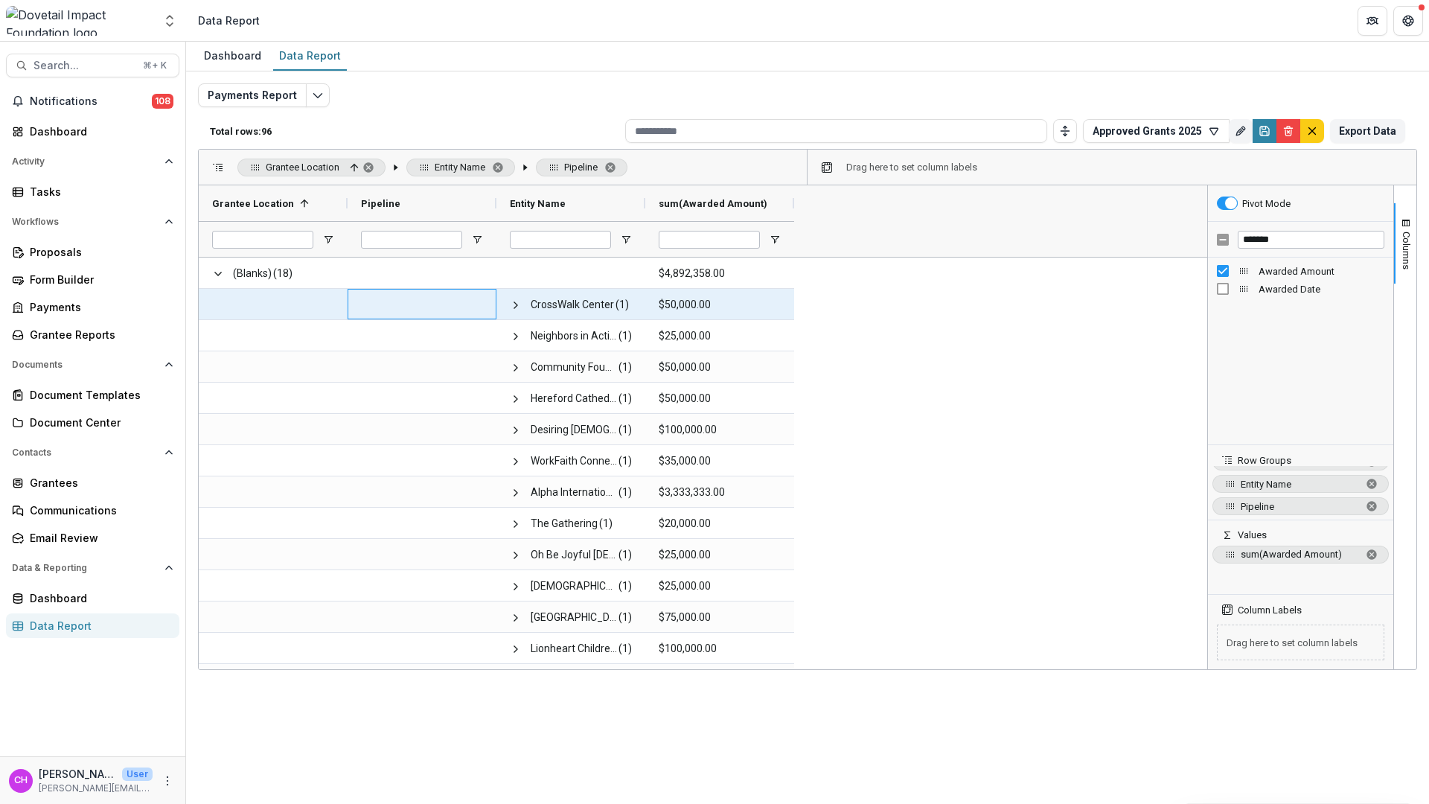
click at [388, 310] on span at bounding box center [422, 304] width 122 height 31
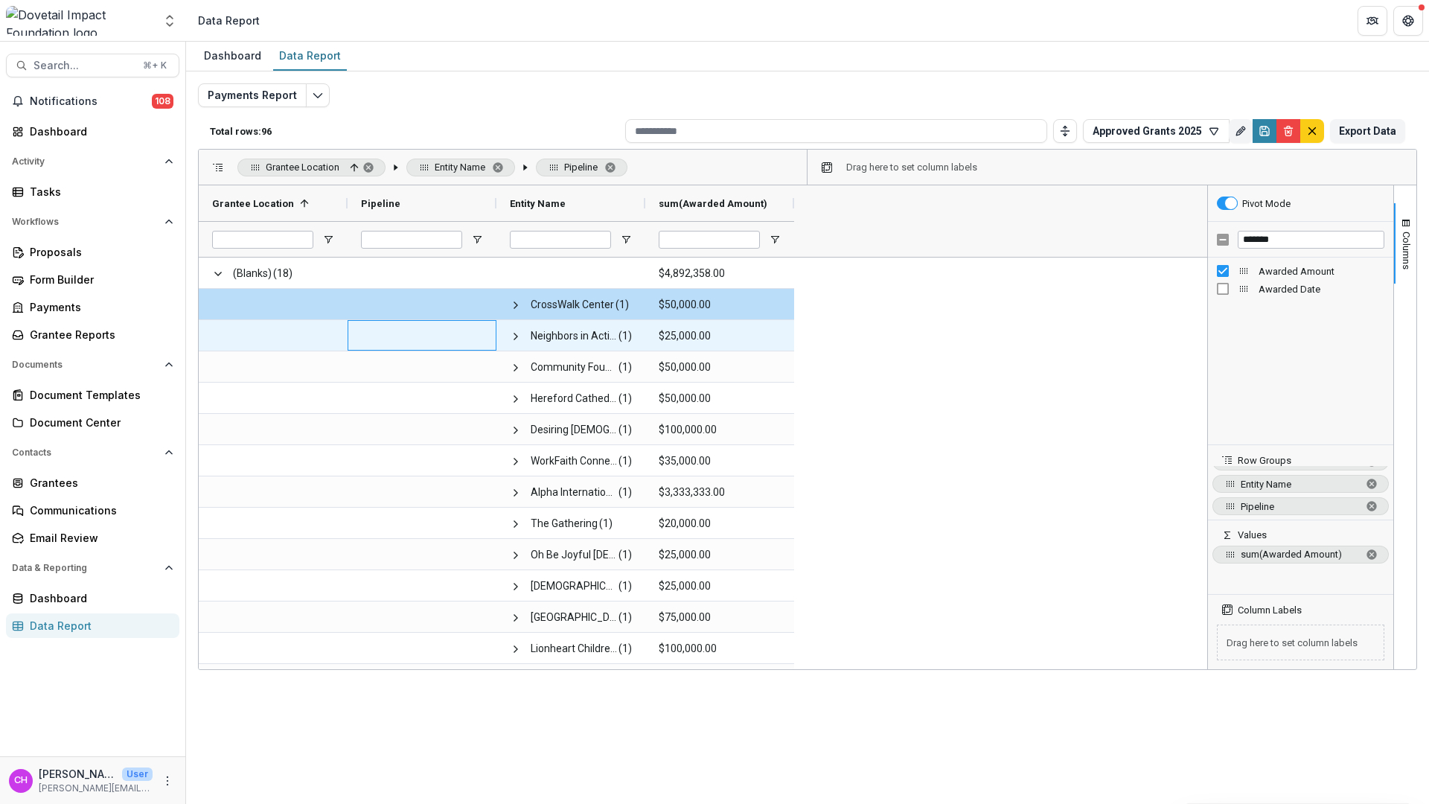
click at [363, 347] on span at bounding box center [422, 336] width 122 height 31
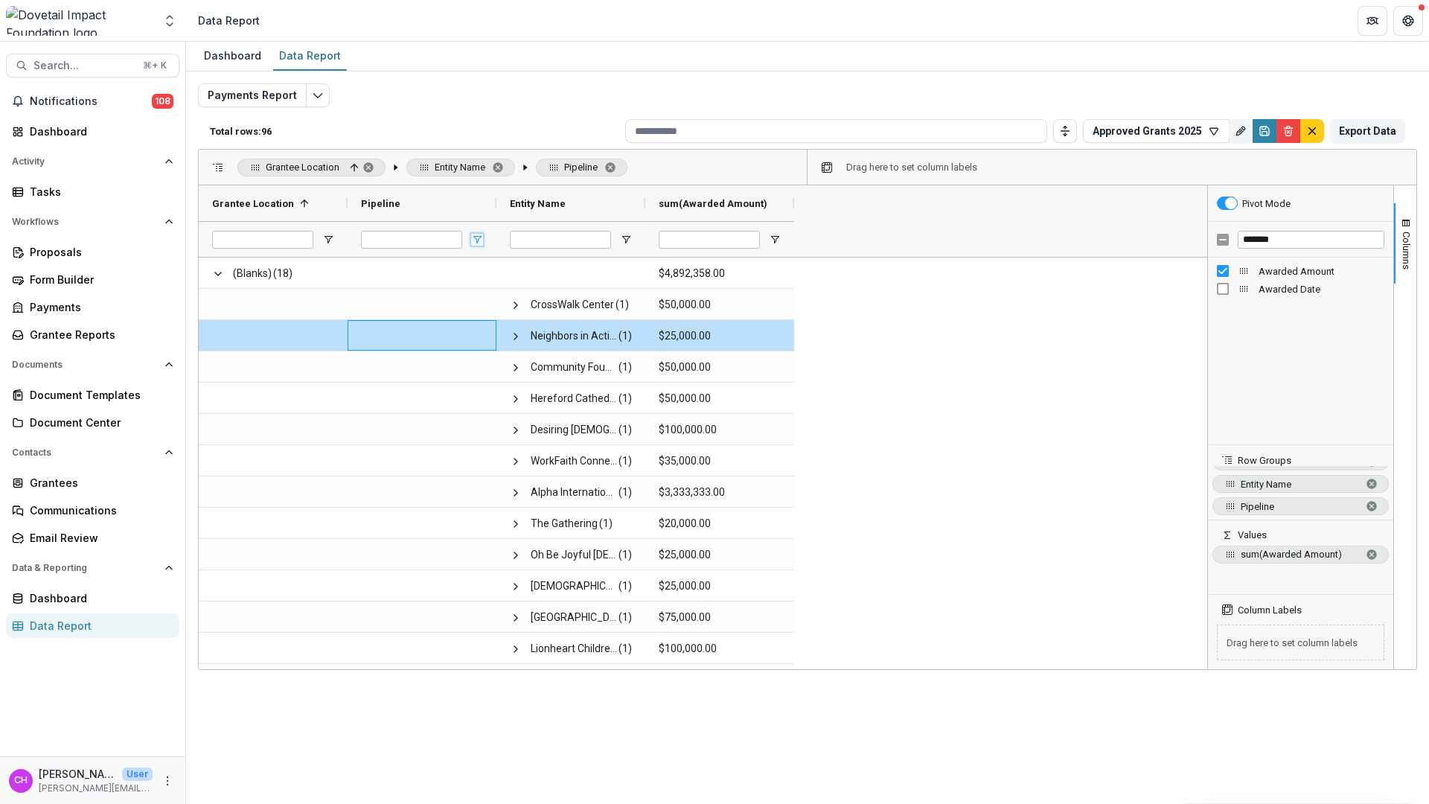
click at [476, 240] on span "Open Filter Menu" at bounding box center [477, 240] width 12 height 12
click at [388, 322] on span at bounding box center [422, 336] width 122 height 31
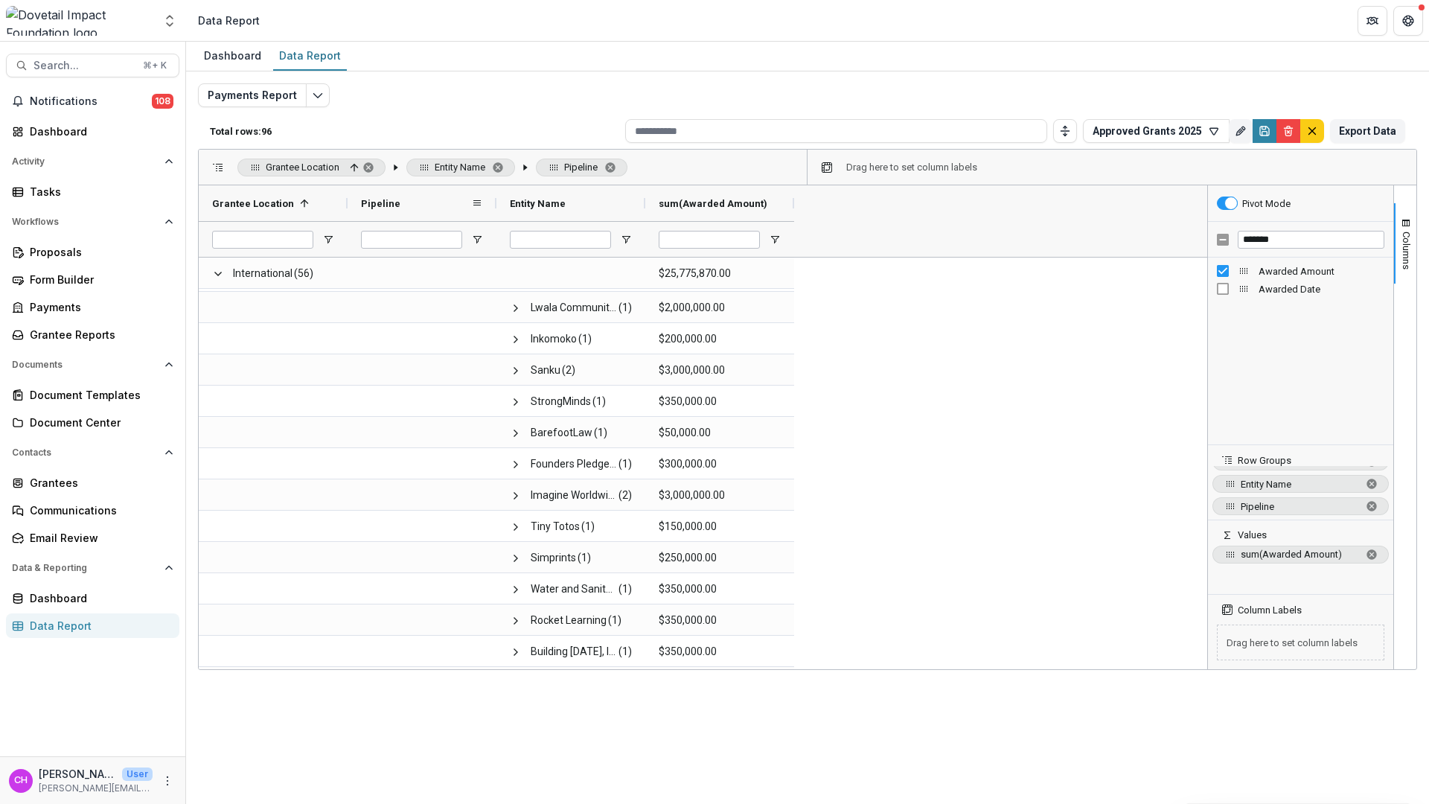
drag, startPoint x: 420, startPoint y: 209, endPoint x: 449, endPoint y: 208, distance: 29.8
click at [419, 209] on div "Pipeline" at bounding box center [416, 203] width 110 height 28
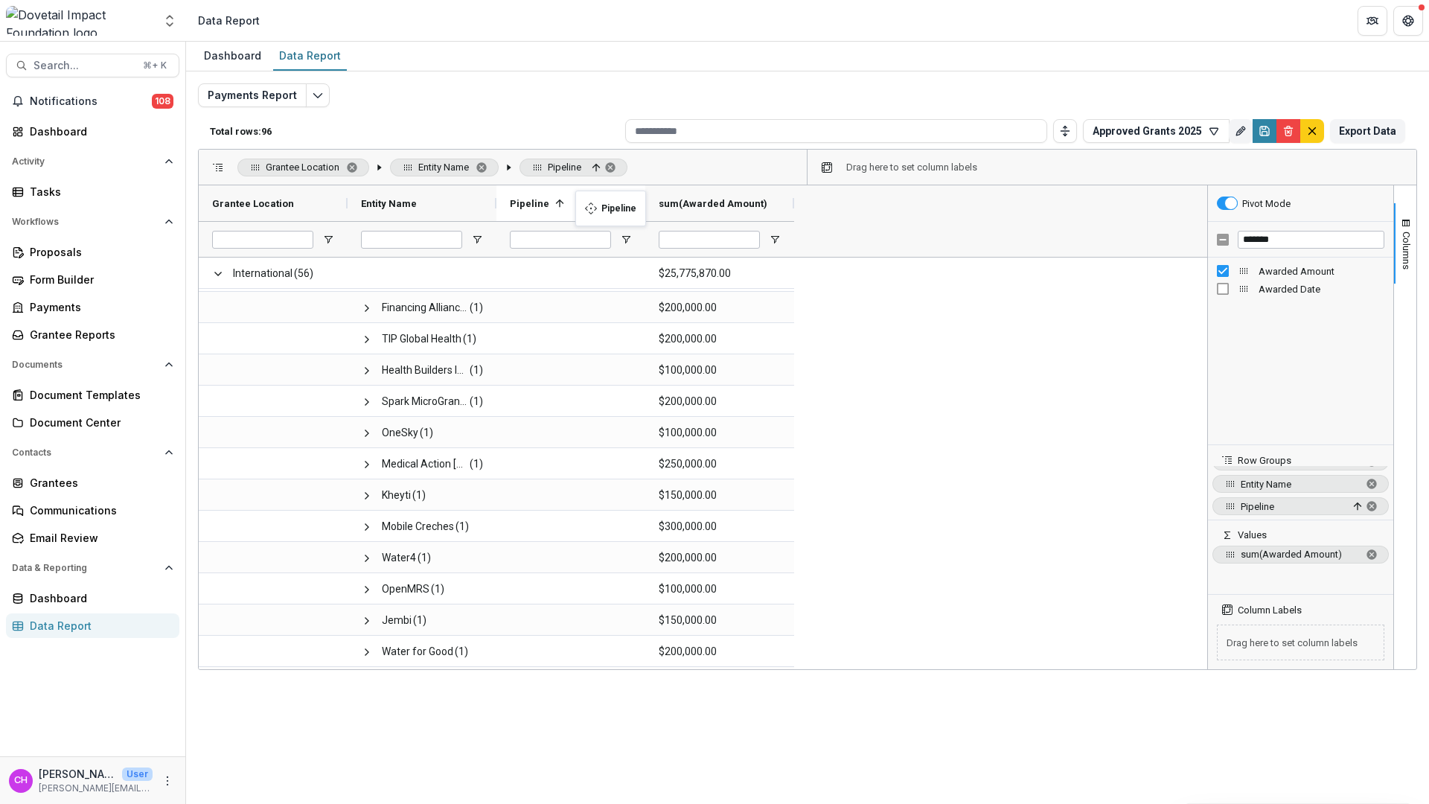
drag, startPoint x: 473, startPoint y: 200, endPoint x: 583, endPoint y: 199, distance: 110.1
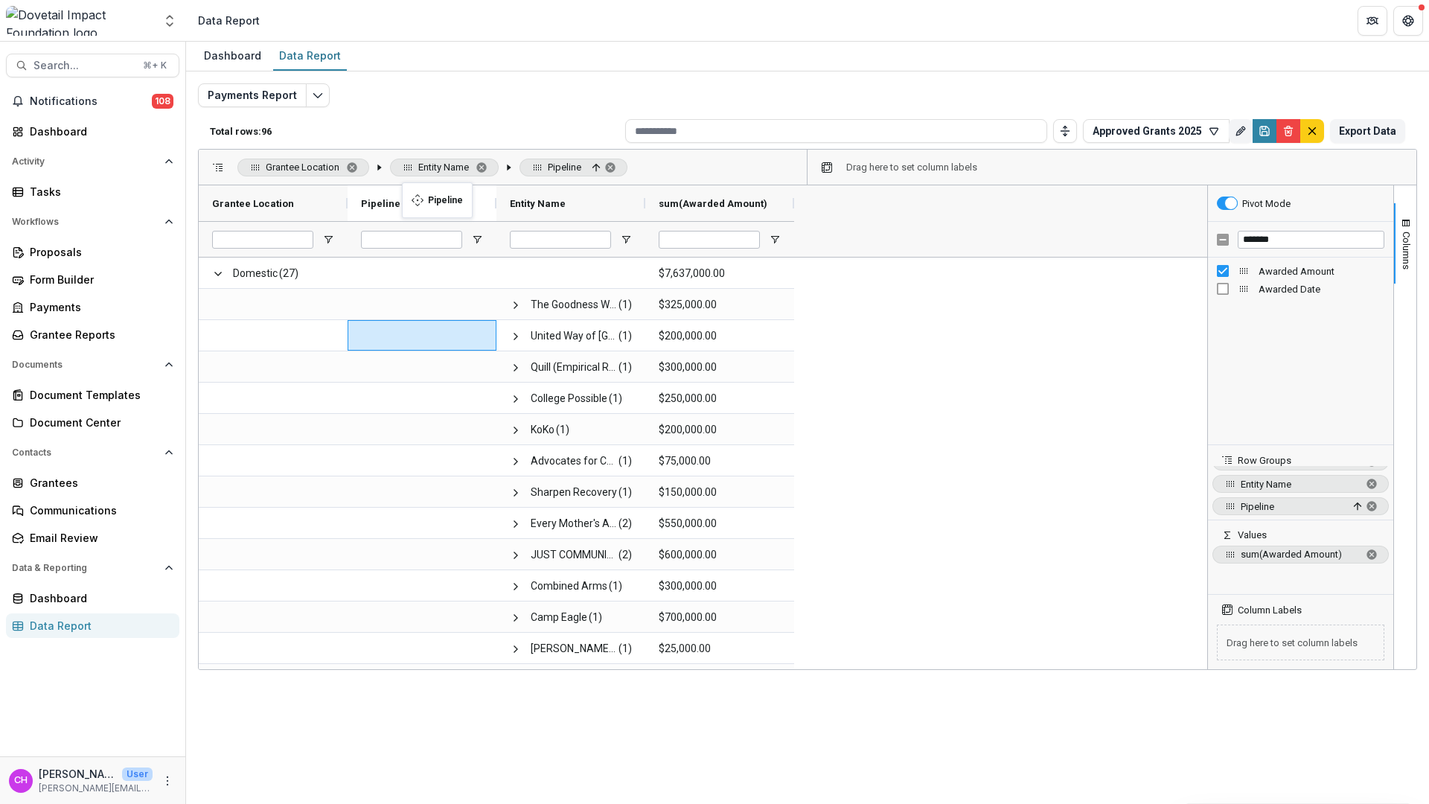
drag, startPoint x: 624, startPoint y: 200, endPoint x: 409, endPoint y: 191, distance: 215.2
click at [408, 202] on span at bounding box center [411, 203] width 12 height 12
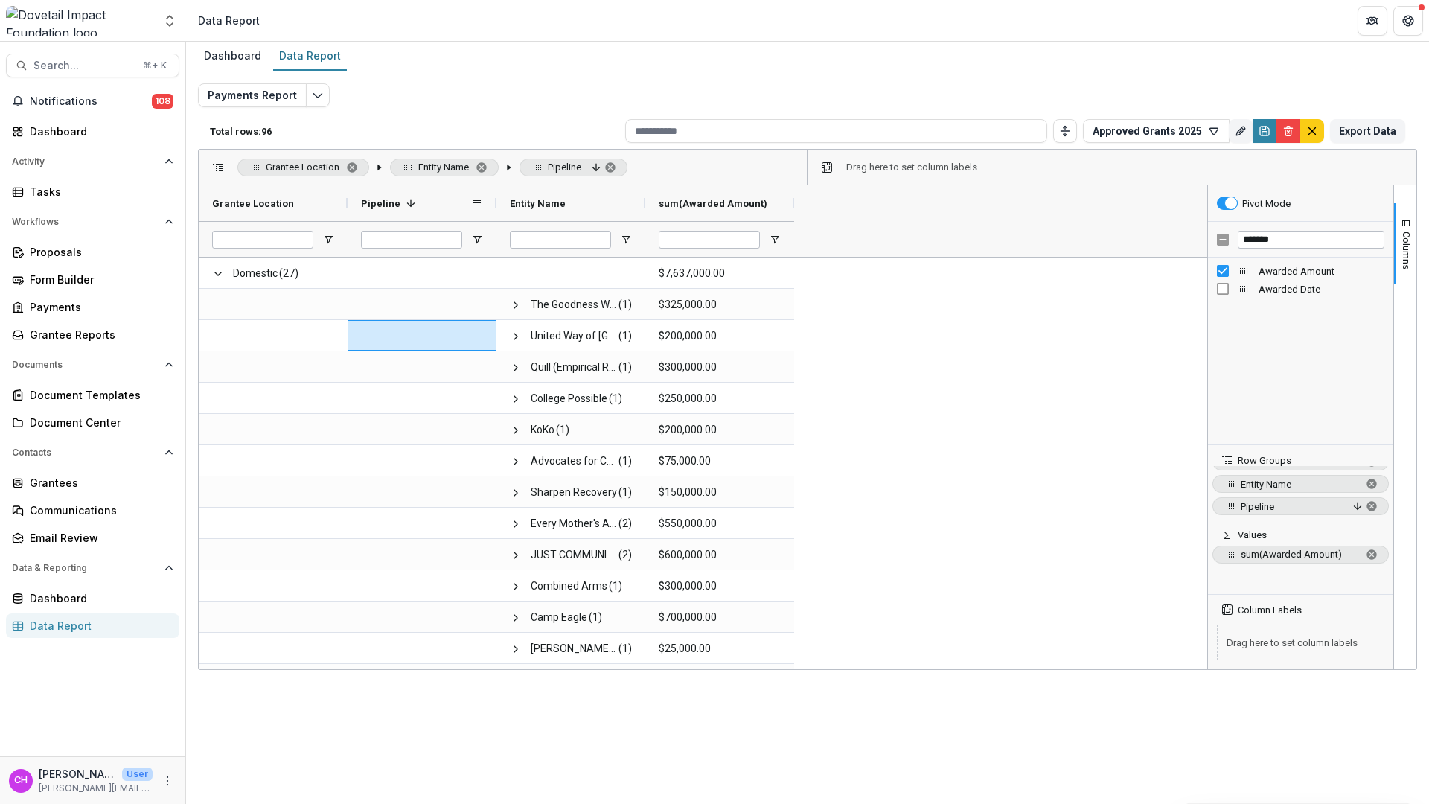
click at [437, 197] on div "Pipeline 1" at bounding box center [416, 203] width 110 height 28
click at [600, 166] on span "Pipeline. Press ENTER to sort. Press DELETE to remove" at bounding box center [594, 167] width 12 height 12
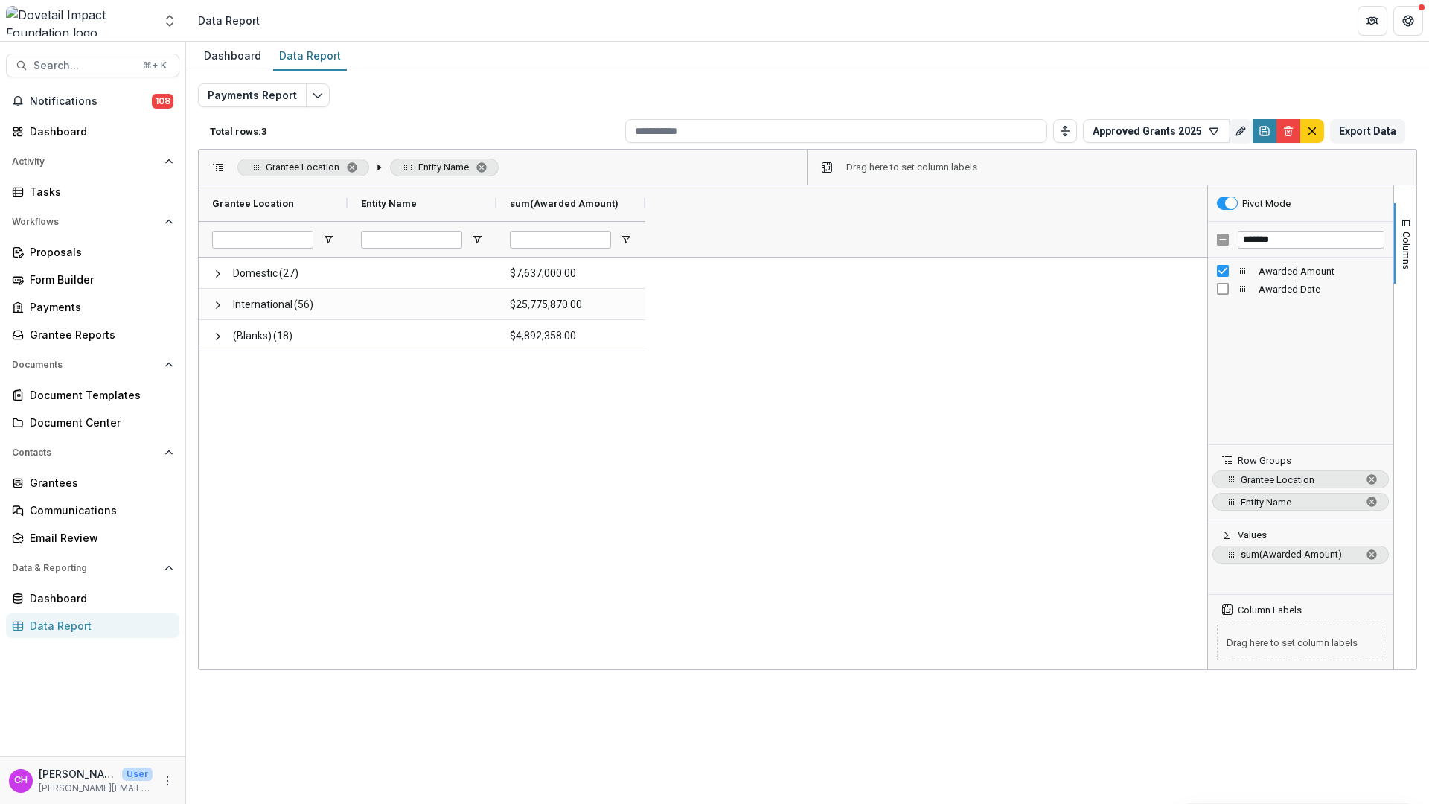
click at [296, 438] on div "Domestic (27) $7,637,000.00 International (56) $25,775,870.00 (Blanks) (18) $4,…" at bounding box center [703, 462] width 1008 height 411
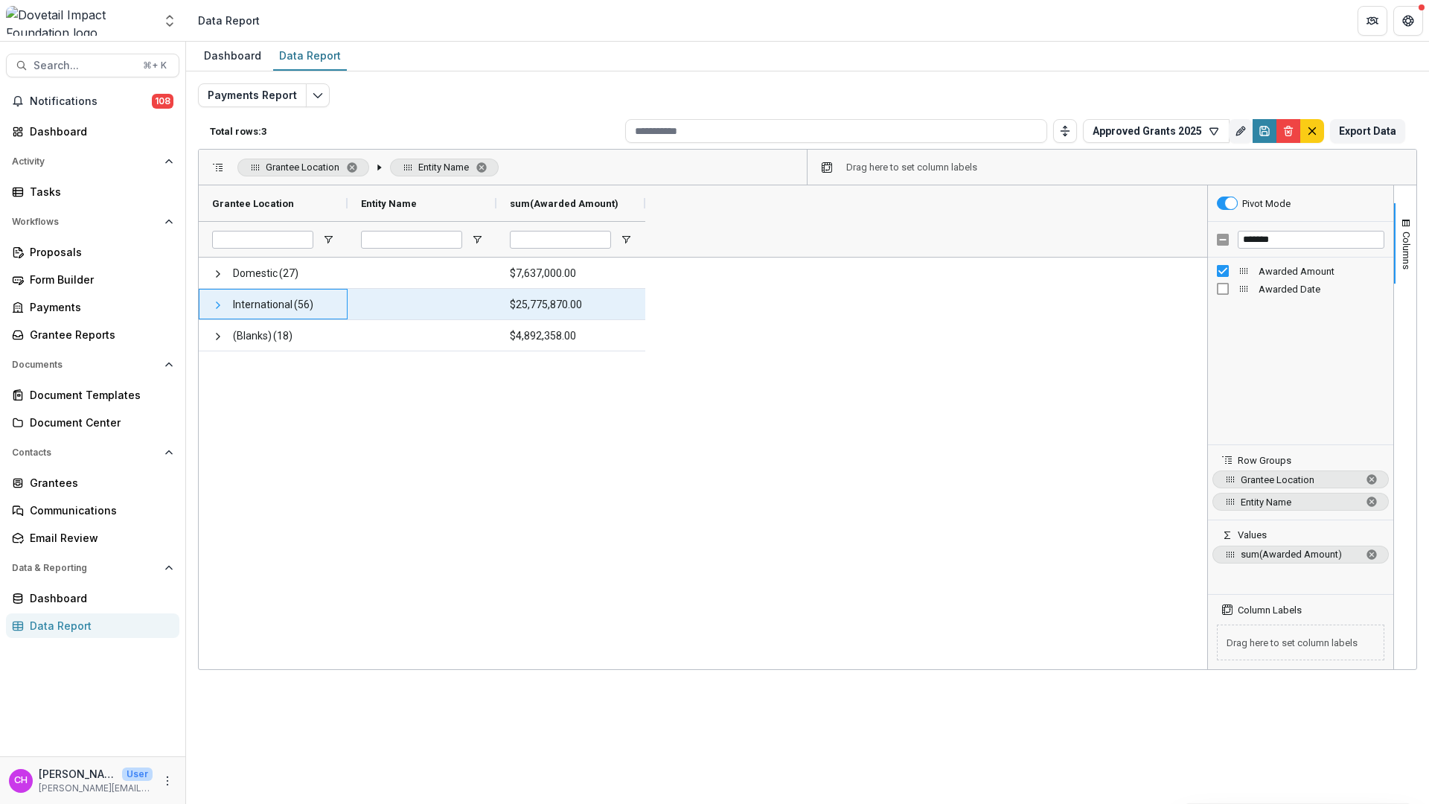
click at [214, 307] on span at bounding box center [218, 305] width 12 height 12
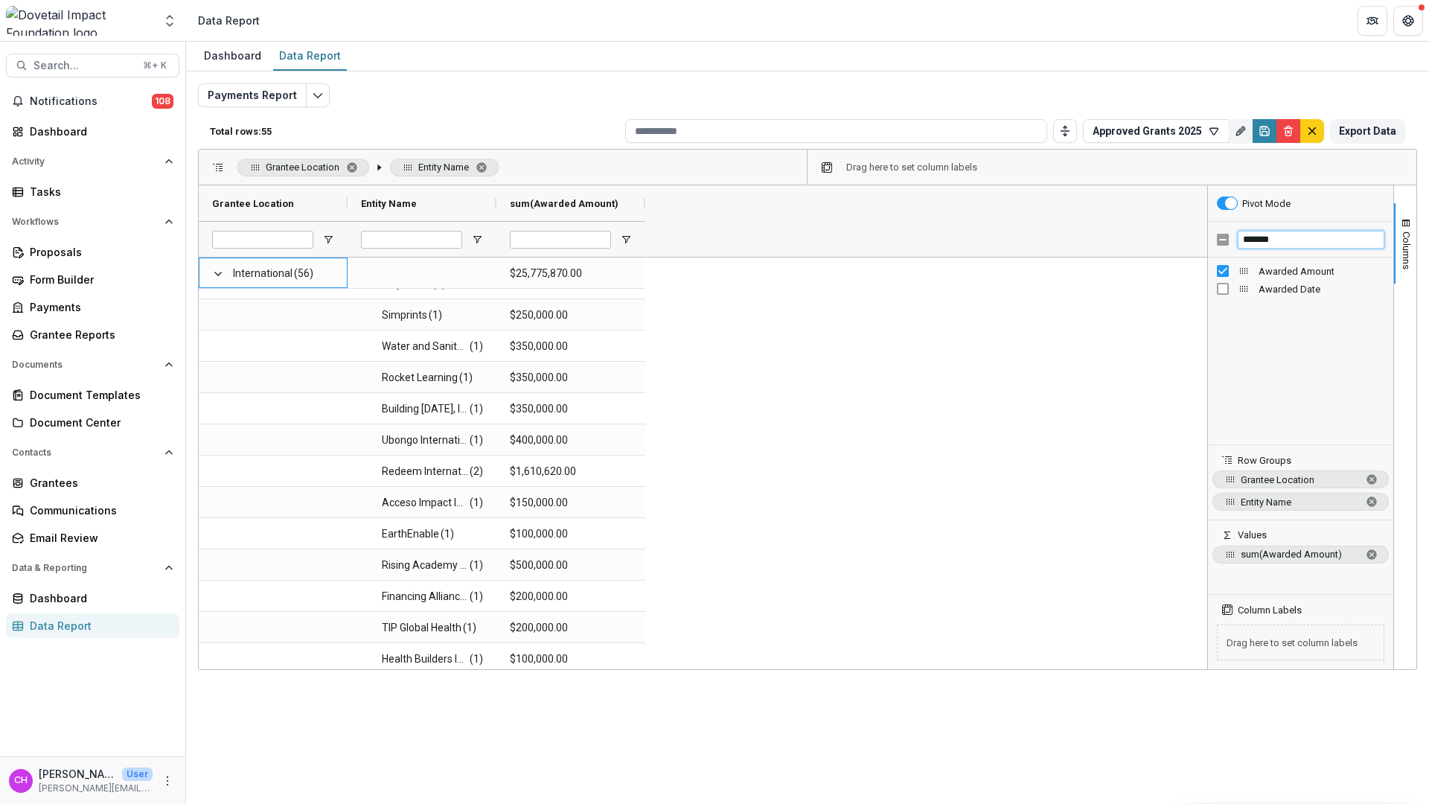
click at [1316, 238] on input "*******" at bounding box center [1310, 240] width 147 height 18
click at [1270, 240] on input "*******" at bounding box center [1310, 240] width 147 height 18
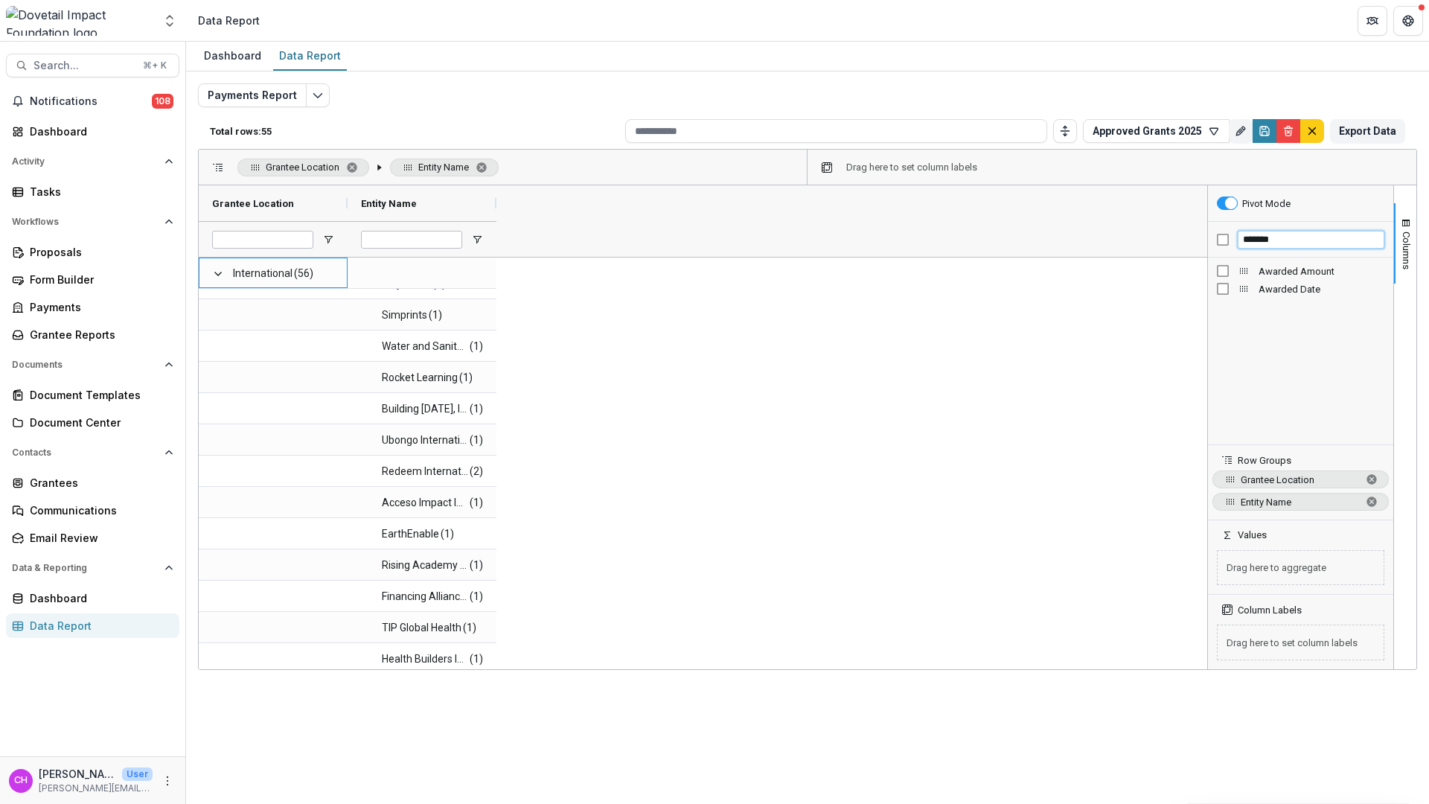
click at [1310, 237] on input "*******" at bounding box center [1310, 240] width 147 height 18
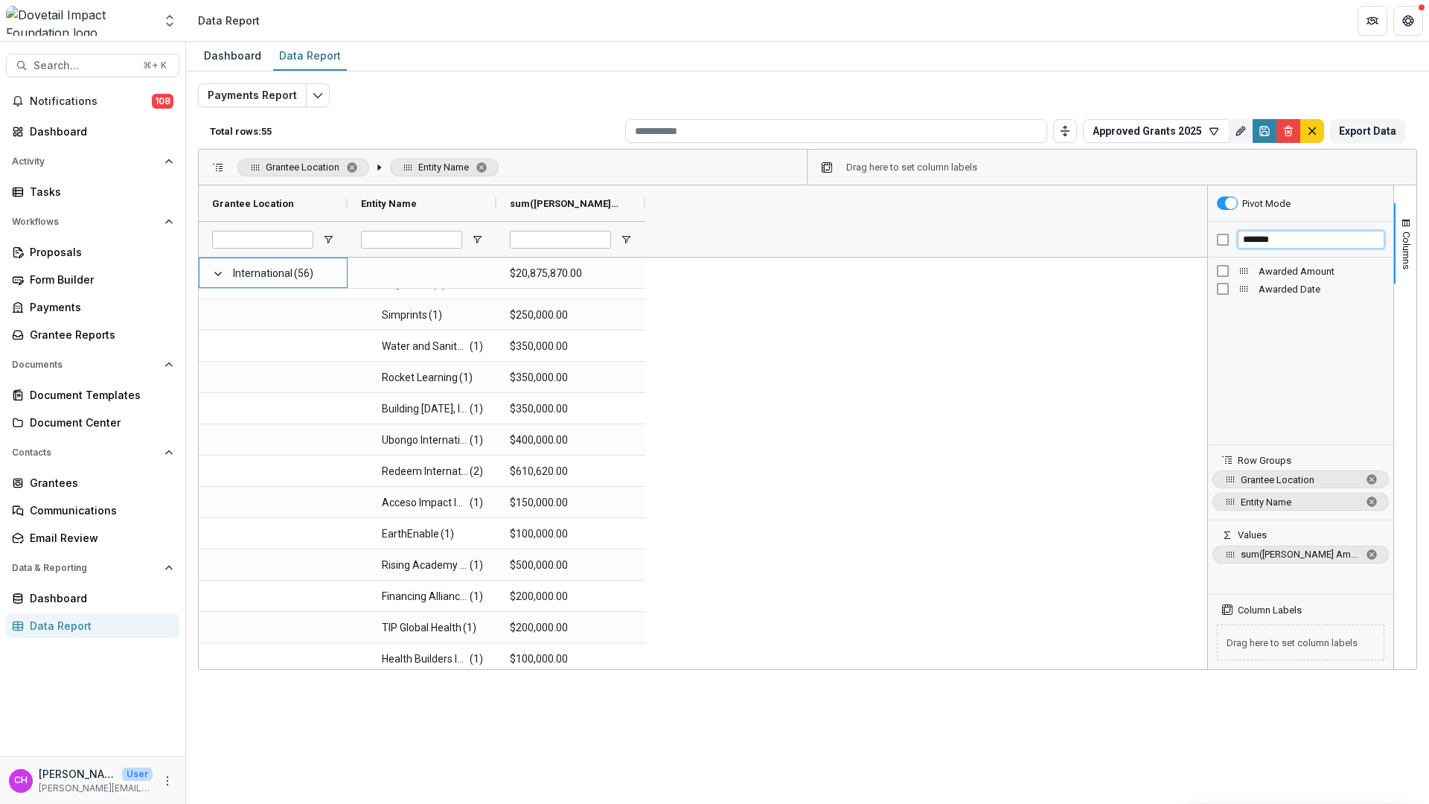
type input "*******"
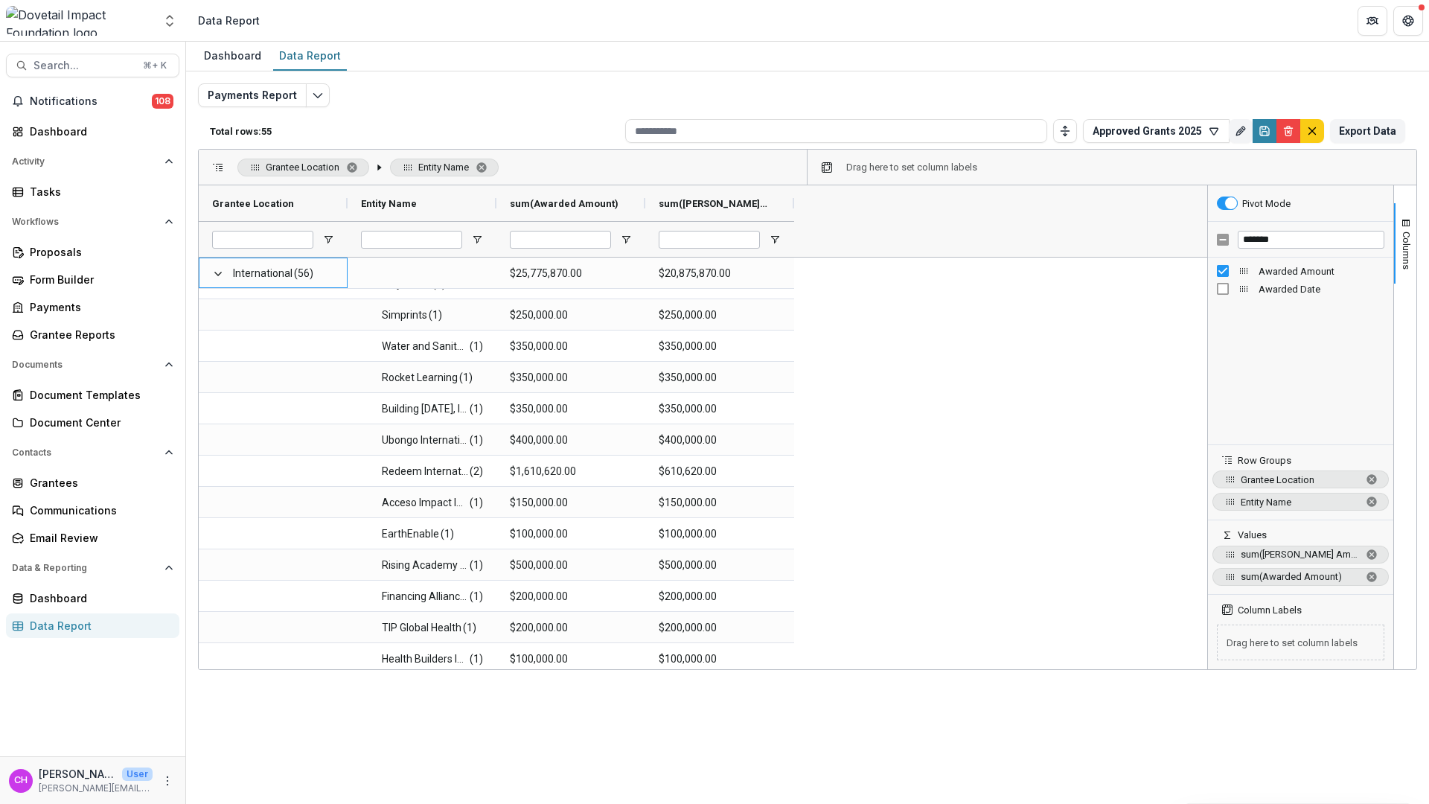
click at [1317, 343] on div "Awarded Amount Awarded Date" at bounding box center [1300, 350] width 185 height 187
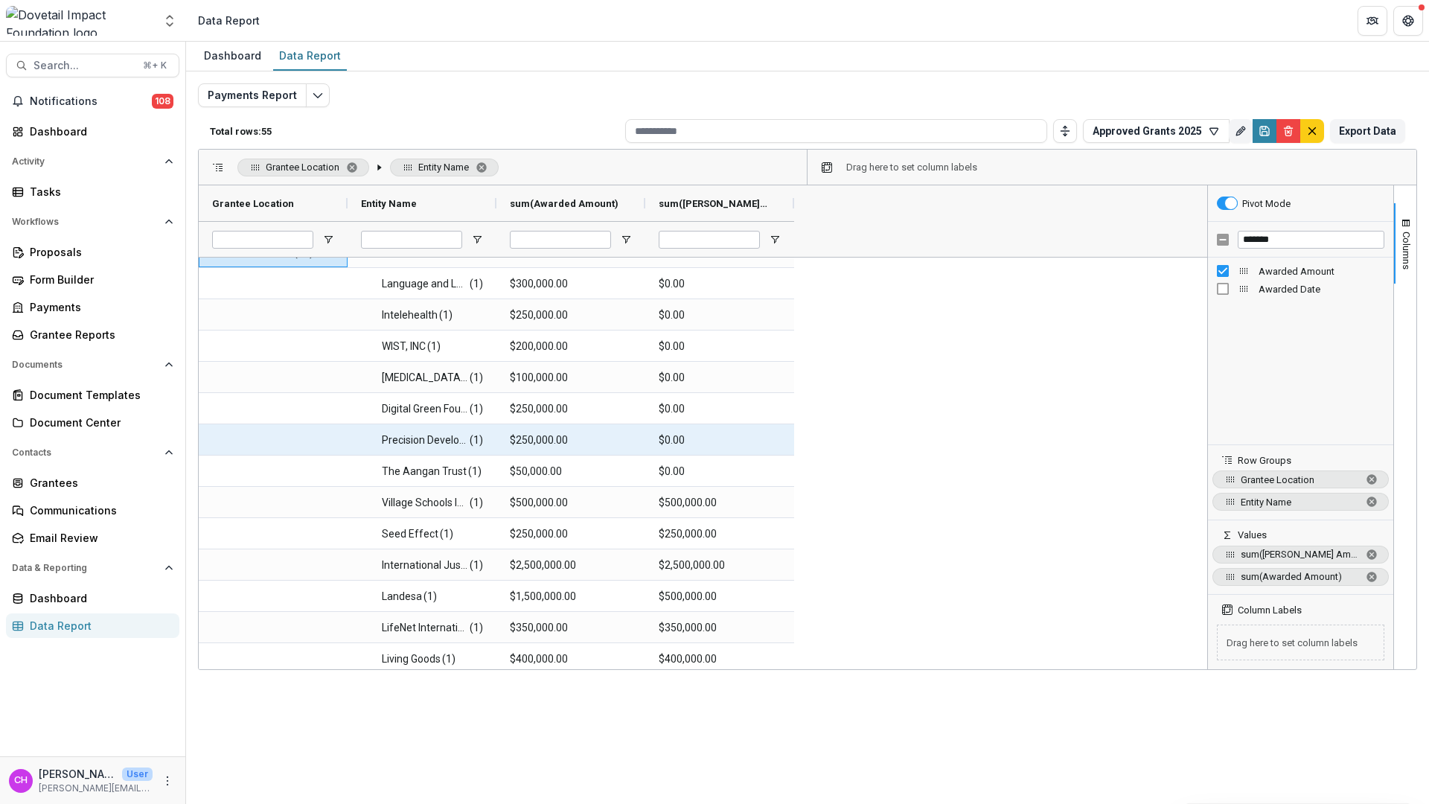
scroll to position [0, 0]
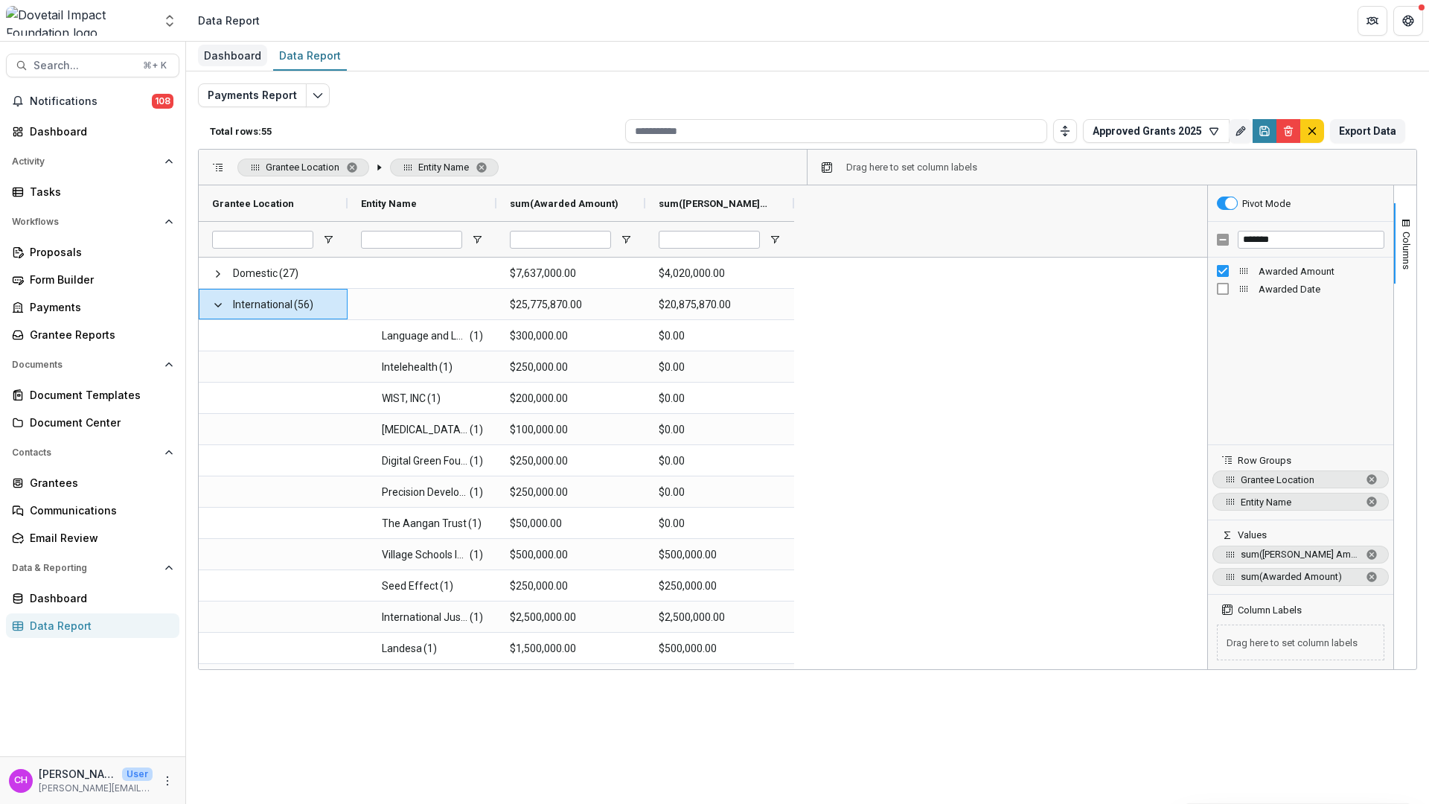
click at [217, 53] on div "Dashboard" at bounding box center [232, 56] width 69 height 22
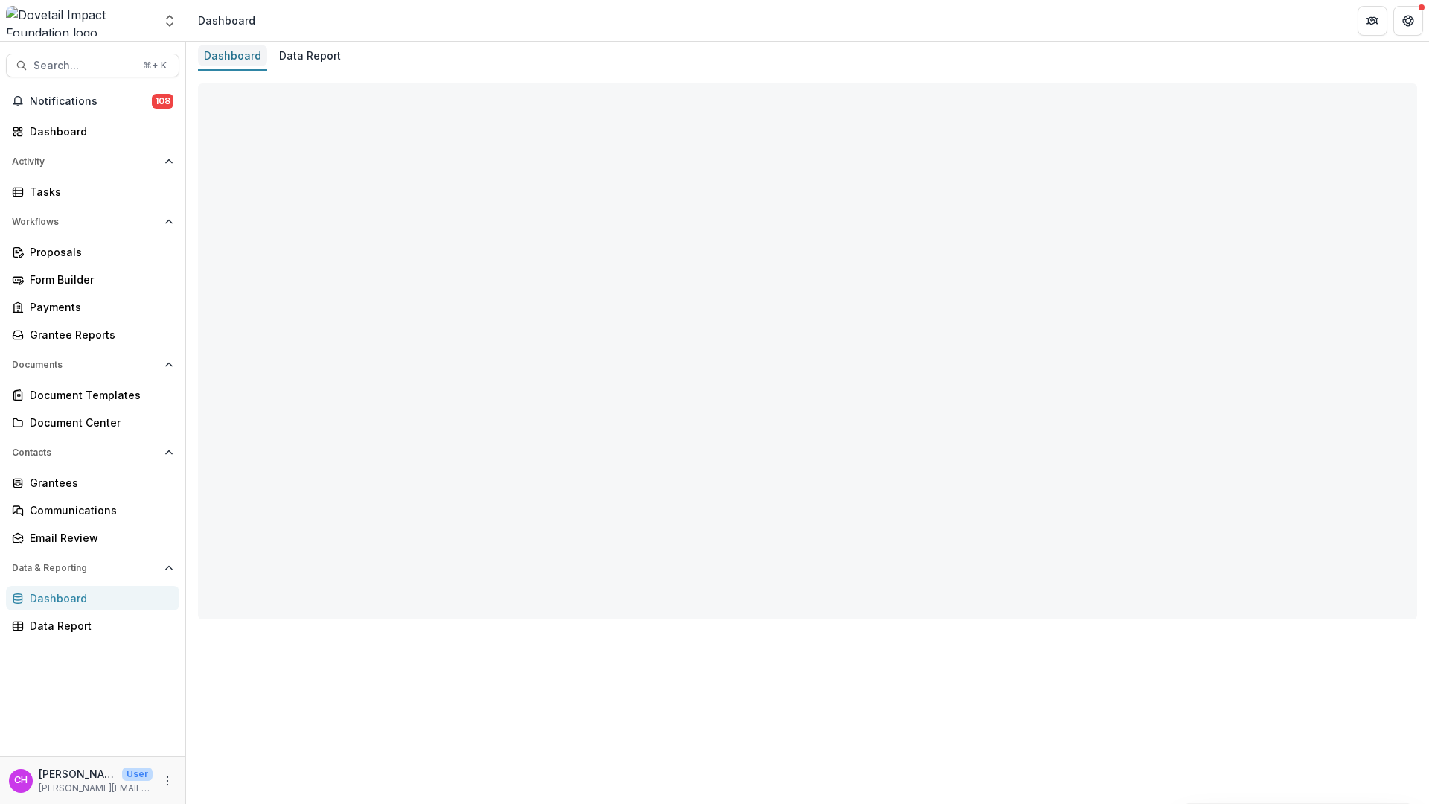
select select "**********"
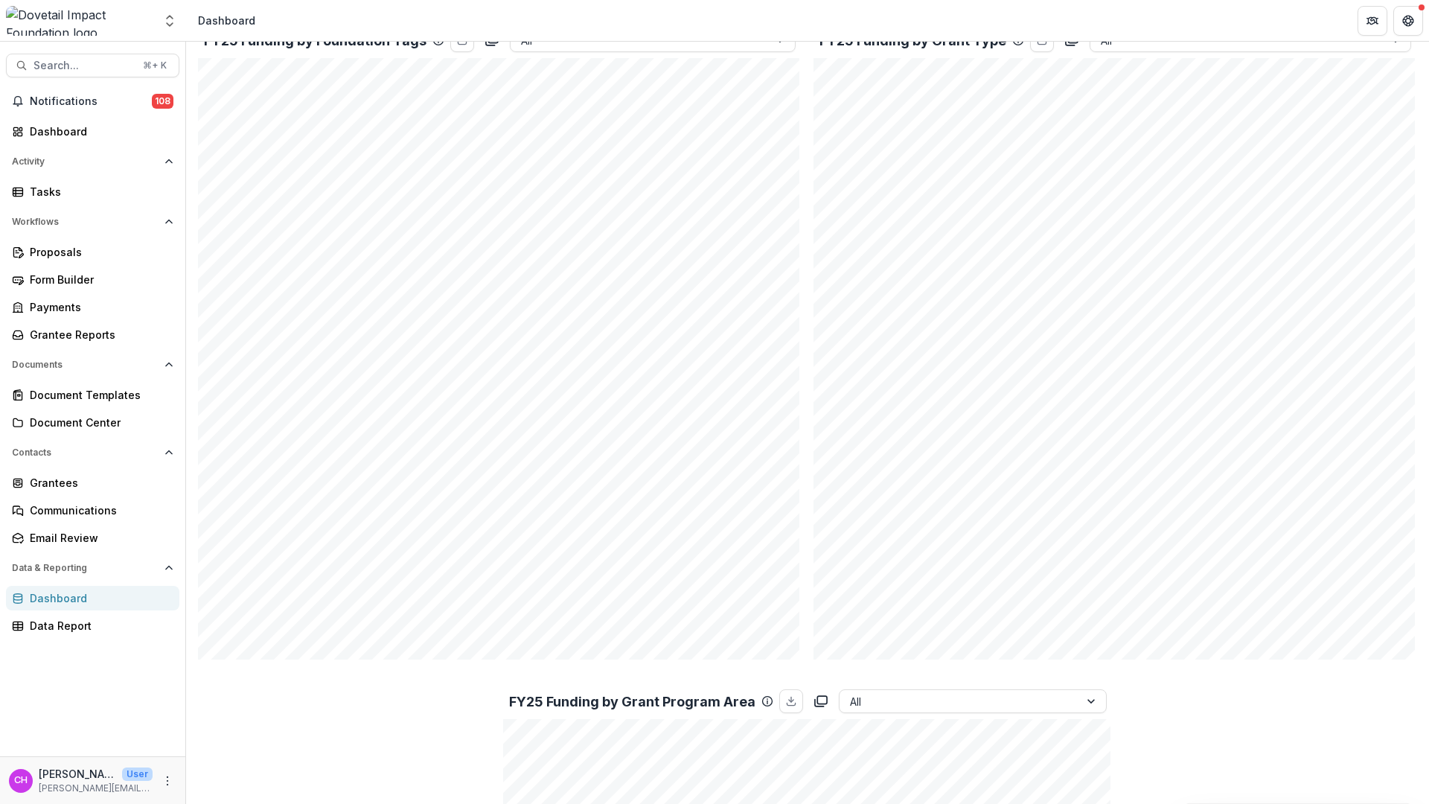
scroll to position [604, 0]
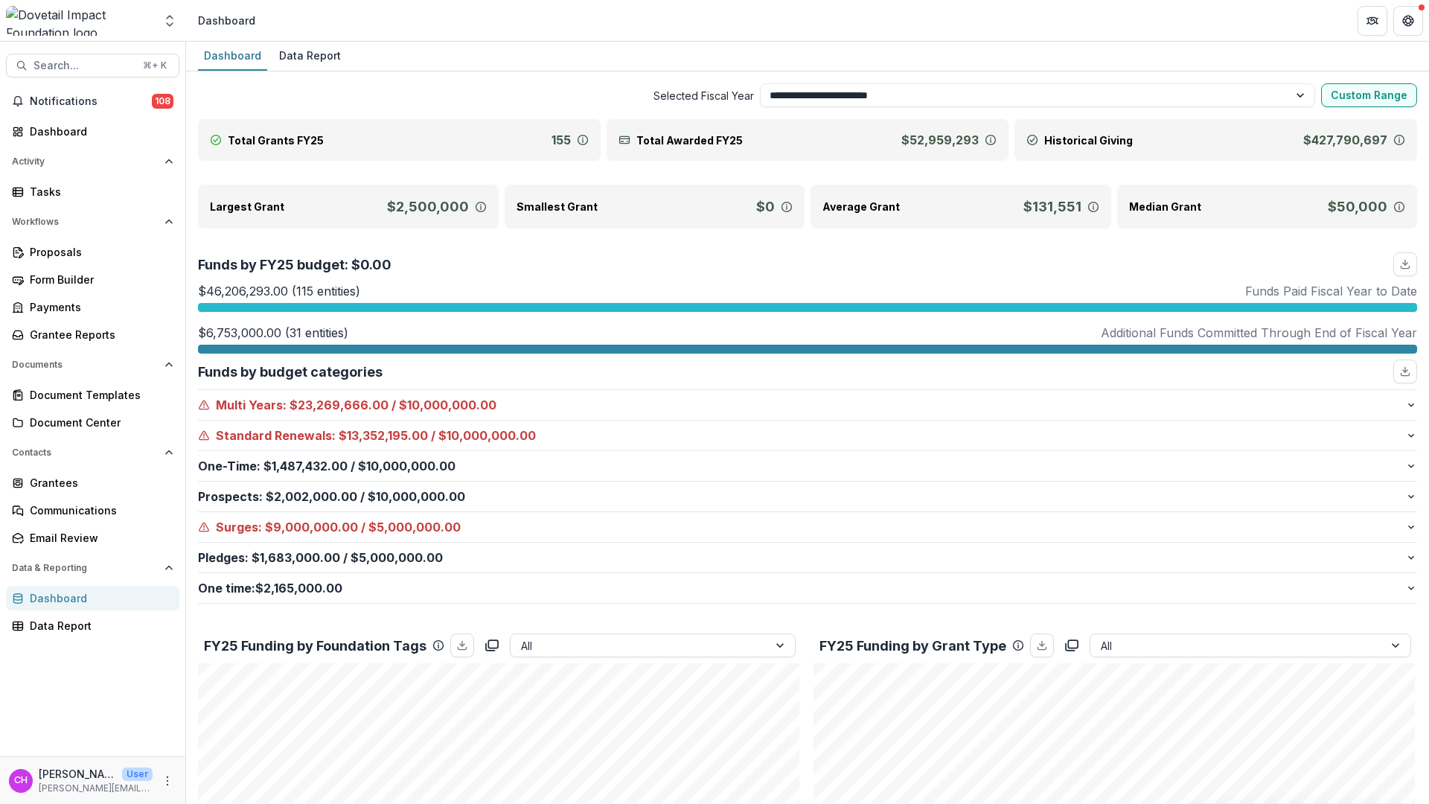
select select "**********"
click at [309, 49] on div "Data Report" at bounding box center [310, 56] width 74 height 22
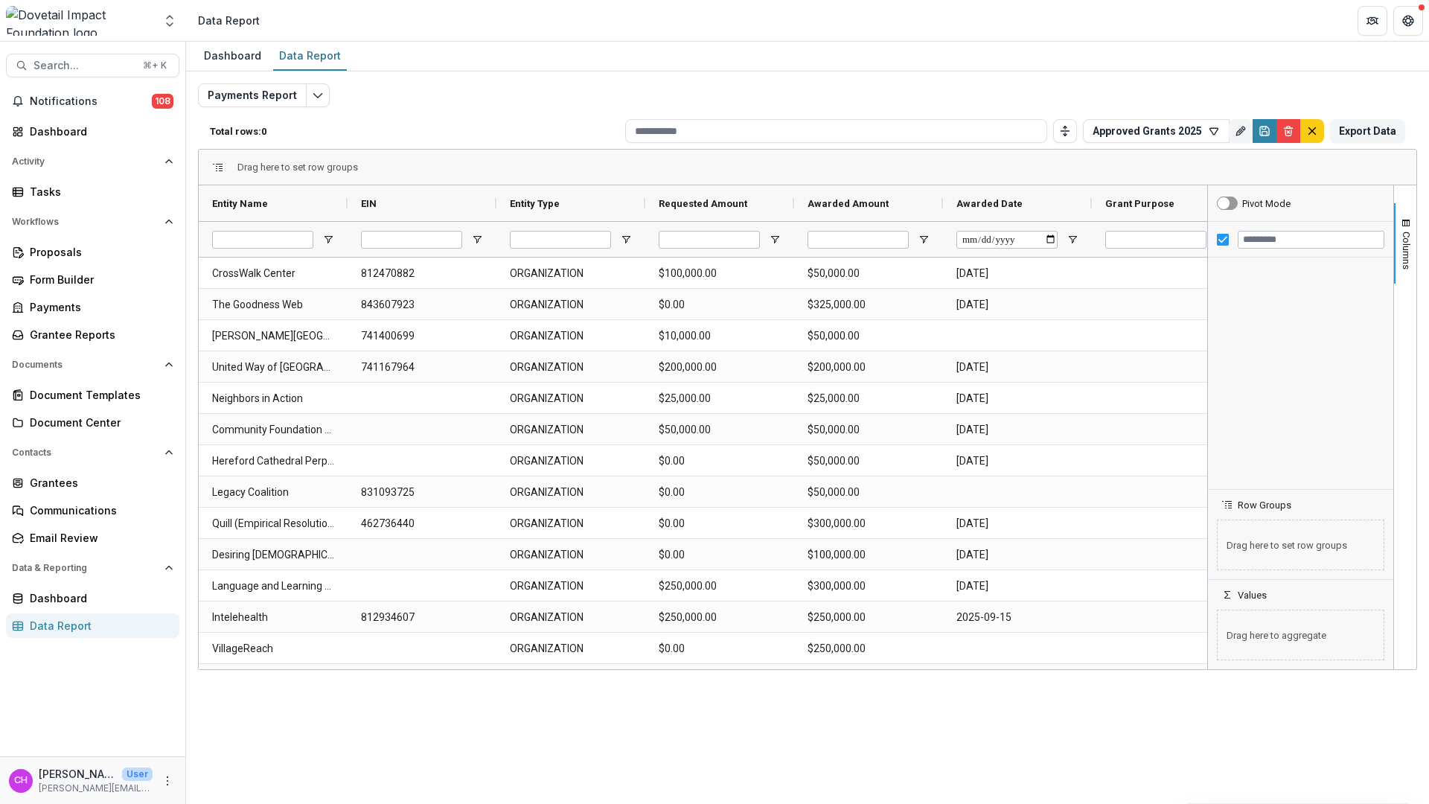
type input "**********"
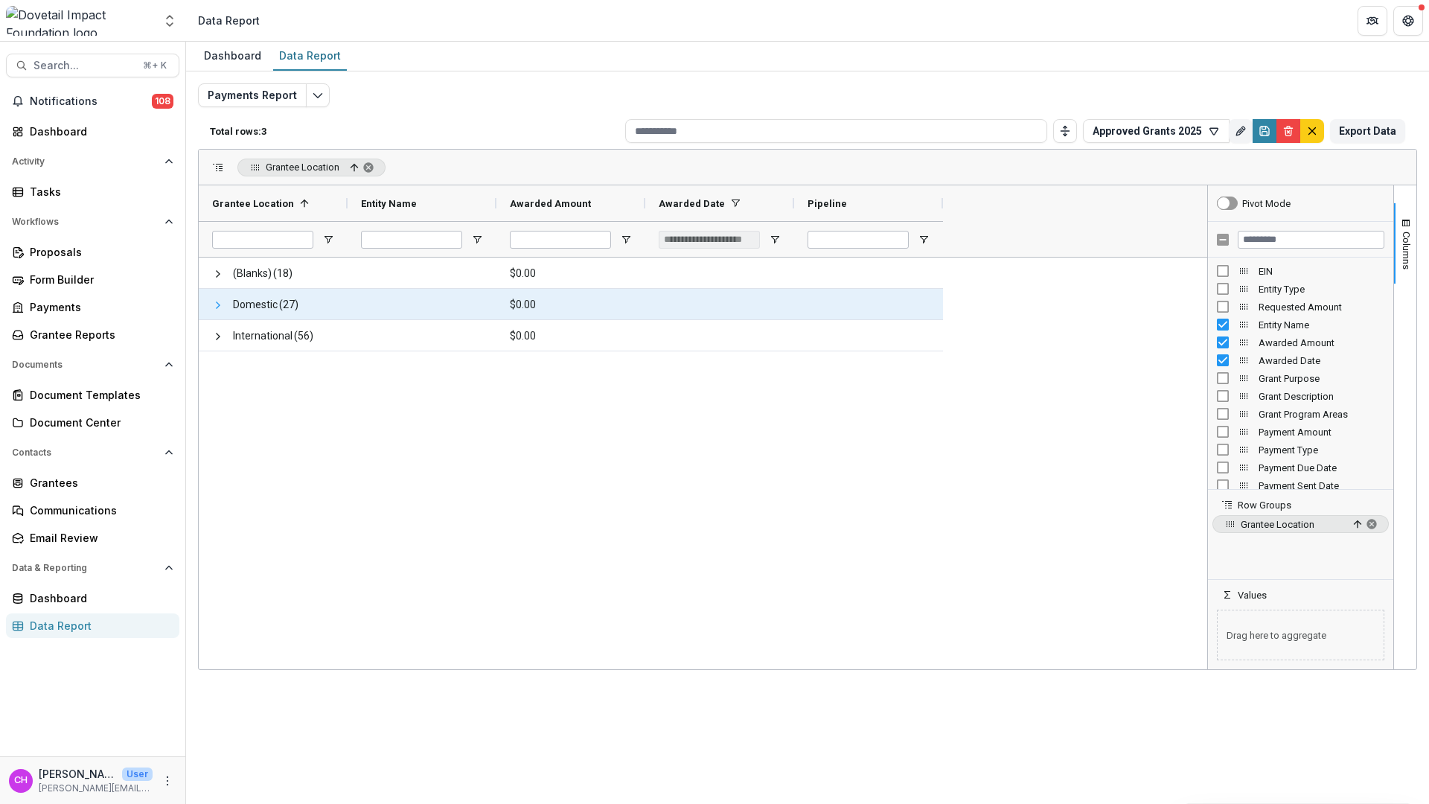
click at [216, 300] on span at bounding box center [218, 305] width 12 height 12
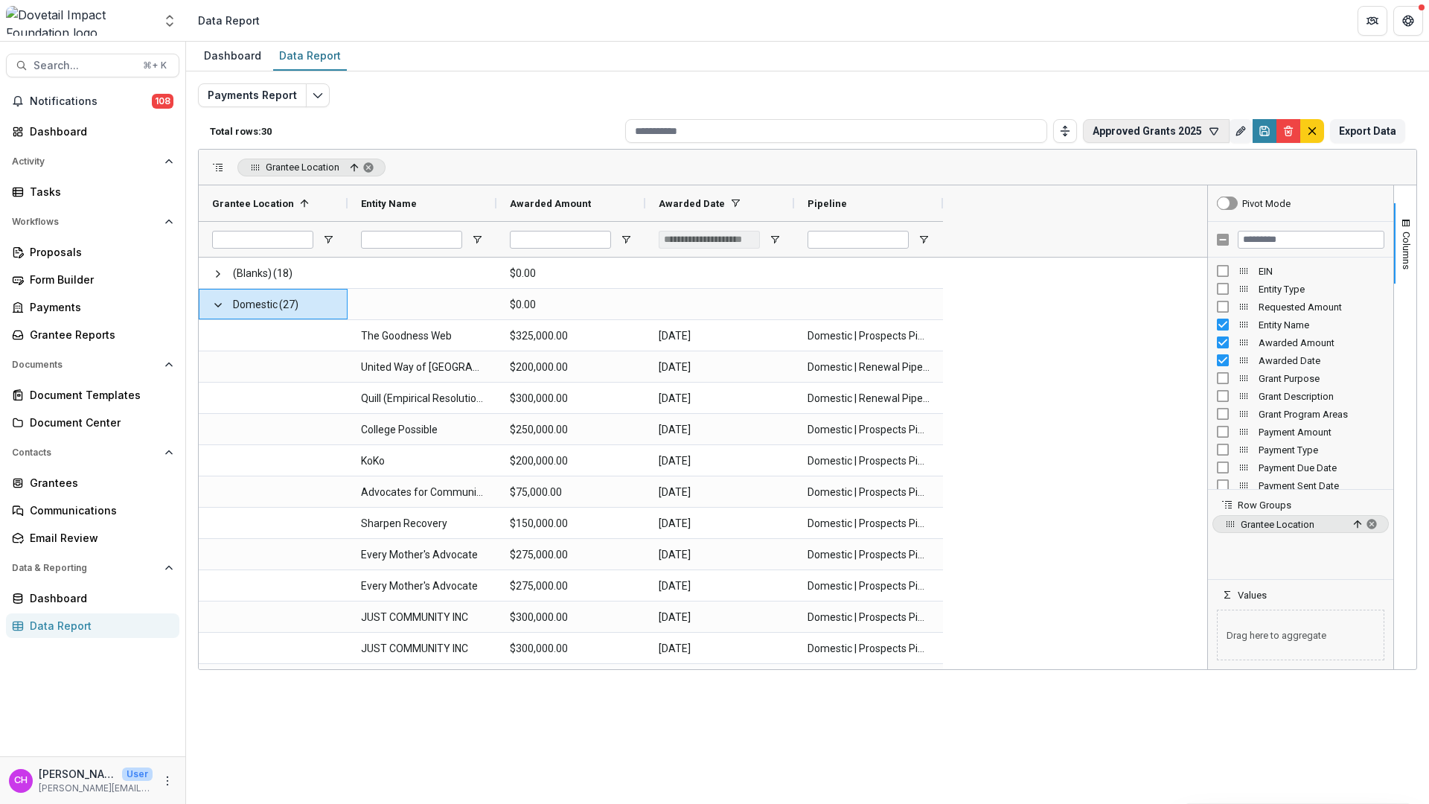
click at [1201, 129] on button "Approved Grants 2025" at bounding box center [1156, 131] width 147 height 24
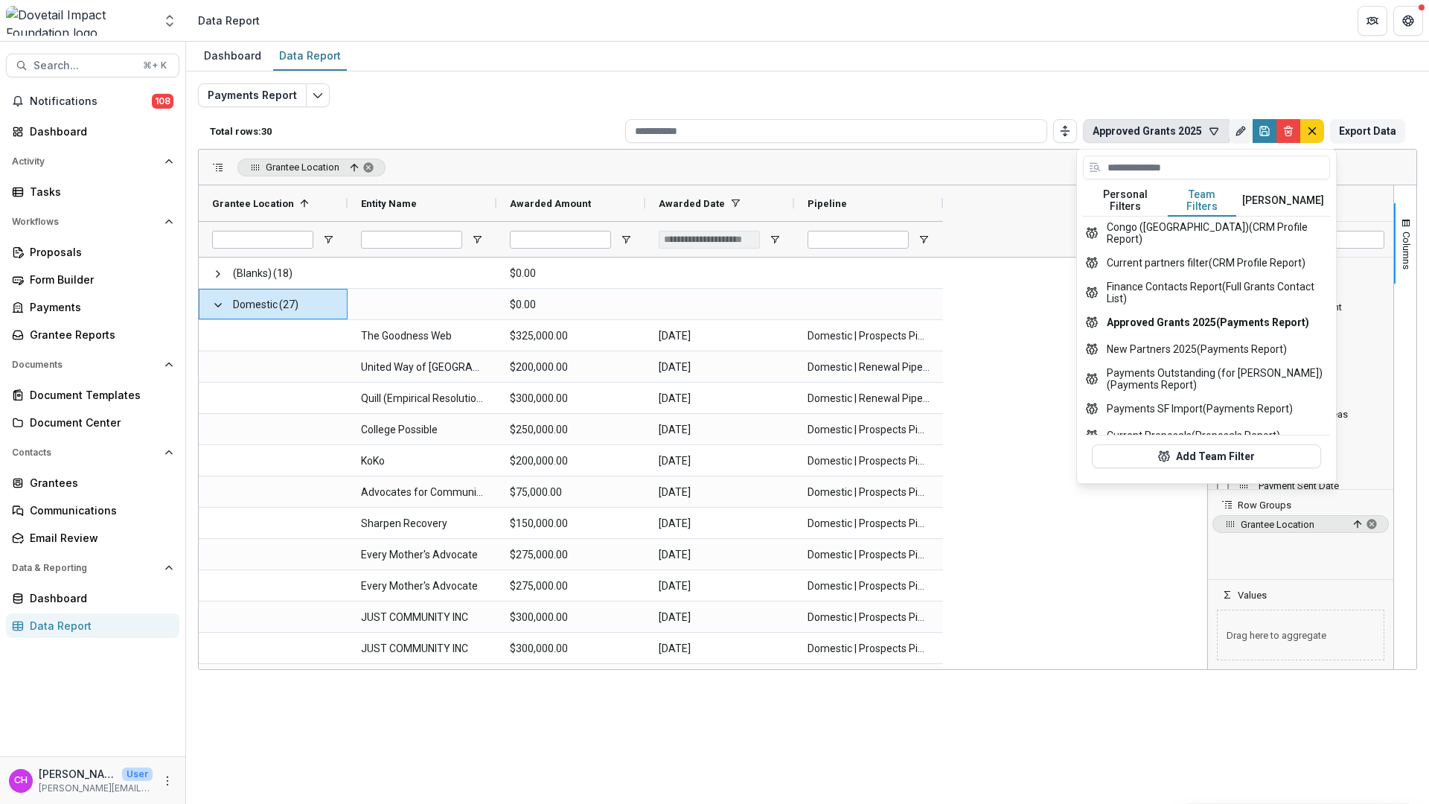
click at [1202, 205] on button "Team Filters" at bounding box center [1202, 200] width 68 height 31
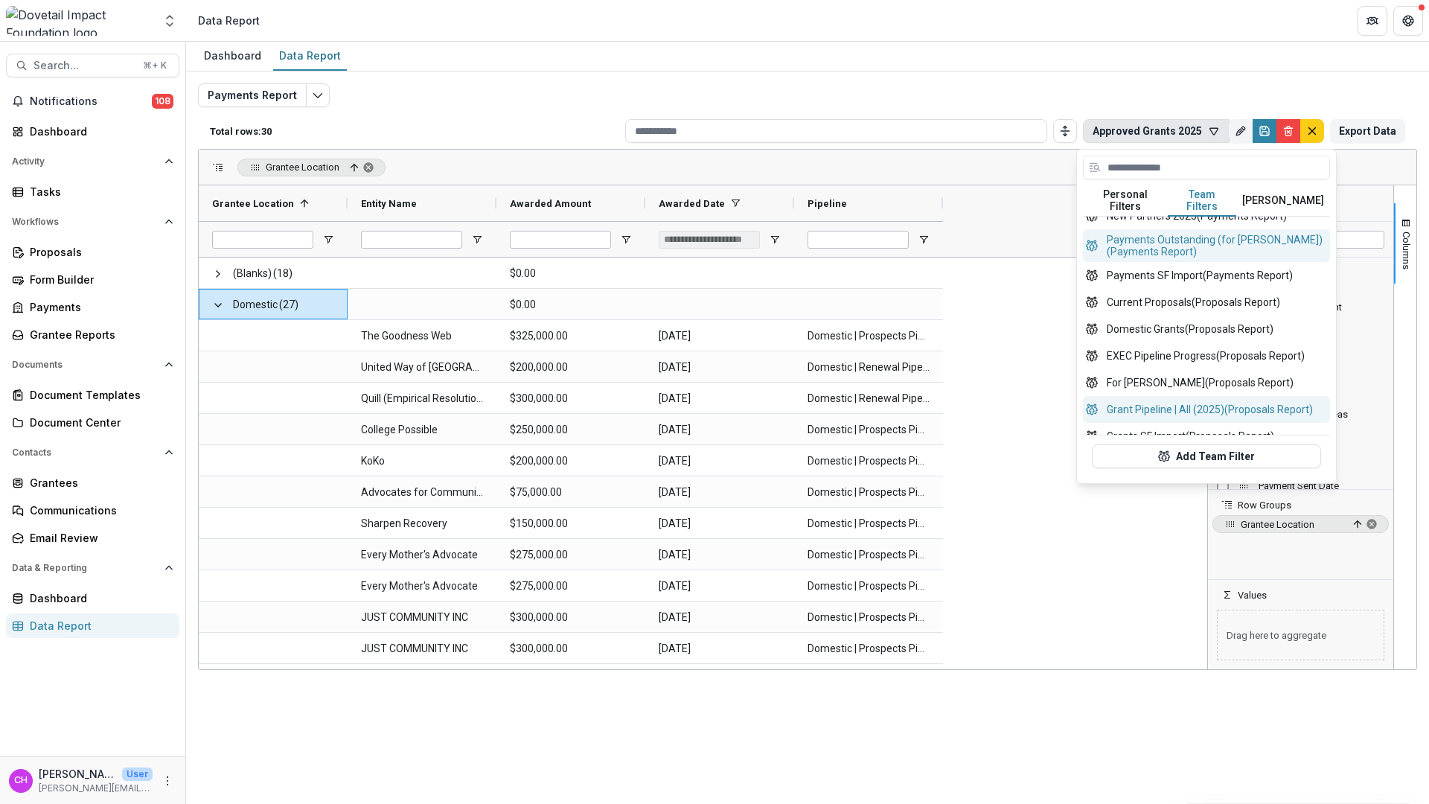
scroll to position [112, 0]
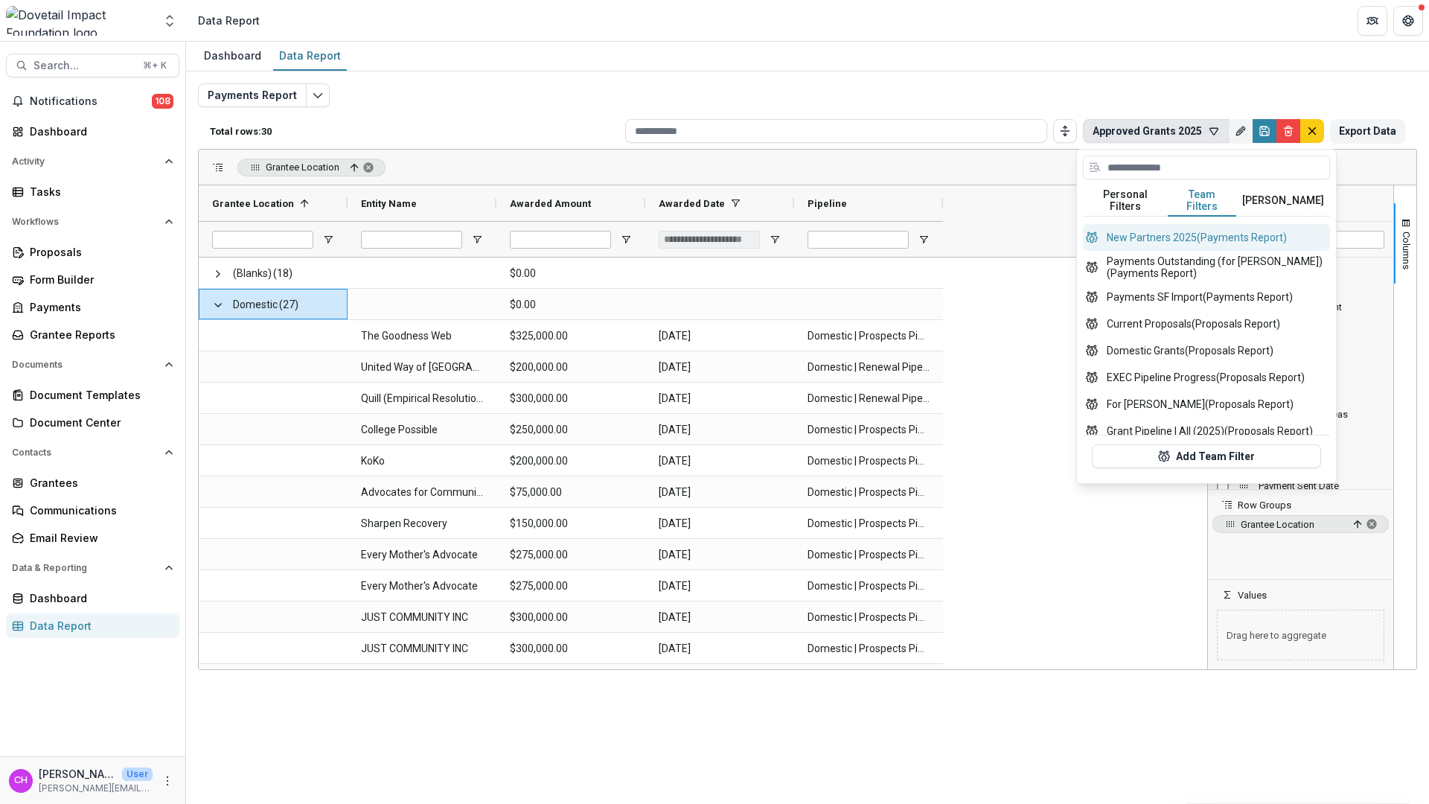
click at [1183, 234] on button "New Partners 2025 (Payments Report)" at bounding box center [1206, 237] width 247 height 27
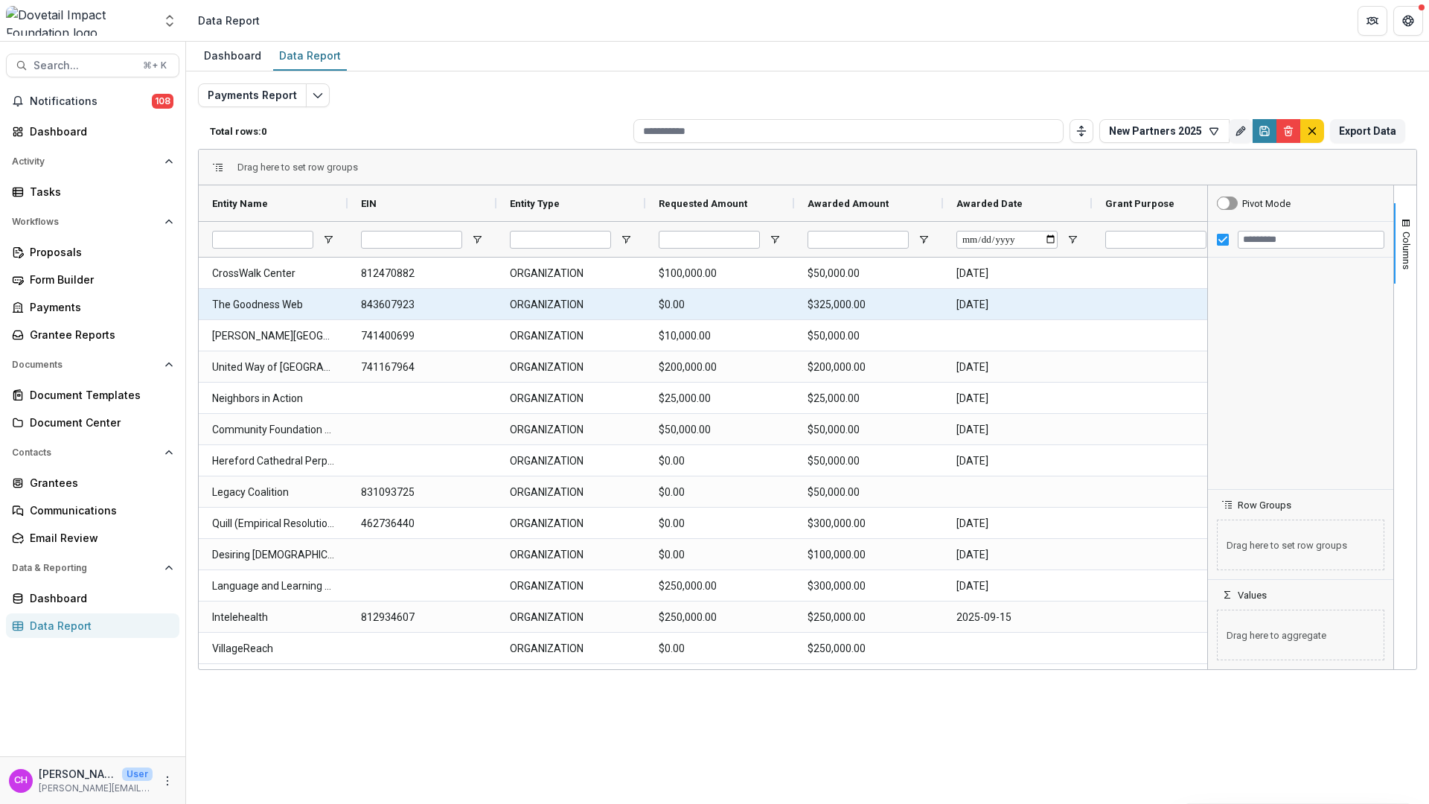
type input "**********"
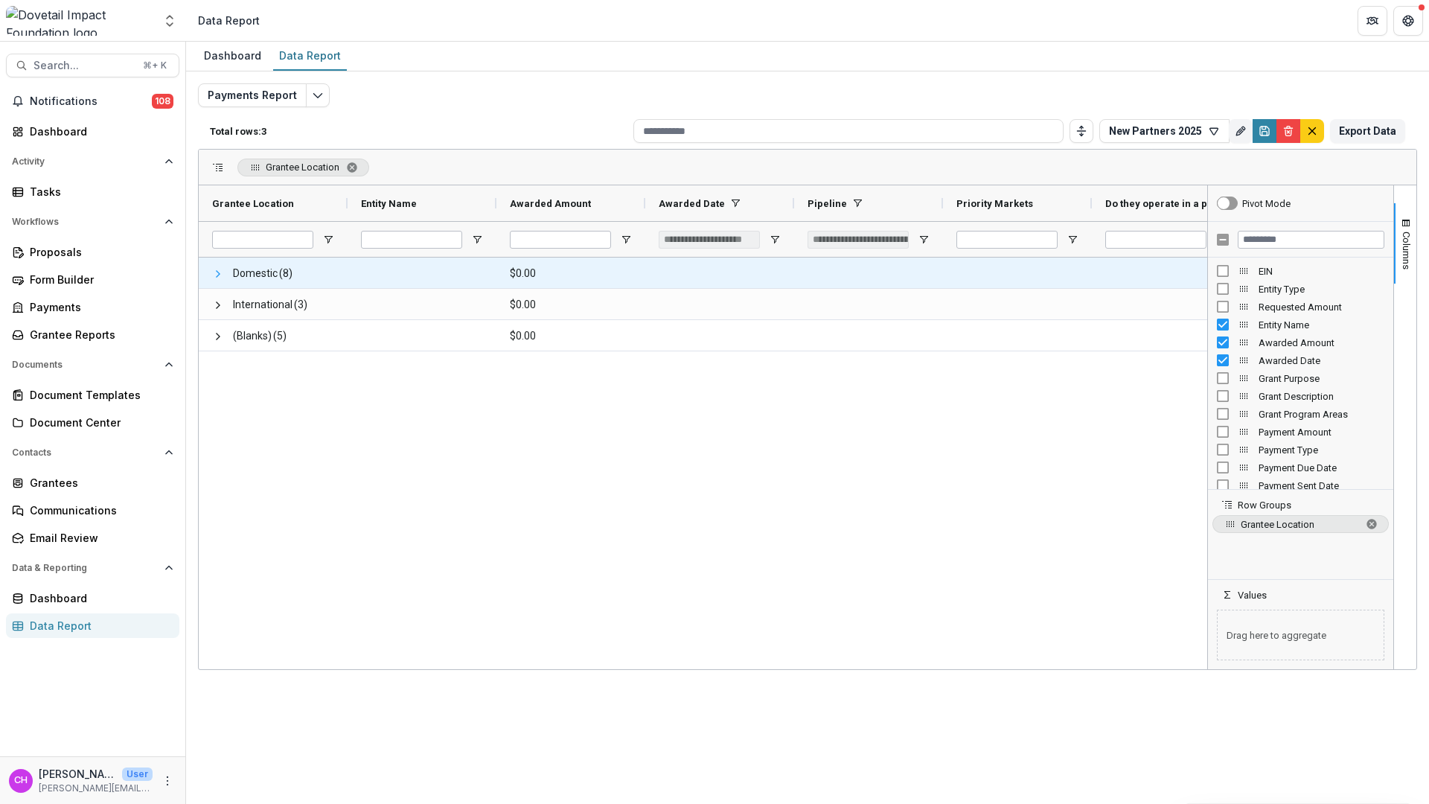
click at [214, 271] on span at bounding box center [218, 274] width 12 height 12
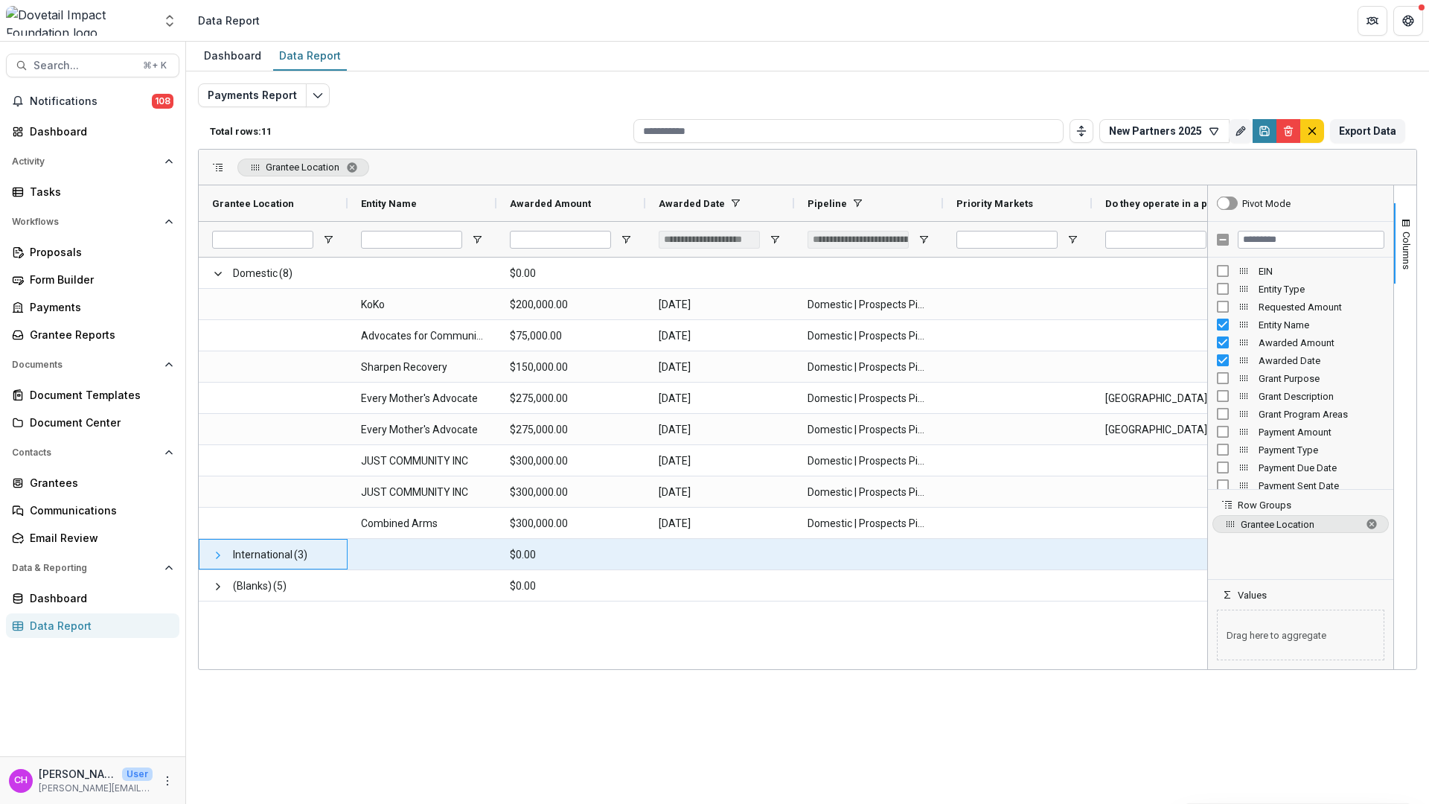
click at [217, 558] on span at bounding box center [218, 555] width 12 height 12
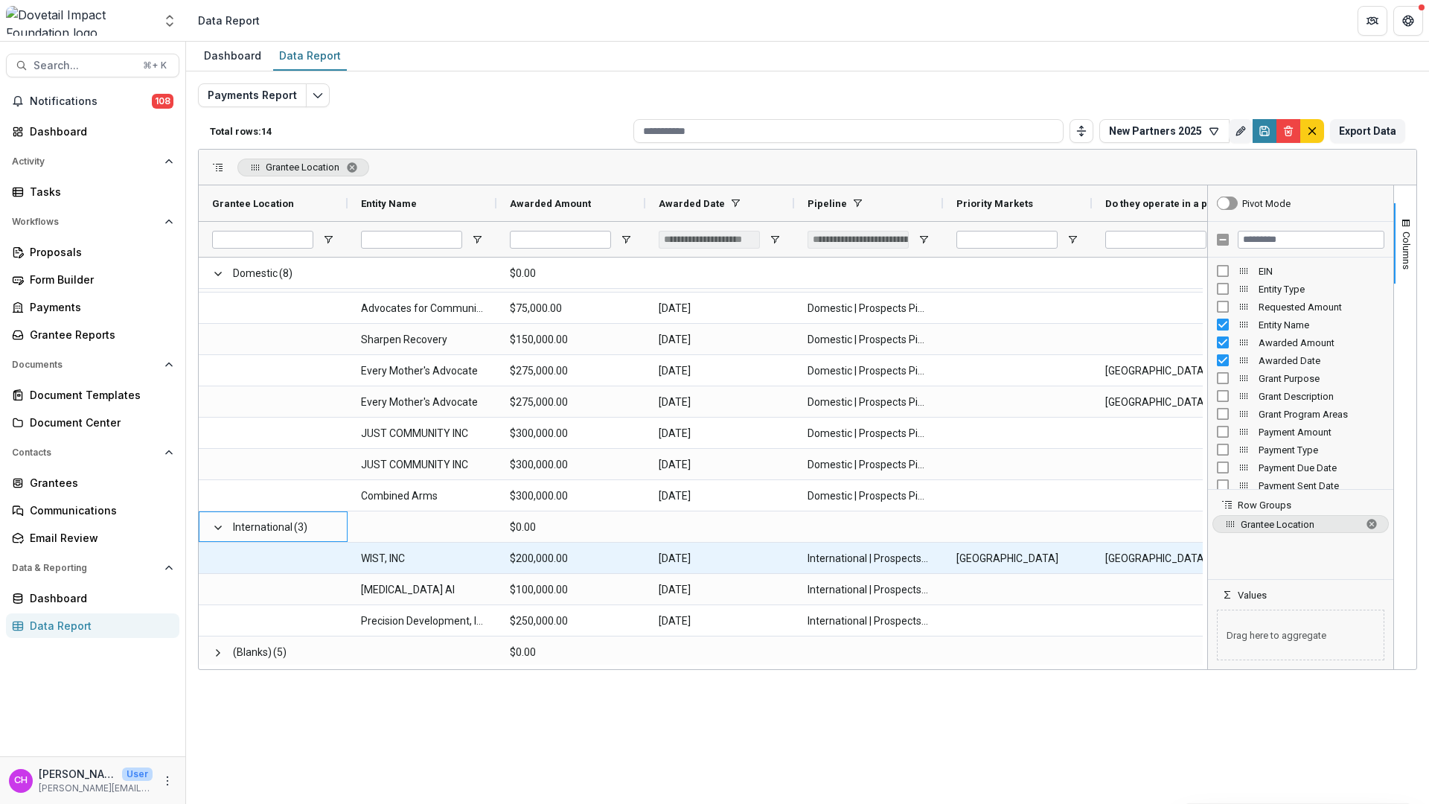
scroll to position [31, 0]
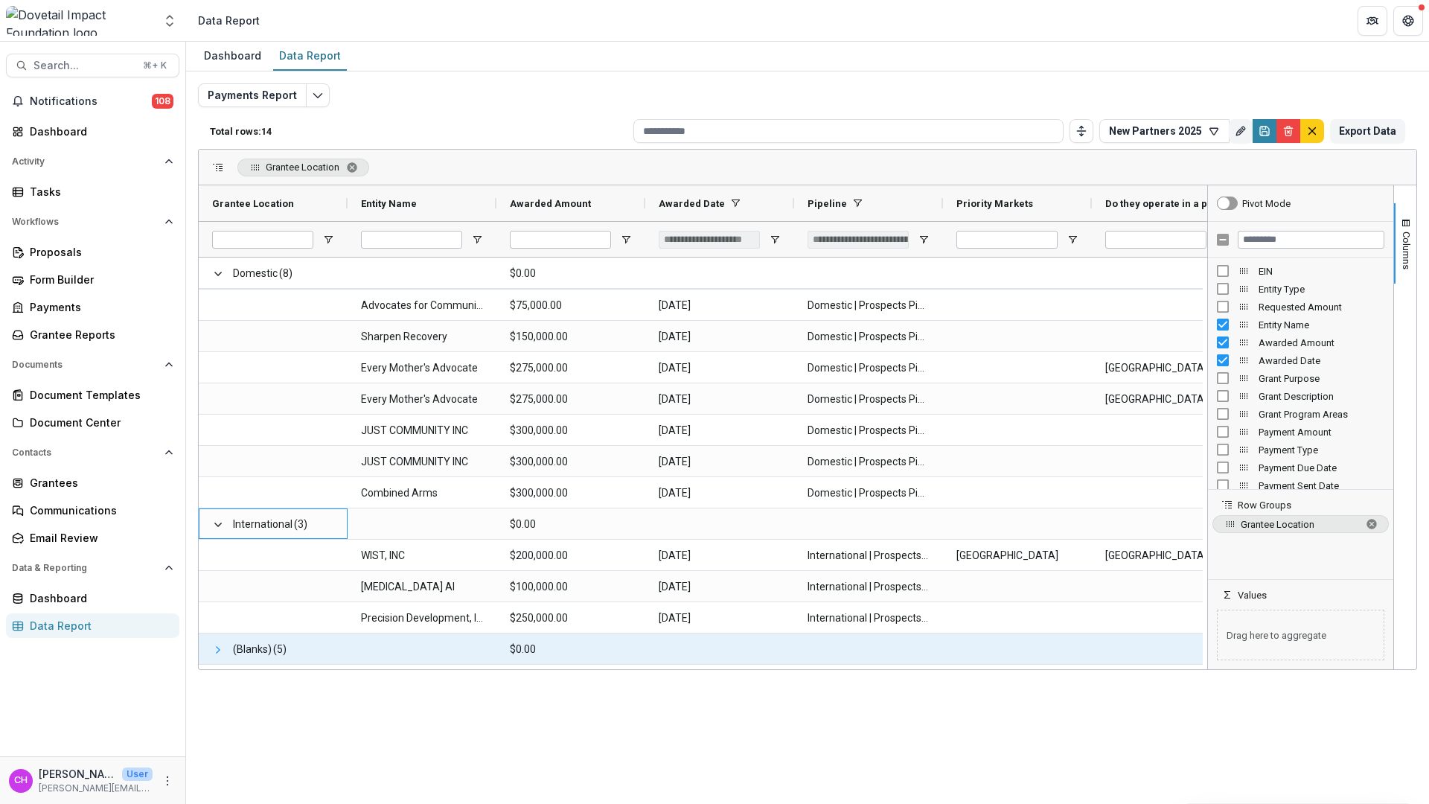
click at [220, 652] on span at bounding box center [218, 650] width 12 height 12
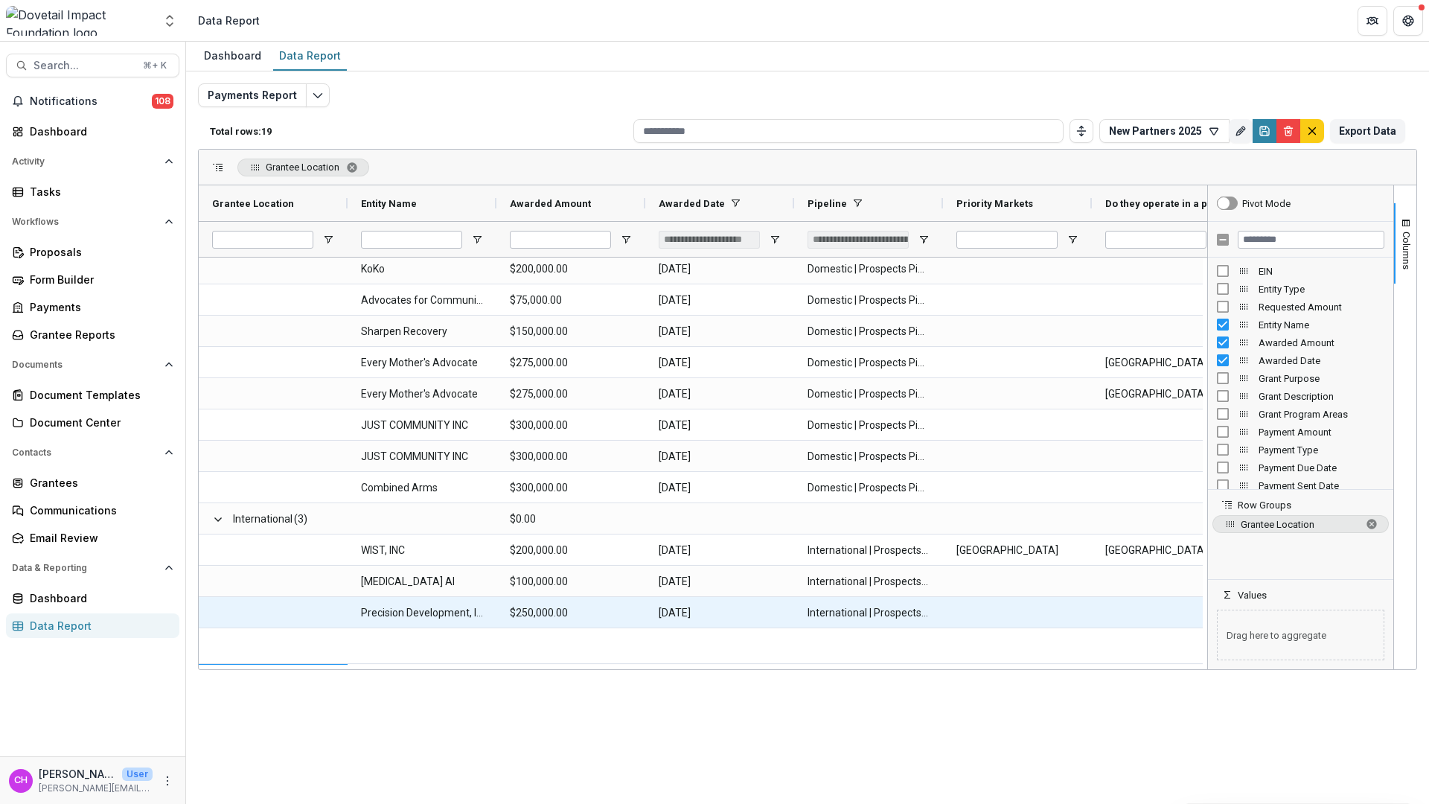
scroll to position [0, 0]
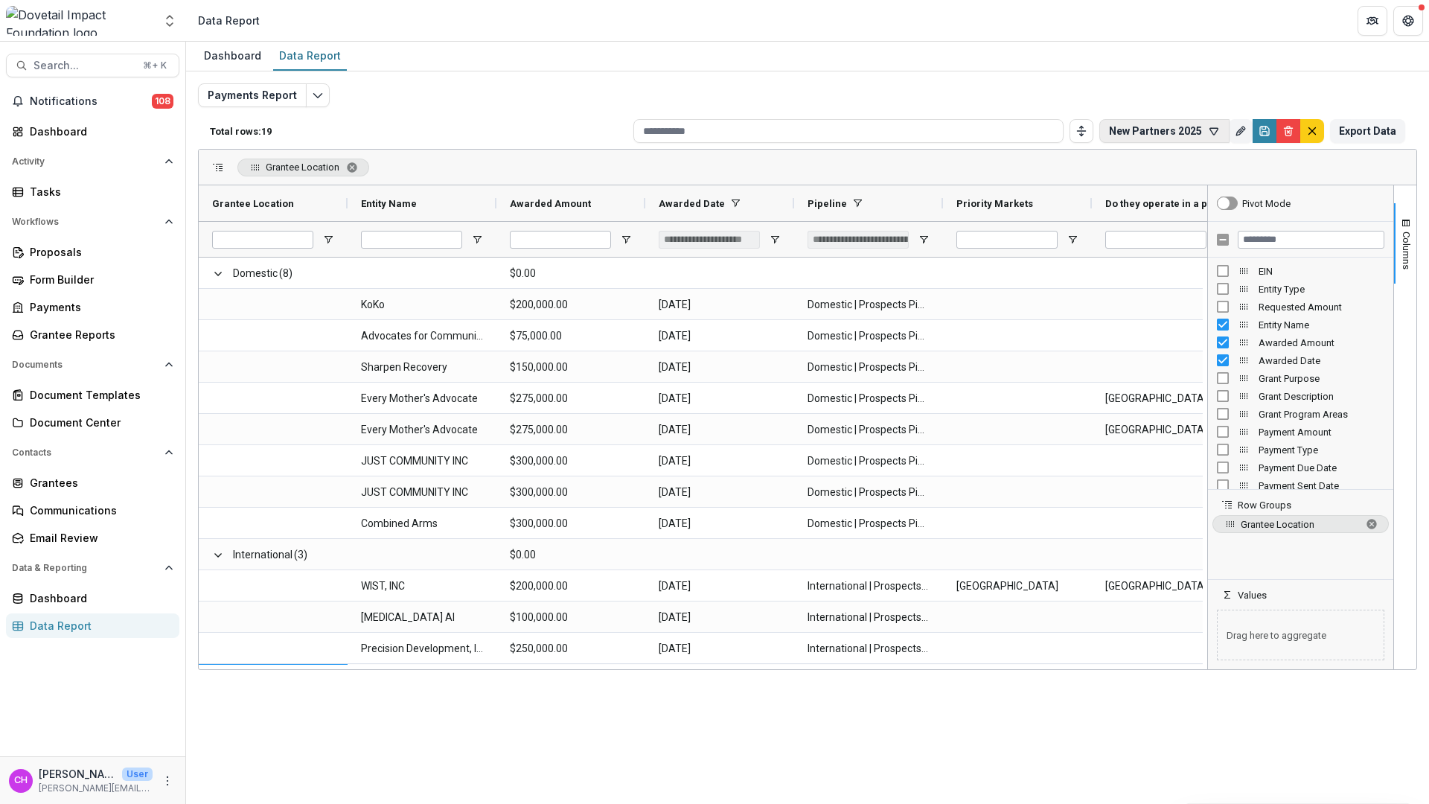
click at [1198, 124] on button "New Partners 2025" at bounding box center [1164, 131] width 130 height 24
click at [1227, 195] on button "Team Filters" at bounding box center [1219, 200] width 68 height 31
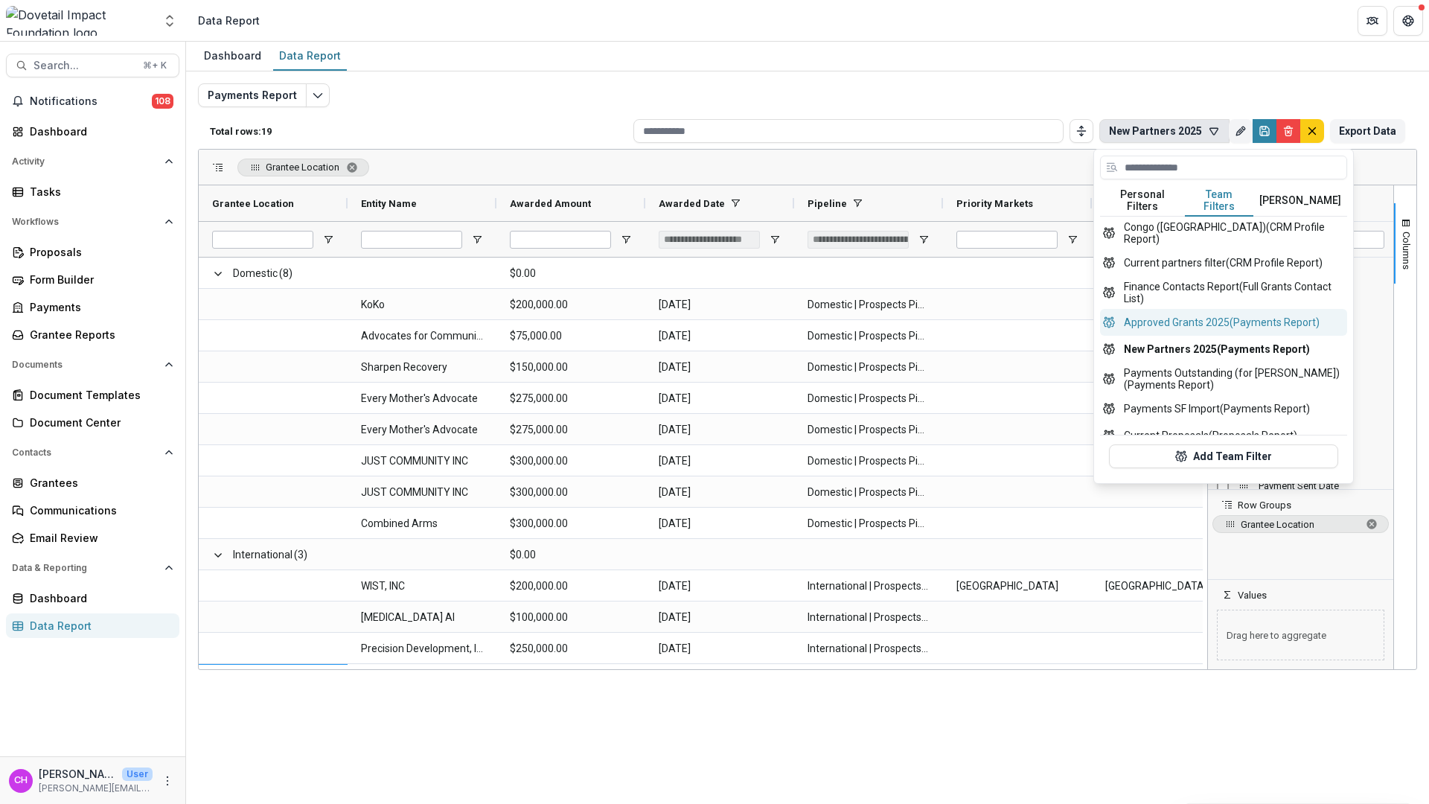
click at [1226, 309] on button "Approved Grants 2025 (Payments Report)" at bounding box center [1223, 322] width 247 height 27
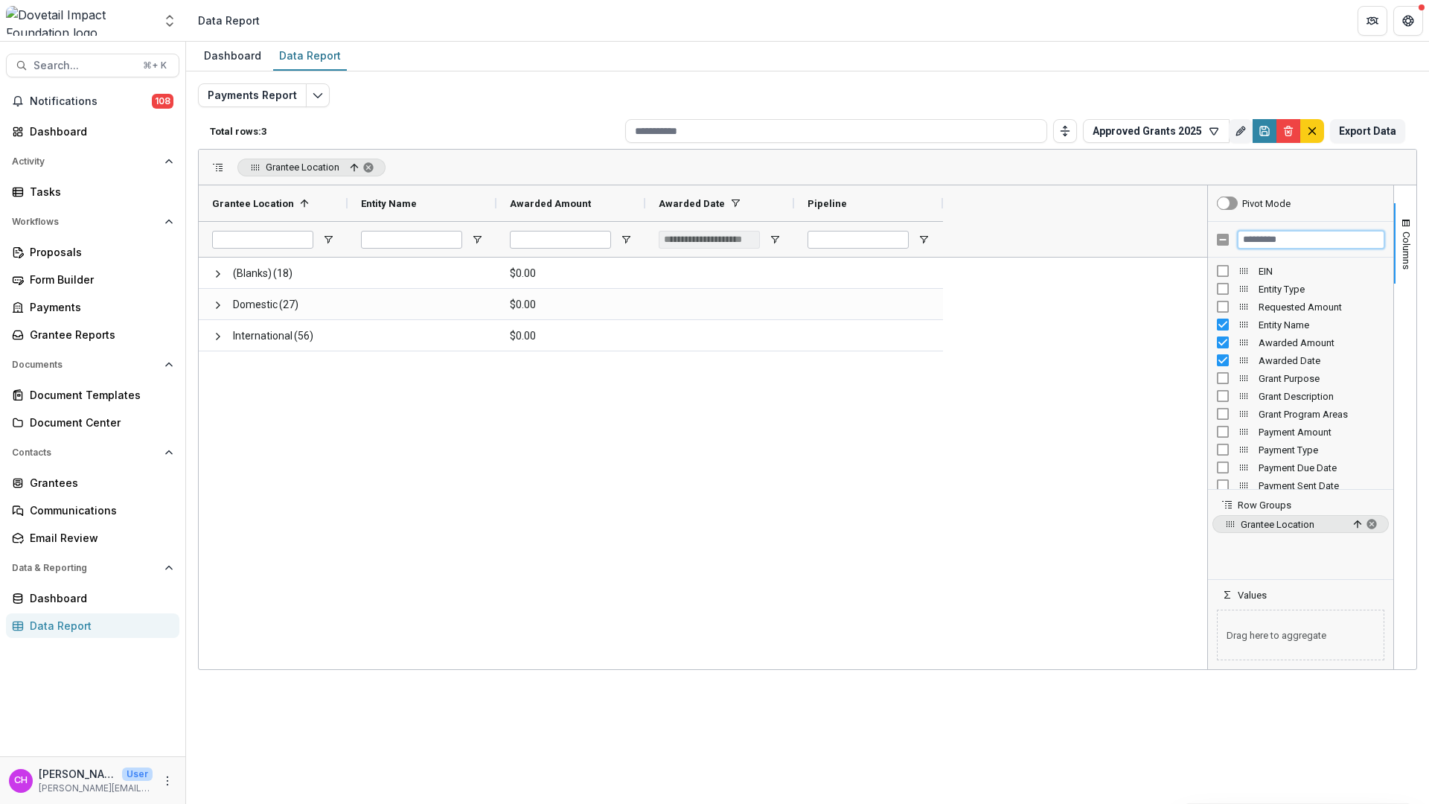
click at [1321, 238] on input "Filter Columns Input" at bounding box center [1310, 240] width 147 height 18
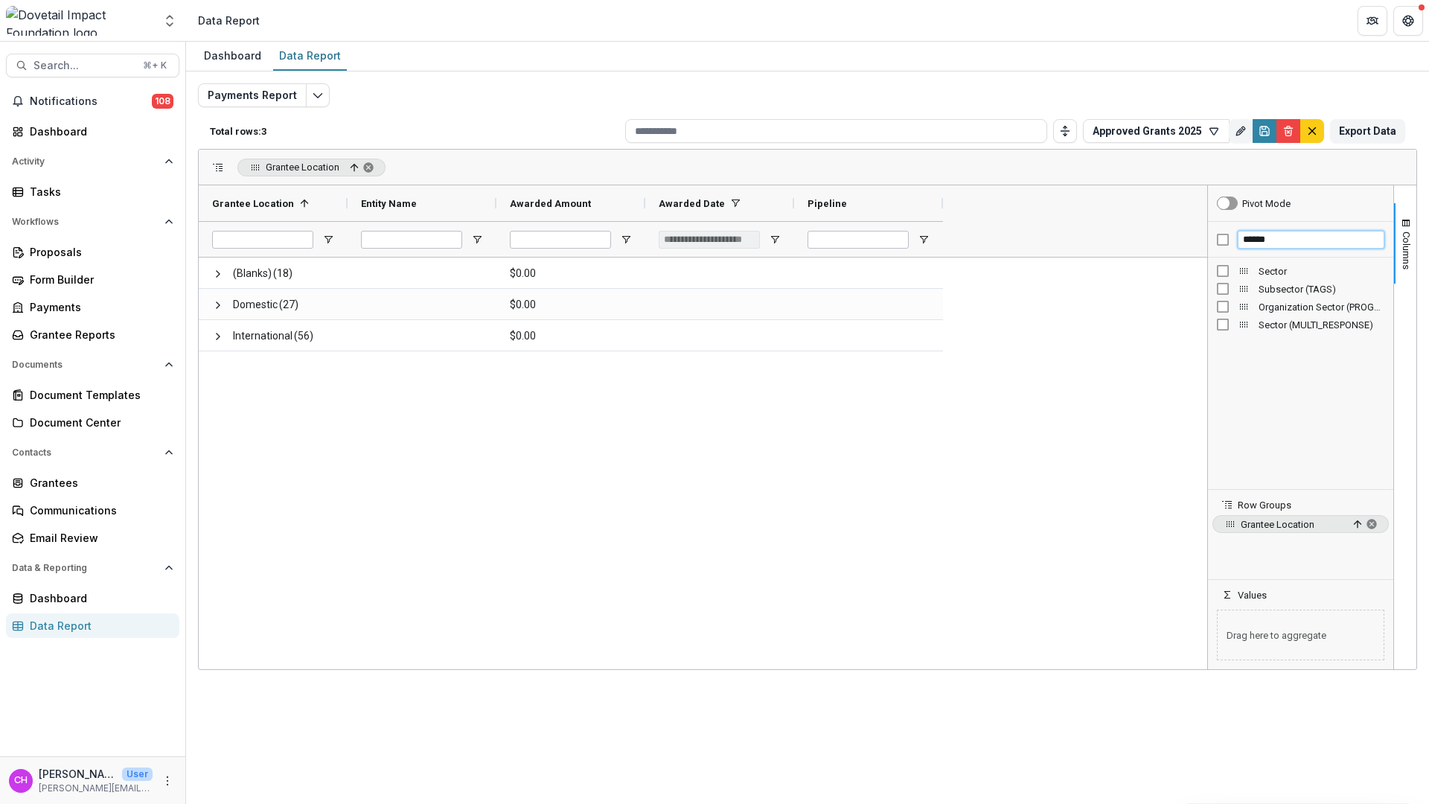
type input "******"
drag, startPoint x: 1243, startPoint y: 269, endPoint x: 1246, endPoint y: 558, distance: 288.7
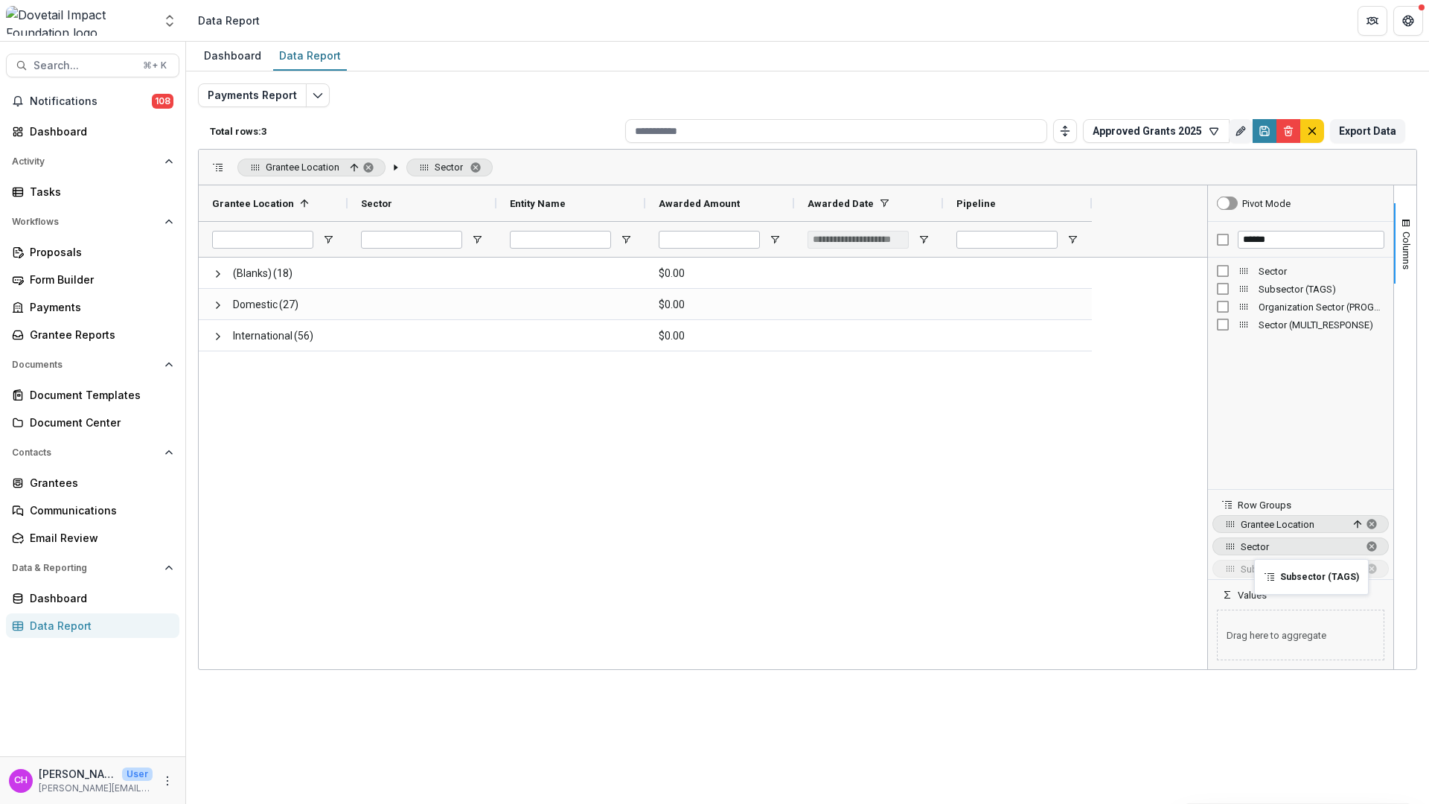
drag, startPoint x: 1243, startPoint y: 289, endPoint x: 1261, endPoint y: 568, distance: 279.7
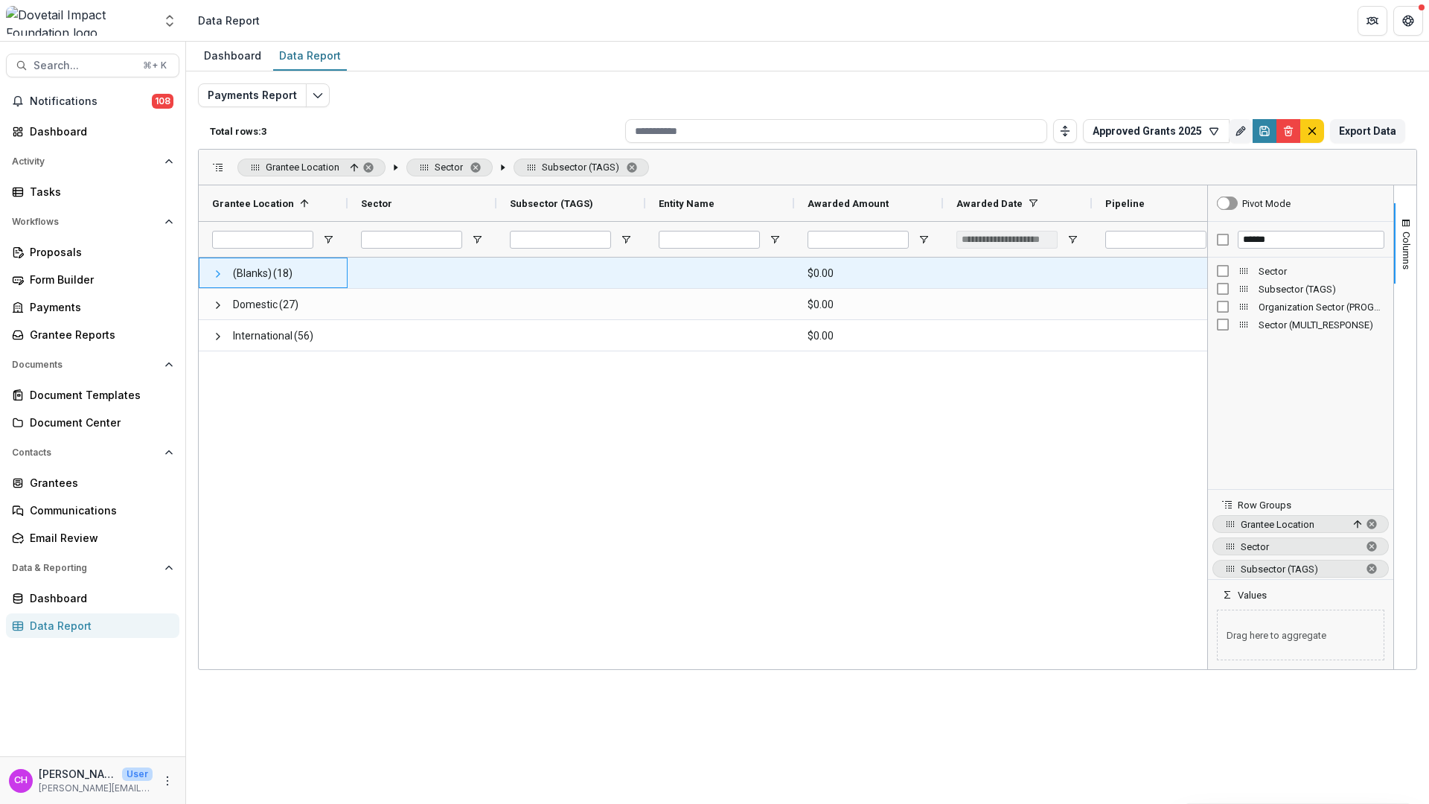
click at [212, 272] on span at bounding box center [218, 274] width 12 height 12
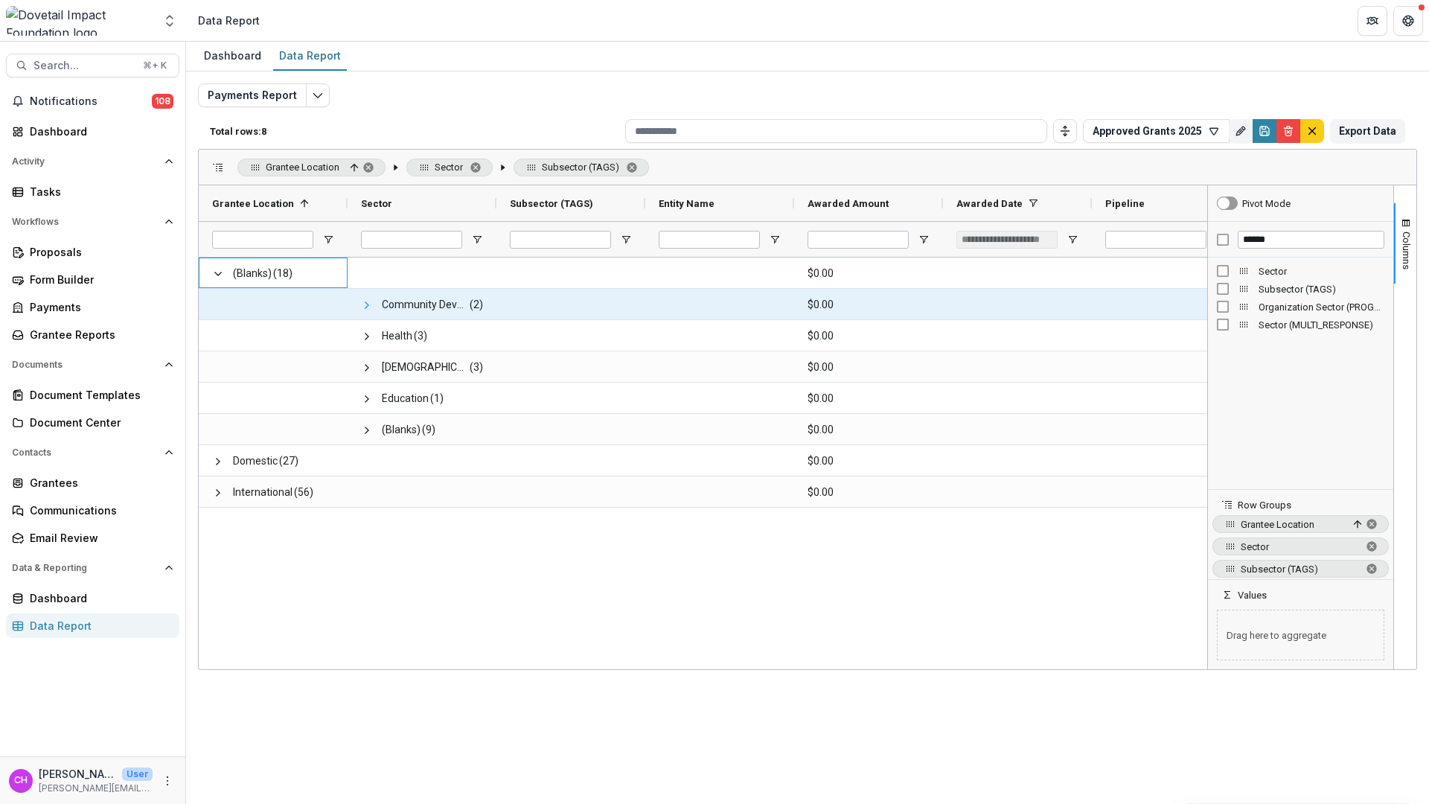
click at [365, 307] on span at bounding box center [367, 305] width 12 height 12
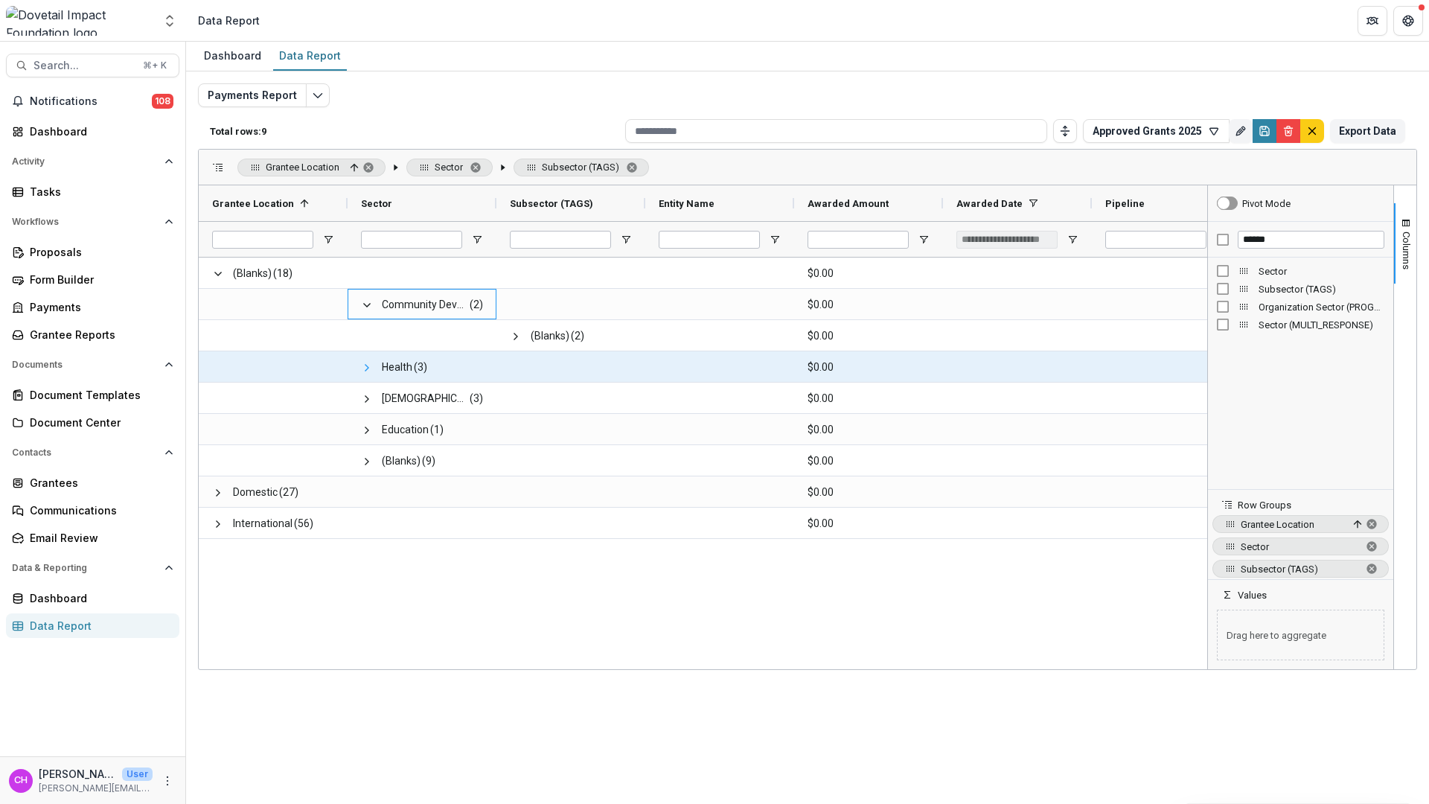
click at [370, 365] on span at bounding box center [367, 368] width 12 height 12
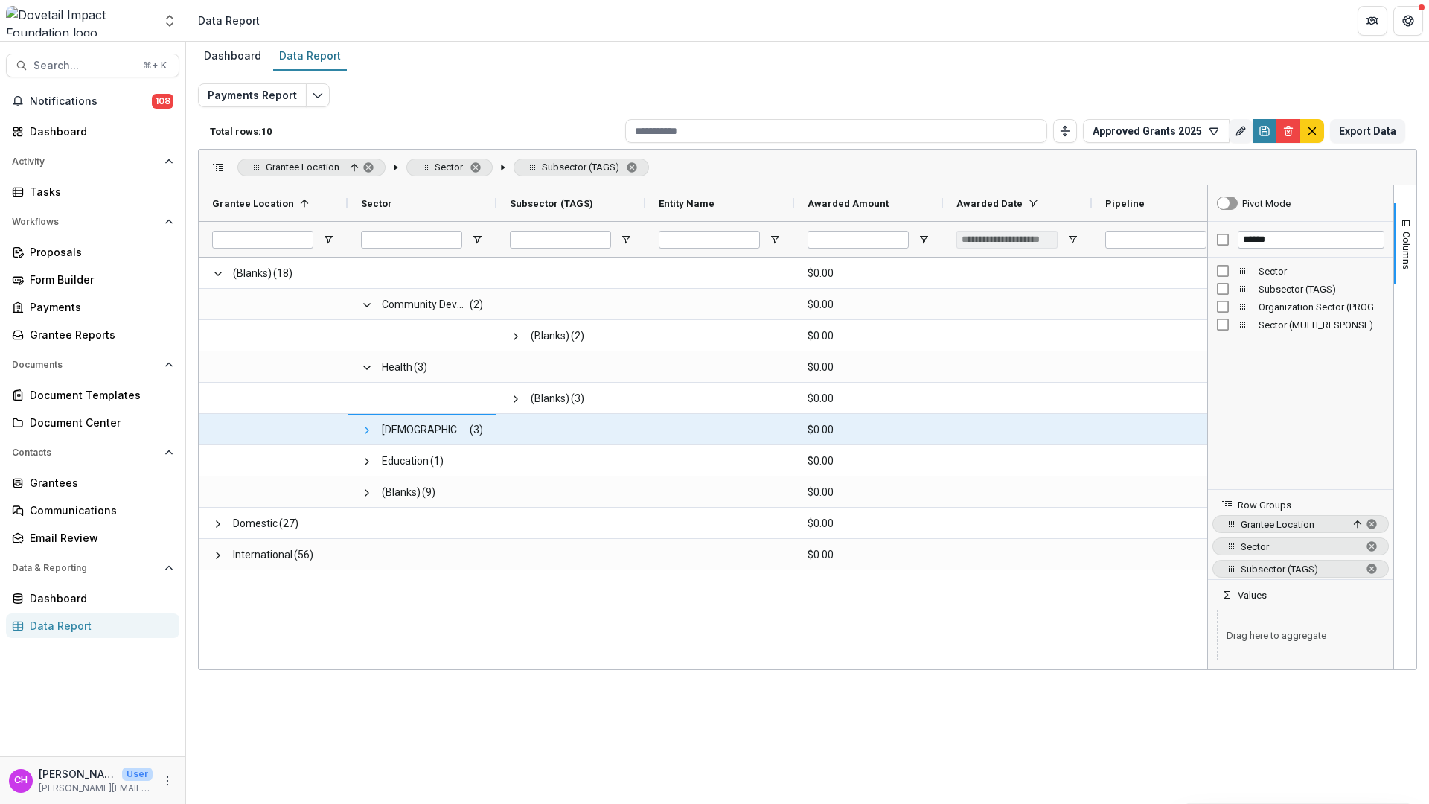
click at [363, 435] on span at bounding box center [367, 430] width 12 height 12
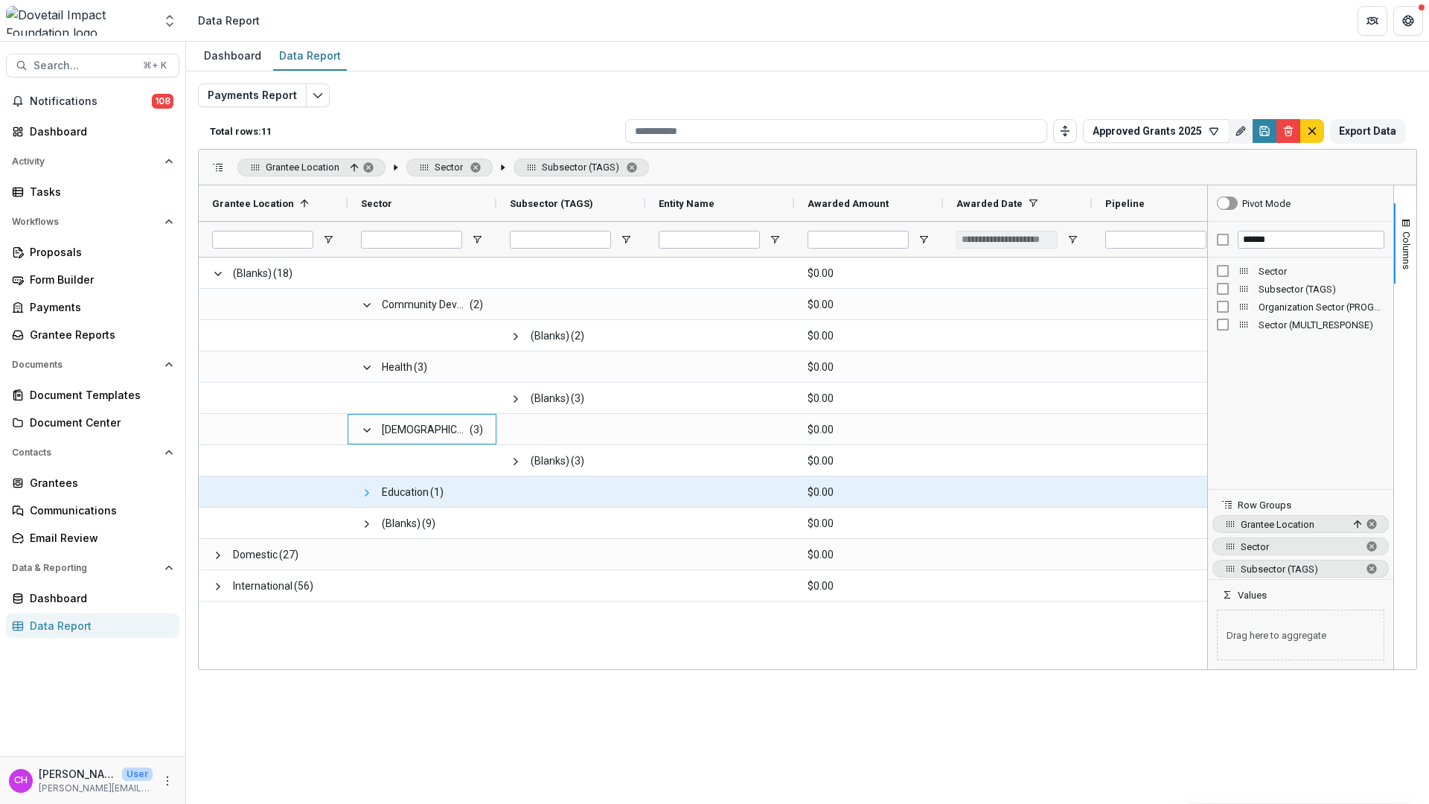
drag, startPoint x: 375, startPoint y: 483, endPoint x: 368, endPoint y: 492, distance: 11.6
click at [371, 487] on span "Education (1)" at bounding box center [422, 492] width 122 height 31
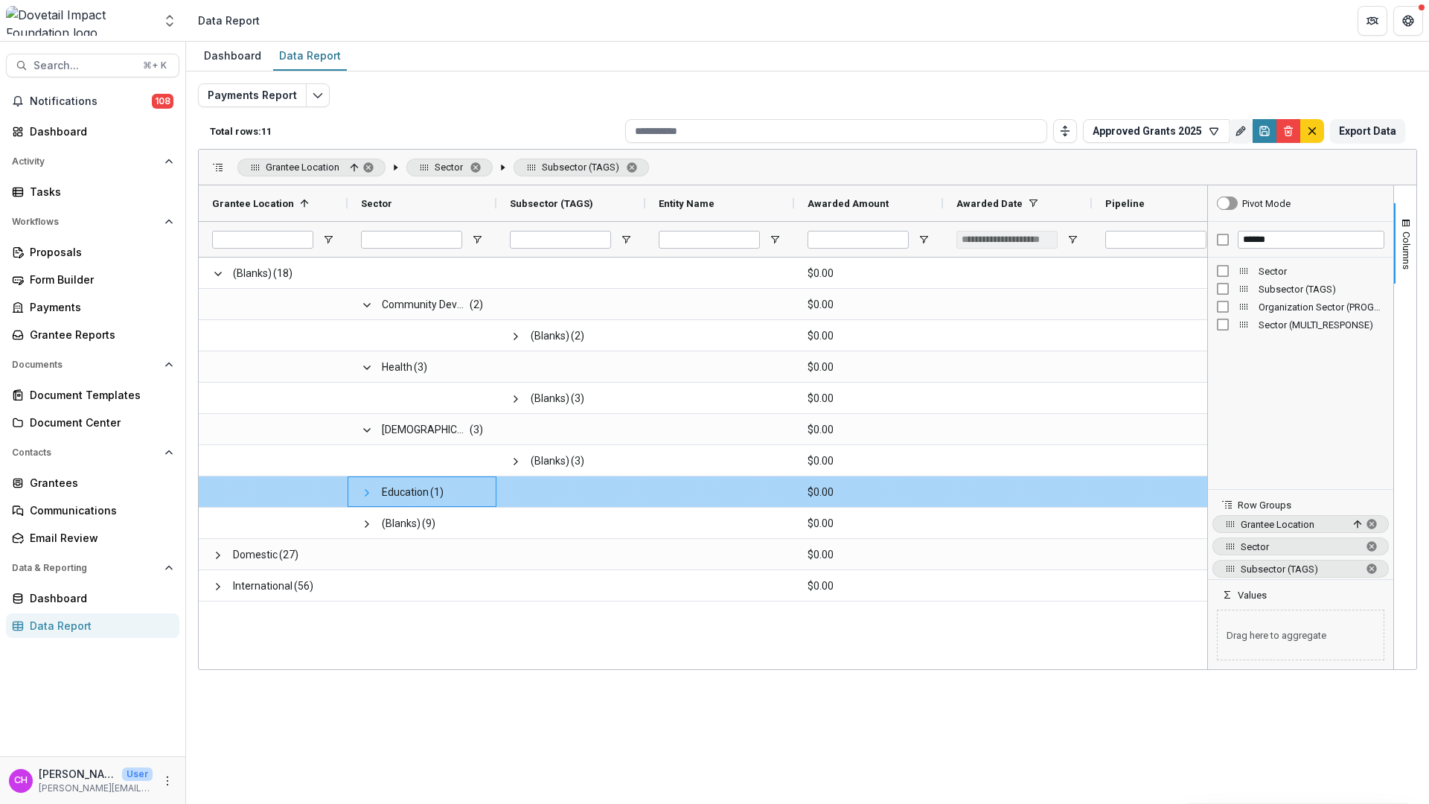
click at [368, 491] on span at bounding box center [367, 493] width 12 height 12
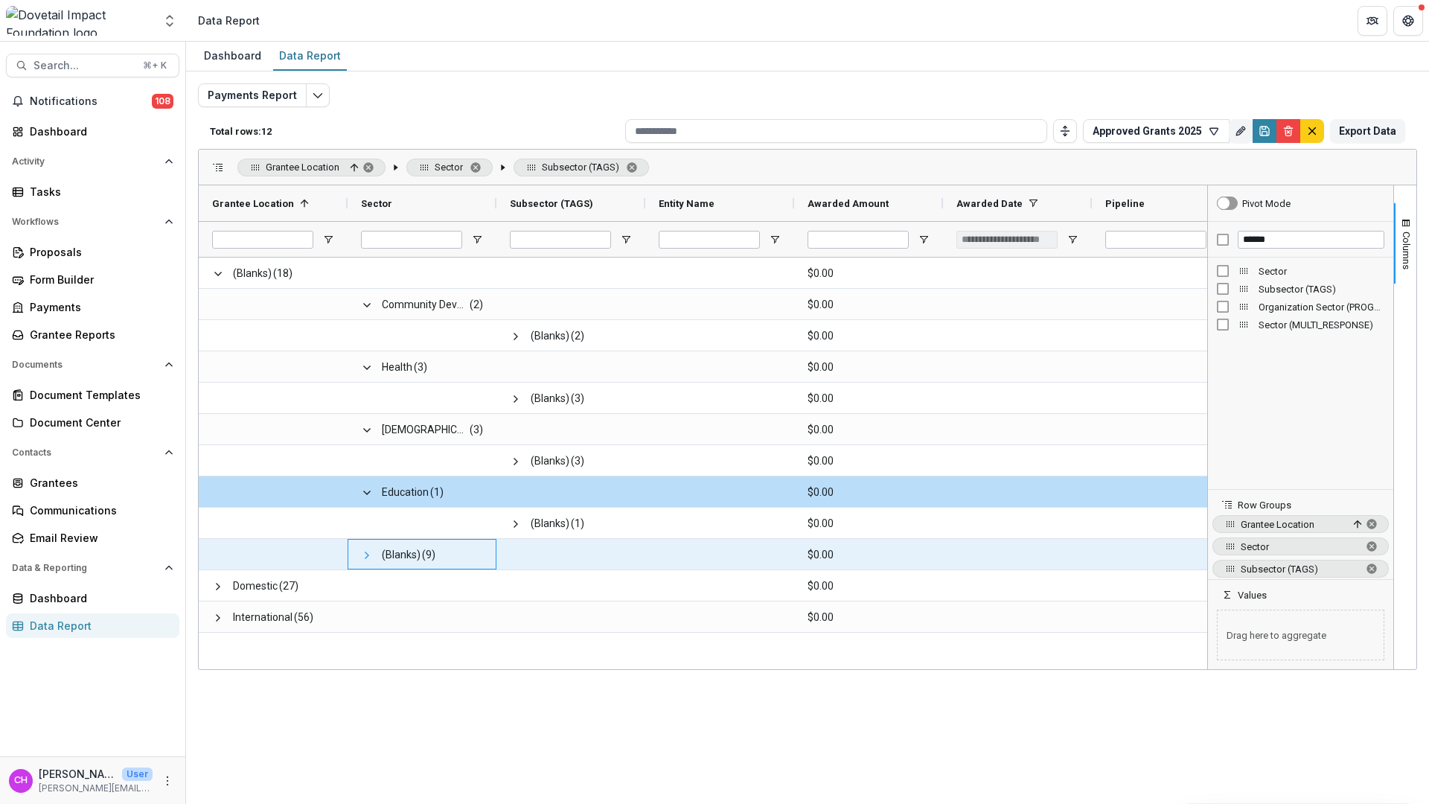
click at [366, 555] on span at bounding box center [367, 555] width 12 height 12
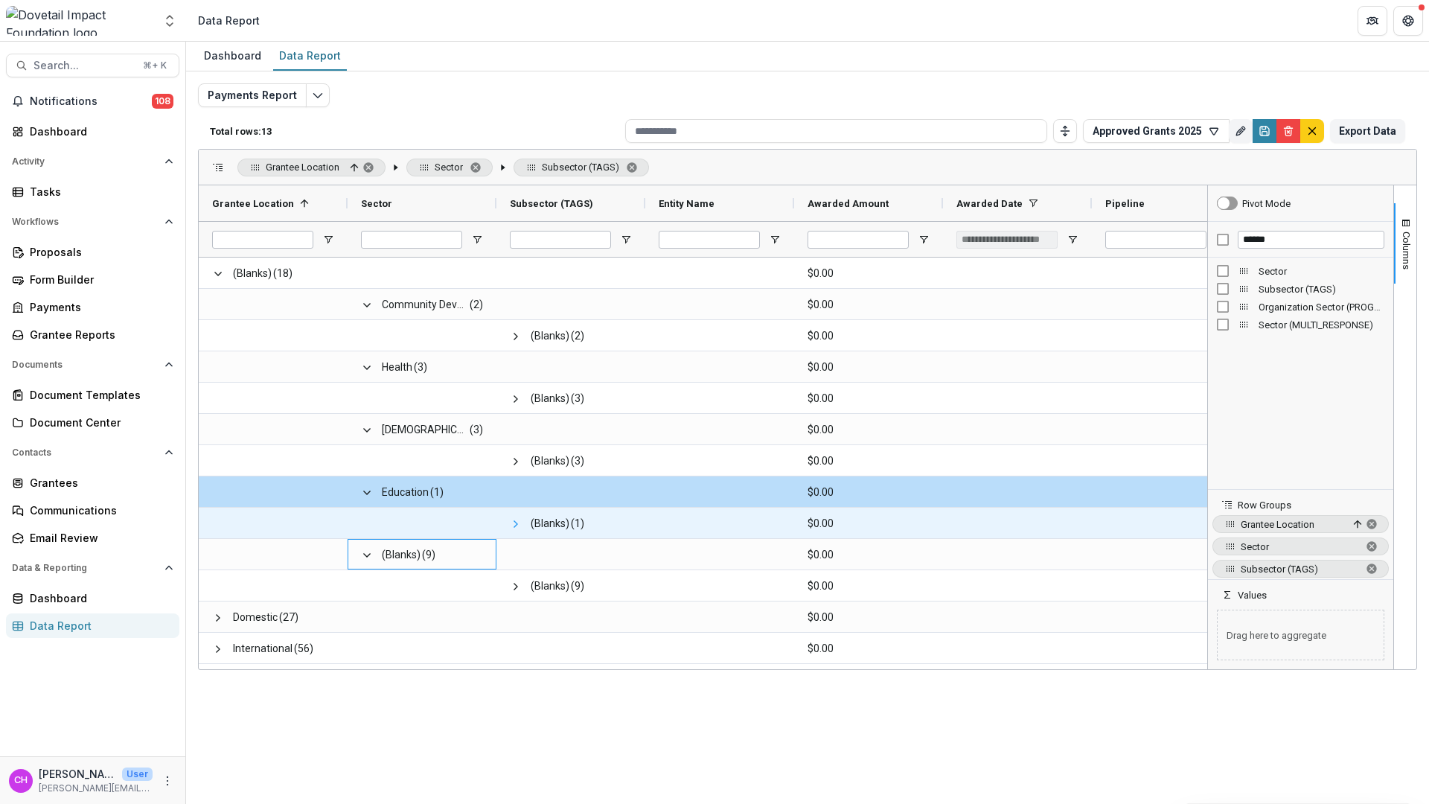
click at [512, 520] on span at bounding box center [516, 524] width 12 height 12
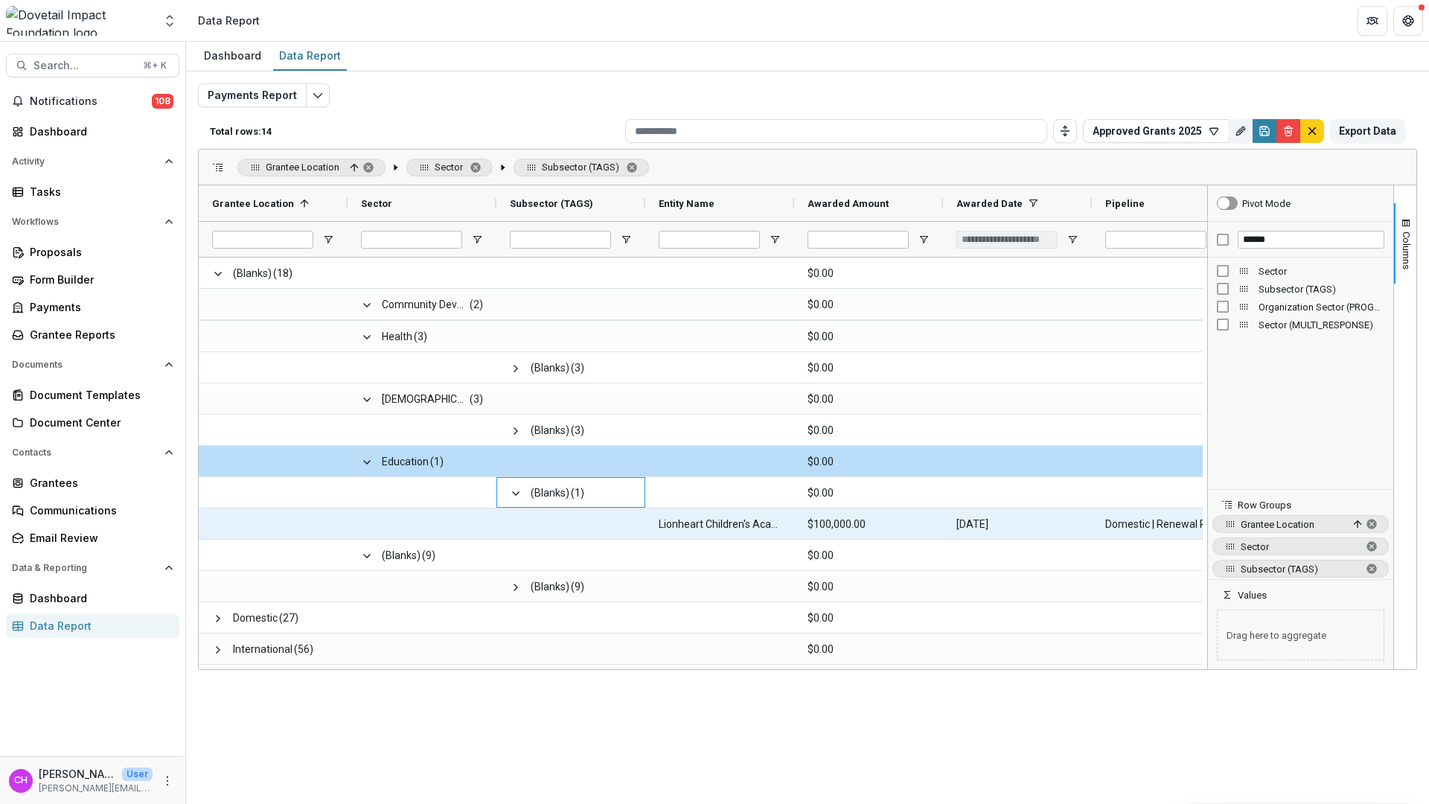
scroll to position [31, 0]
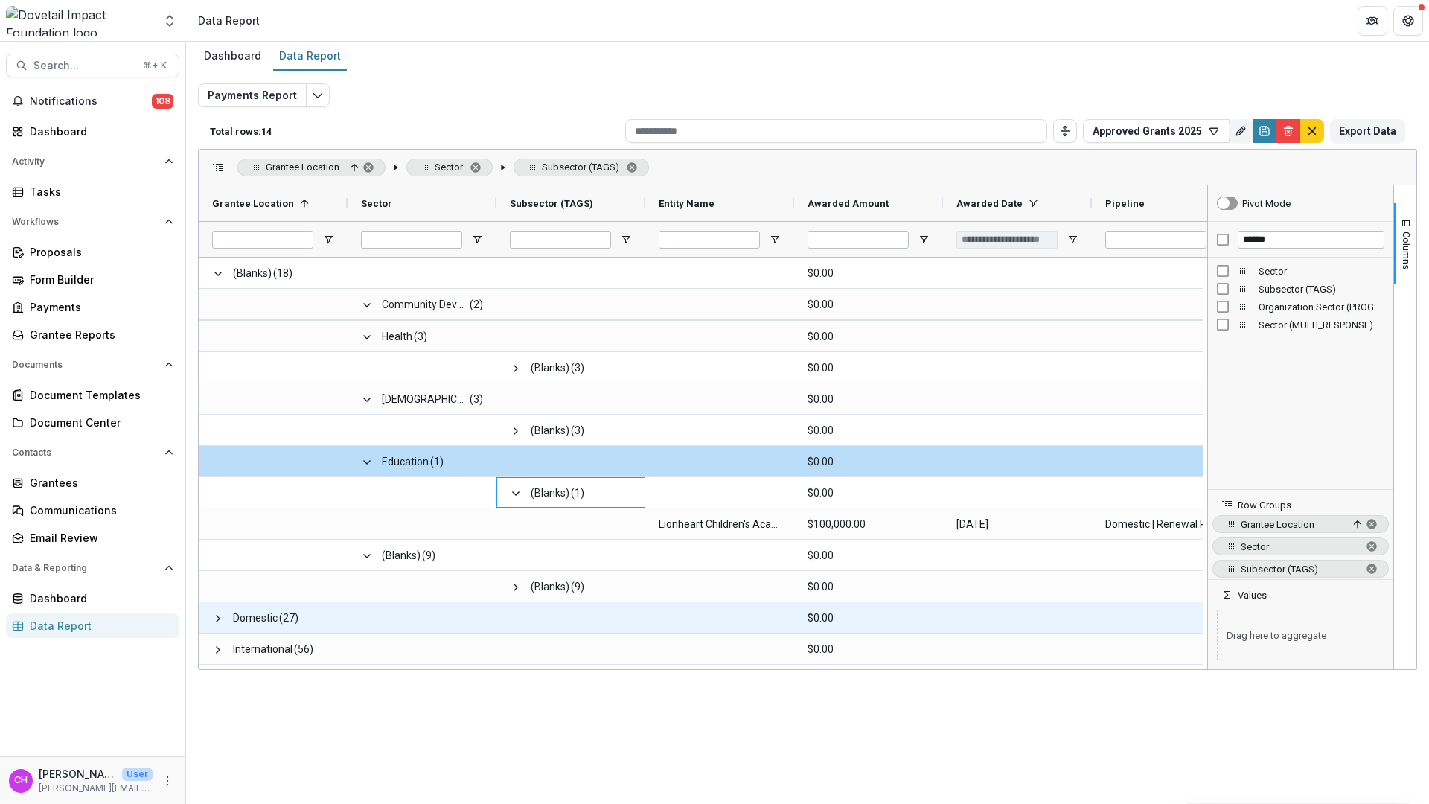
click at [213, 626] on span at bounding box center [218, 618] width 12 height 31
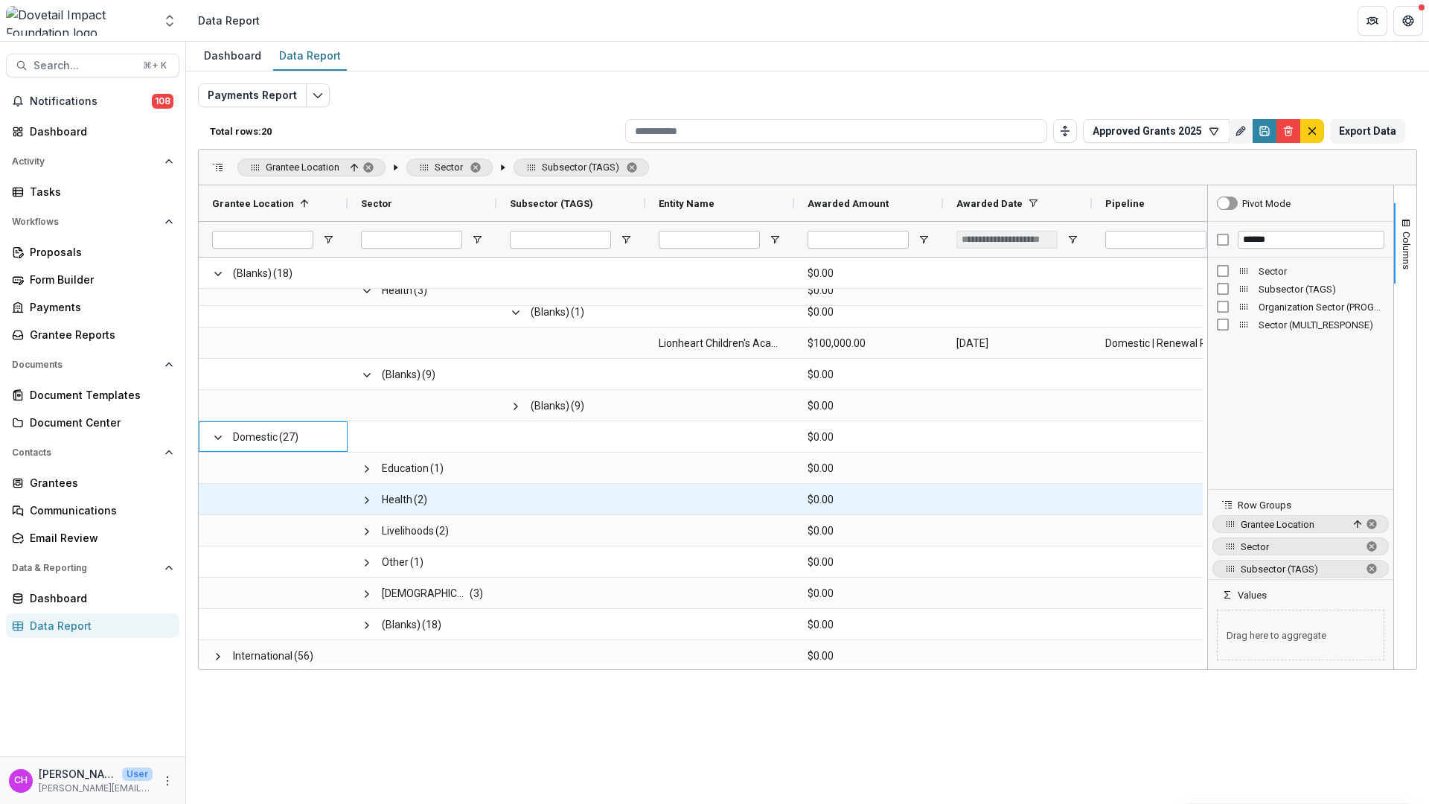
scroll to position [218, 0]
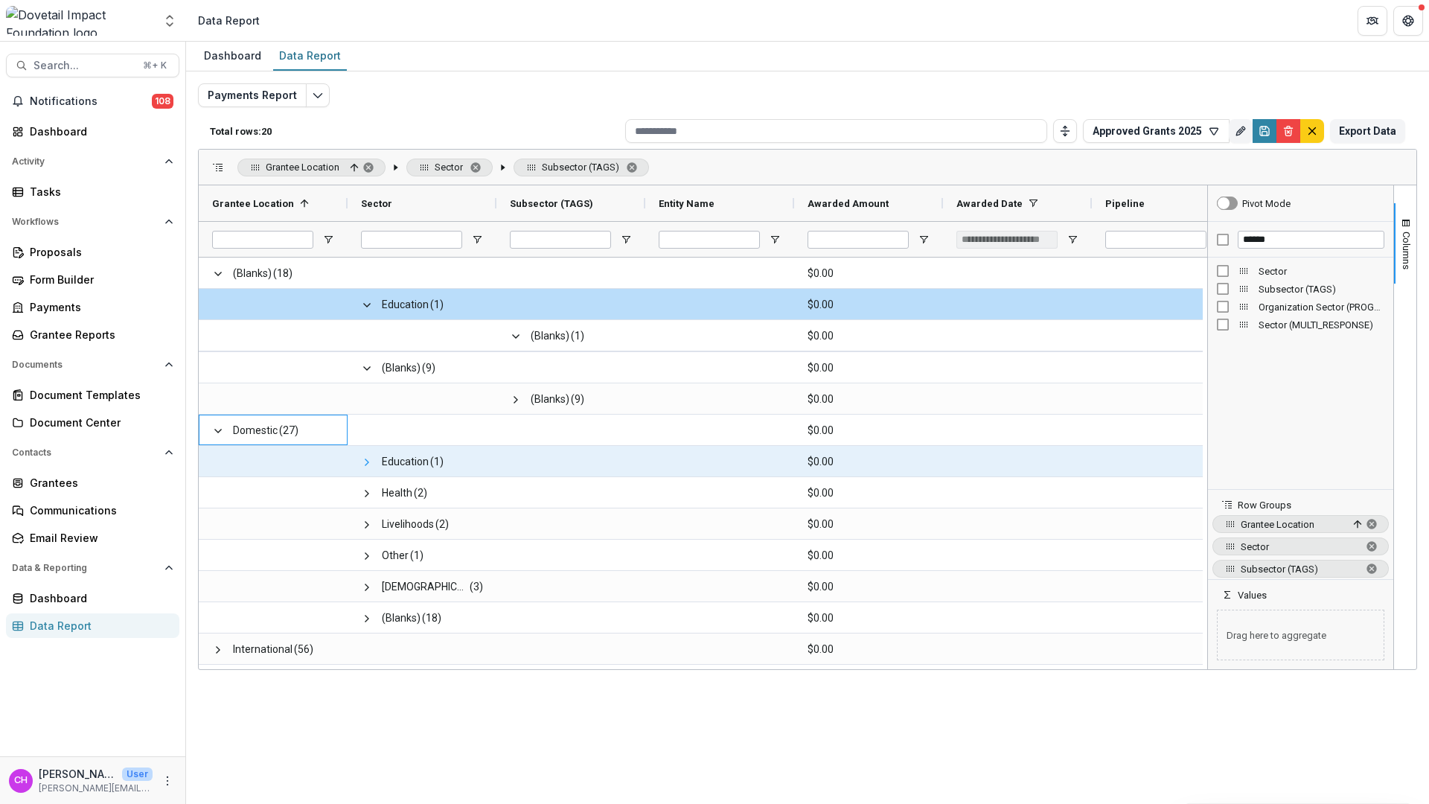
click at [362, 461] on span at bounding box center [367, 462] width 12 height 12
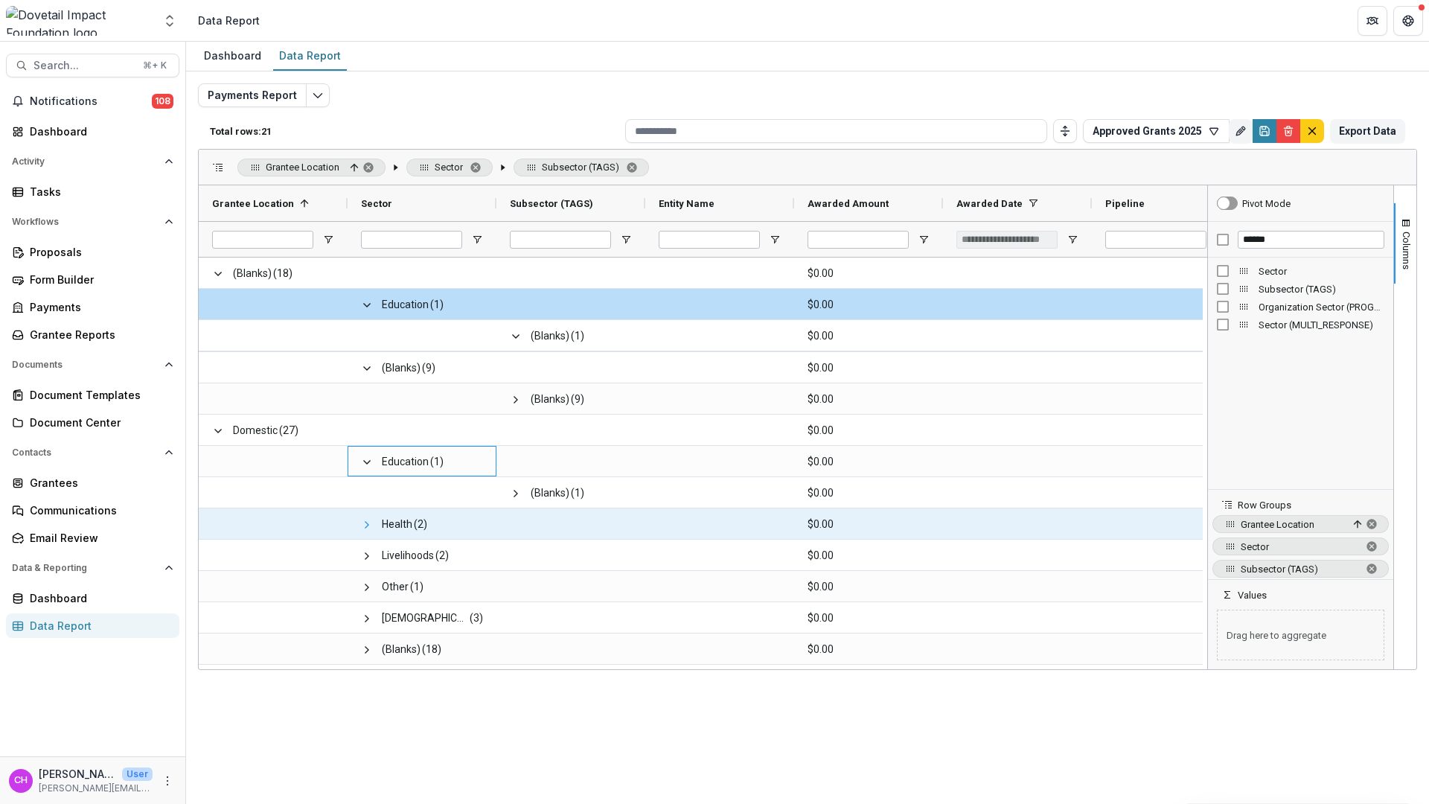
click at [365, 527] on span at bounding box center [367, 525] width 12 height 12
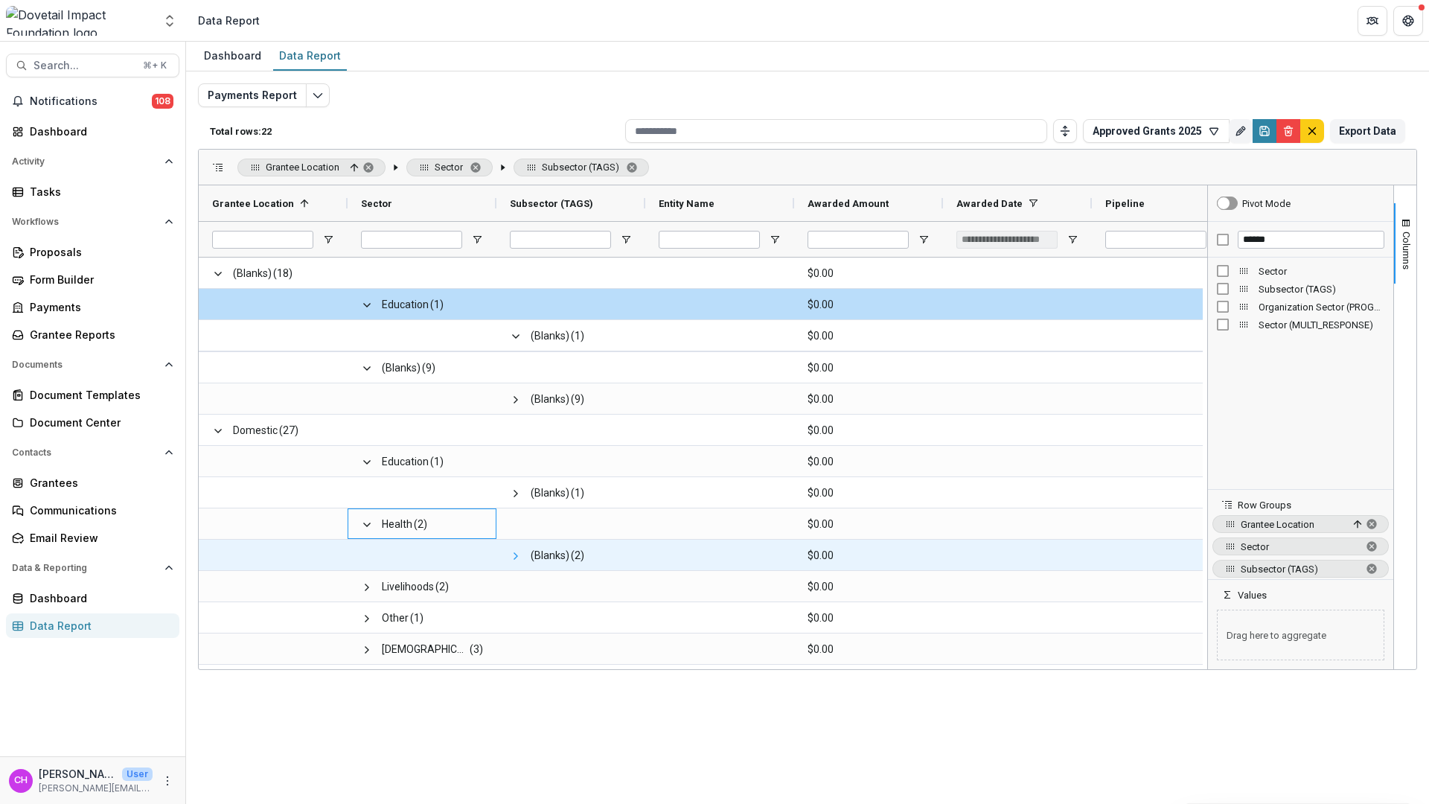
click at [520, 560] on span at bounding box center [516, 556] width 12 height 12
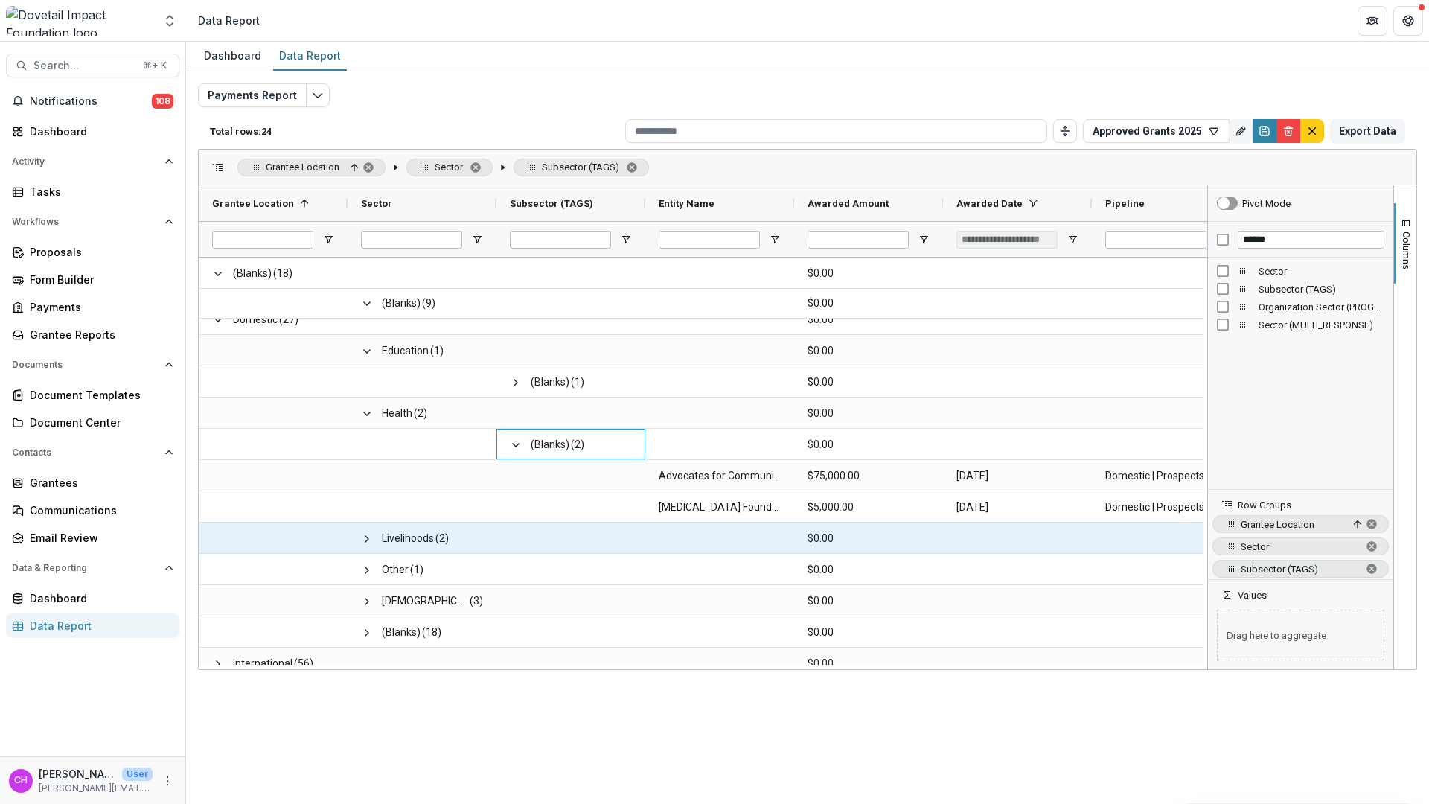
scroll to position [343, 0]
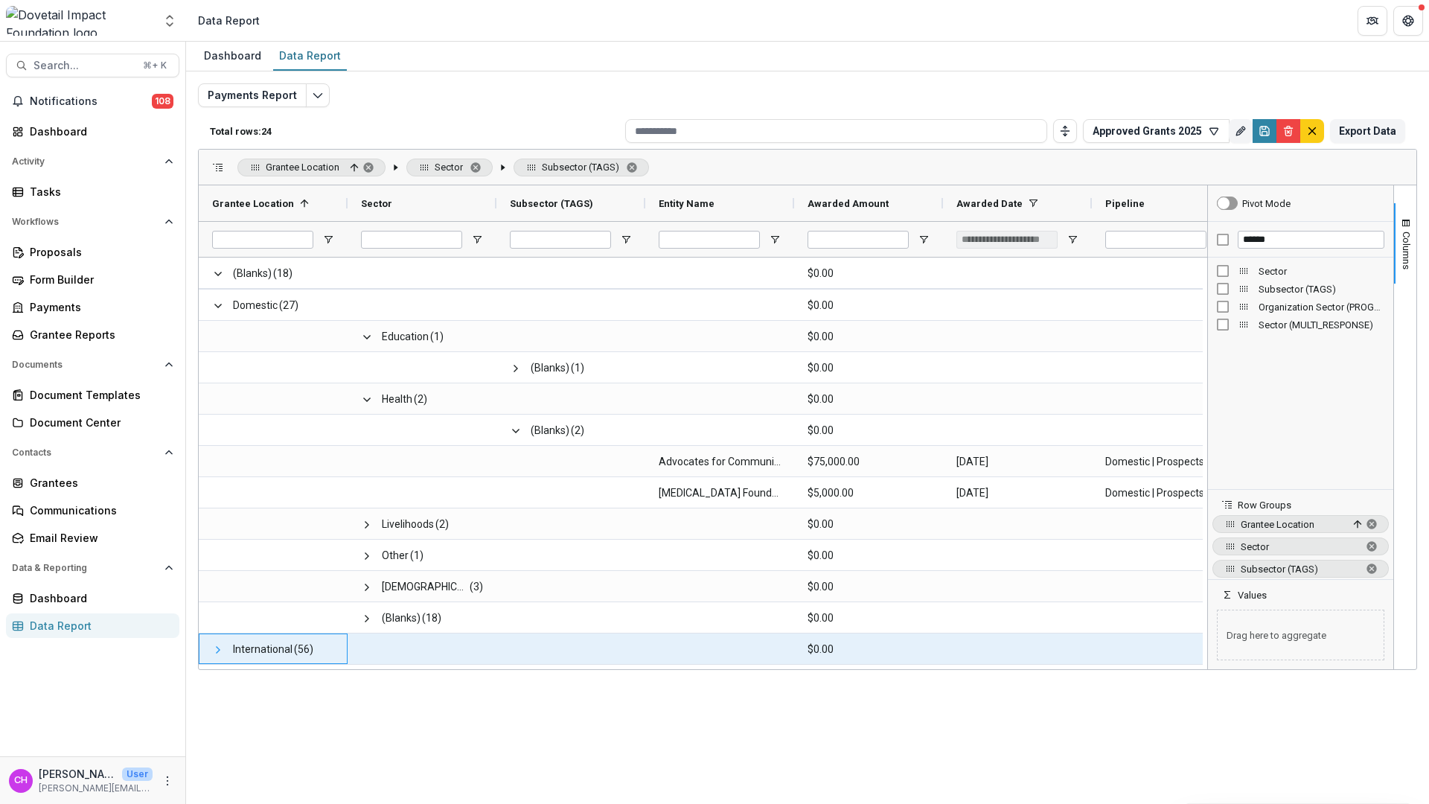
click at [212, 650] on span at bounding box center [218, 650] width 12 height 12
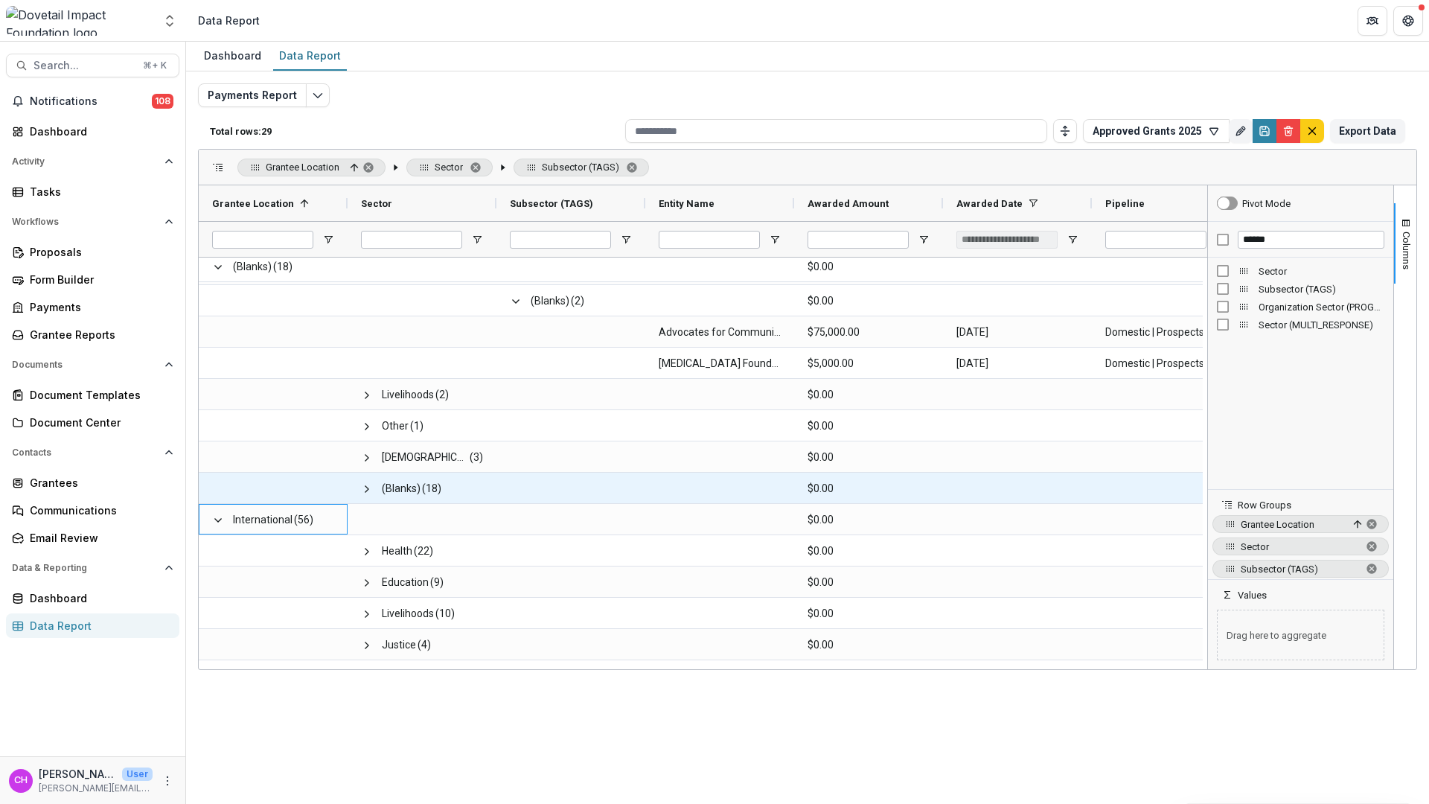
scroll to position [499, 0]
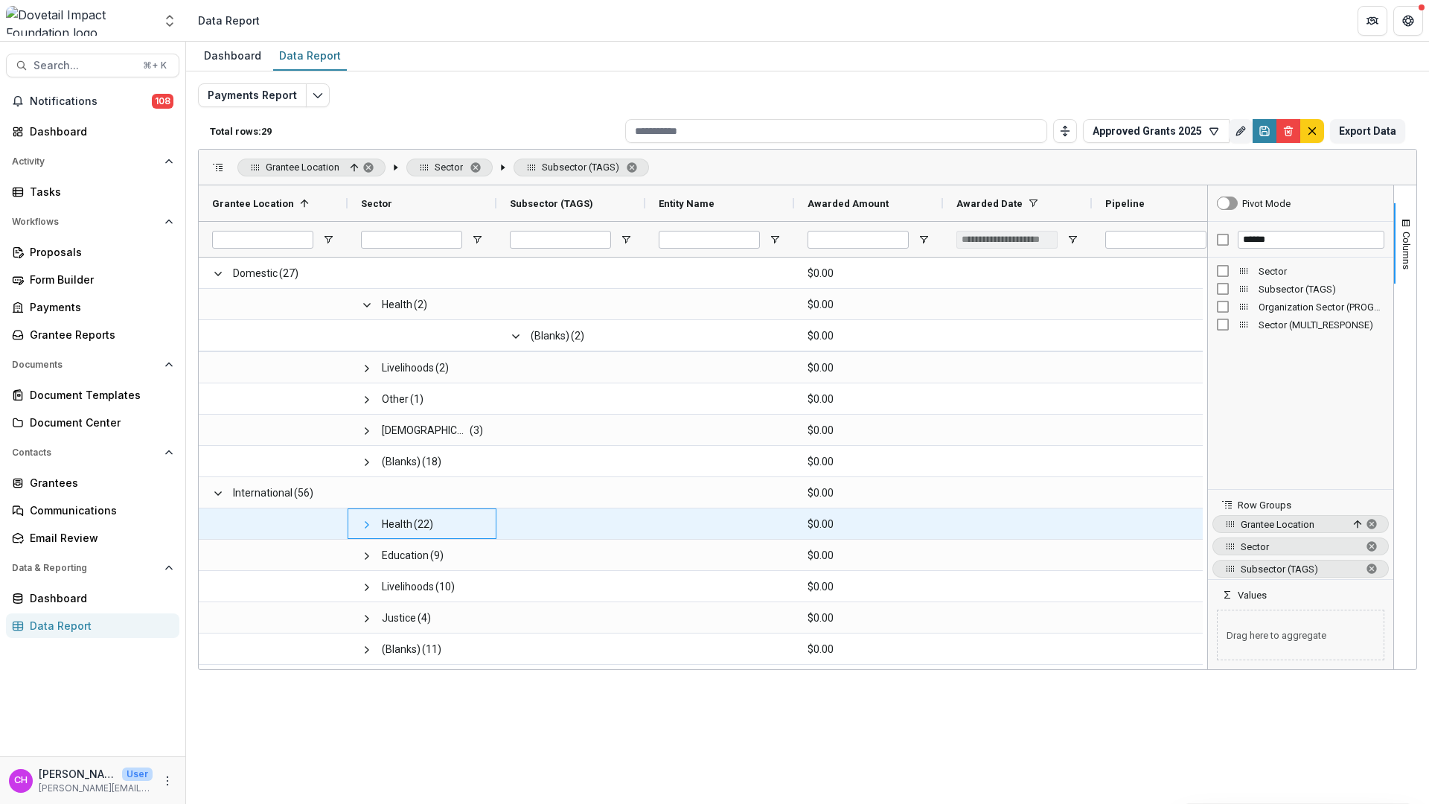
click at [362, 524] on span at bounding box center [367, 525] width 12 height 12
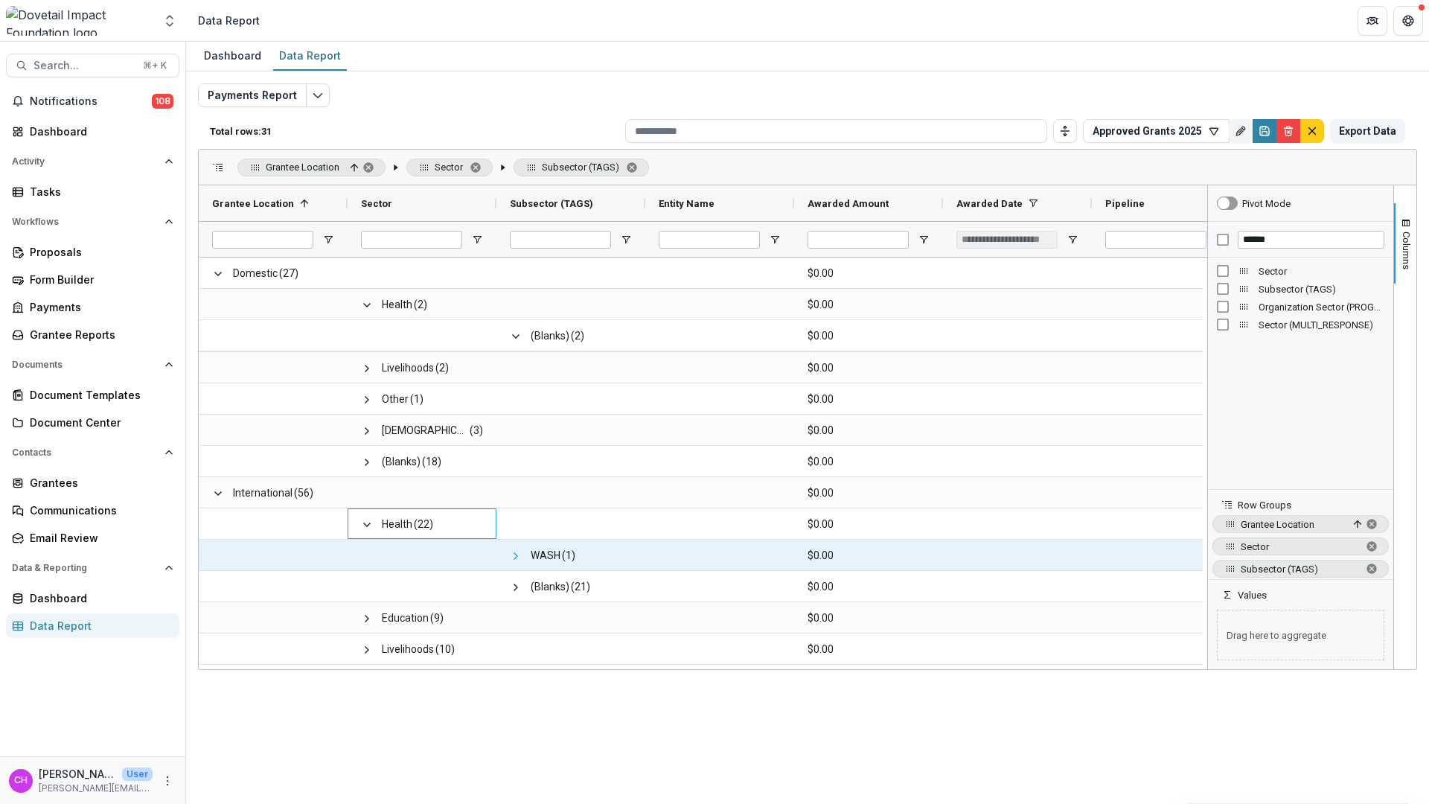
click at [516, 557] on span at bounding box center [516, 556] width 12 height 12
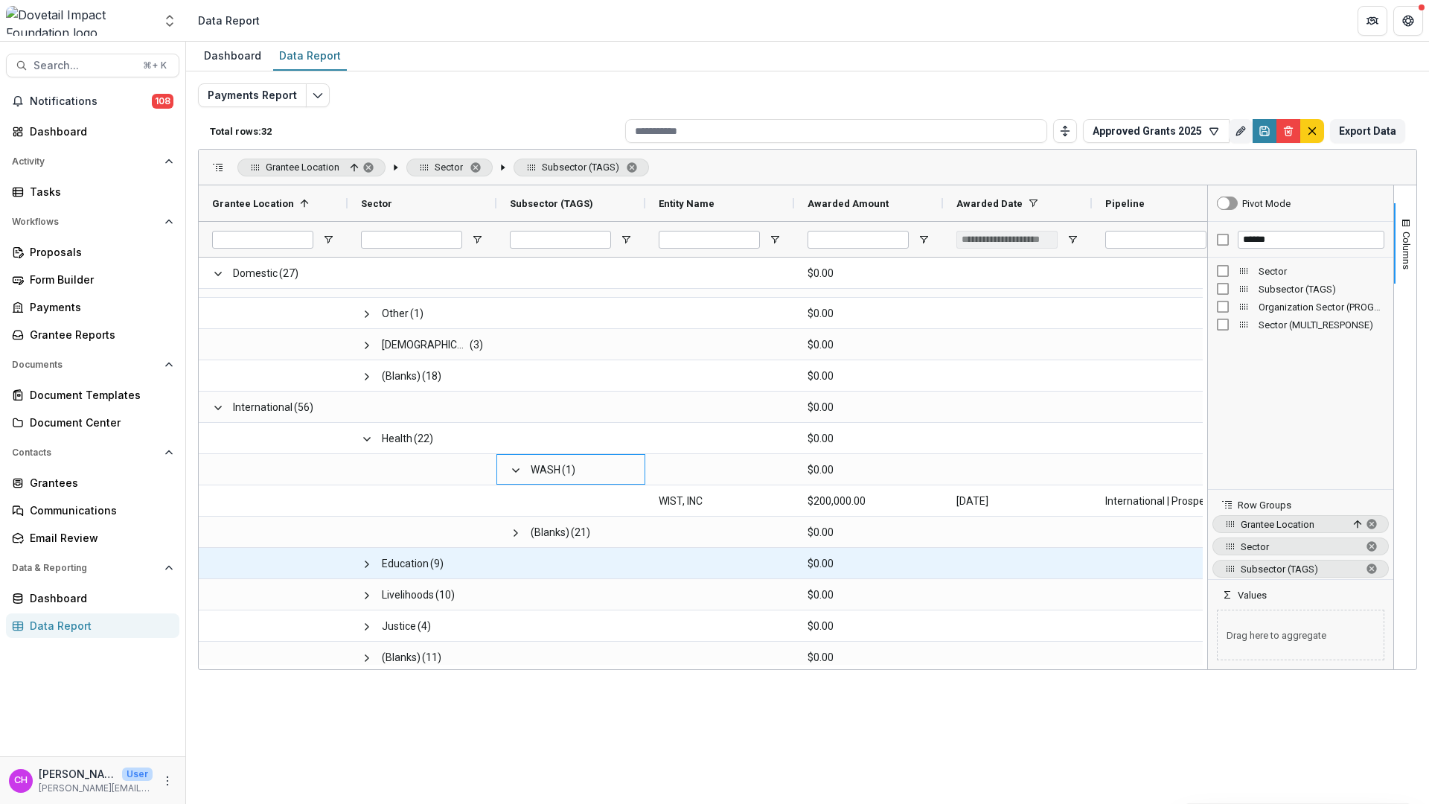
scroll to position [593, 0]
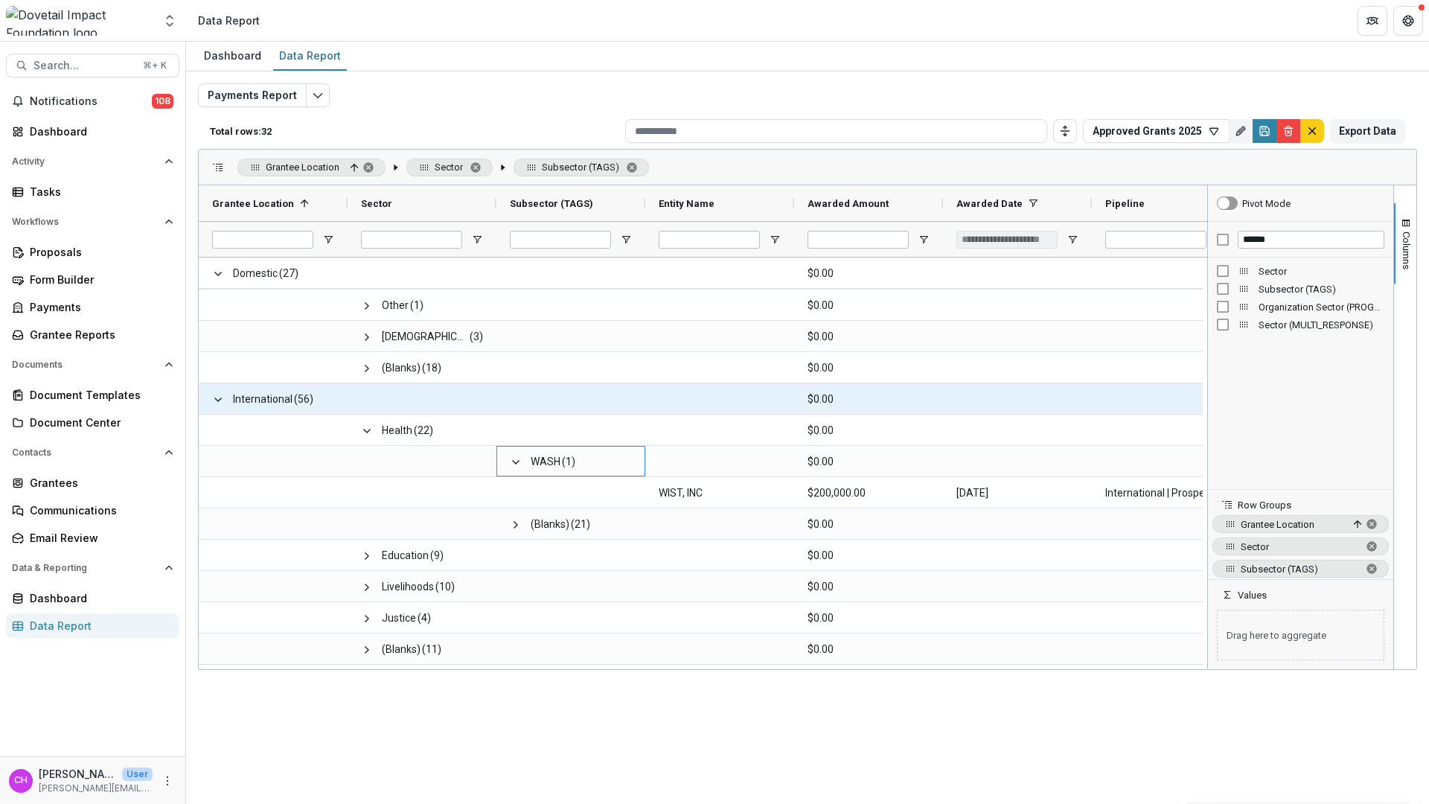
click at [268, 398] on span "International" at bounding box center [263, 399] width 60 height 31
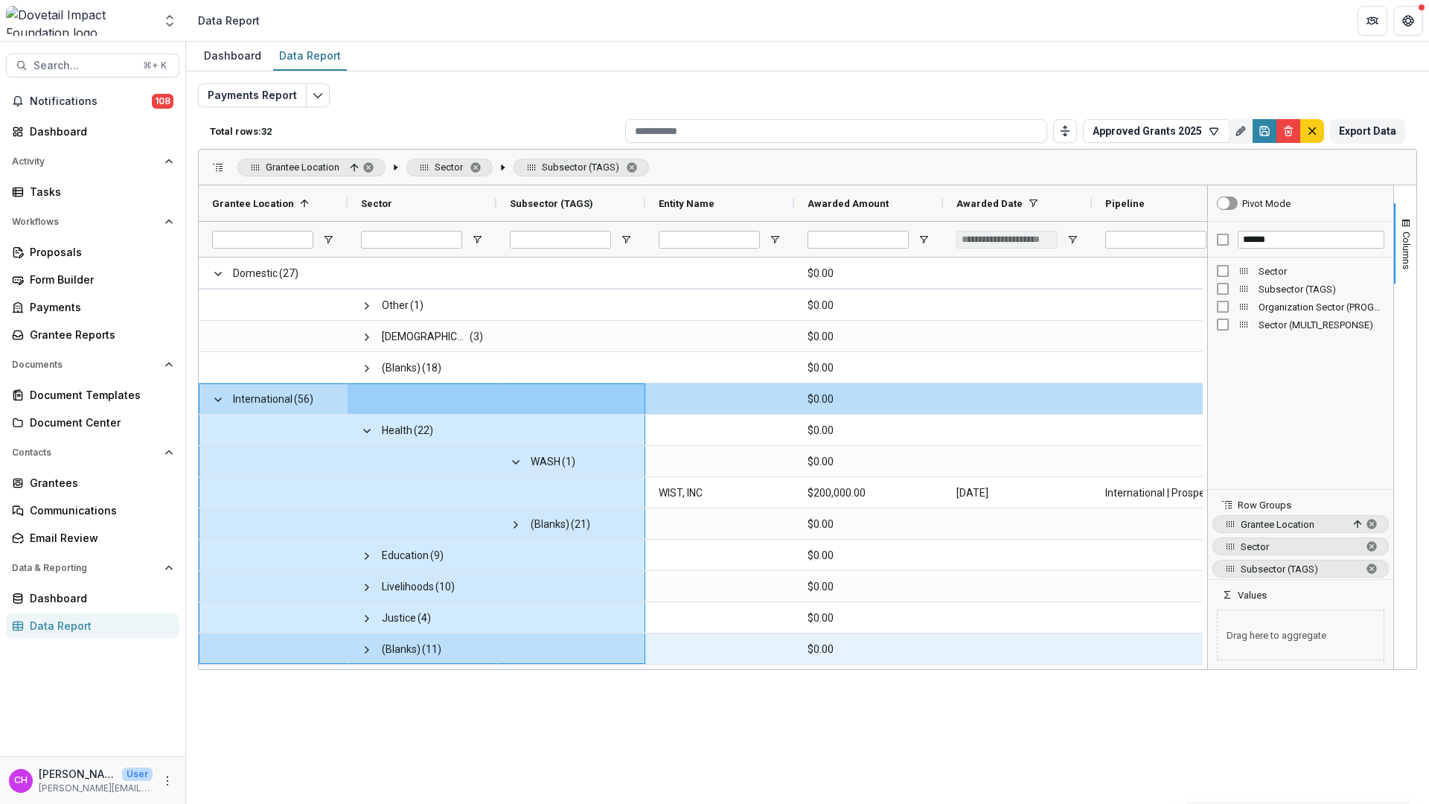
click at [637, 646] on div at bounding box center [570, 648] width 149 height 31
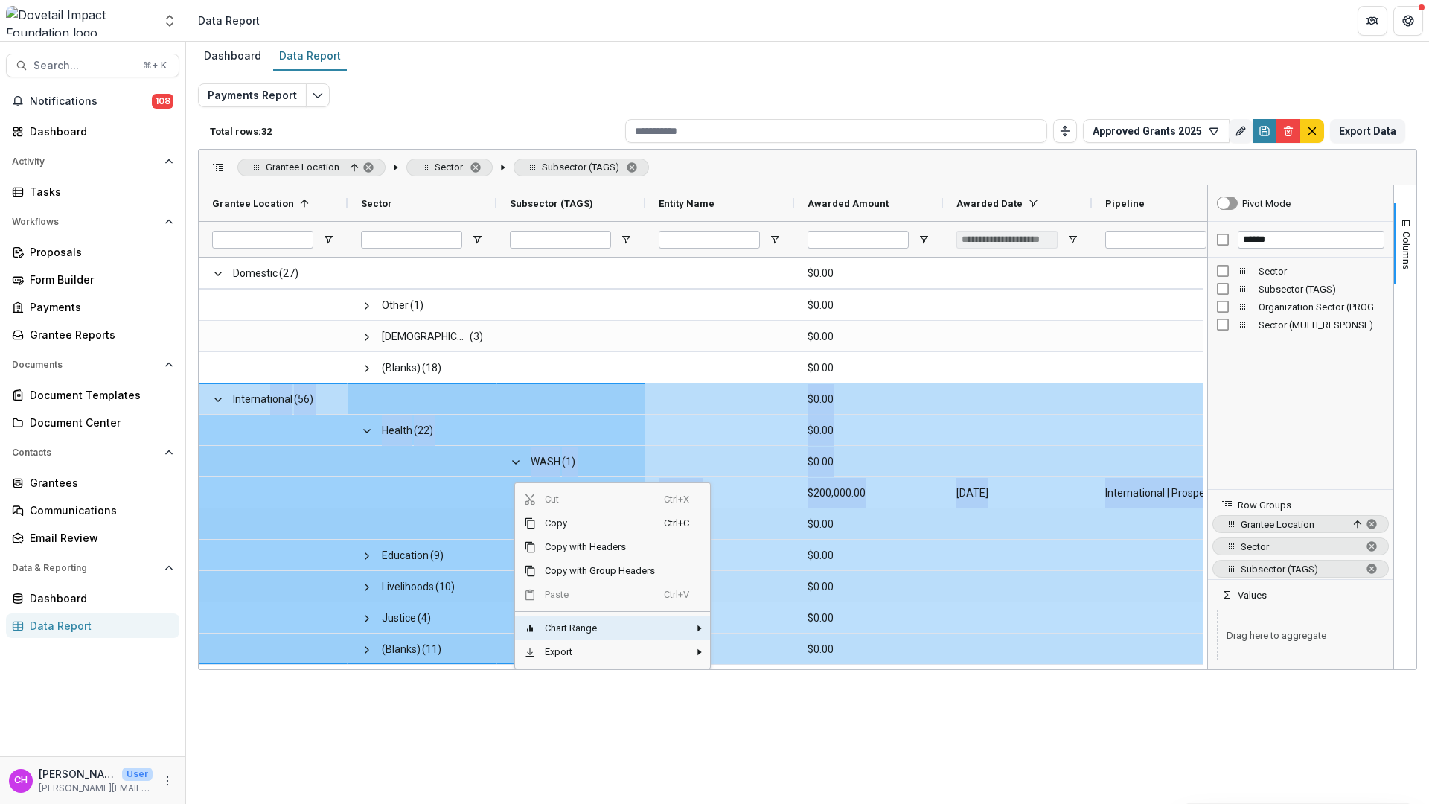
click at [614, 632] on span "Chart Range" at bounding box center [600, 628] width 128 height 24
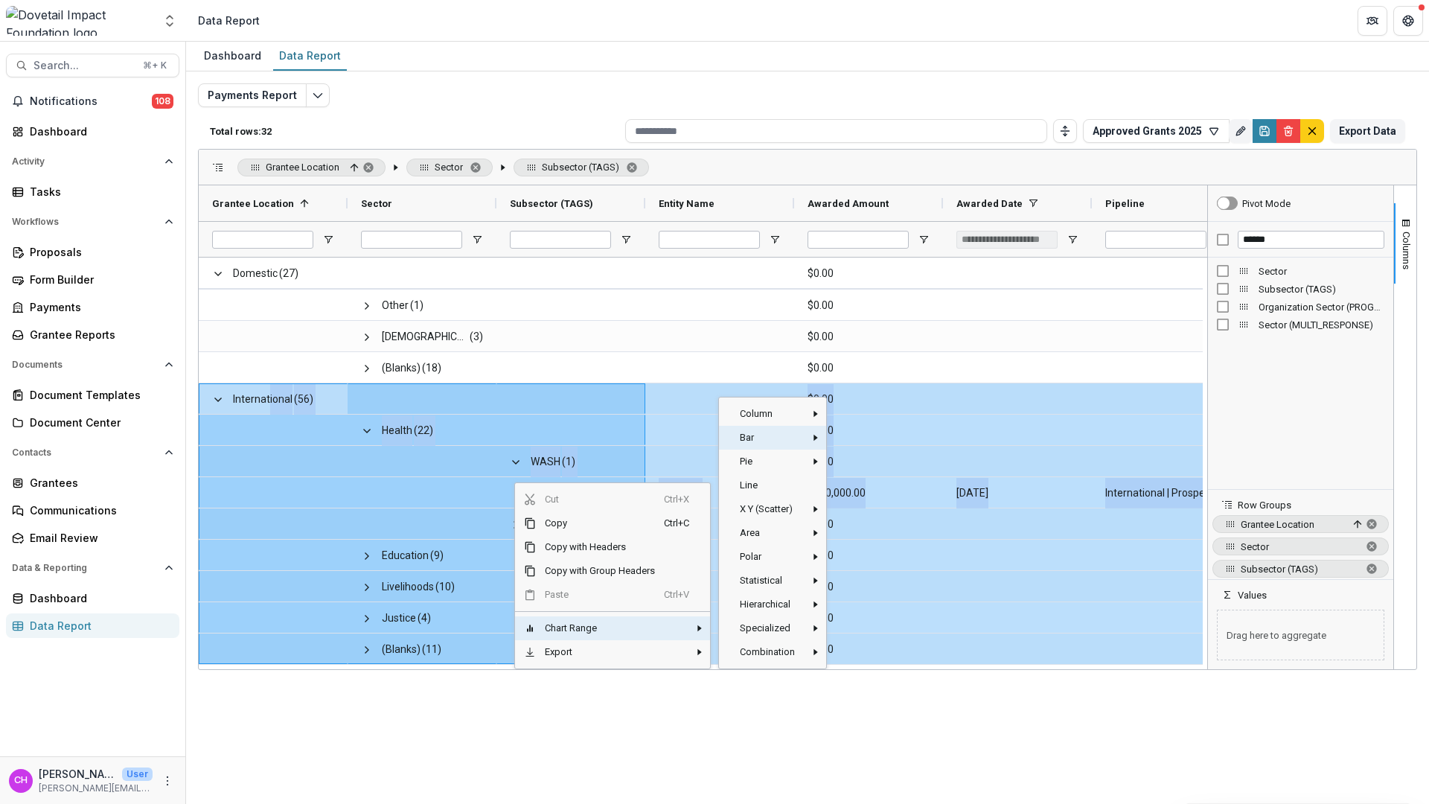
click at [781, 438] on span "Bar" at bounding box center [768, 438] width 74 height 24
click at [894, 441] on span "Grouped‎" at bounding box center [879, 443] width 81 height 24
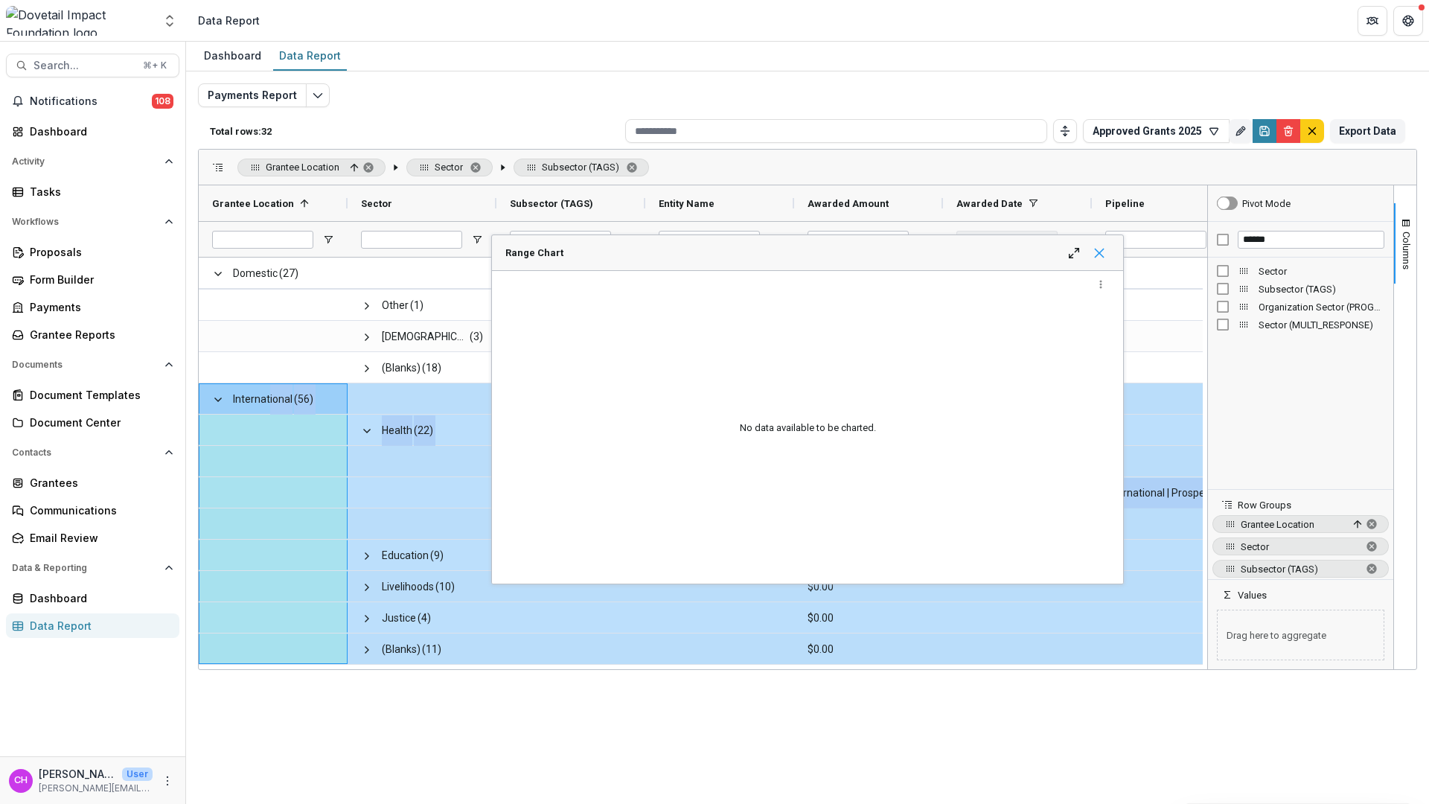
click at [1103, 249] on span "Range Chart" at bounding box center [1099, 253] width 12 height 12
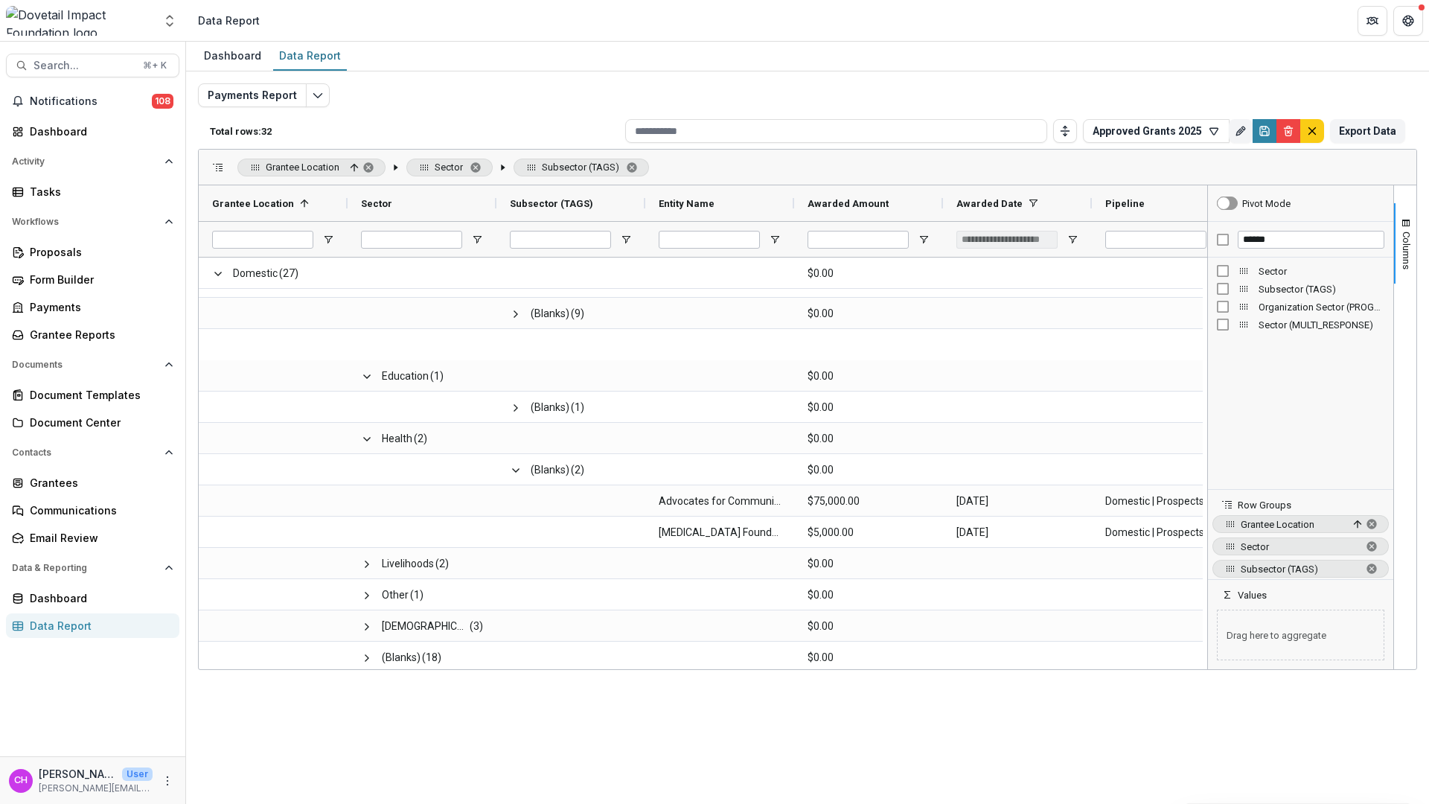
scroll to position [0, 0]
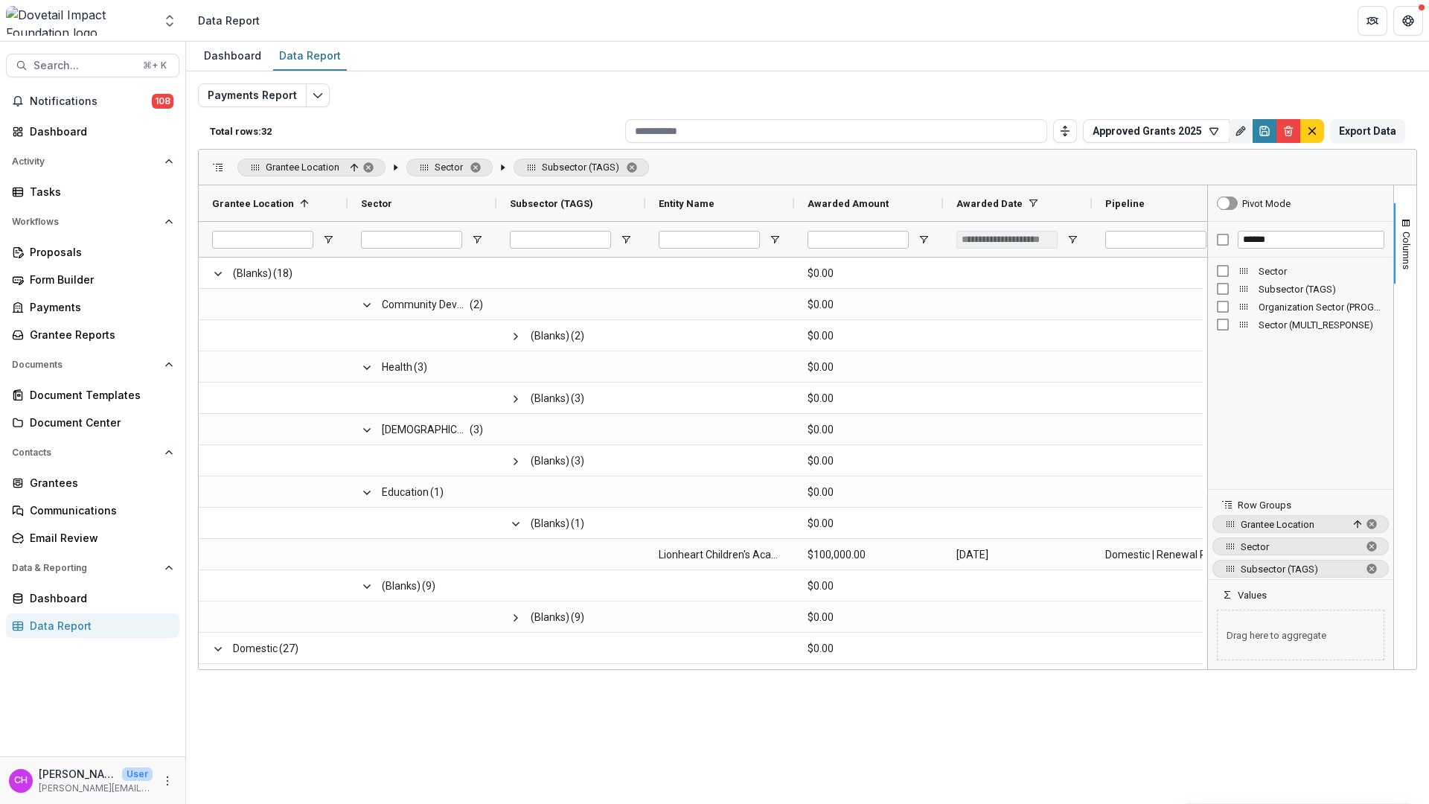
drag, startPoint x: 455, startPoint y: 129, endPoint x: 395, endPoint y: 98, distance: 67.6
click at [455, 128] on p "Total rows: 32" at bounding box center [414, 131] width 409 height 11
